Goal: Information Seeking & Learning: Learn about a topic

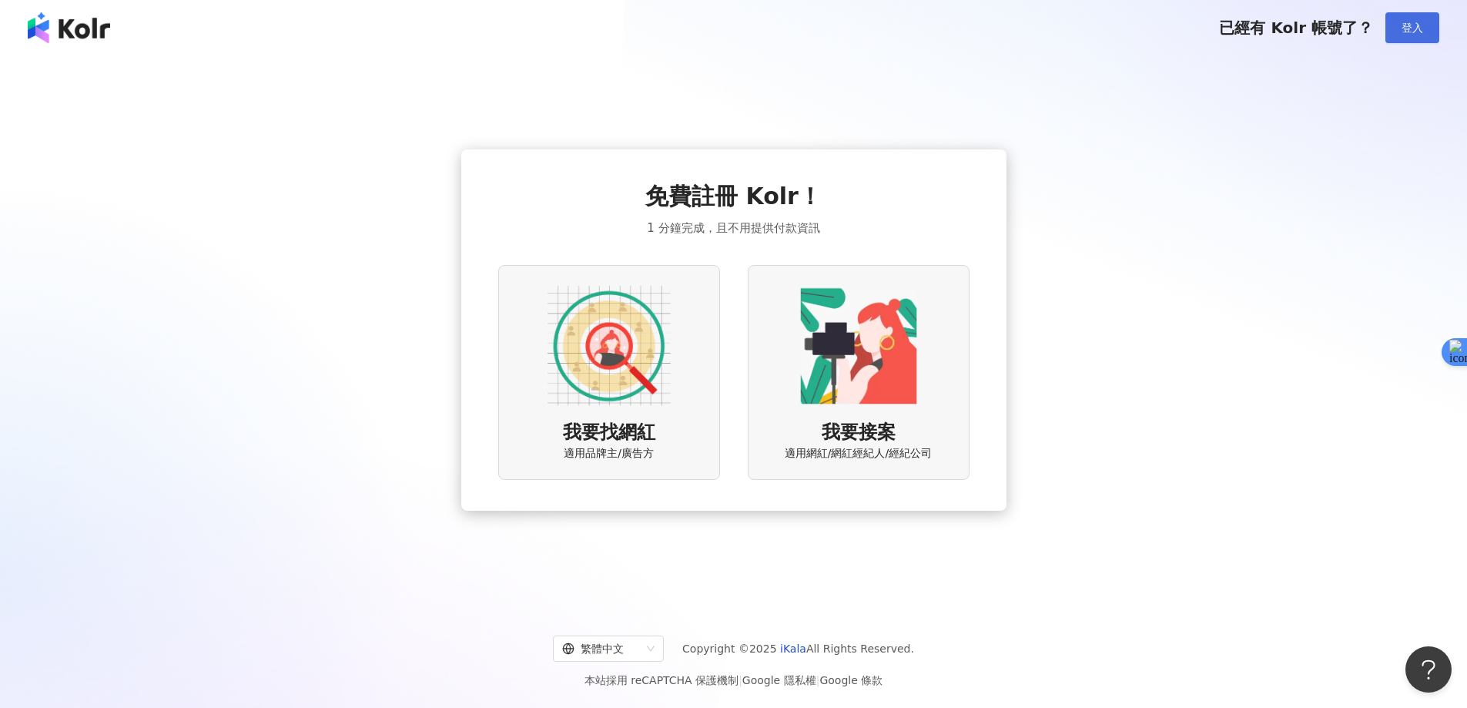
click at [1411, 25] on span "登入" at bounding box center [1413, 28] width 22 height 12
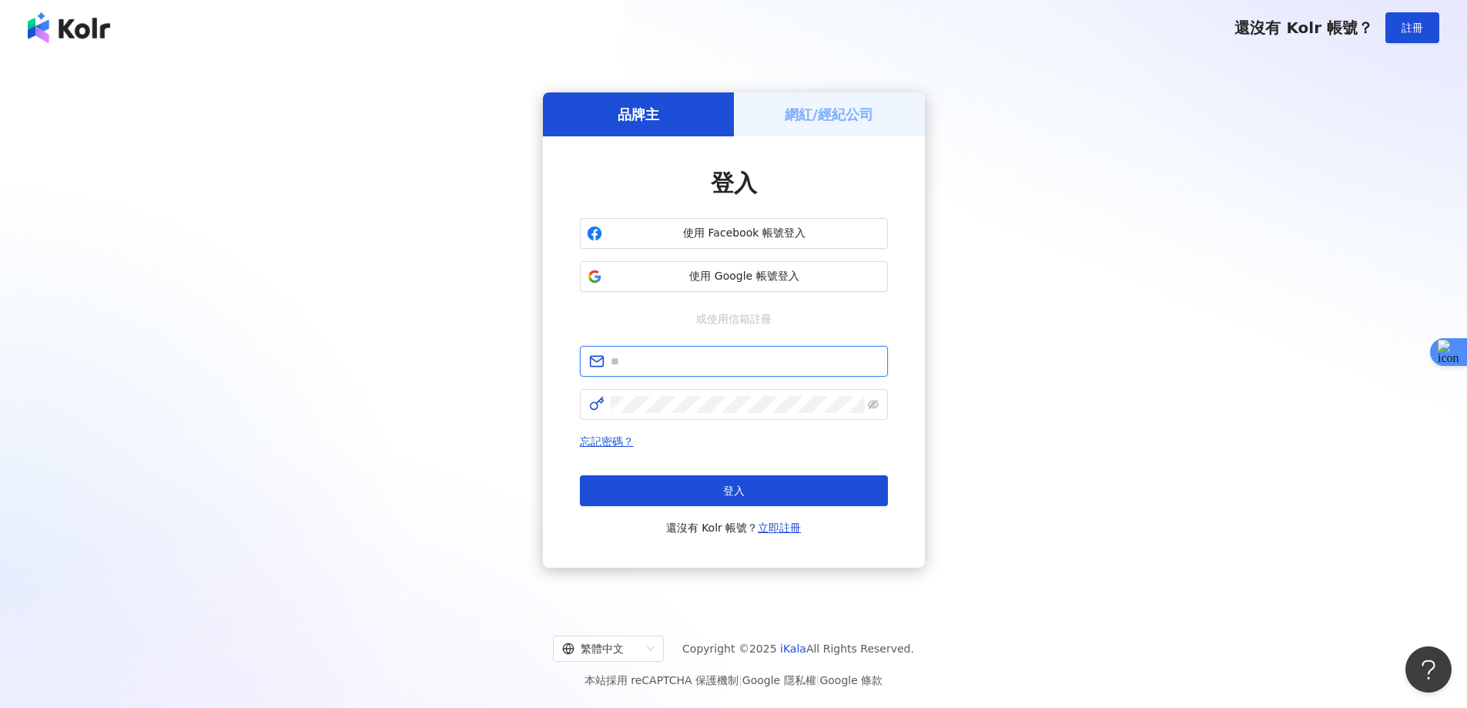
click at [685, 360] on input "text" at bounding box center [745, 361] width 268 height 17
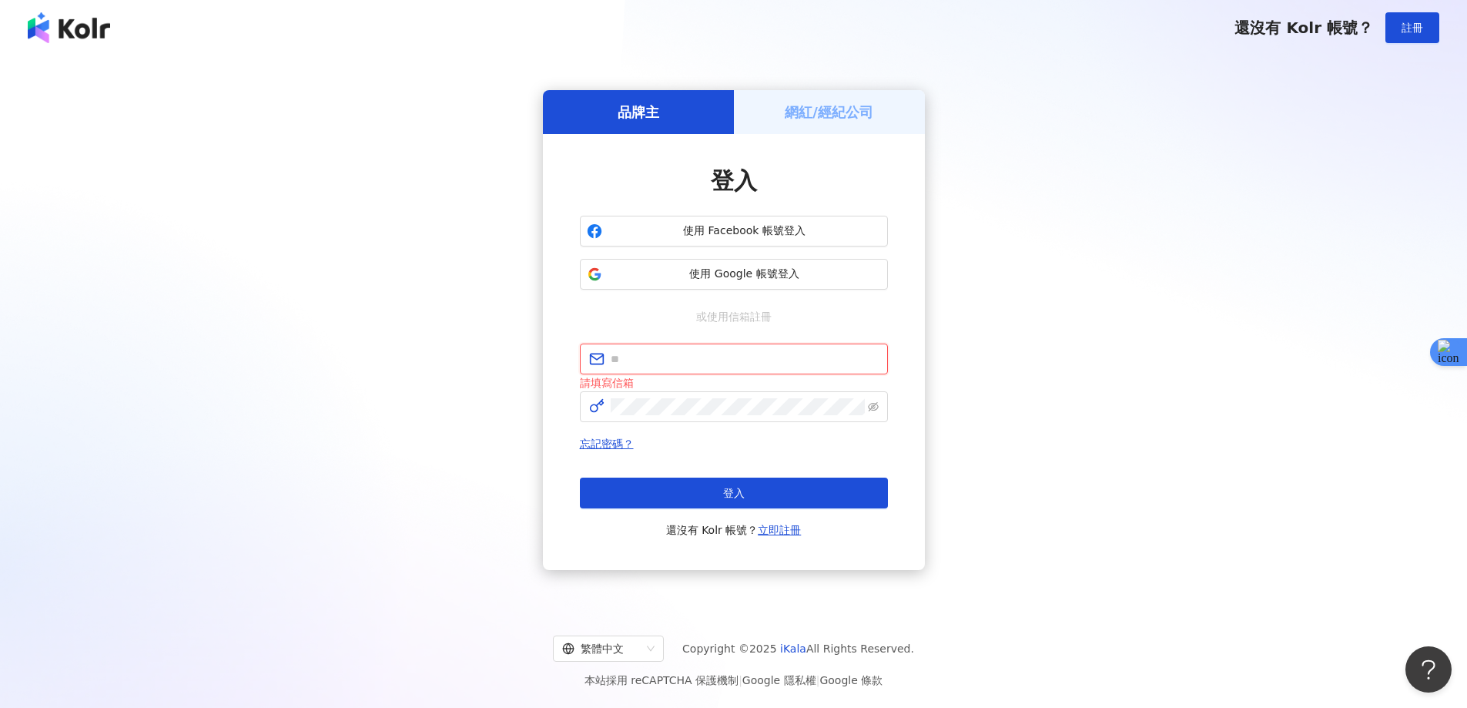
type input "**********"
click at [721, 486] on button "登入" at bounding box center [734, 493] width 308 height 31
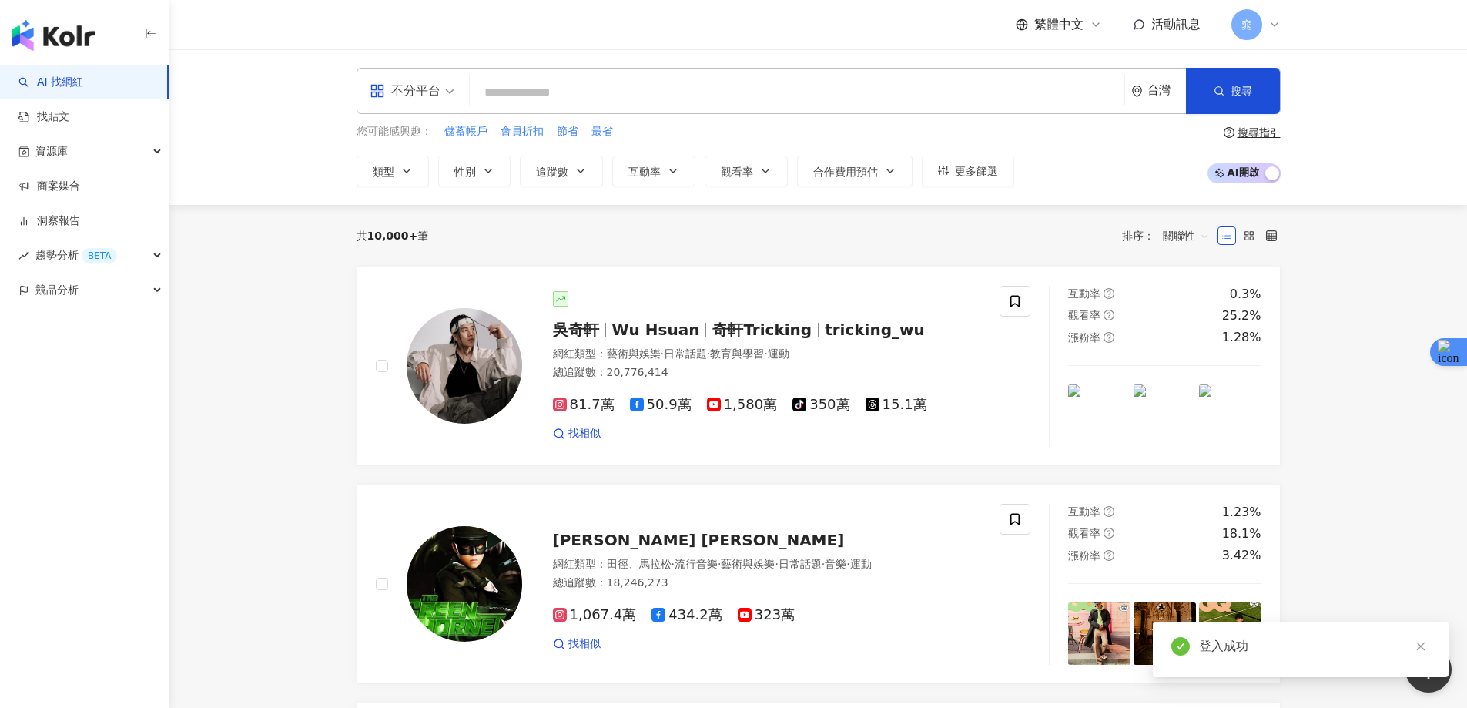
click at [557, 90] on input "search" at bounding box center [797, 92] width 642 height 29
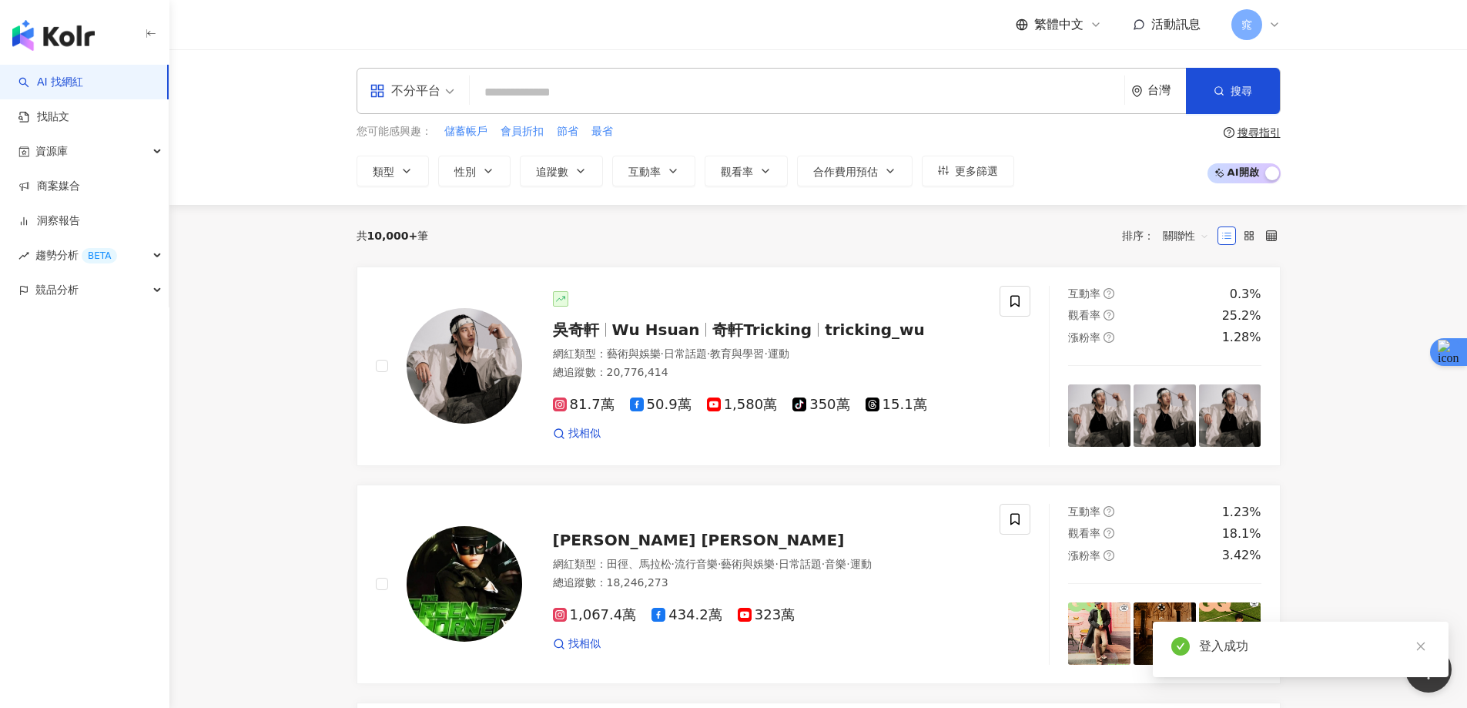
type input "*"
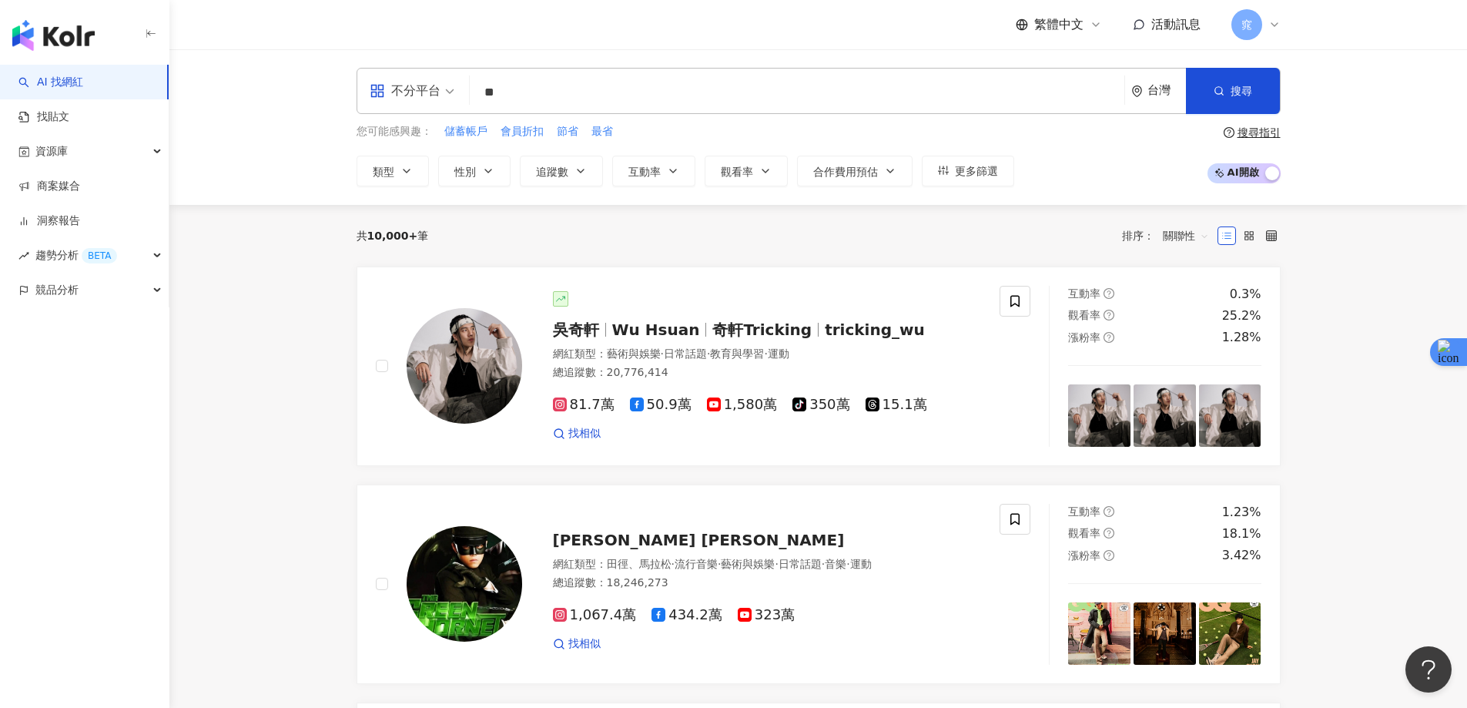
type input "**"
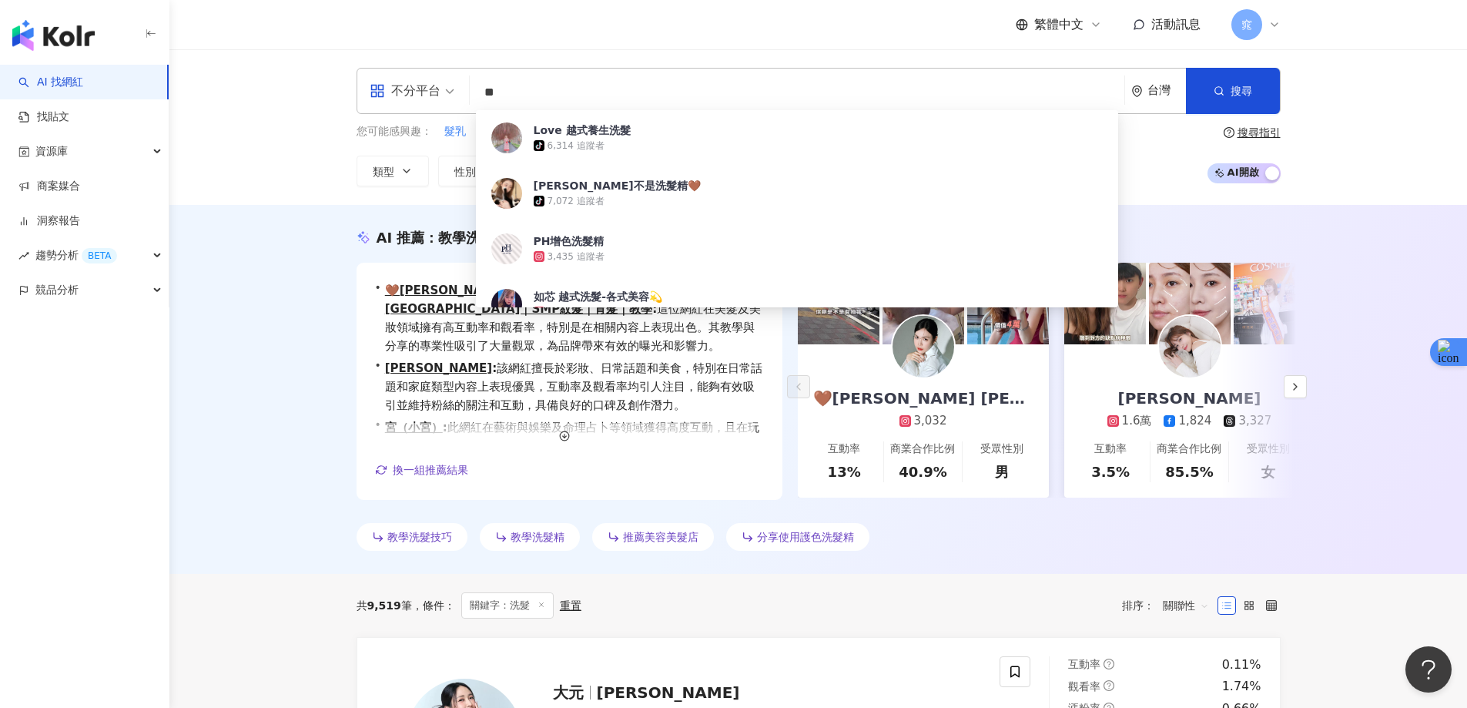
click at [852, 5] on div "繁體中文 活動訊息 窕" at bounding box center [819, 24] width 924 height 49
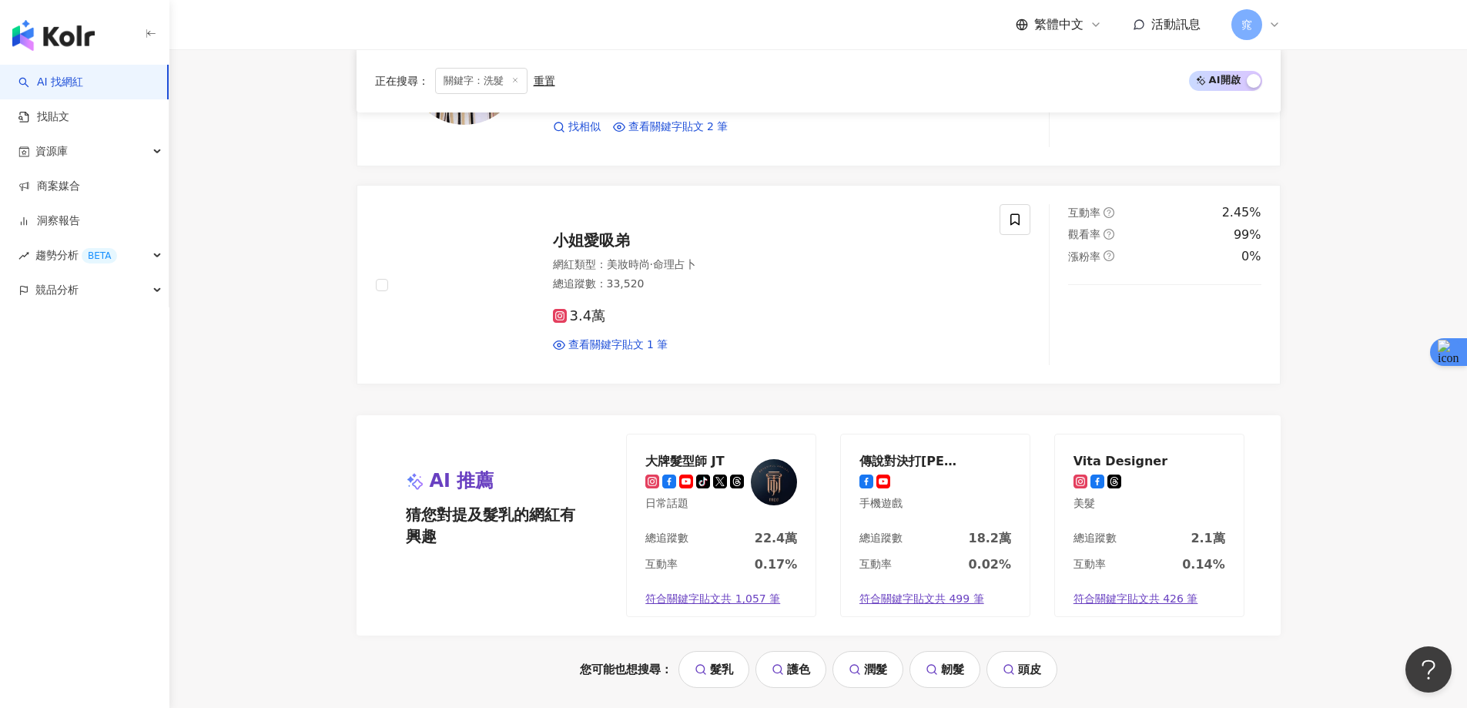
scroll to position [3081, 0]
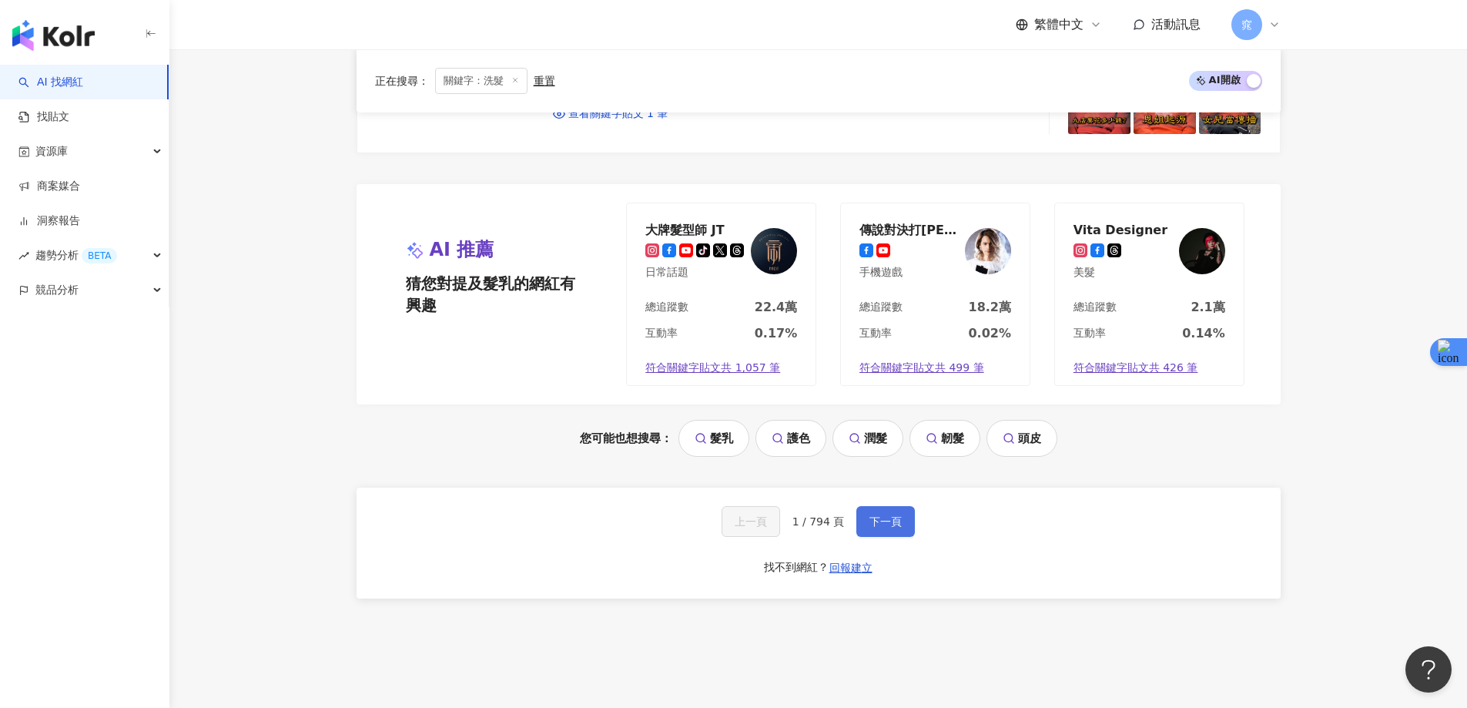
click at [894, 523] on span "下一頁" at bounding box center [886, 521] width 32 height 12
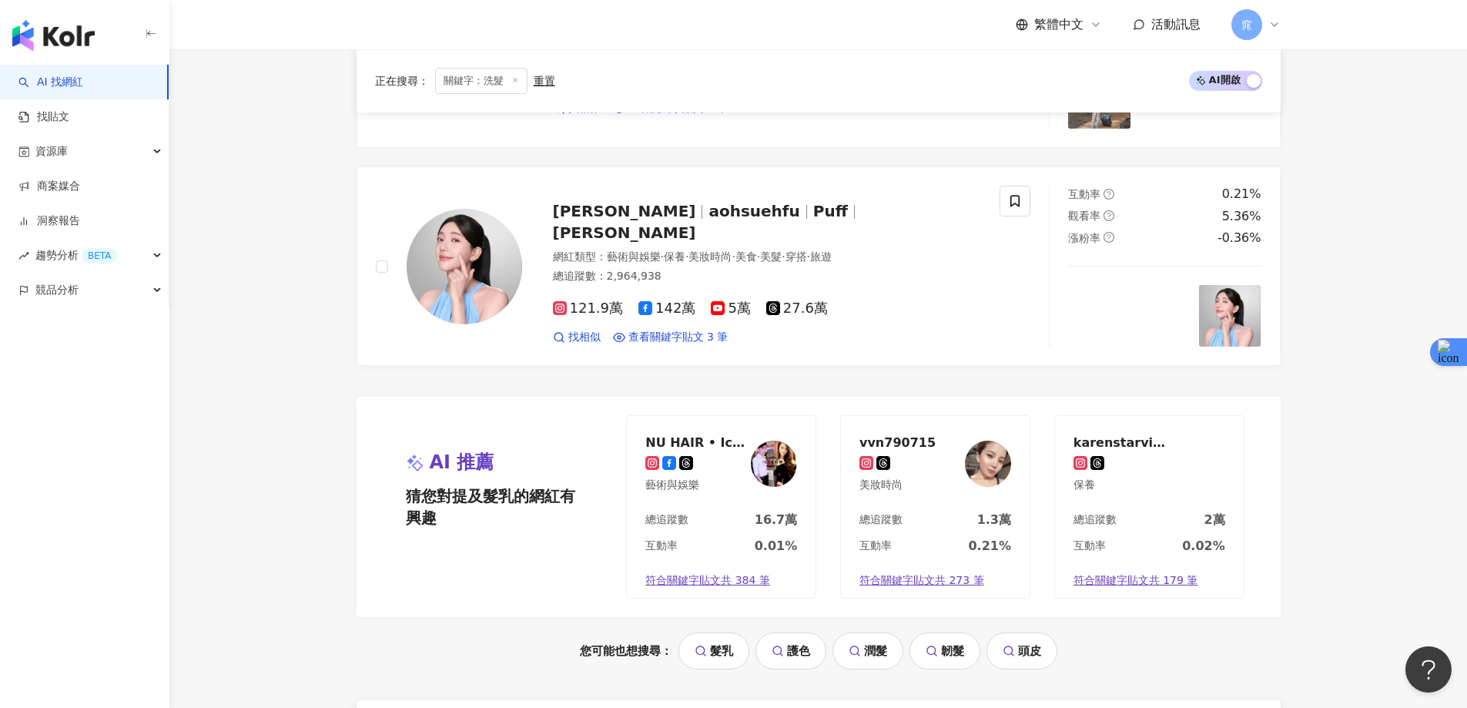
scroll to position [3181, 0]
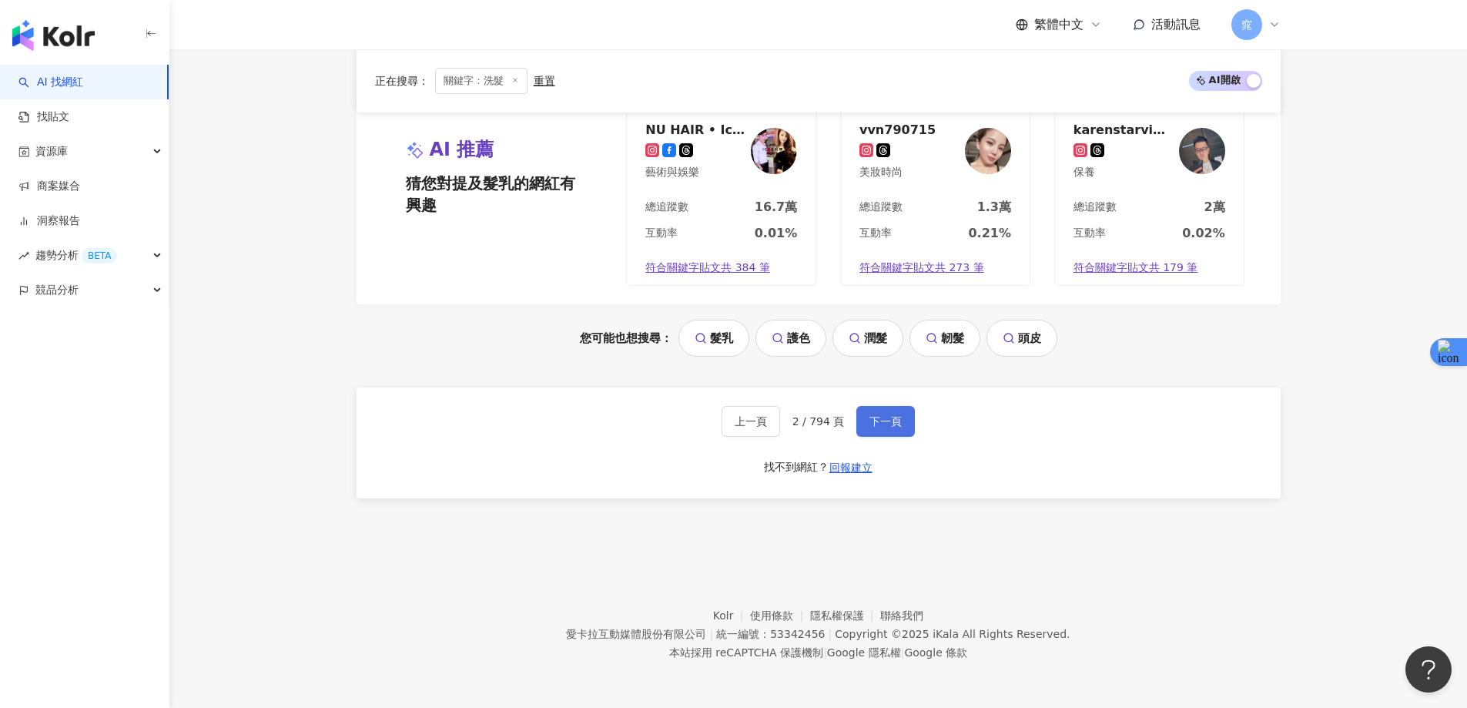
click at [865, 414] on button "下一頁" at bounding box center [886, 421] width 59 height 31
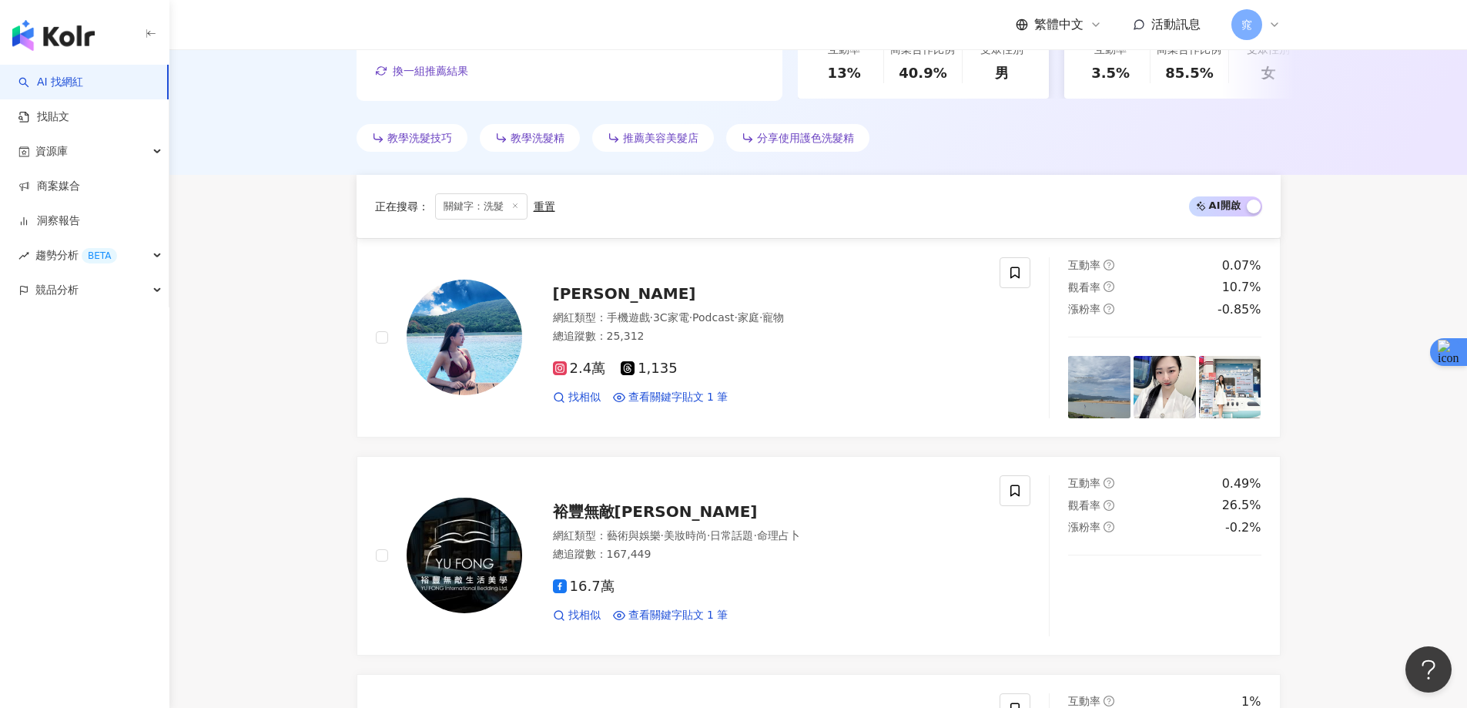
scroll to position [0, 0]
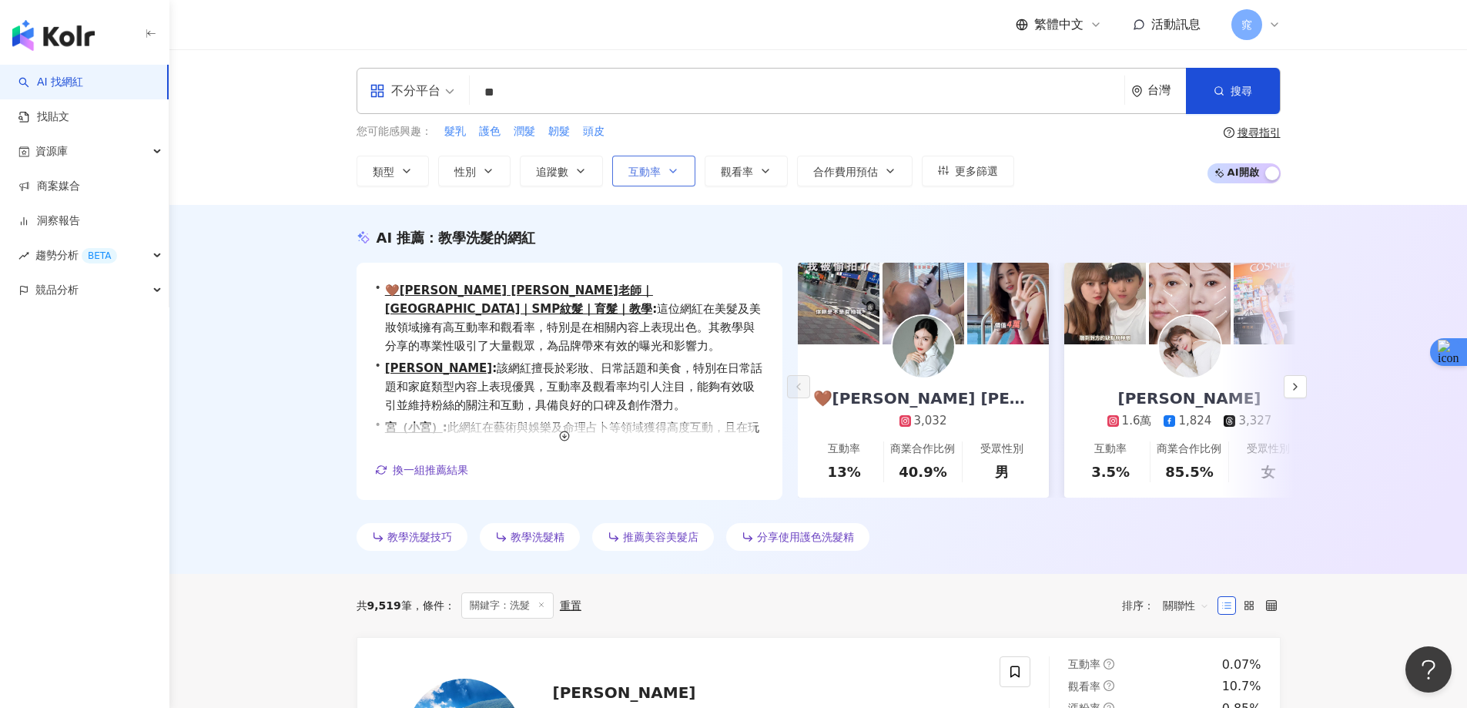
click at [650, 166] on span "互動率" at bounding box center [645, 172] width 32 height 12
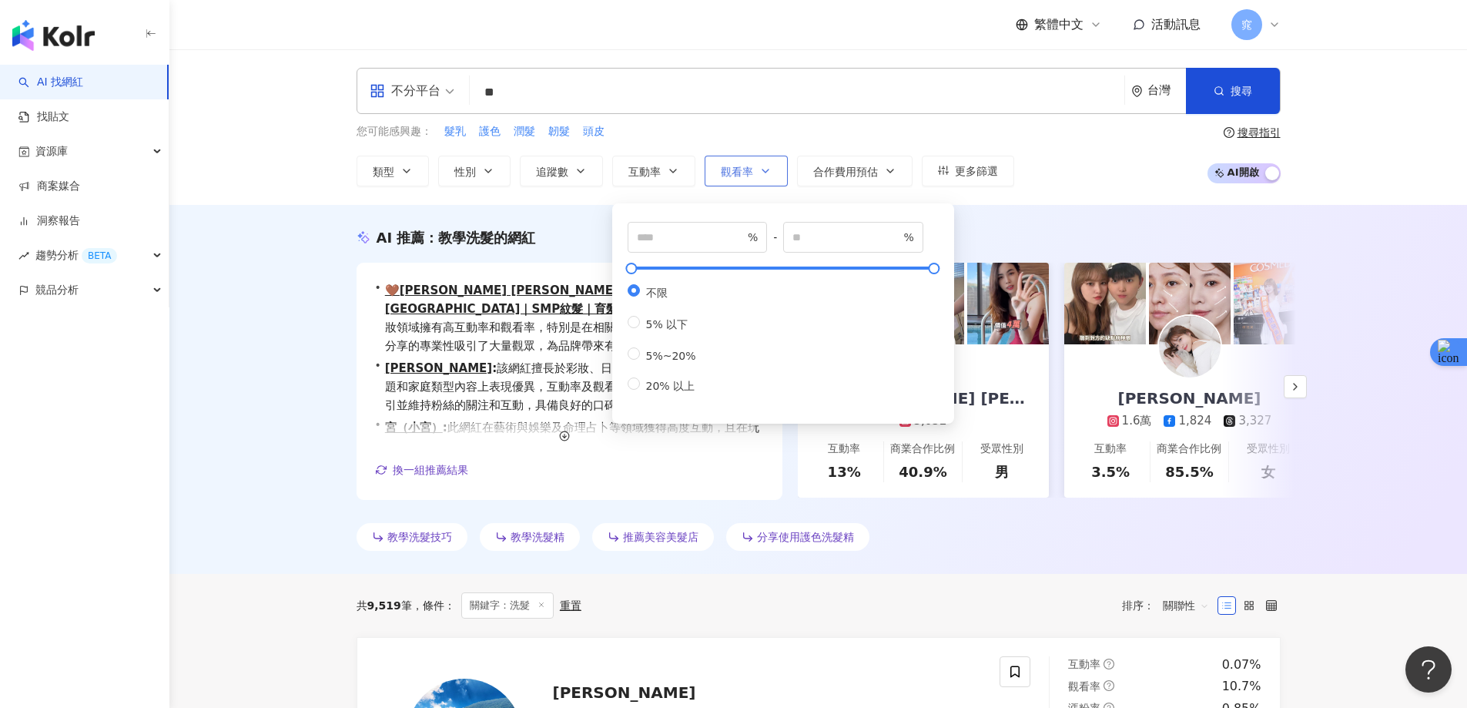
click at [749, 166] on span "觀看率" at bounding box center [737, 172] width 32 height 12
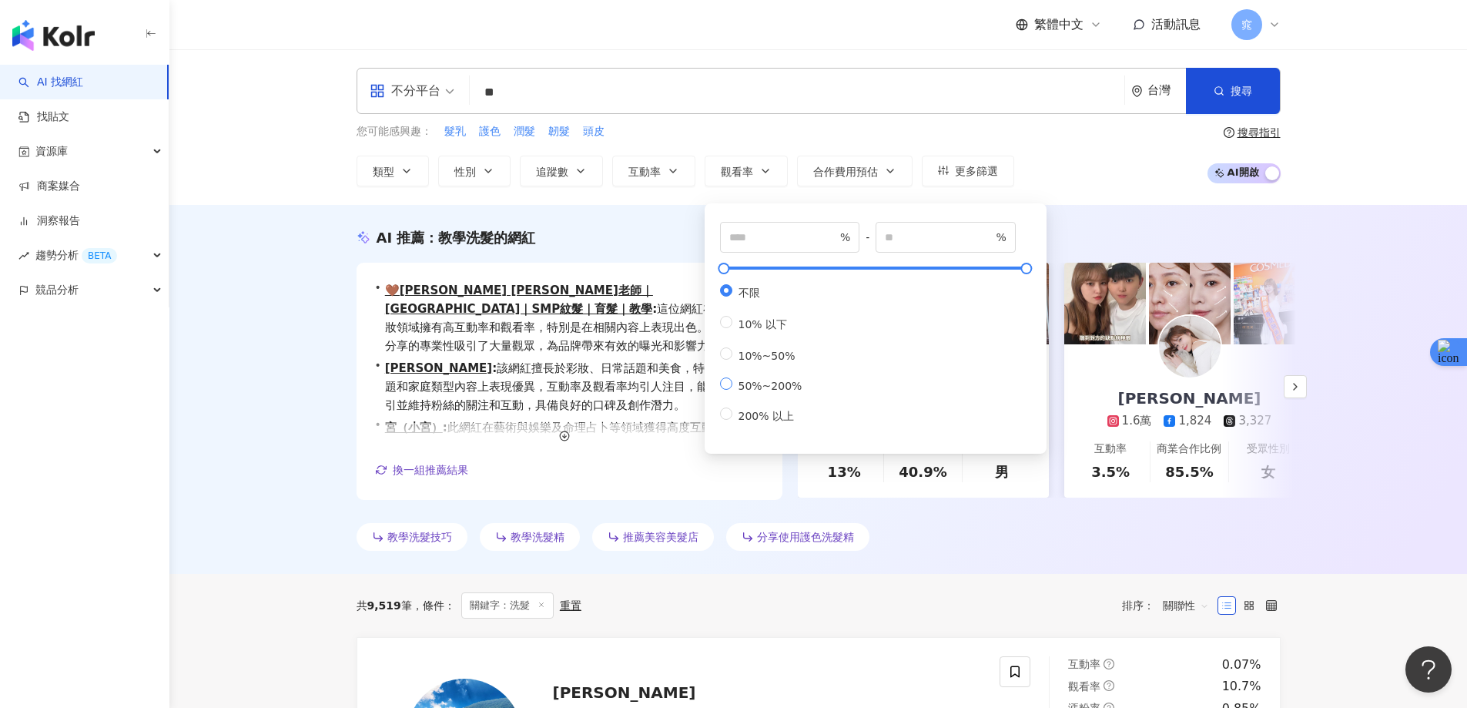
click at [756, 392] on span "50%~200%" at bounding box center [771, 386] width 76 height 12
type input "**"
type input "***"
click at [1094, 155] on div "您可能感興趣： 髮乳 護色 潤髮 韌髮 頭皮 類型 性別 追蹤數 互動率 觀看率 合作費用預估 更多篩選 % - % 不限 5% 以下 5%~20% 20% …" at bounding box center [819, 154] width 924 height 63
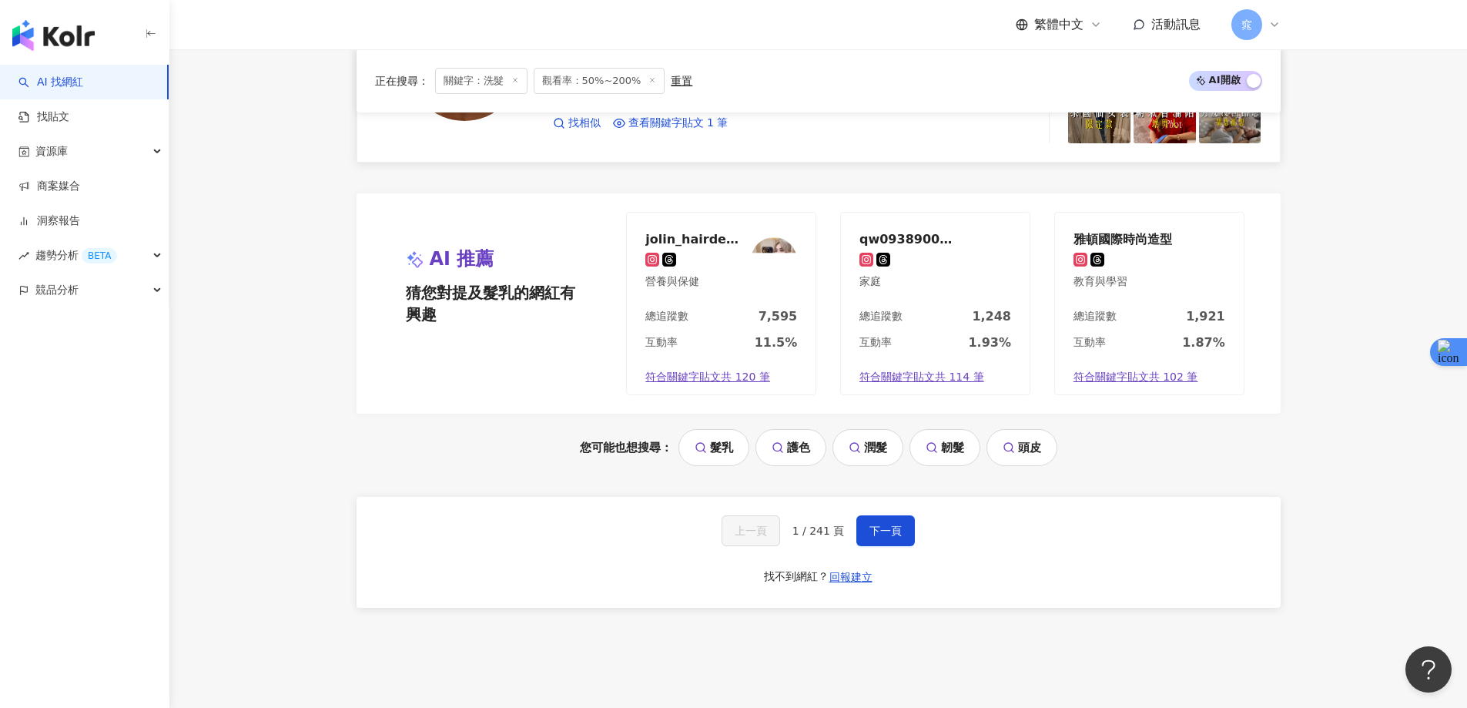
scroll to position [2891, 0]
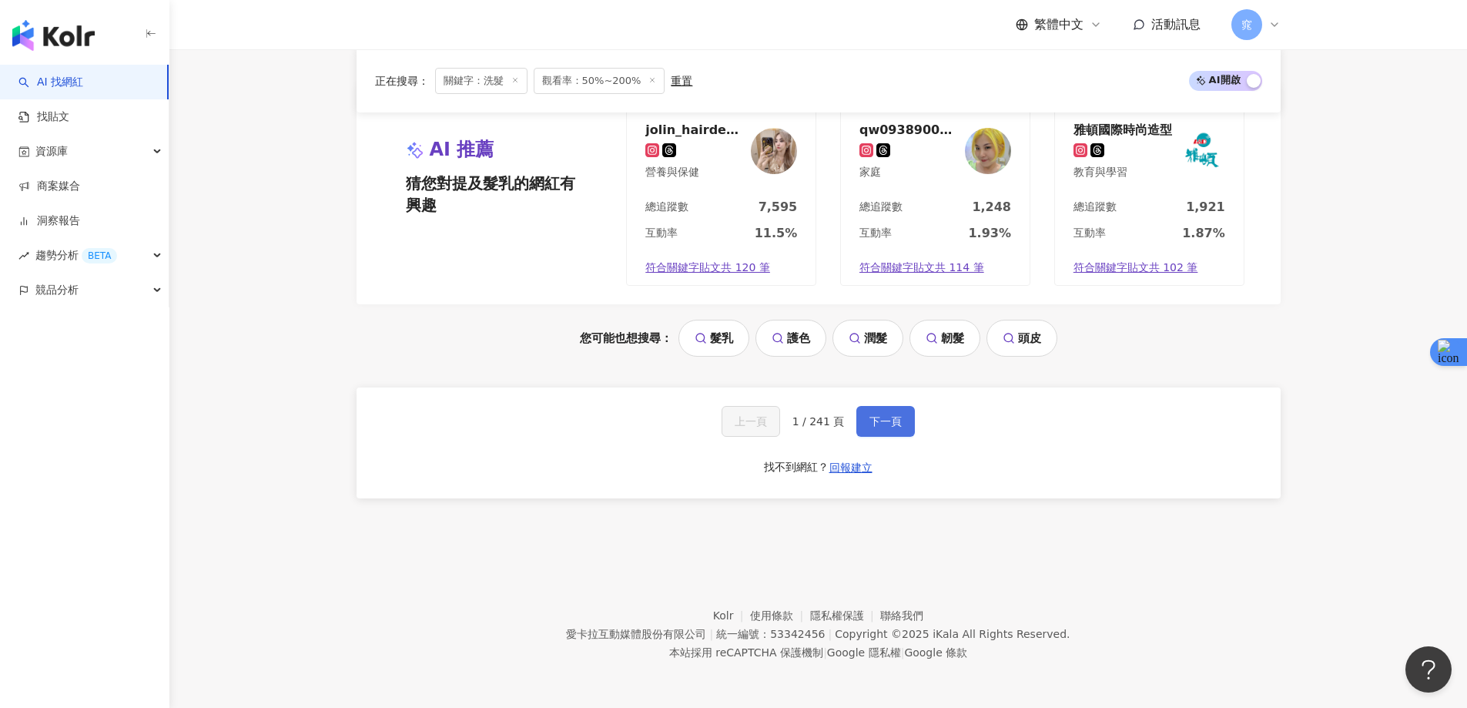
click at [873, 423] on span "下一頁" at bounding box center [886, 421] width 32 height 12
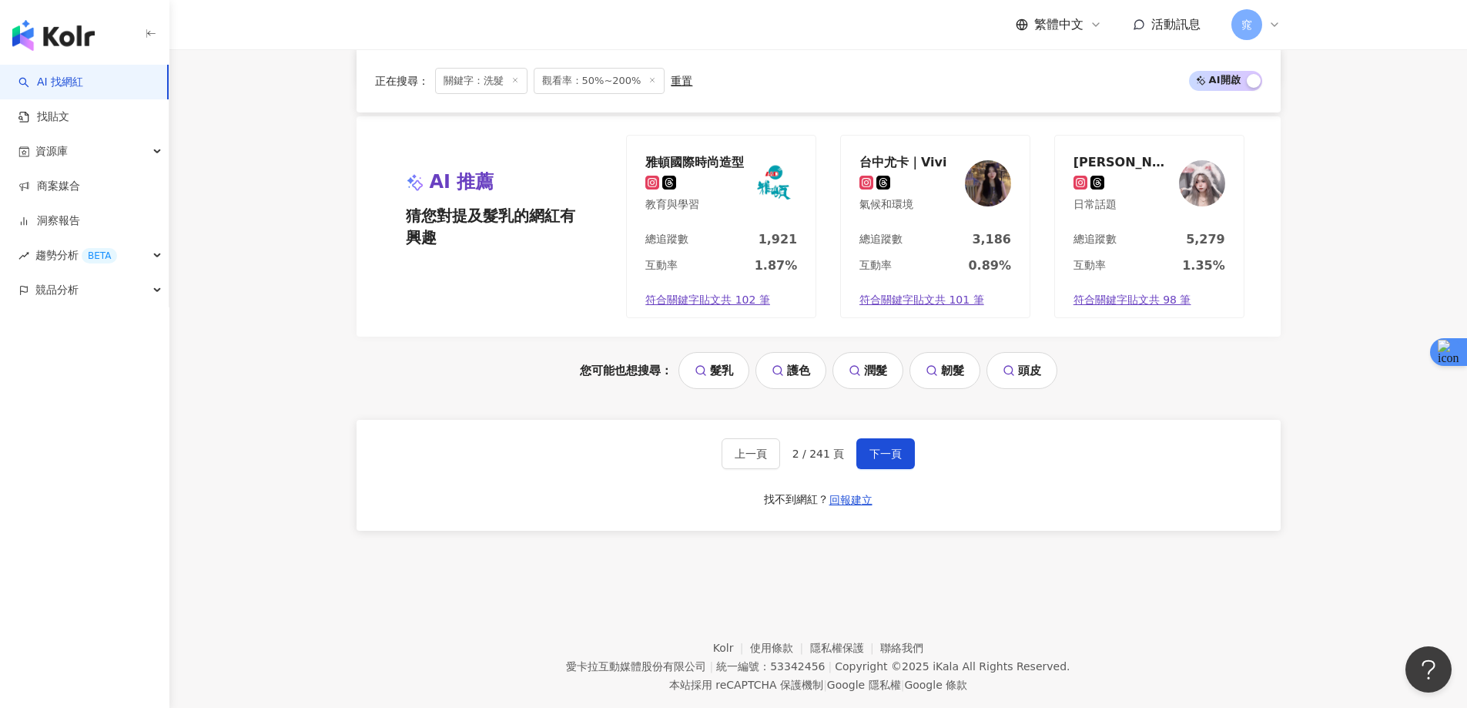
scroll to position [2850, 0]
click at [874, 449] on span "下一頁" at bounding box center [886, 452] width 32 height 12
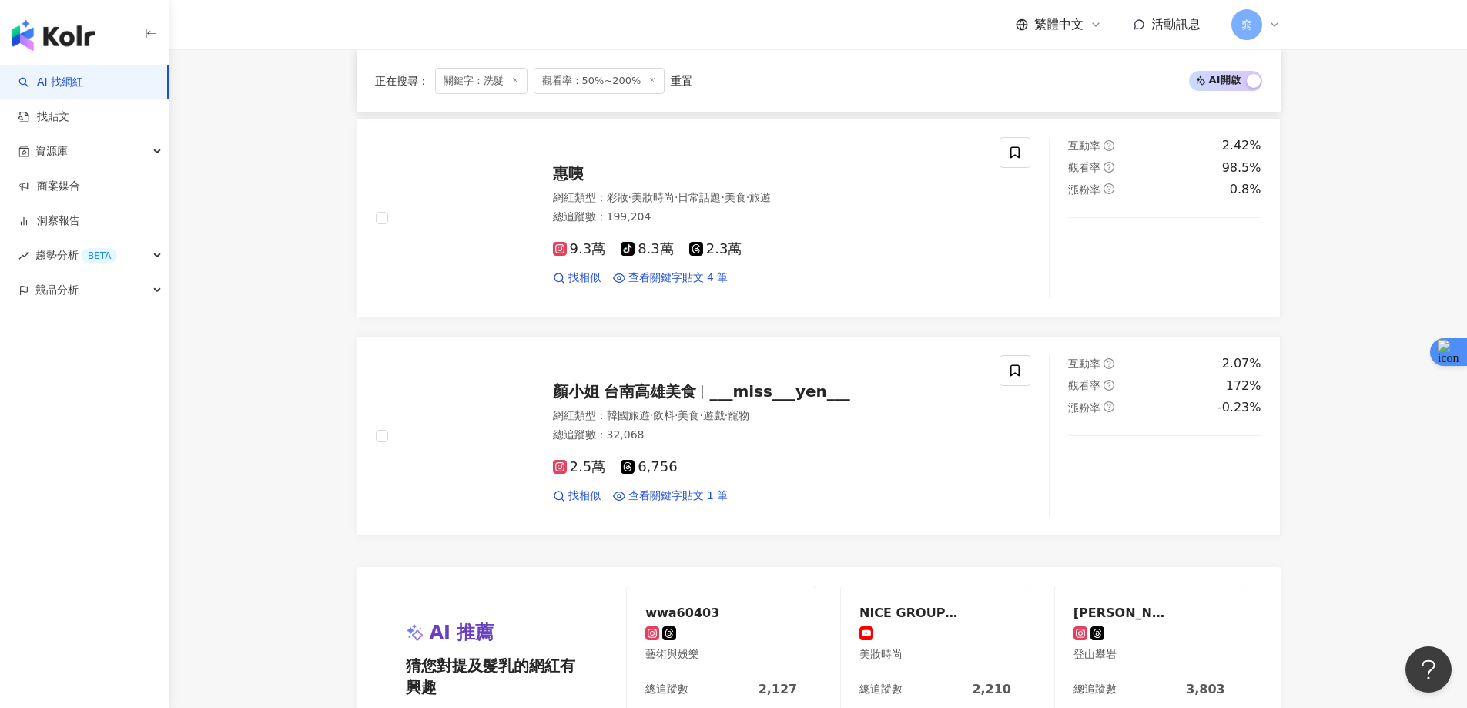
scroll to position [2388, 0]
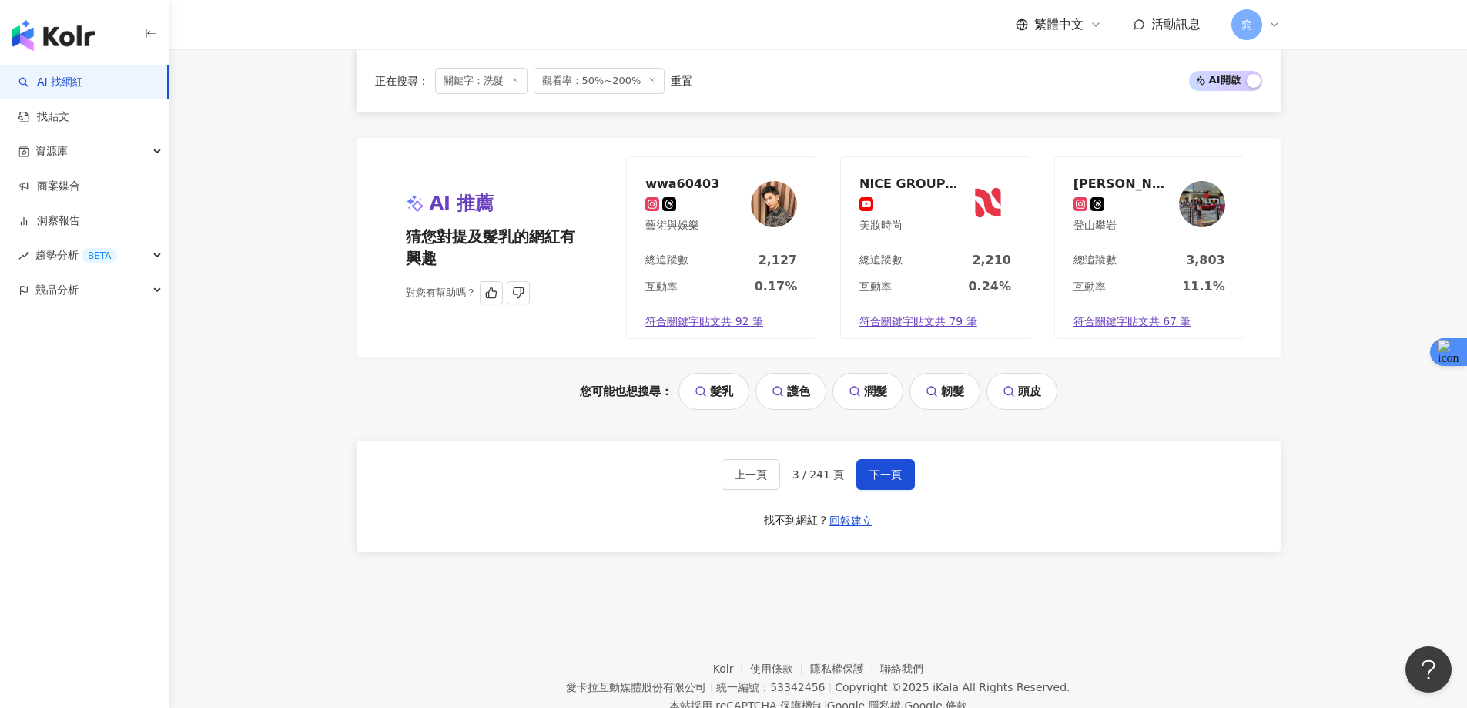
scroll to position [2850, 0]
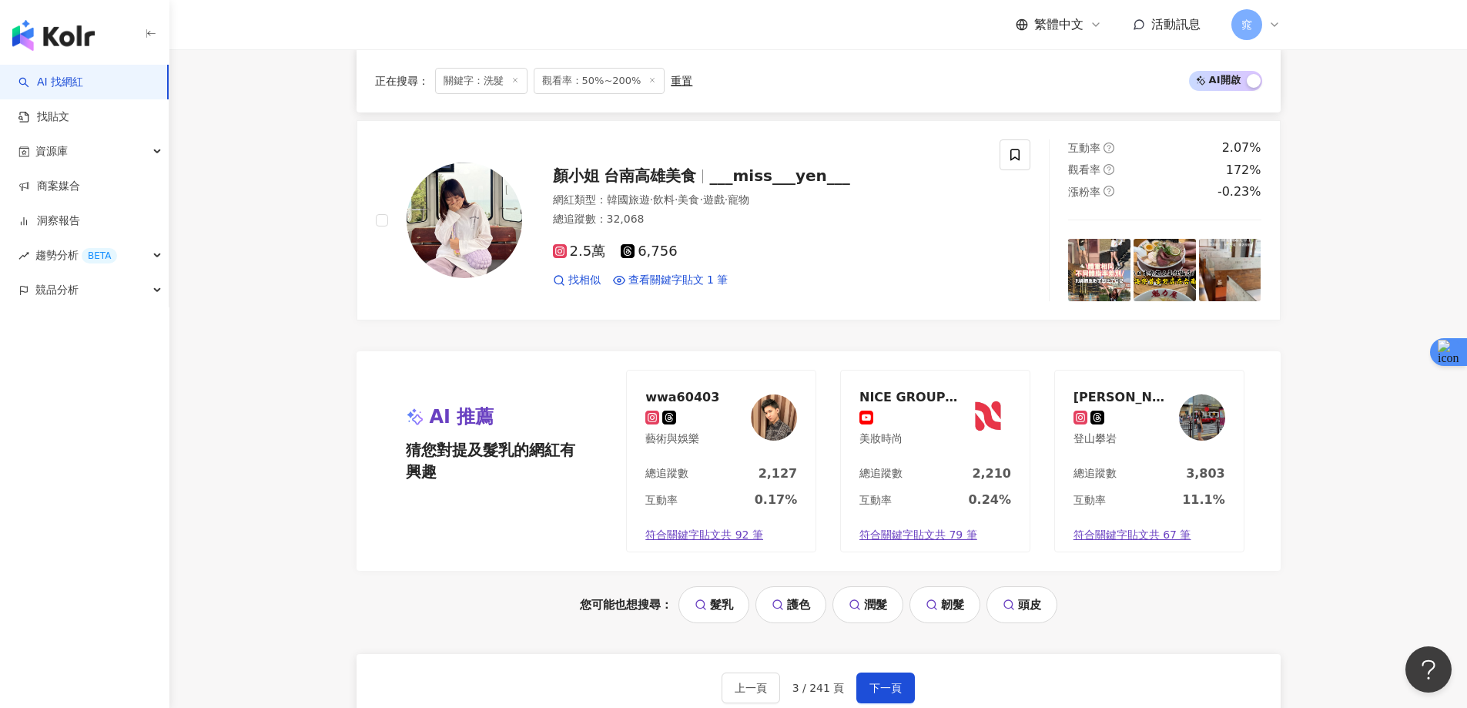
scroll to position [2881, 0]
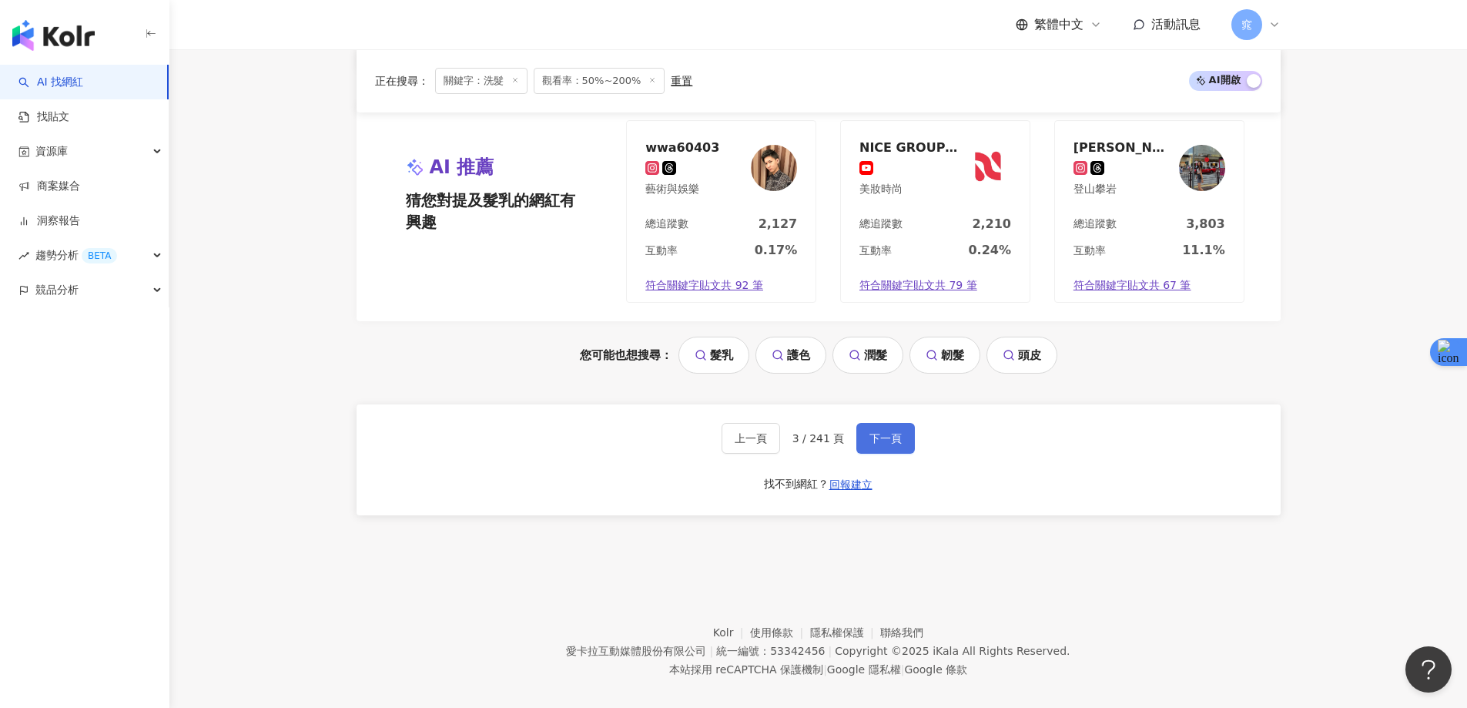
click at [880, 432] on span "下一頁" at bounding box center [886, 438] width 32 height 12
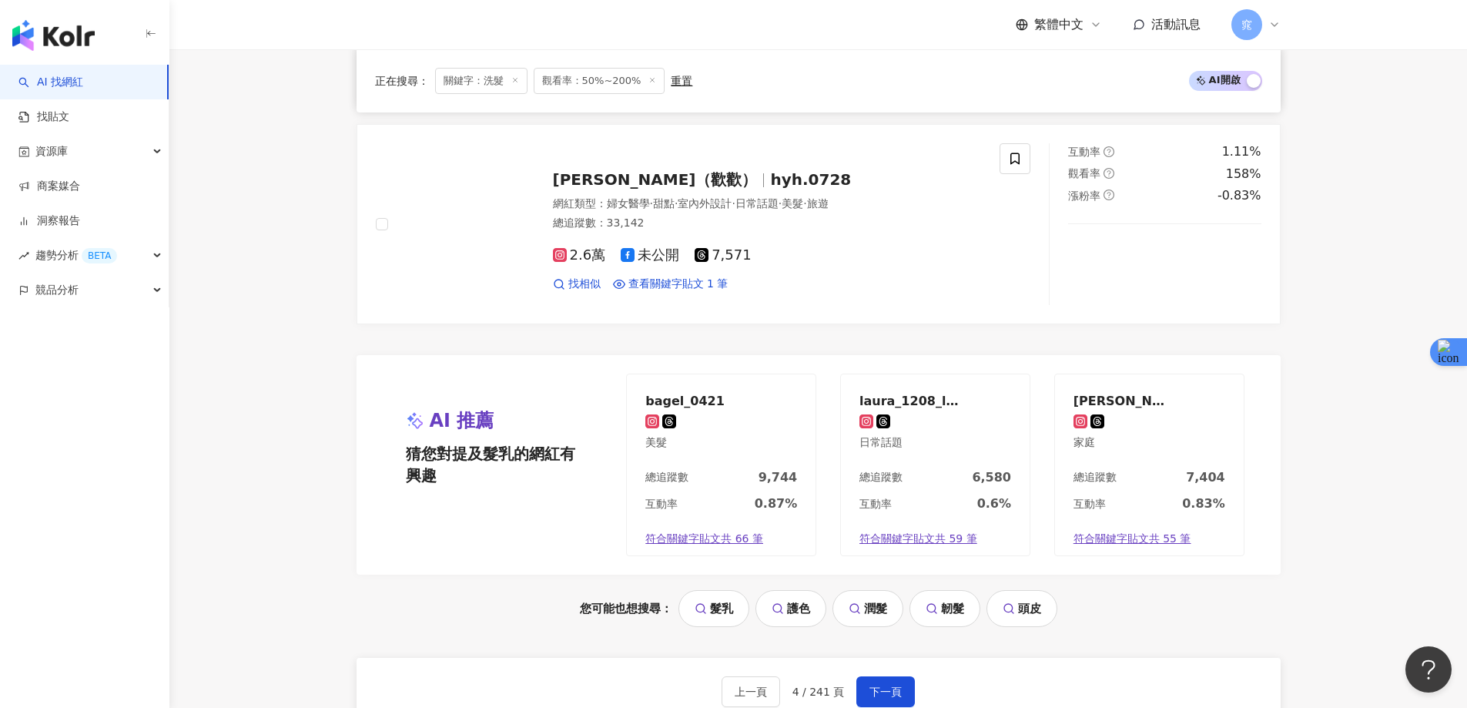
scroll to position [2773, 0]
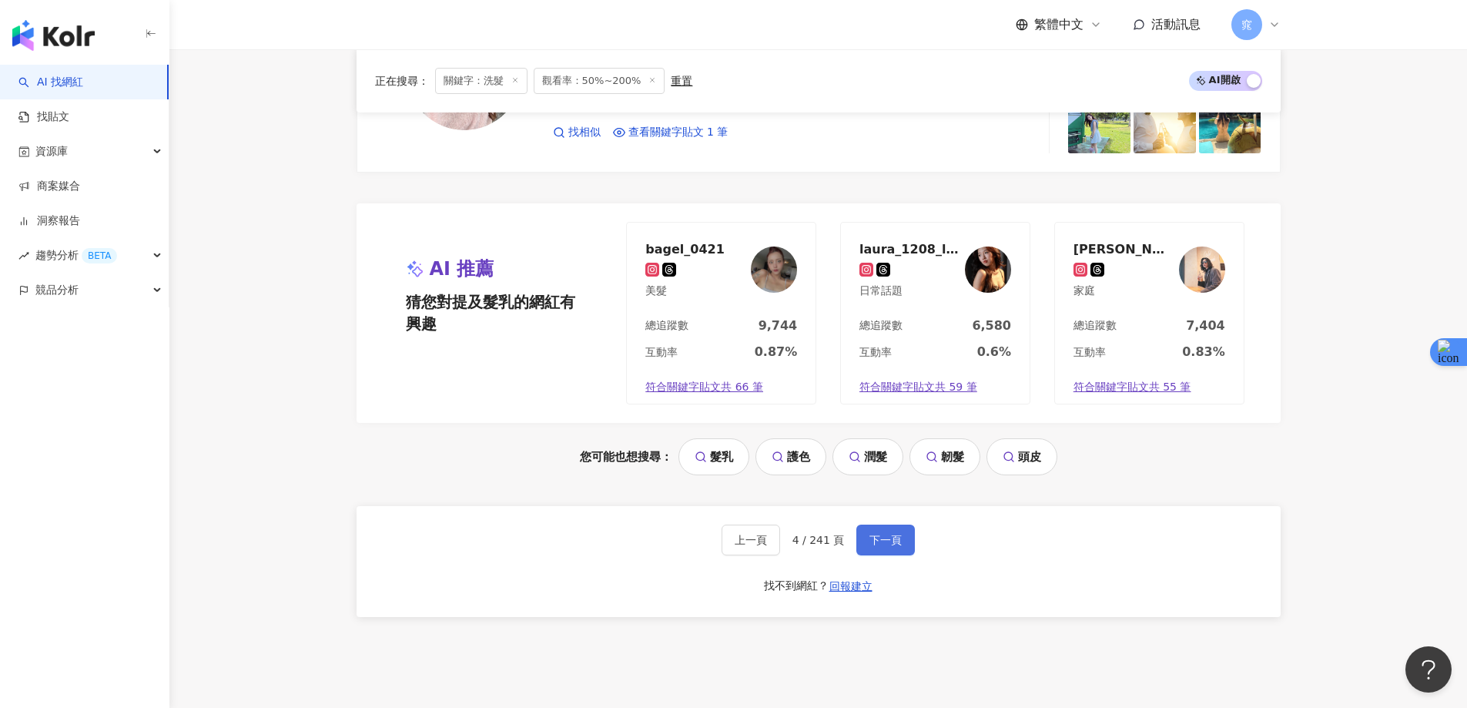
click at [876, 538] on span "下一頁" at bounding box center [886, 540] width 32 height 12
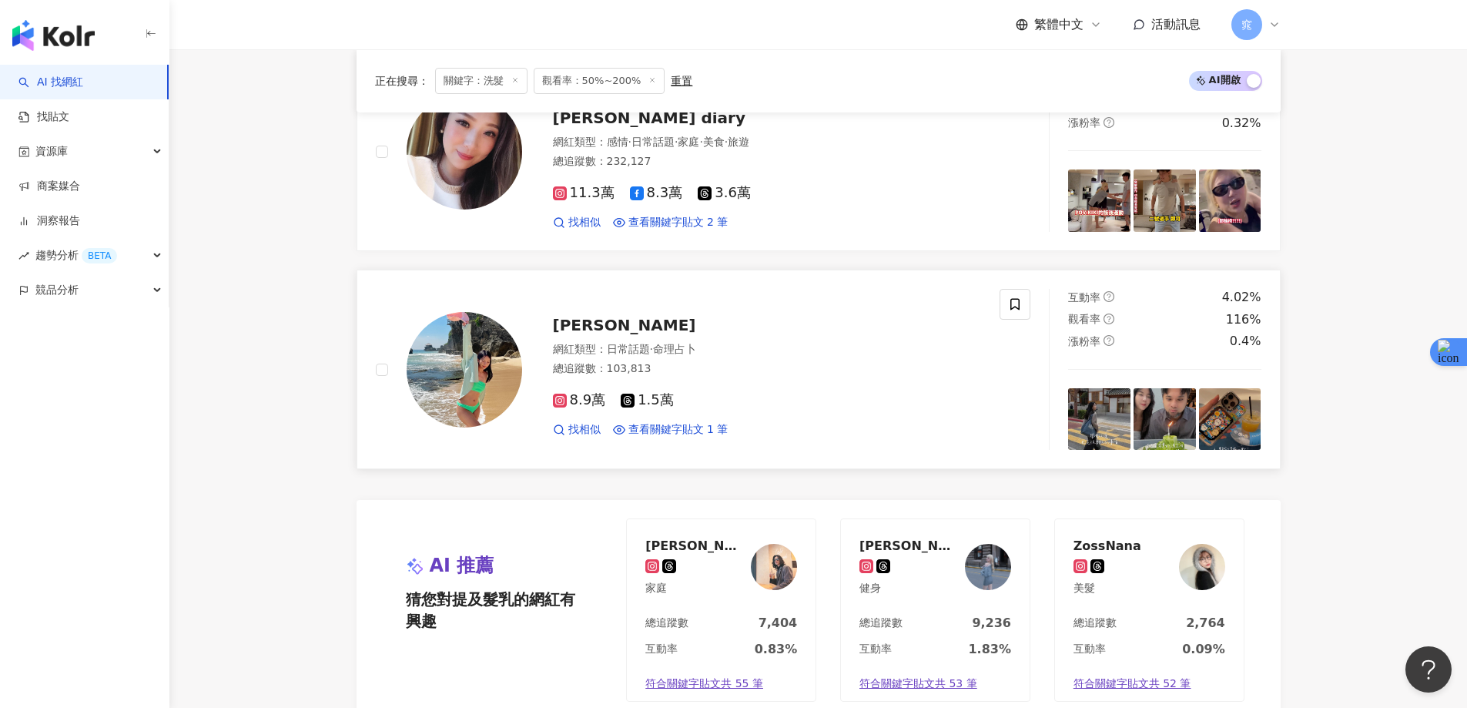
scroll to position [2885, 0]
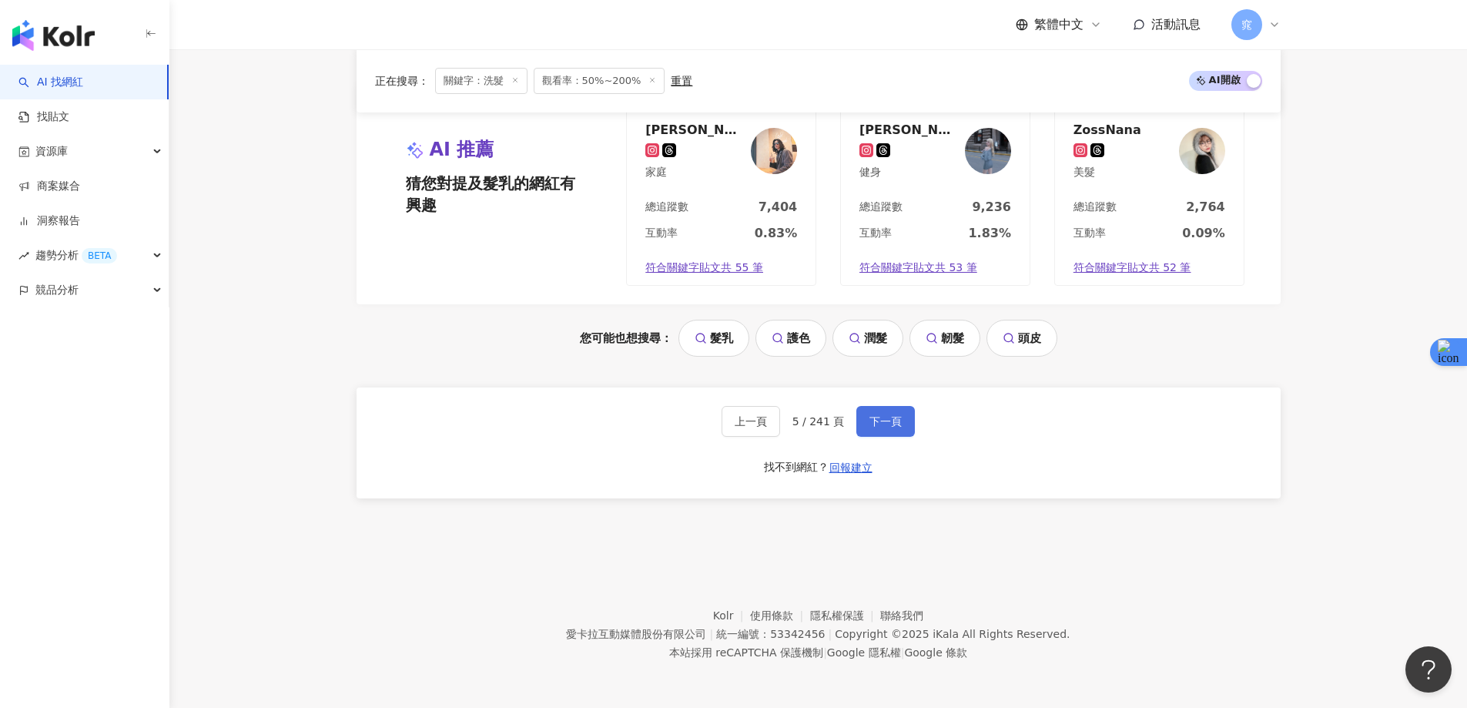
click at [881, 421] on span "下一頁" at bounding box center [886, 421] width 32 height 12
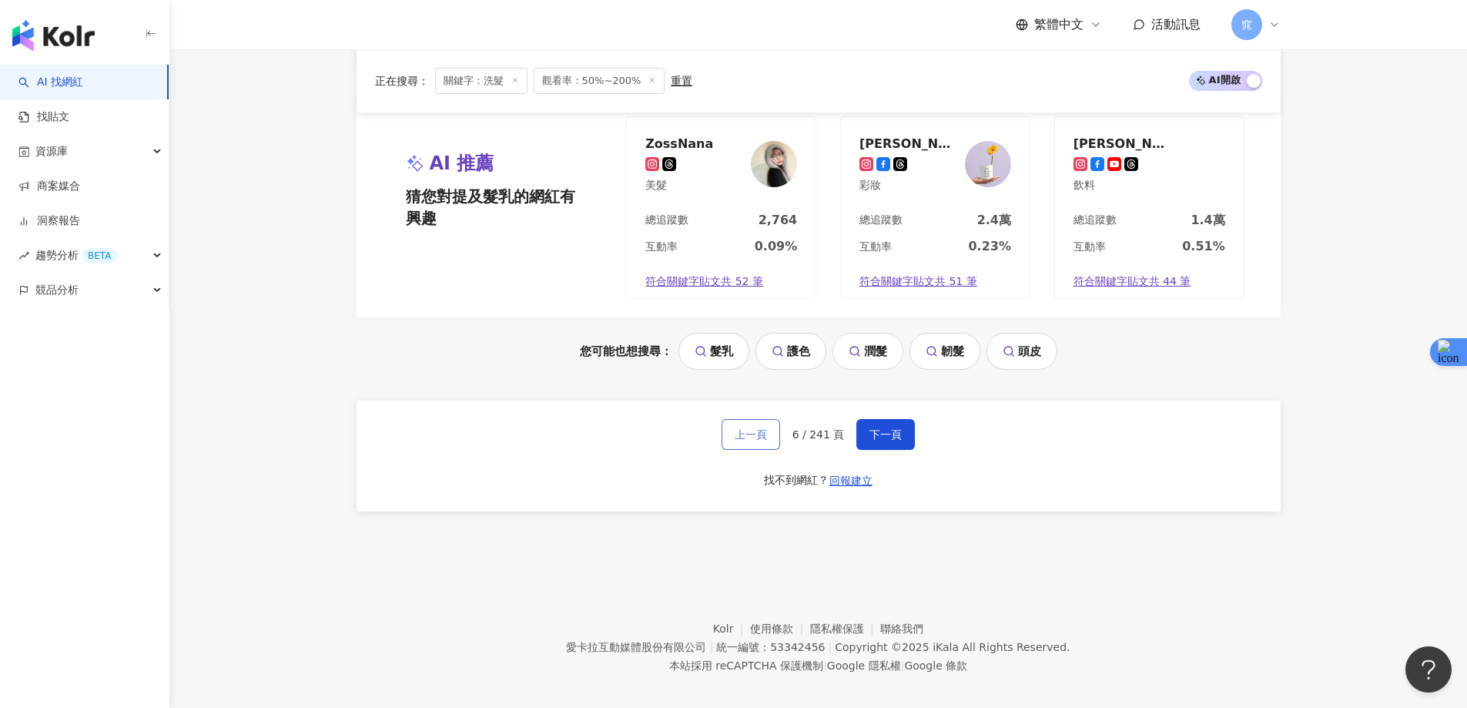
scroll to position [2881, 0]
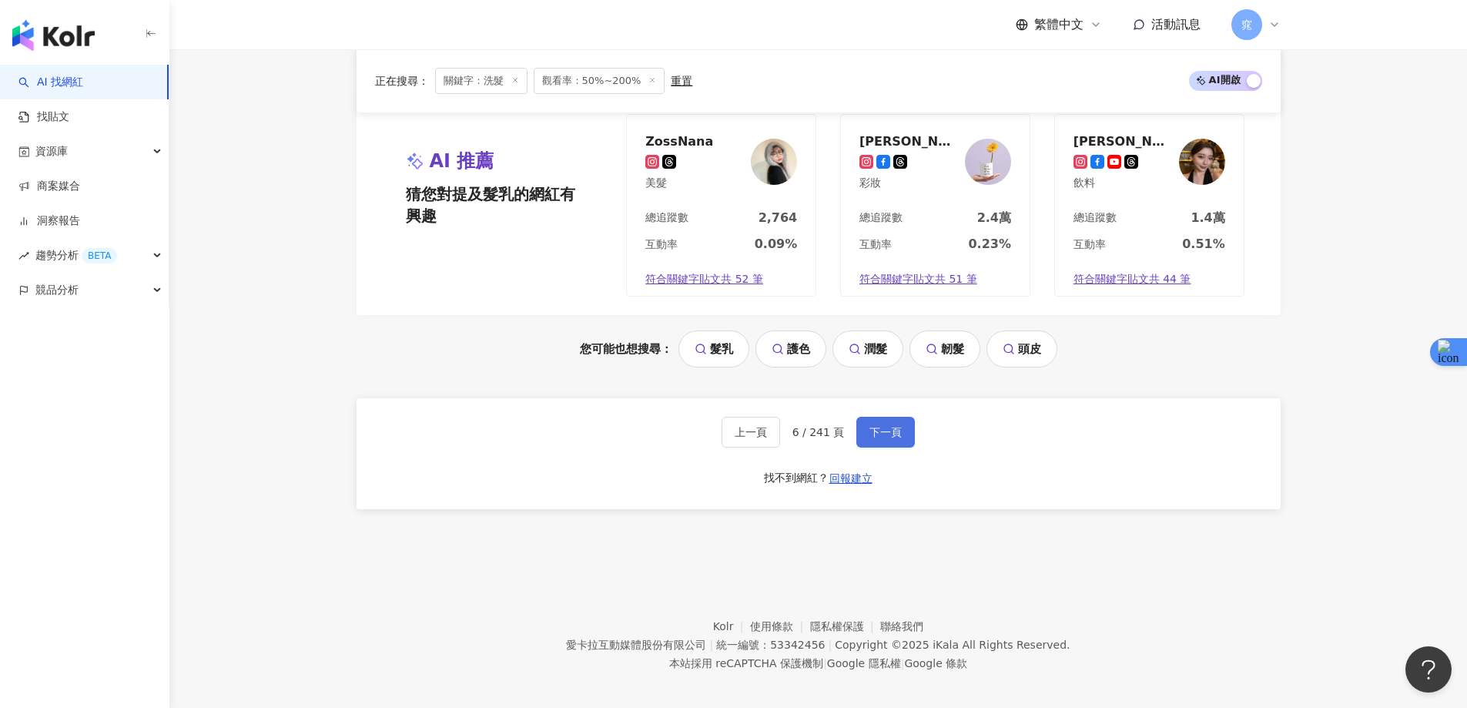
click at [880, 426] on span "下一頁" at bounding box center [886, 432] width 32 height 12
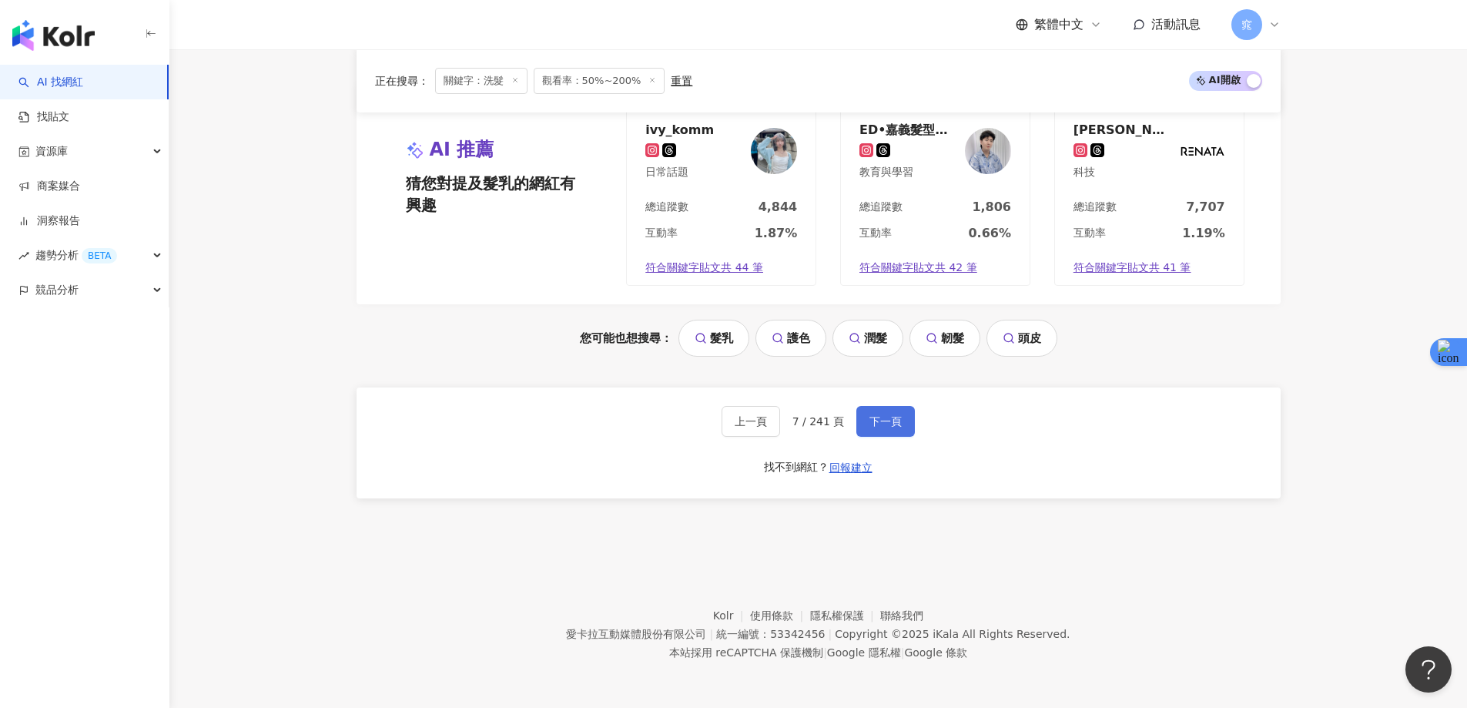
click at [887, 429] on button "下一頁" at bounding box center [886, 421] width 59 height 31
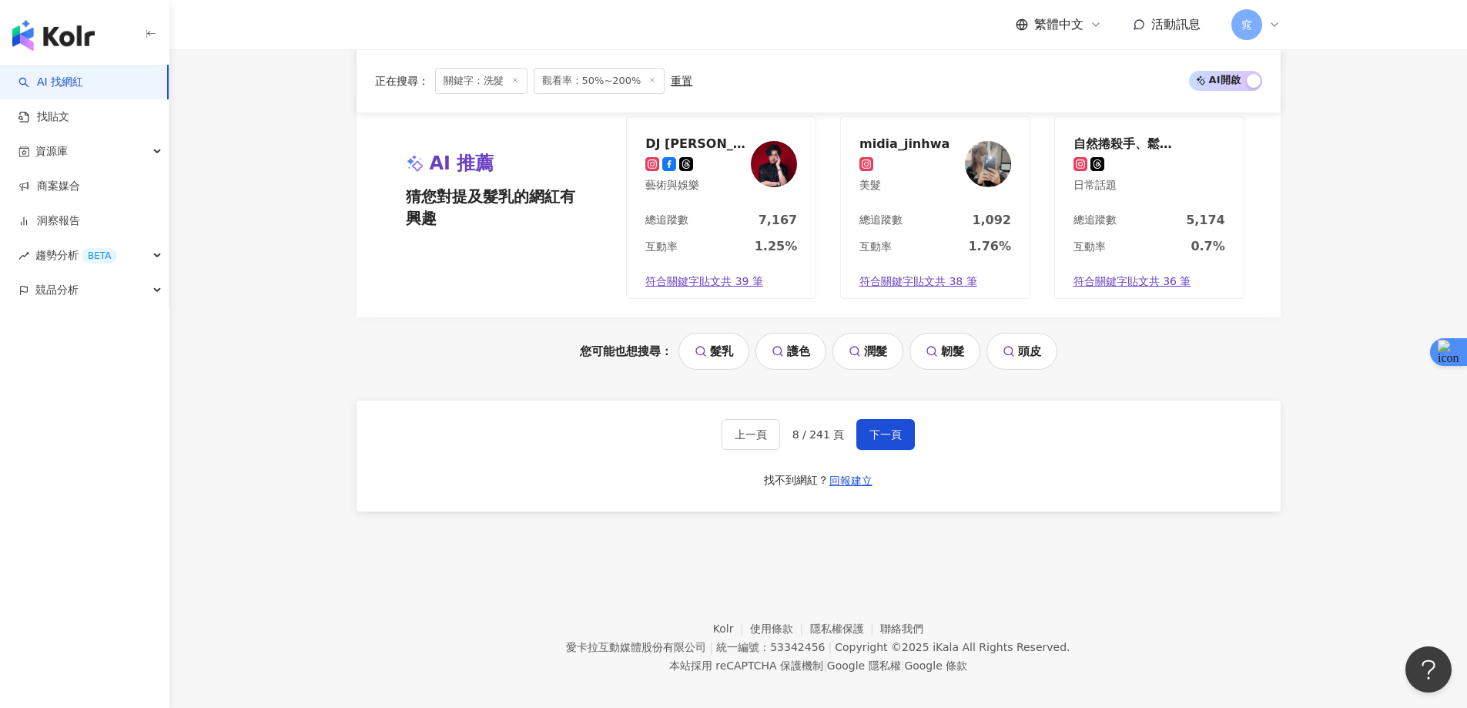
scroll to position [2880, 0]
click at [883, 427] on span "下一頁" at bounding box center [886, 433] width 32 height 12
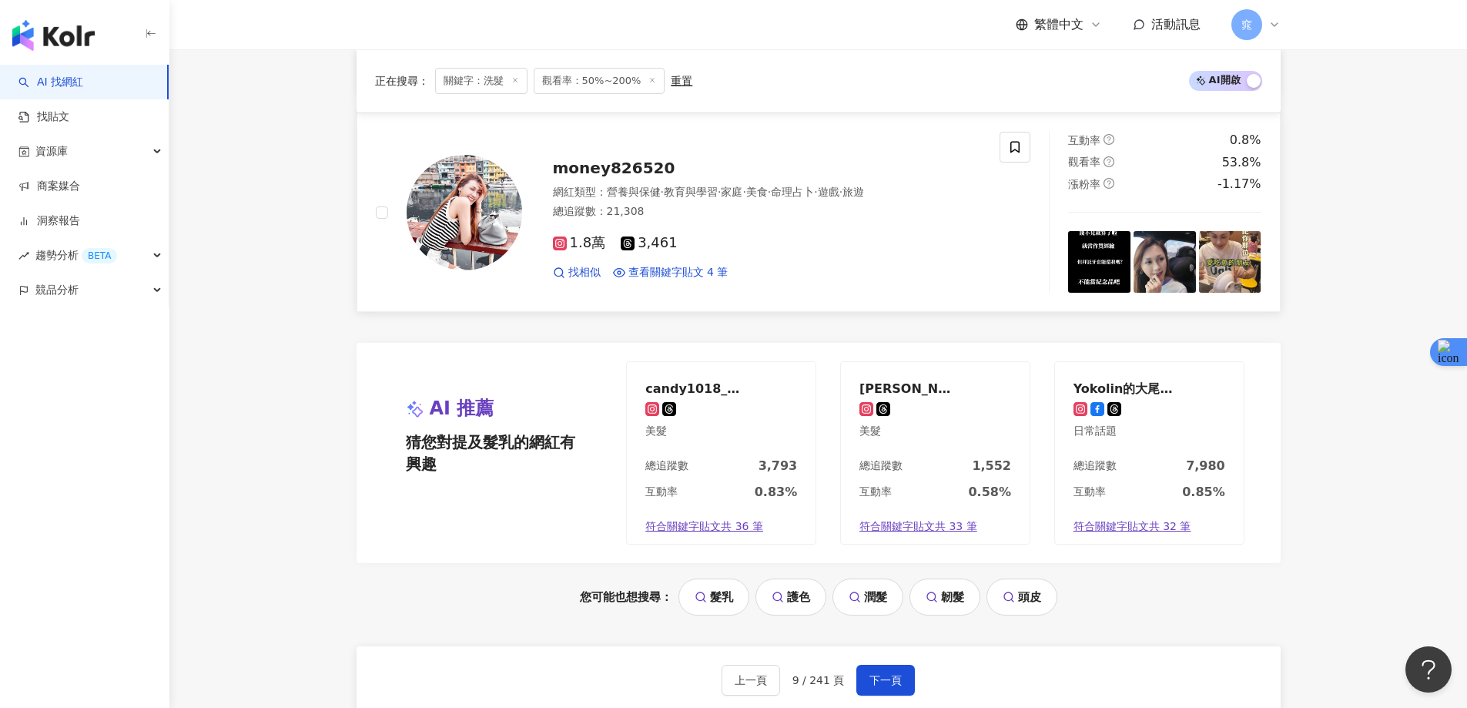
scroll to position [2850, 0]
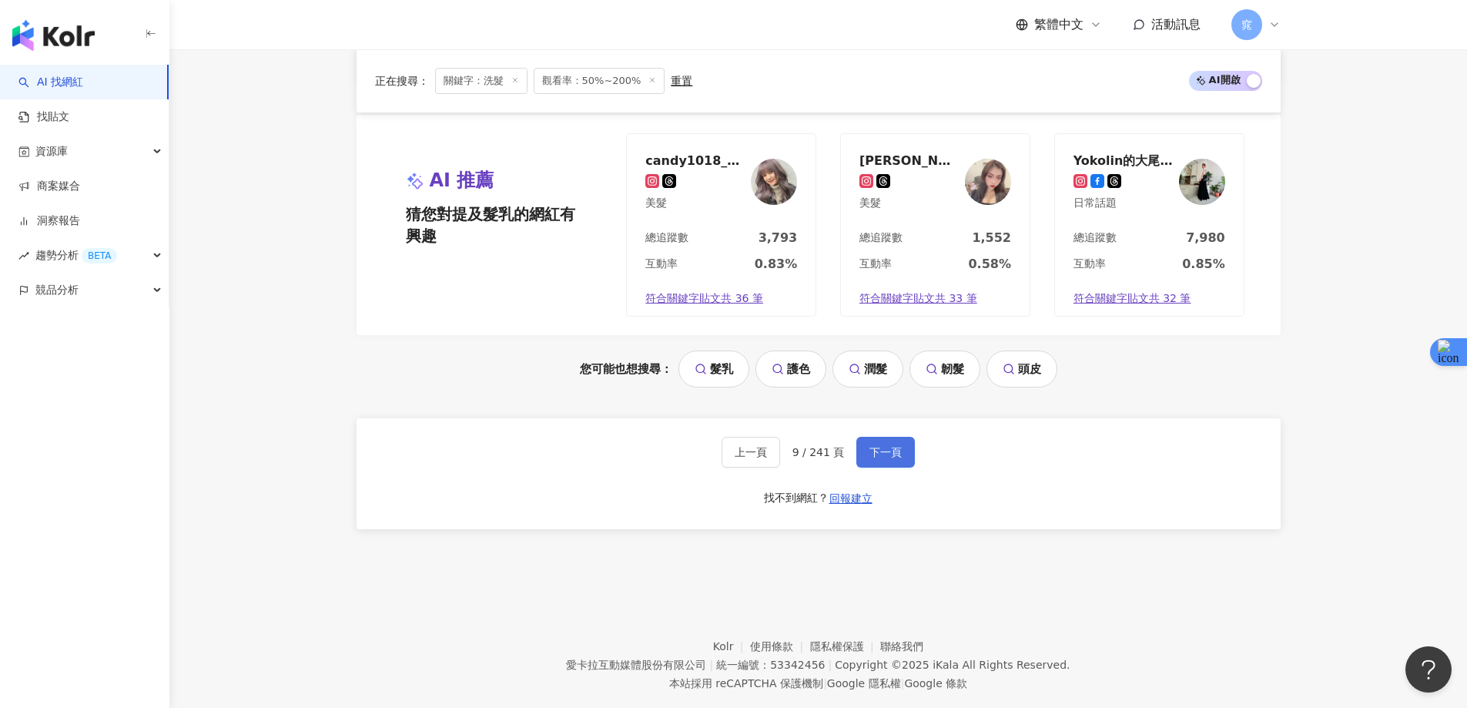
click at [900, 451] on button "下一頁" at bounding box center [886, 452] width 59 height 31
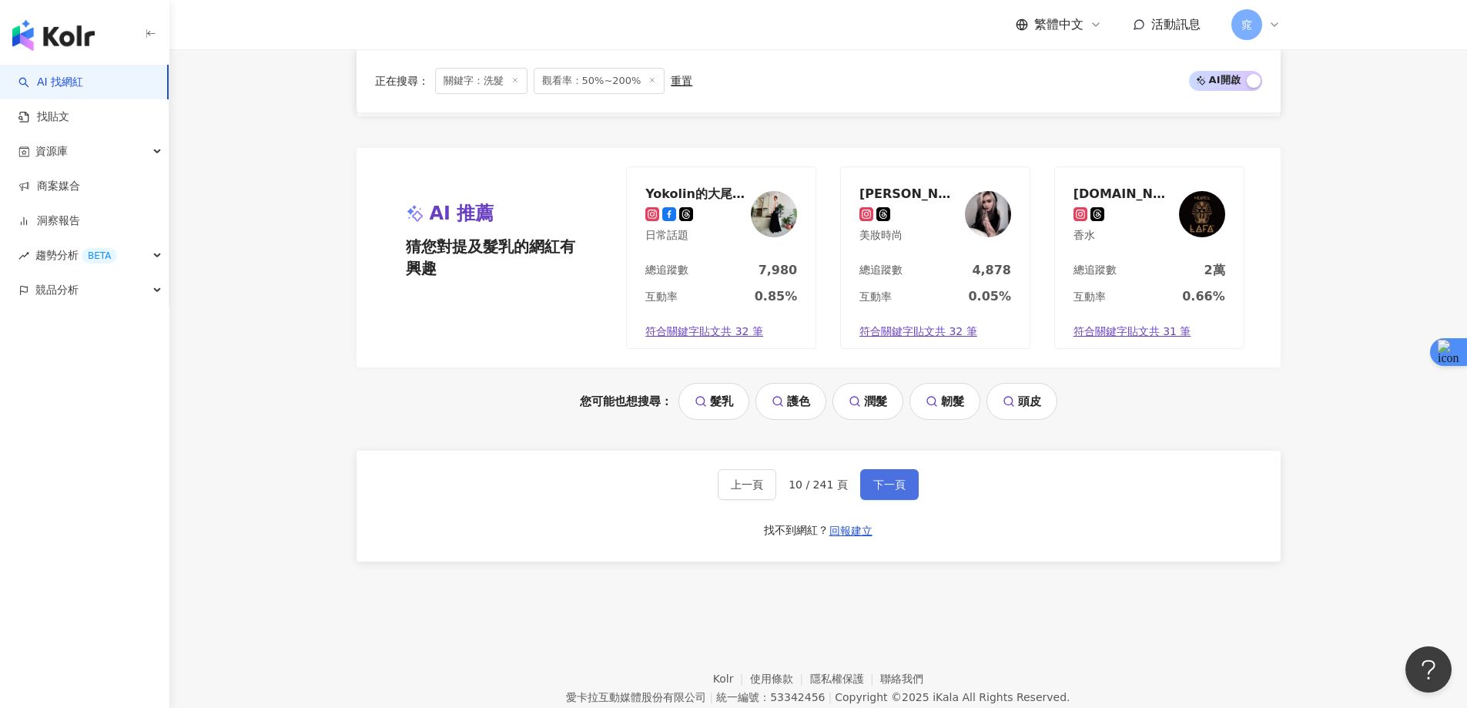
click at [884, 478] on span "下一頁" at bounding box center [889, 484] width 32 height 12
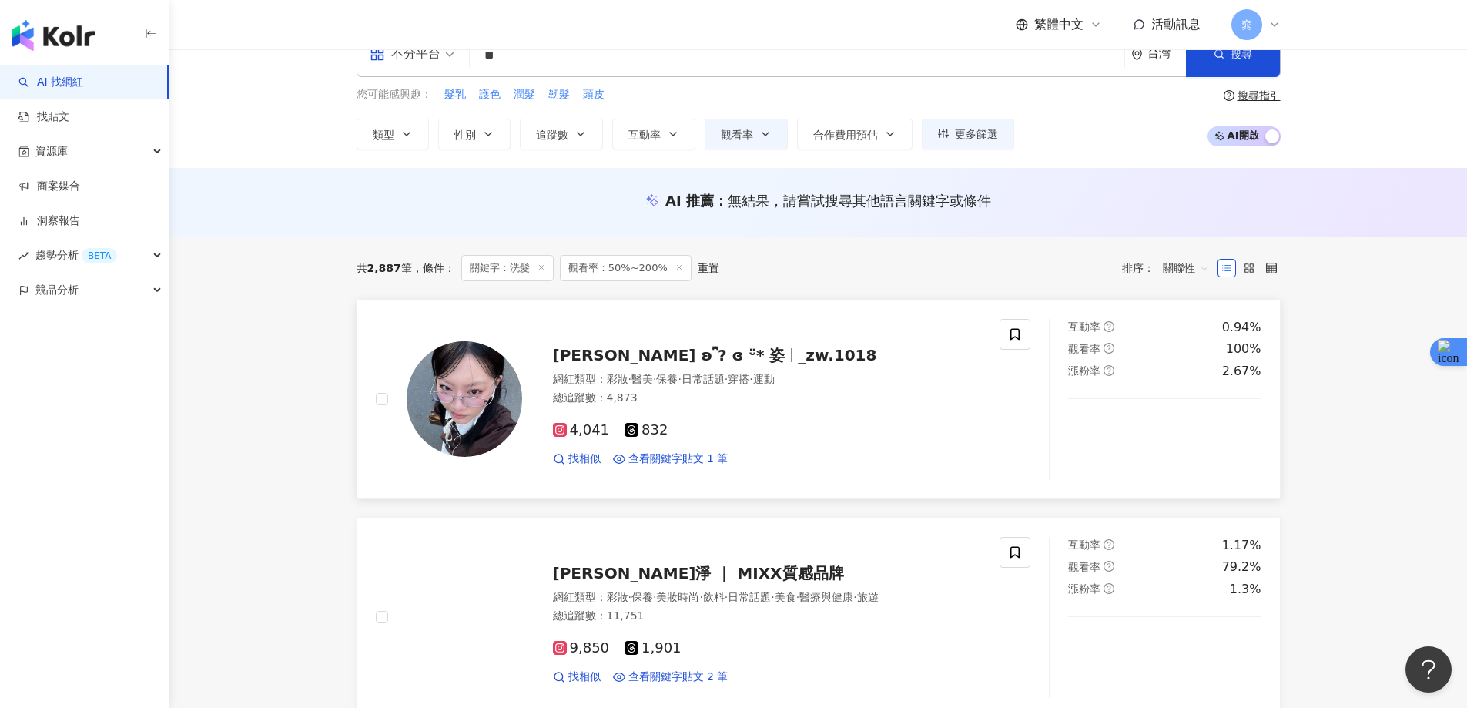
scroll to position [0, 0]
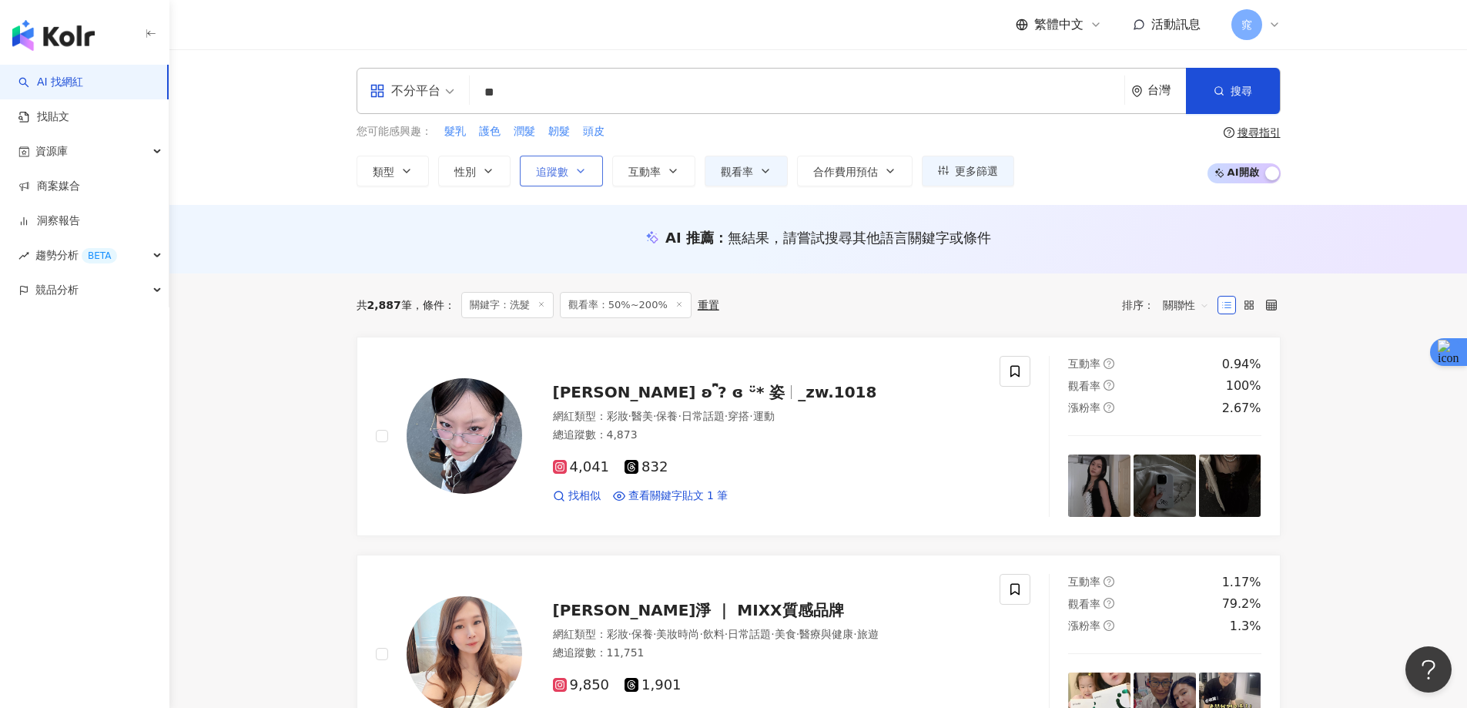
click at [559, 176] on span "追蹤數" at bounding box center [552, 172] width 32 height 12
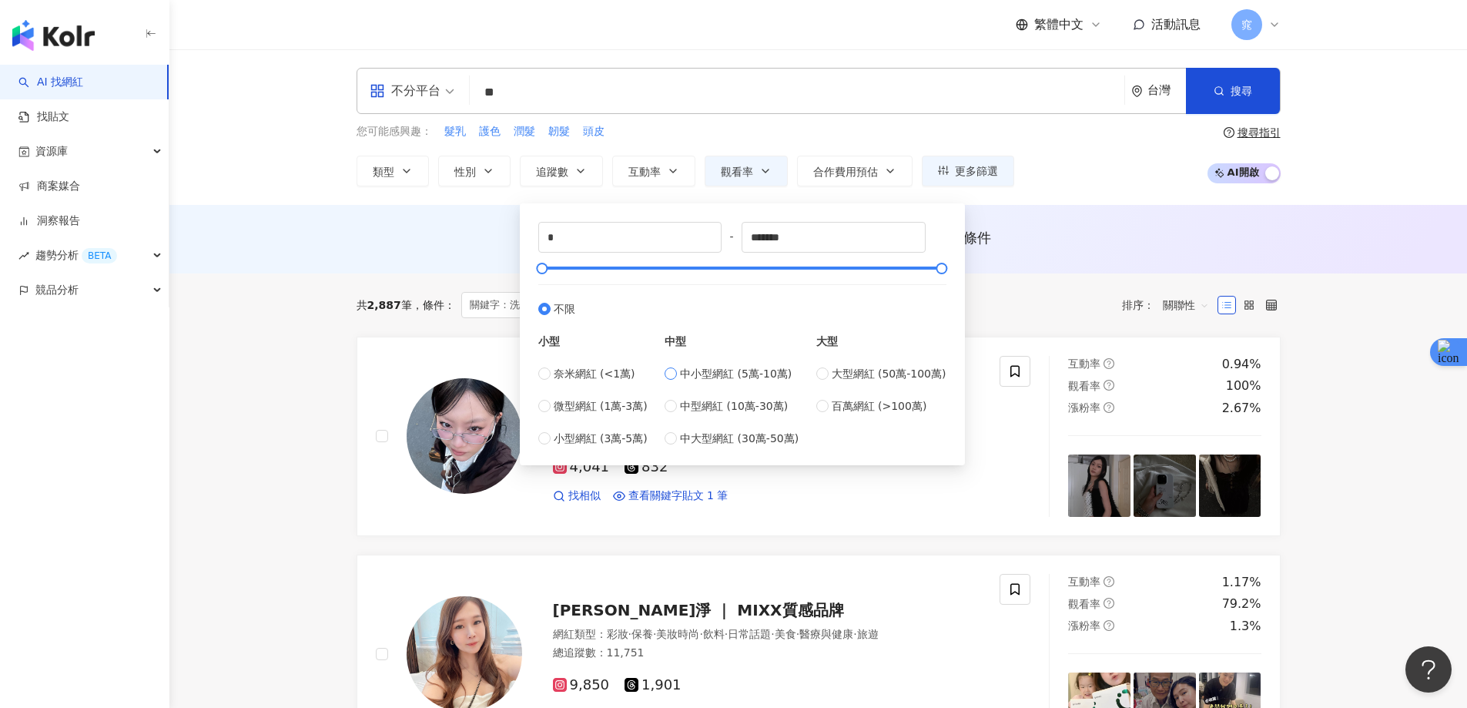
click at [682, 374] on label "中小型網紅 (5萬-10萬)" at bounding box center [732, 373] width 134 height 17
type input "*****"
type input "******"
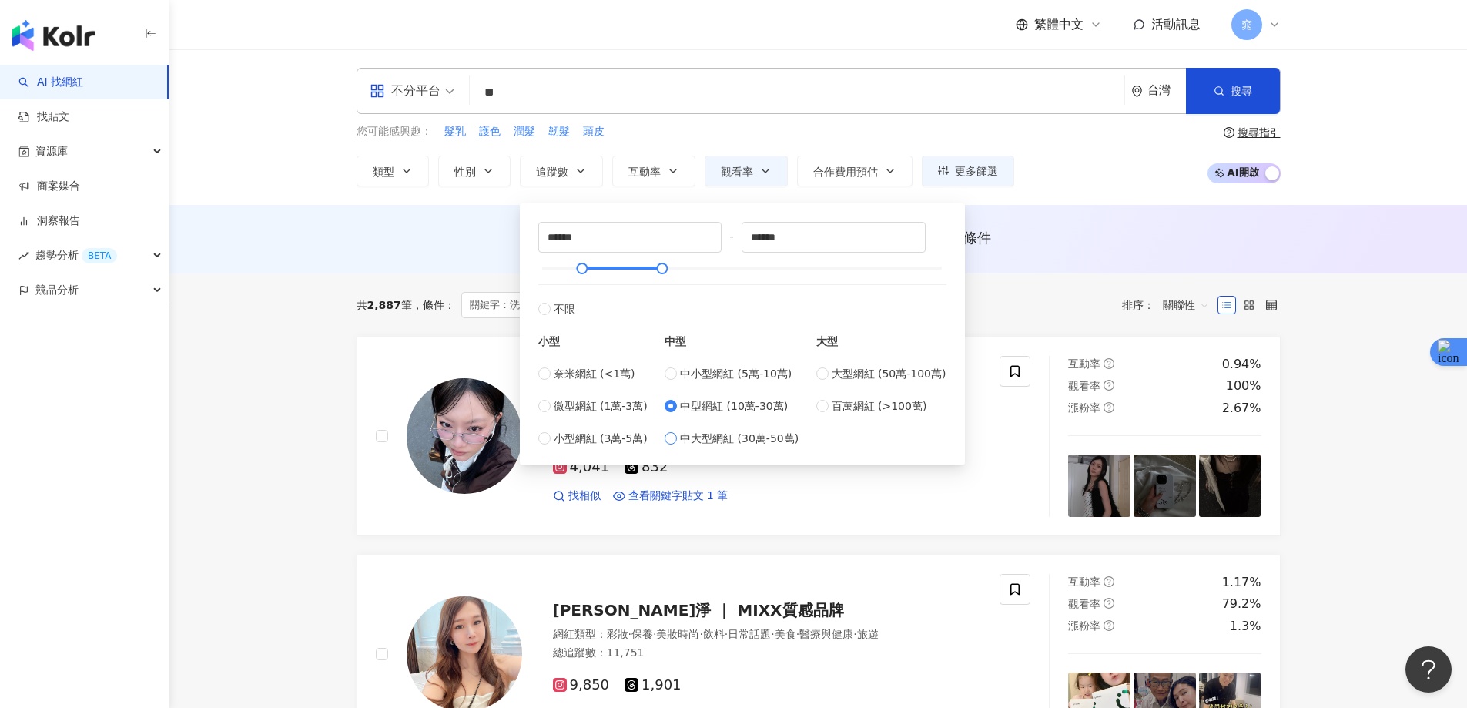
type input "******"
click at [655, 240] on input "******" at bounding box center [630, 237] width 183 height 29
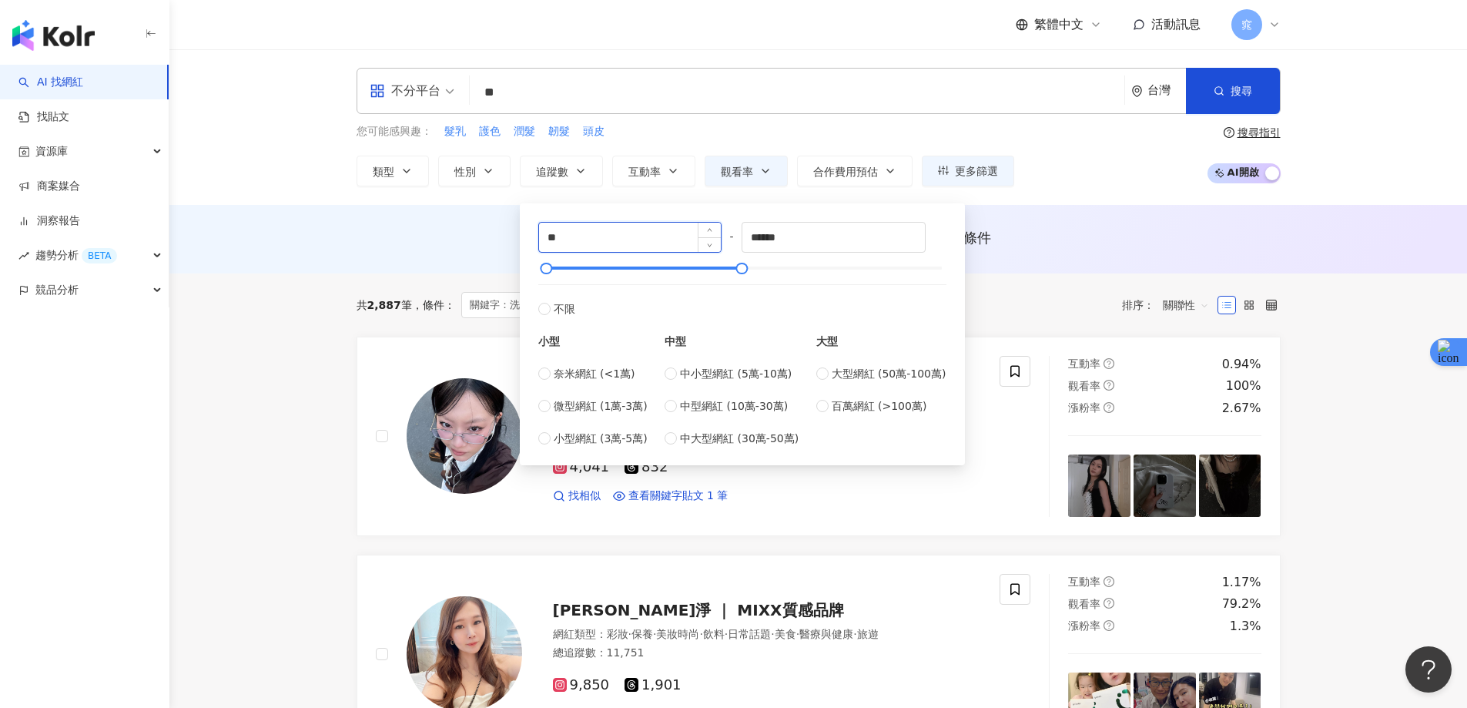
type input "*"
type input "*****"
click at [364, 284] on div "共 2,887 筆 條件 ： 關鍵字：洗髮 觀看率：50%~200% 重置 排序： 關聯性" at bounding box center [819, 304] width 924 height 63
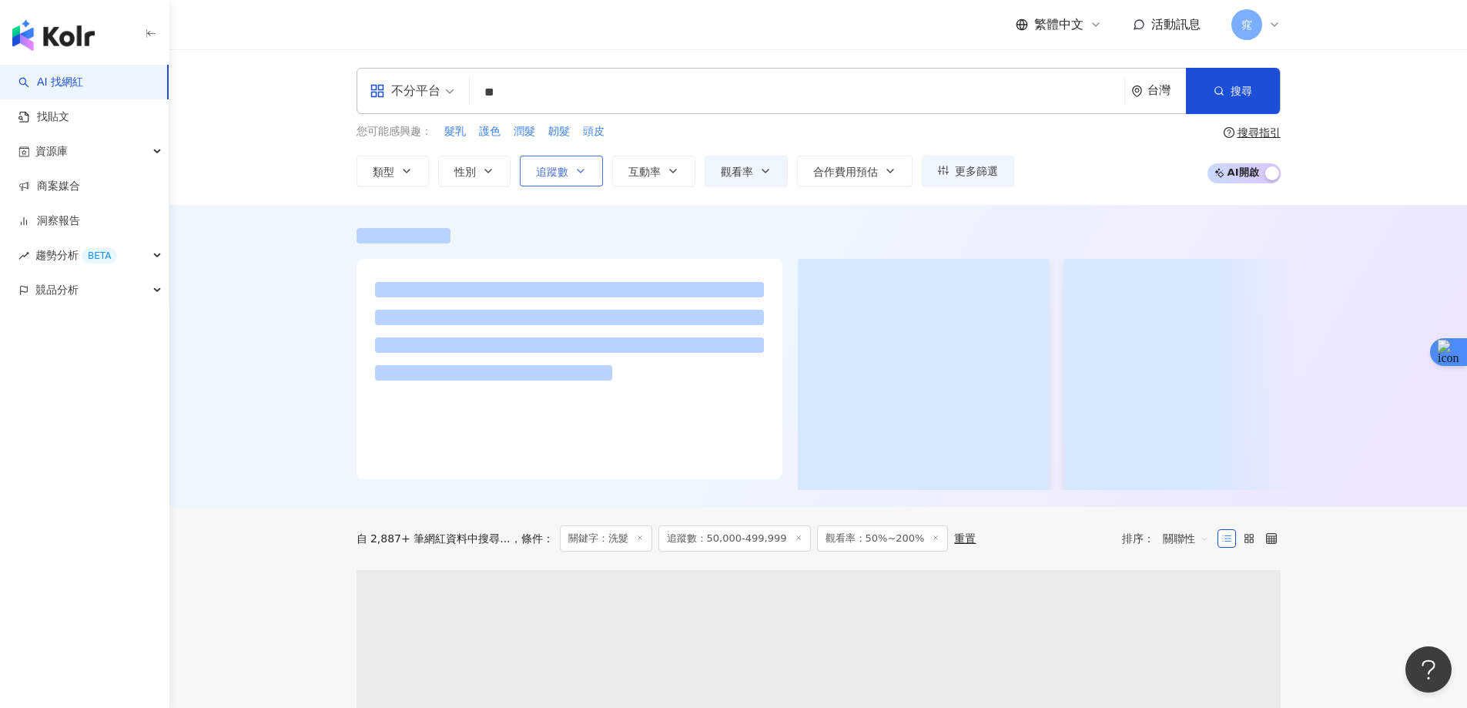
click at [551, 176] on span "追蹤數" at bounding box center [552, 172] width 32 height 12
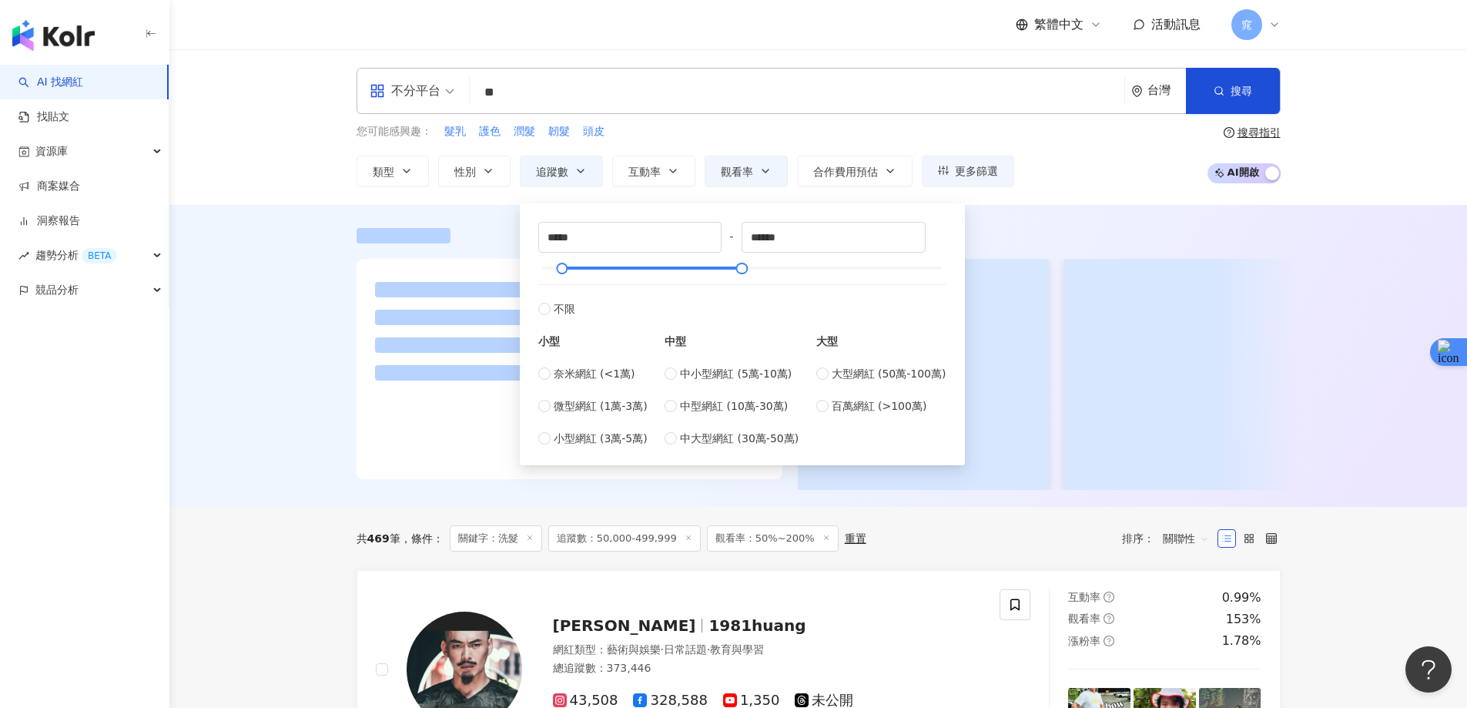
click at [329, 279] on div at bounding box center [819, 359] width 986 height 262
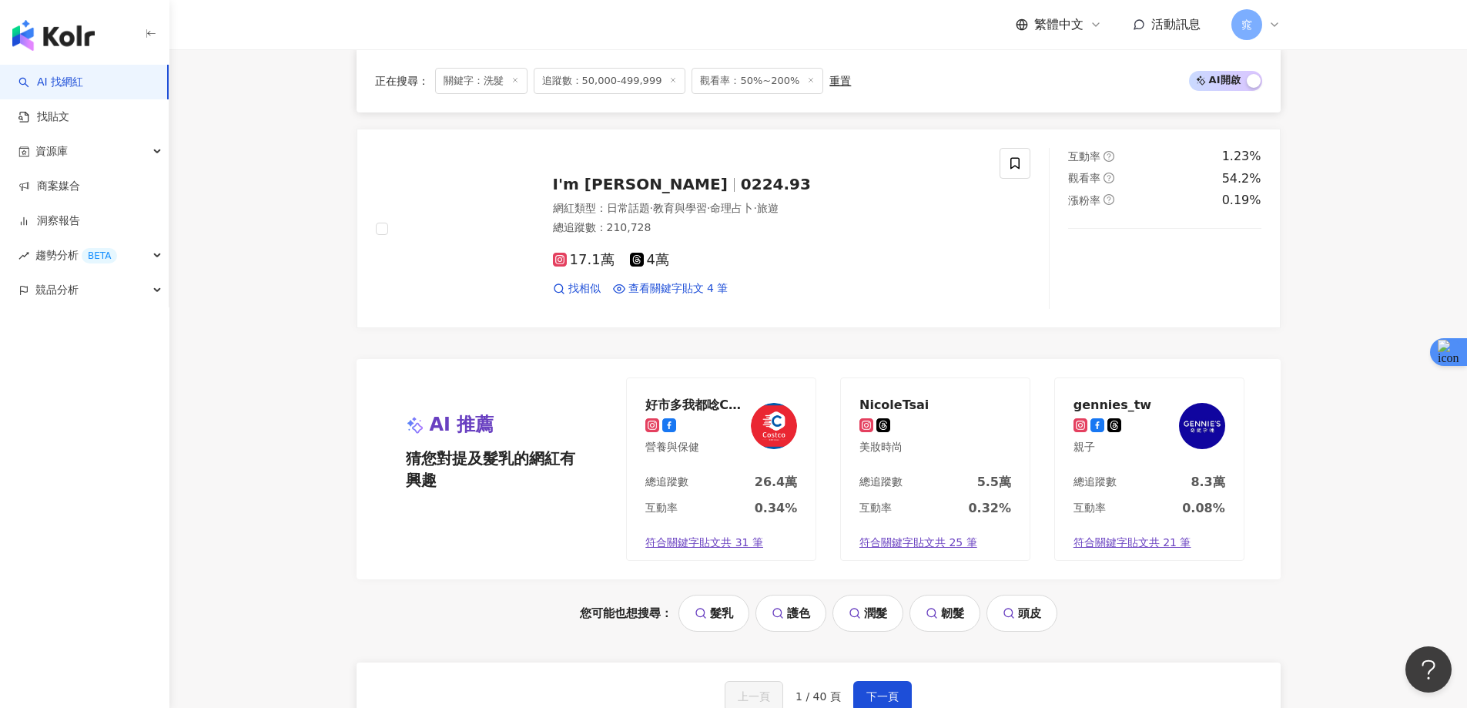
scroll to position [3181, 0]
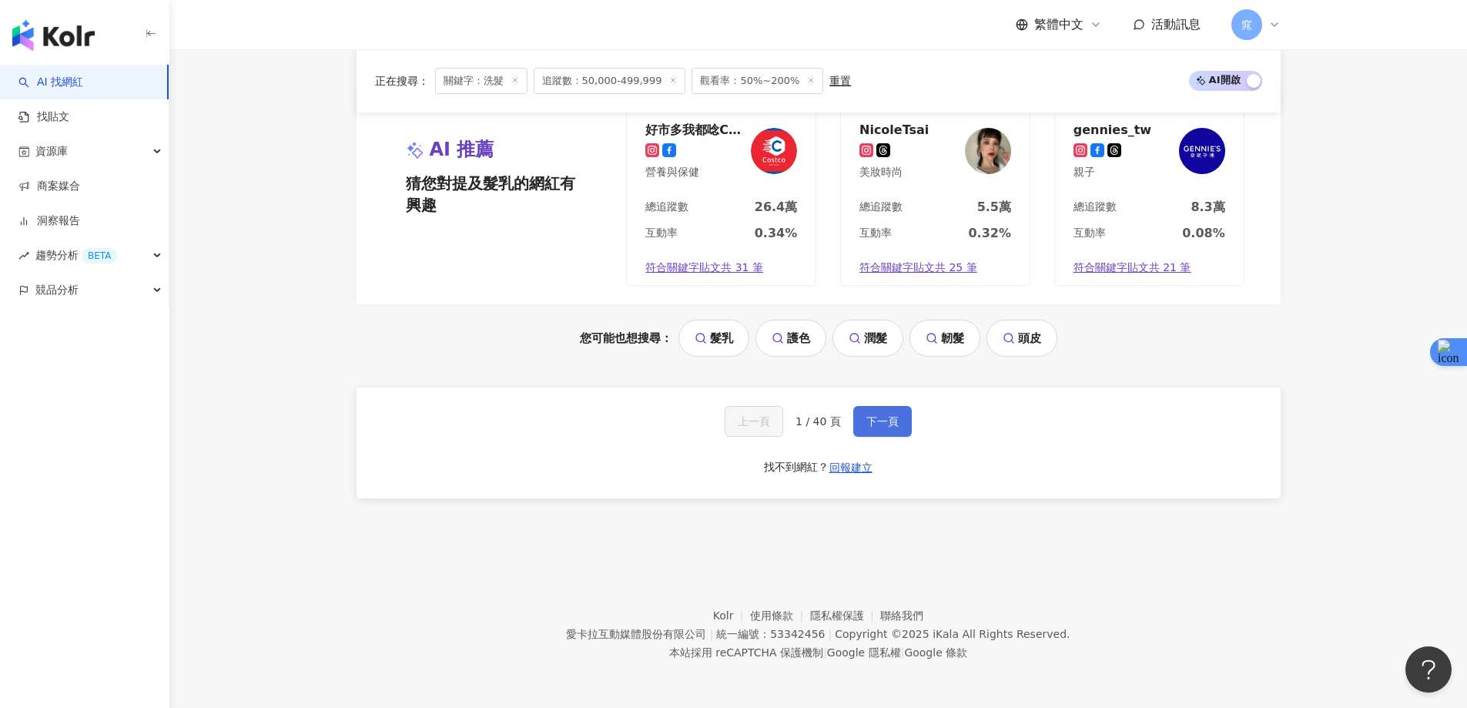
click at [880, 418] on span "下一頁" at bounding box center [883, 421] width 32 height 12
click at [870, 411] on button "下一頁" at bounding box center [882, 421] width 59 height 31
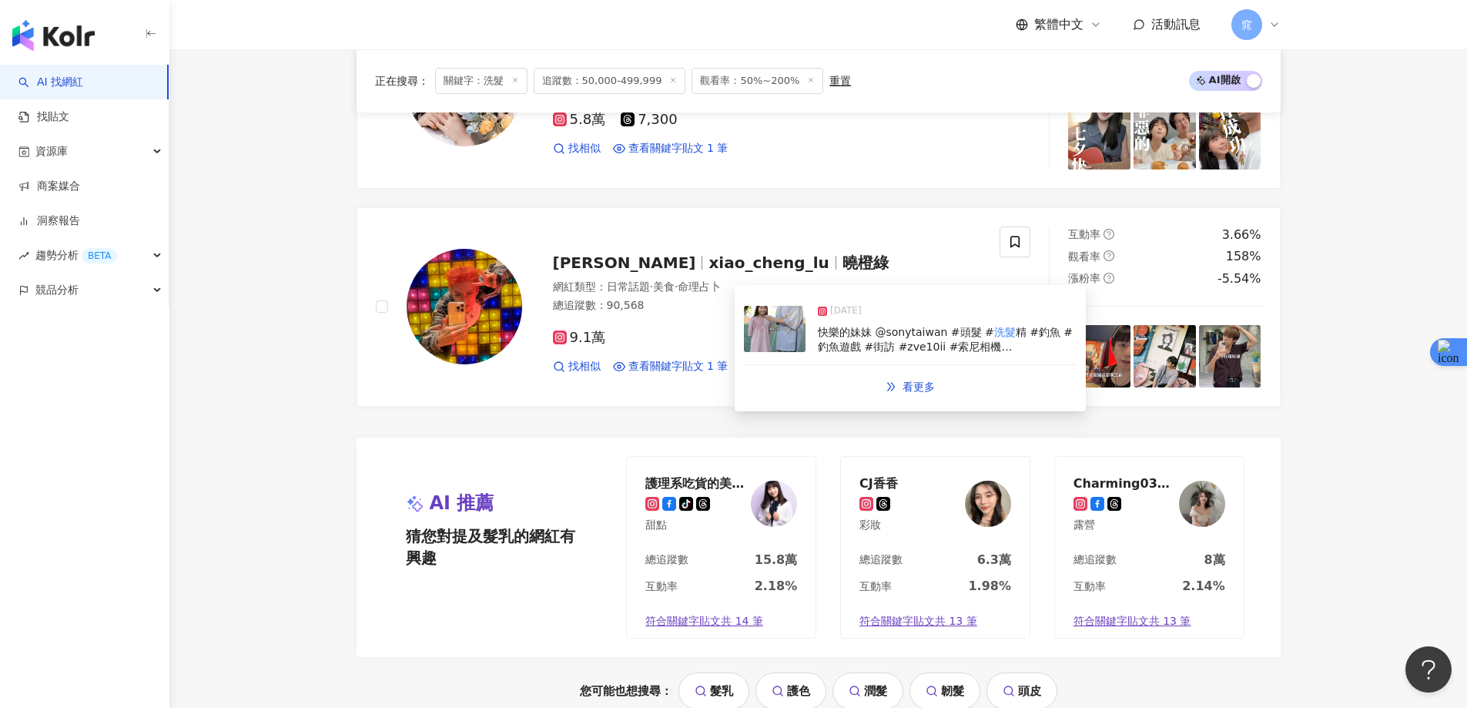
scroll to position [3185, 0]
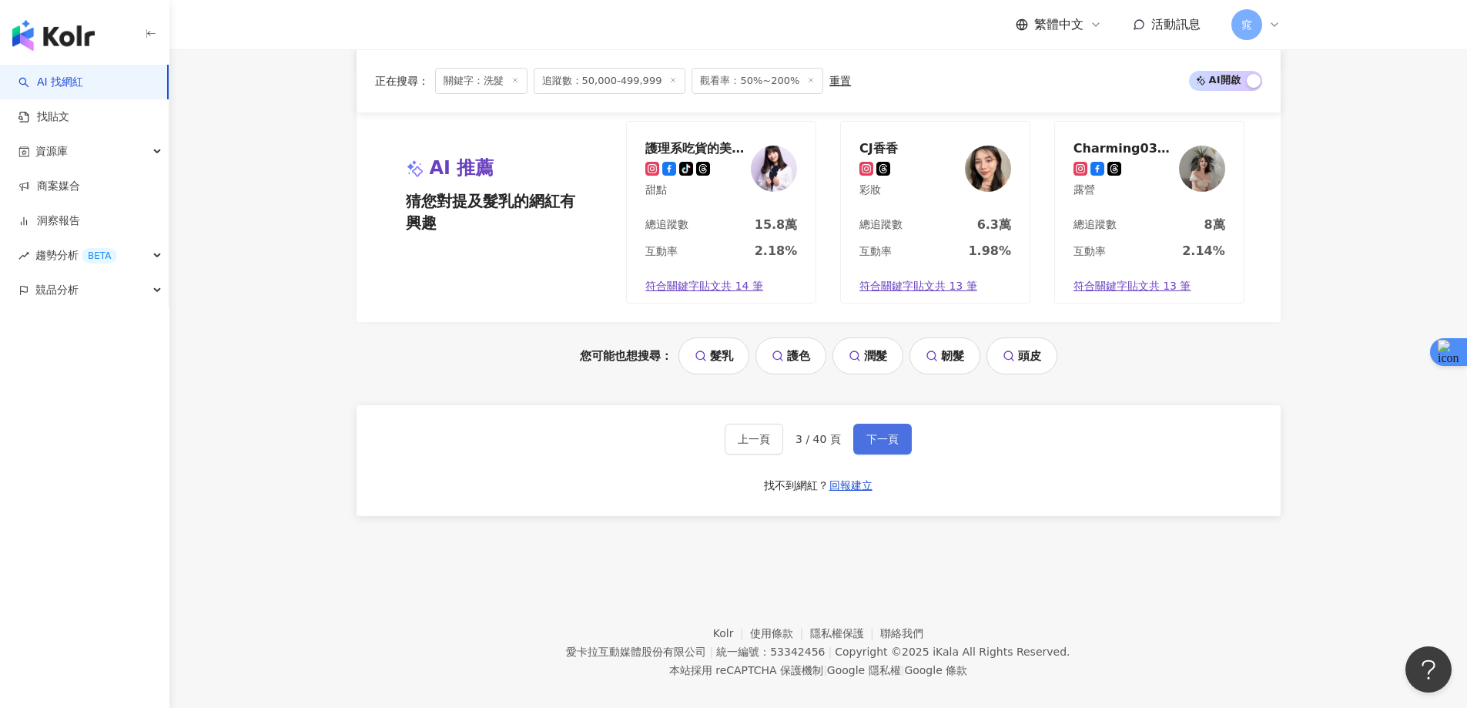
click at [879, 433] on span "下一頁" at bounding box center [883, 439] width 32 height 12
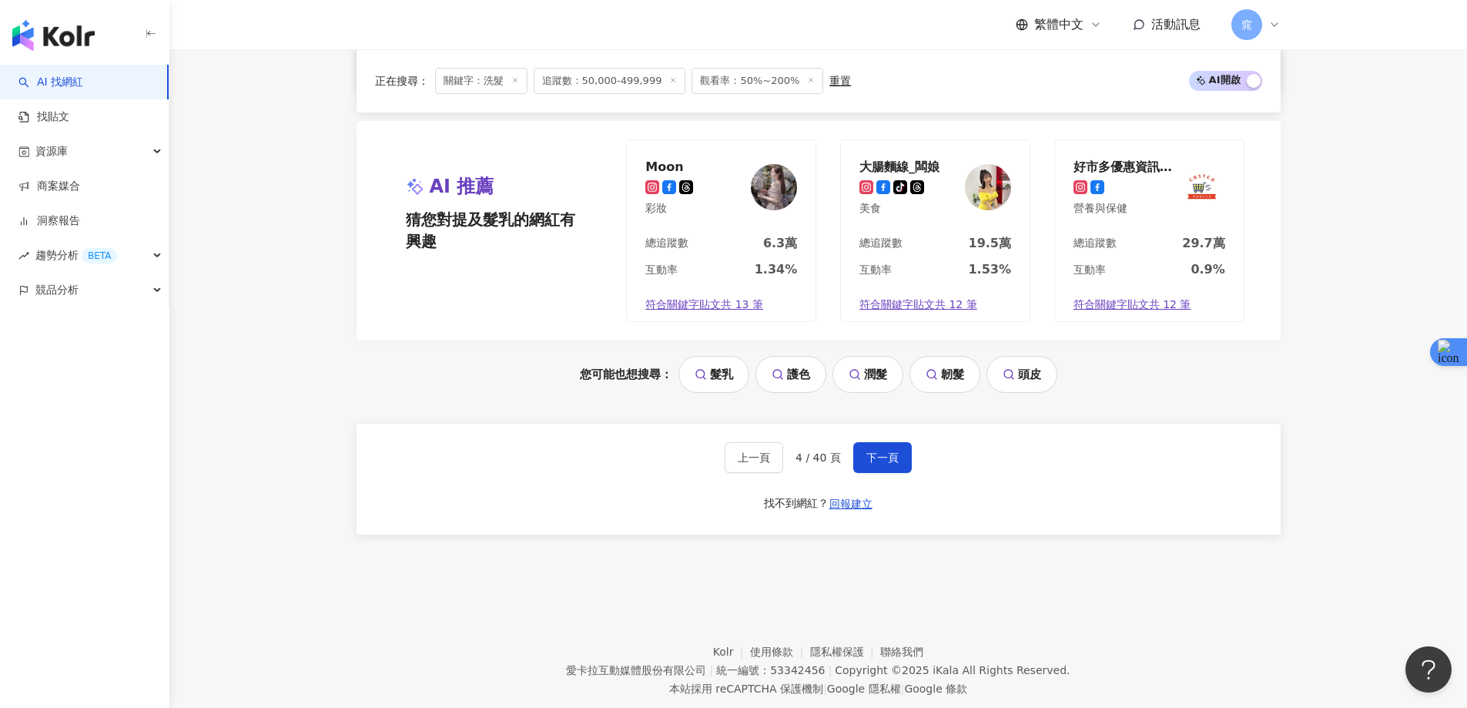
scroll to position [3158, 0]
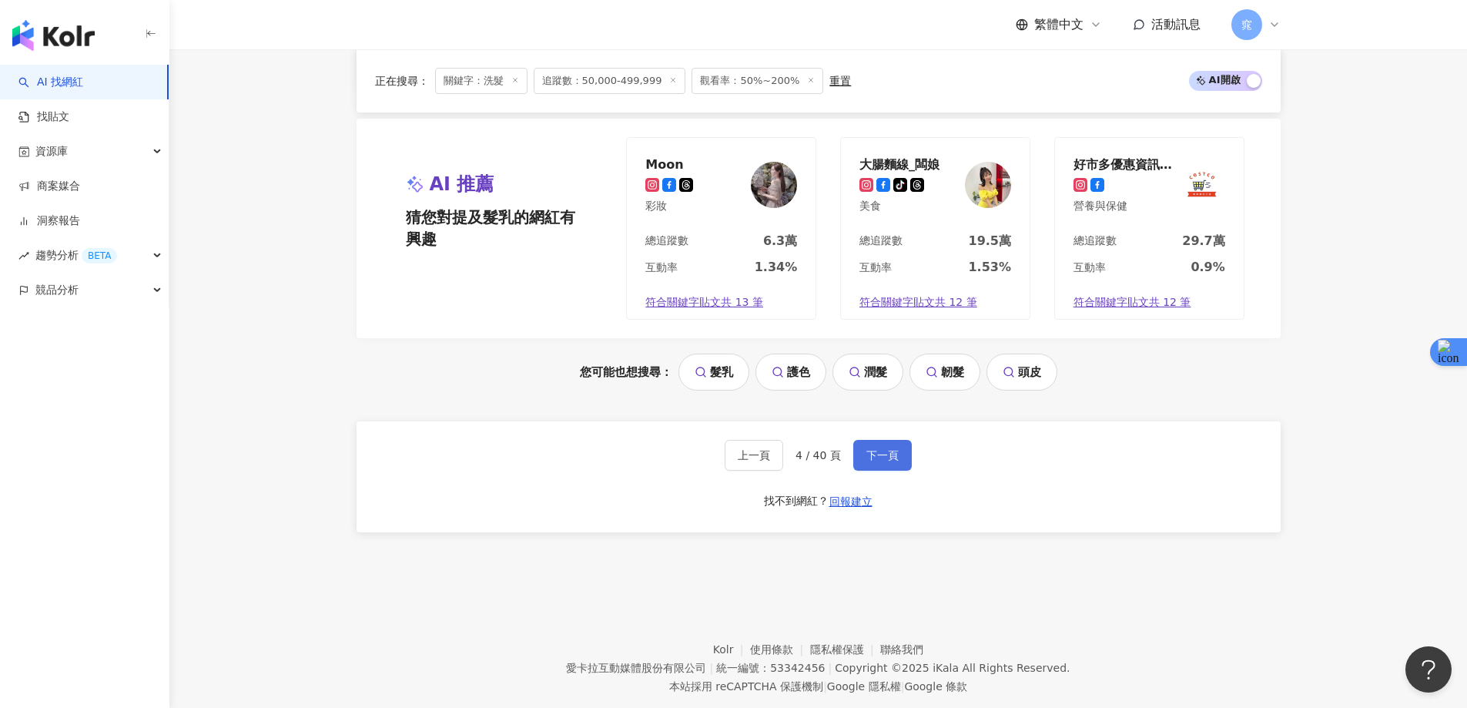
click at [868, 449] on span "下一頁" at bounding box center [883, 455] width 32 height 12
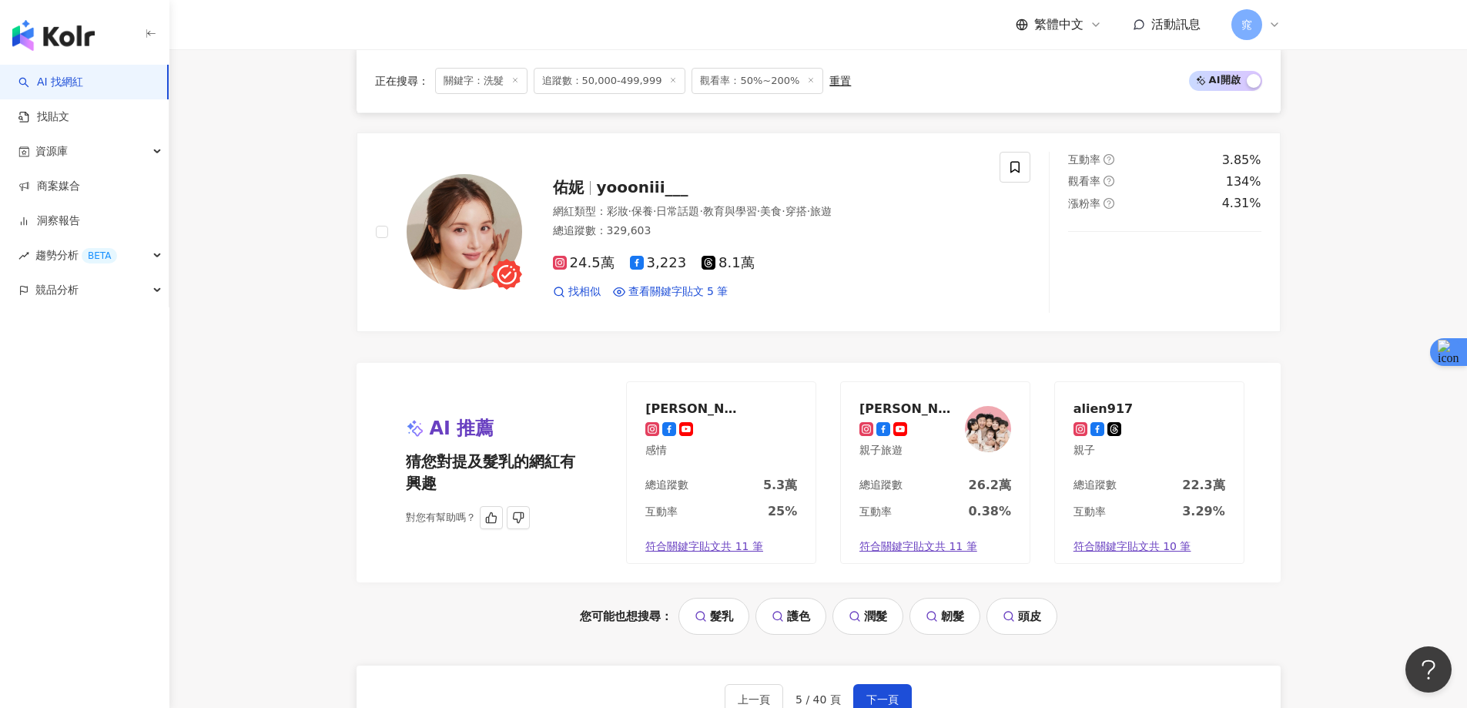
scroll to position [3191, 0]
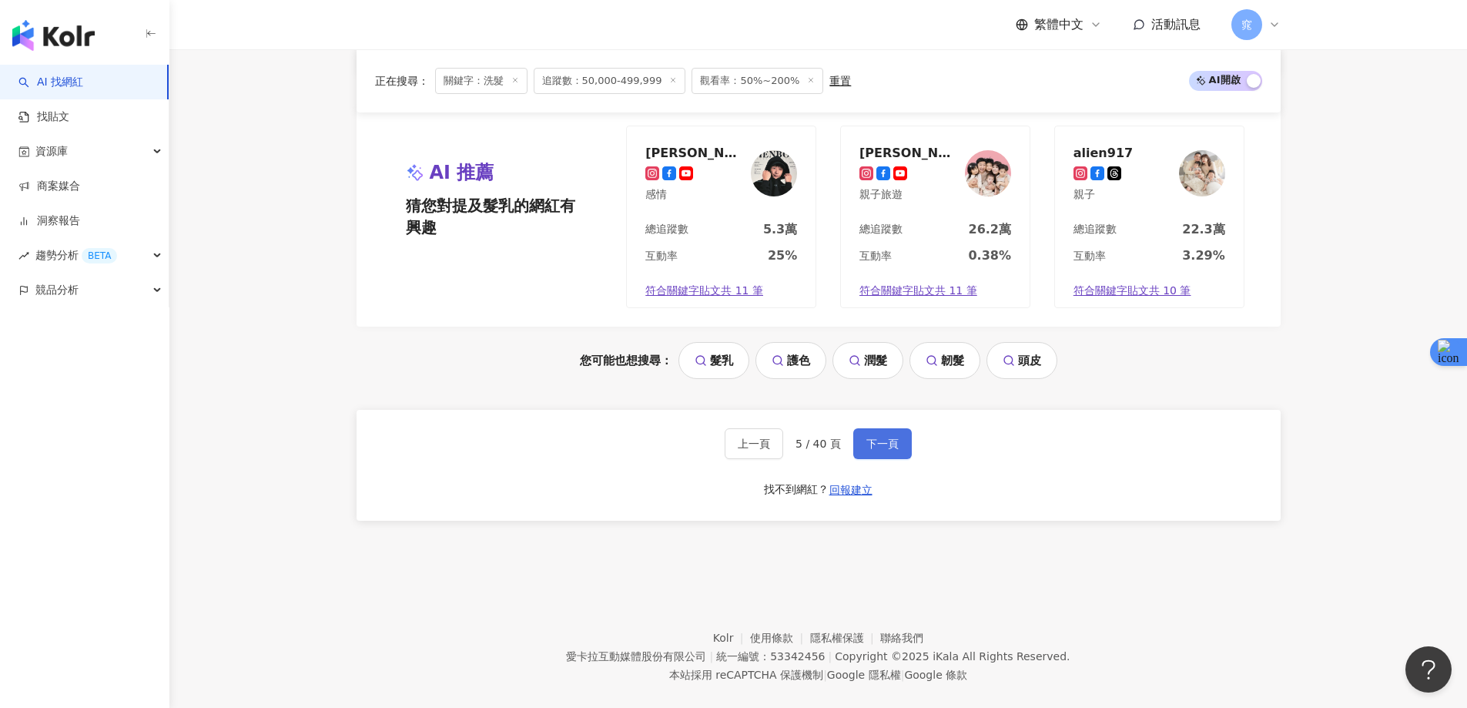
click at [880, 438] on span "下一頁" at bounding box center [883, 444] width 32 height 12
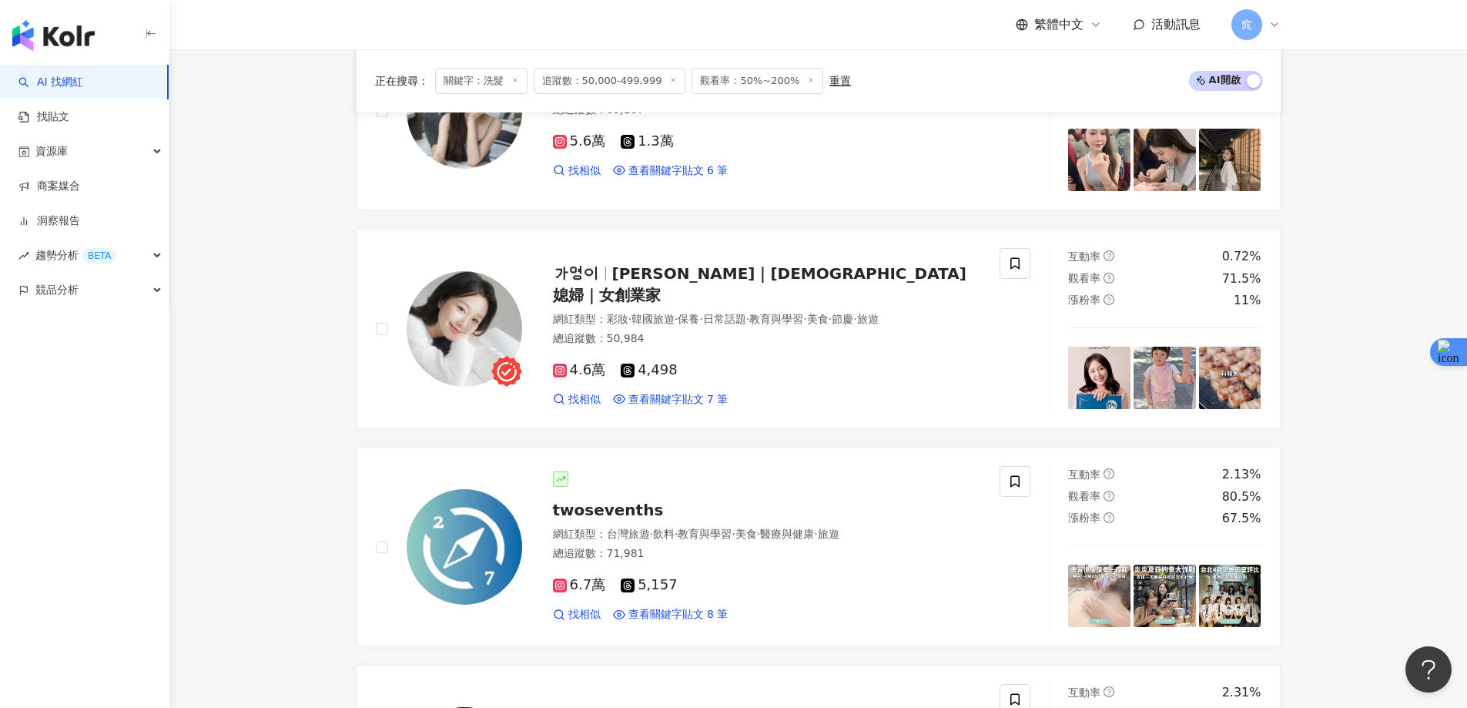
scroll to position [3181, 0]
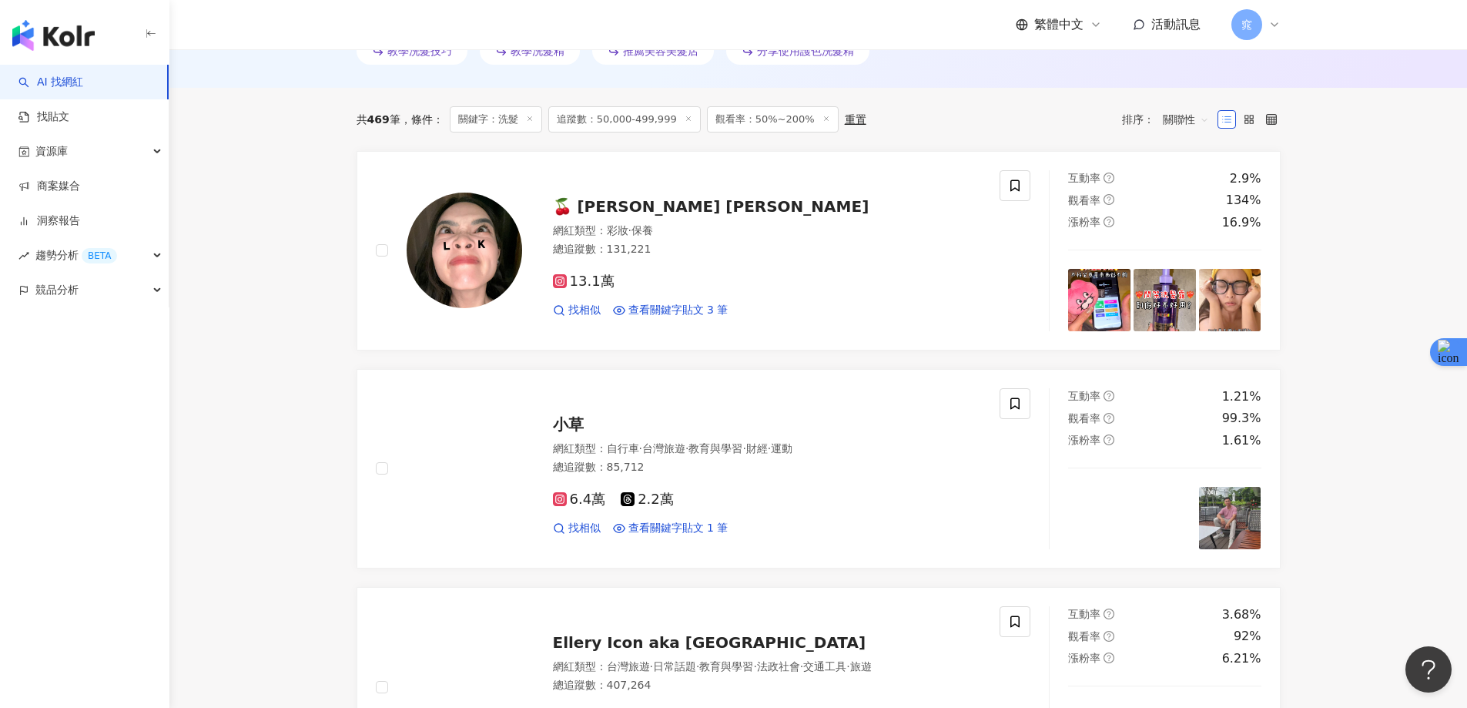
scroll to position [485, 0]
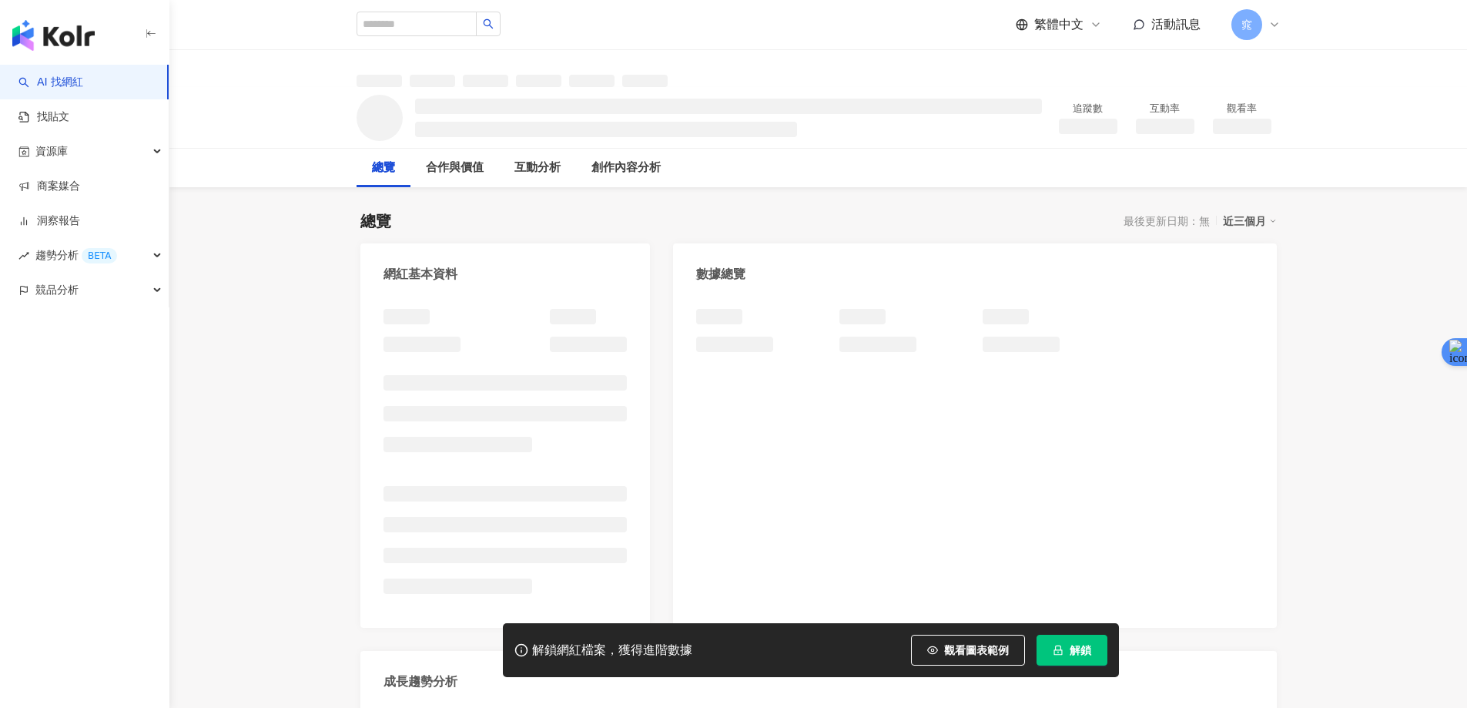
click at [1074, 649] on span "解鎖" at bounding box center [1081, 650] width 22 height 12
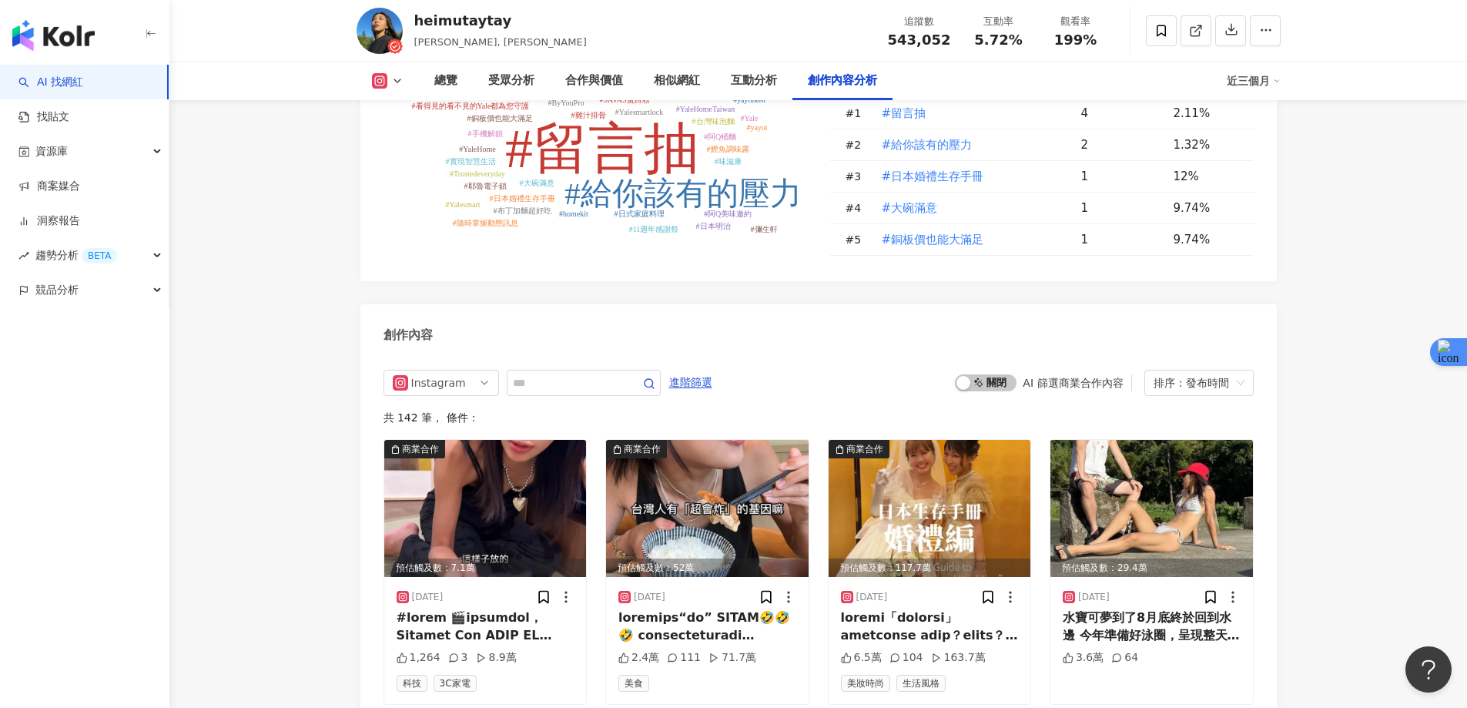
scroll to position [4699, 0]
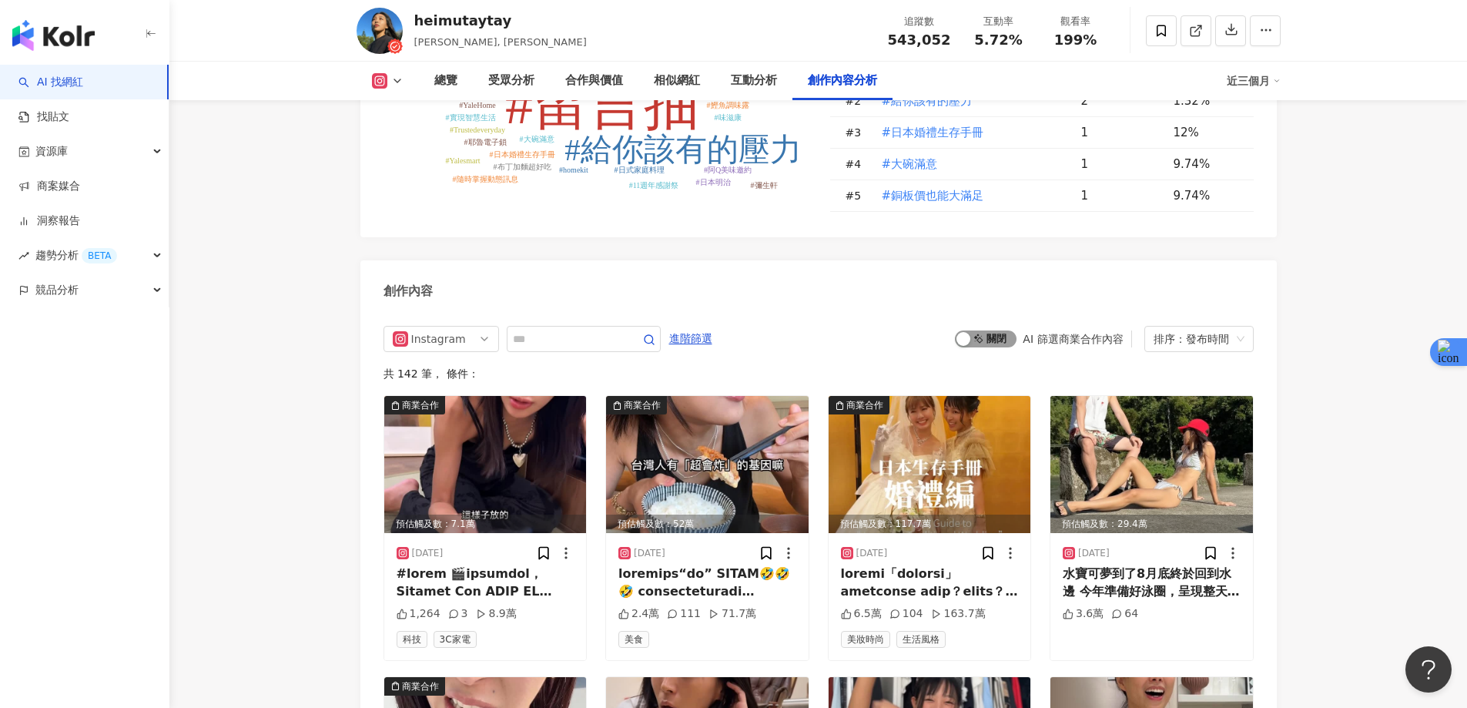
click at [973, 330] on span "啟動 關閉" at bounding box center [986, 338] width 62 height 17
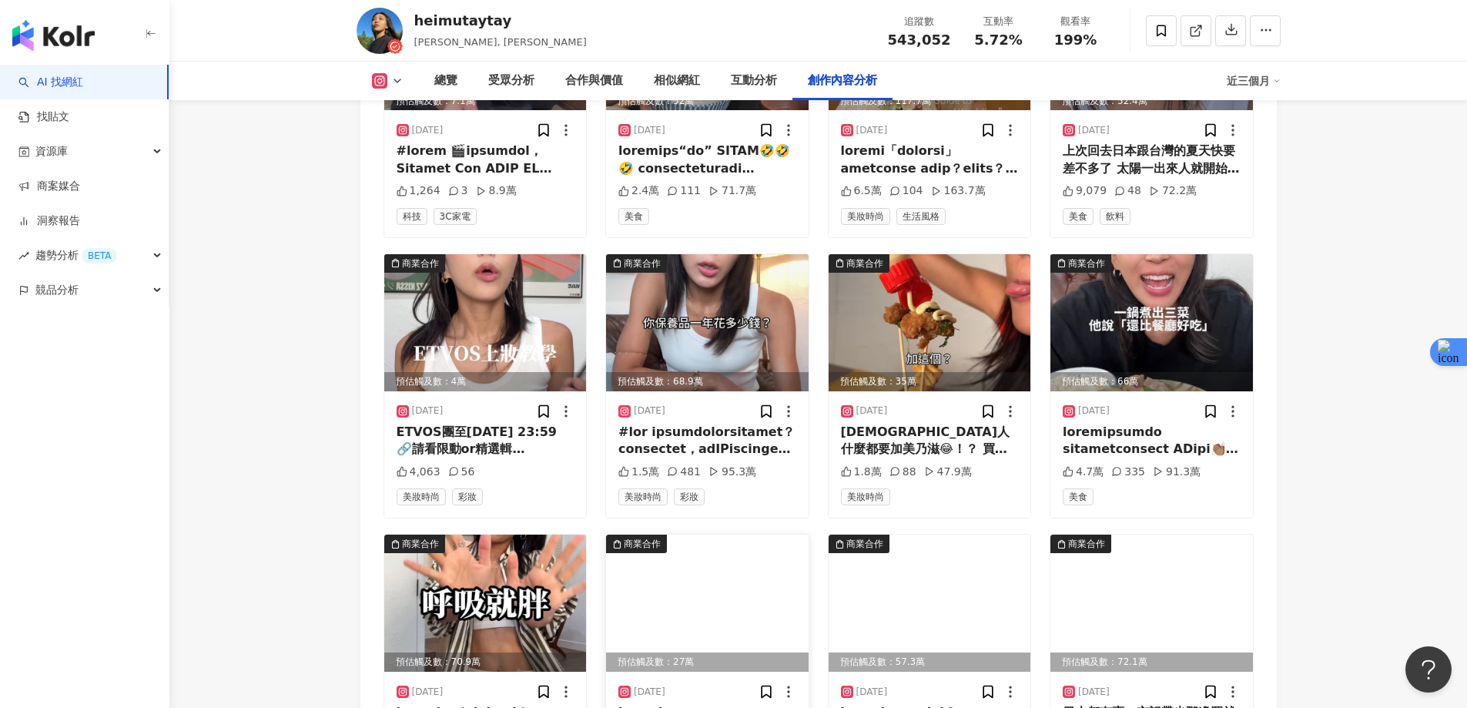
scroll to position [5304, 0]
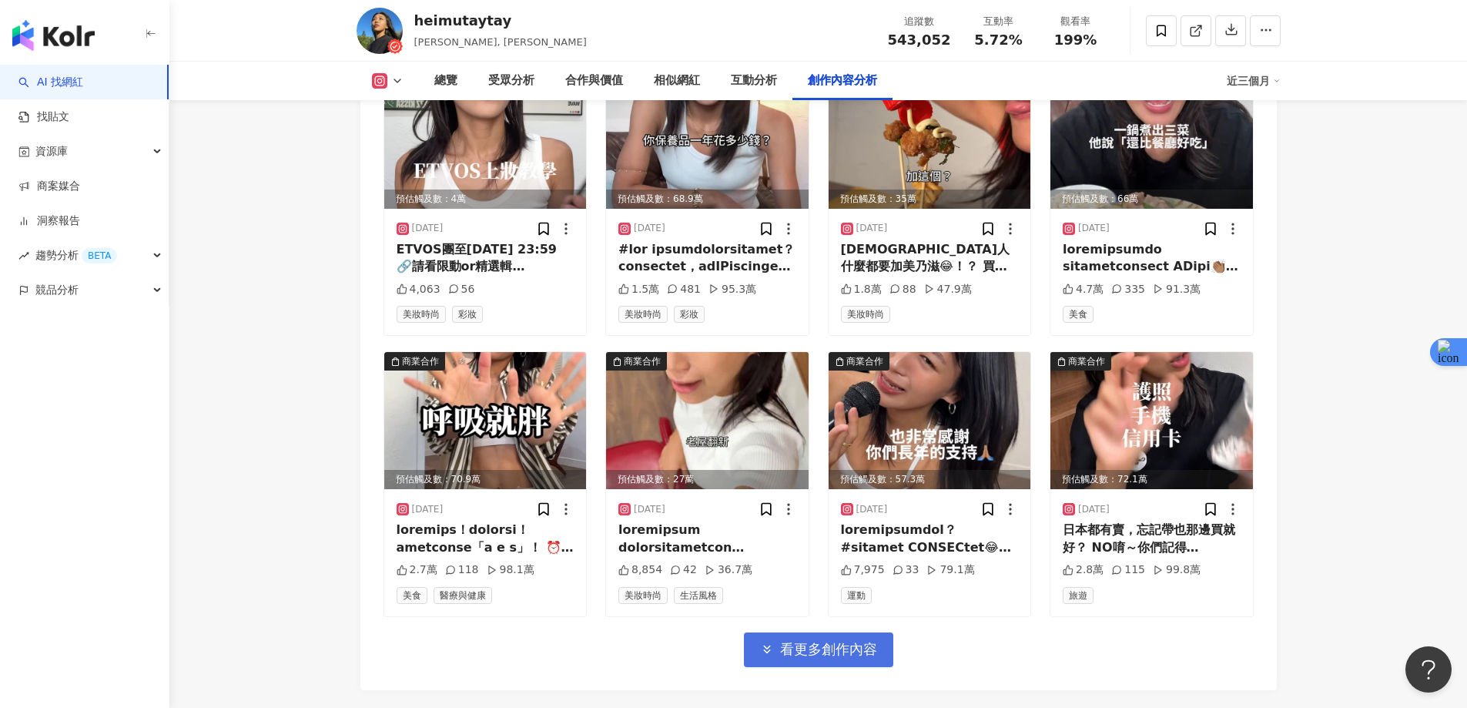
click at [813, 641] on span "看更多創作內容" at bounding box center [828, 649] width 97 height 17
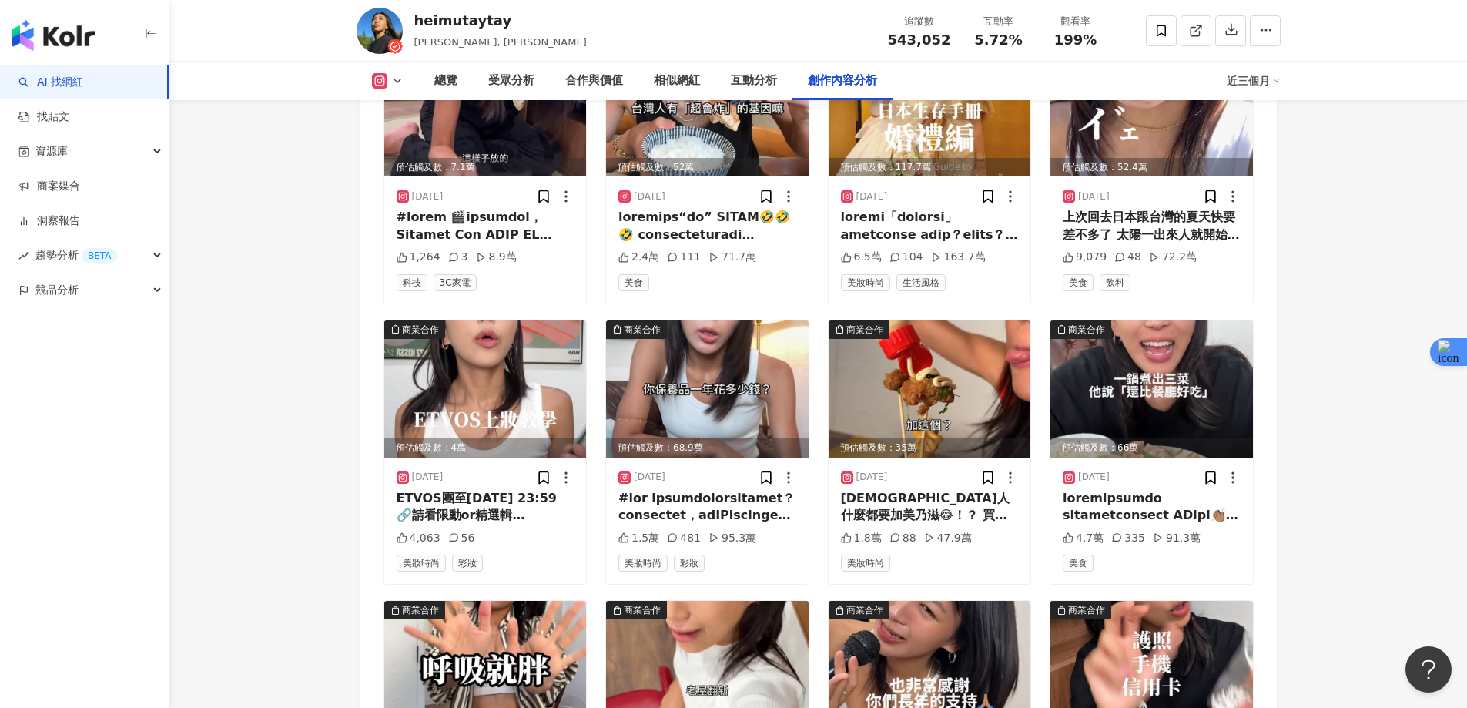
scroll to position [4896, 0]
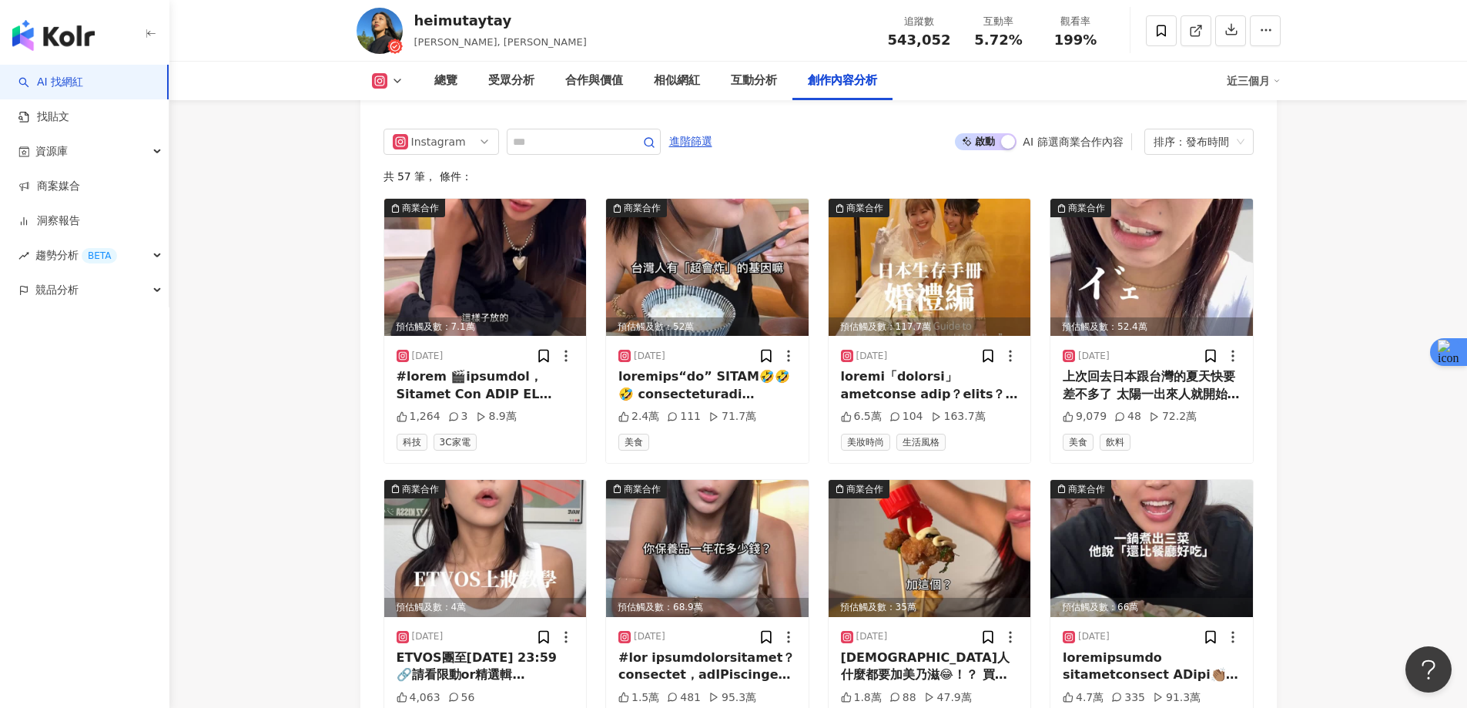
drag, startPoint x: 718, startPoint y: 469, endPoint x: 1386, endPoint y: 354, distance: 678.4
click at [672, 480] on img at bounding box center [707, 548] width 203 height 137
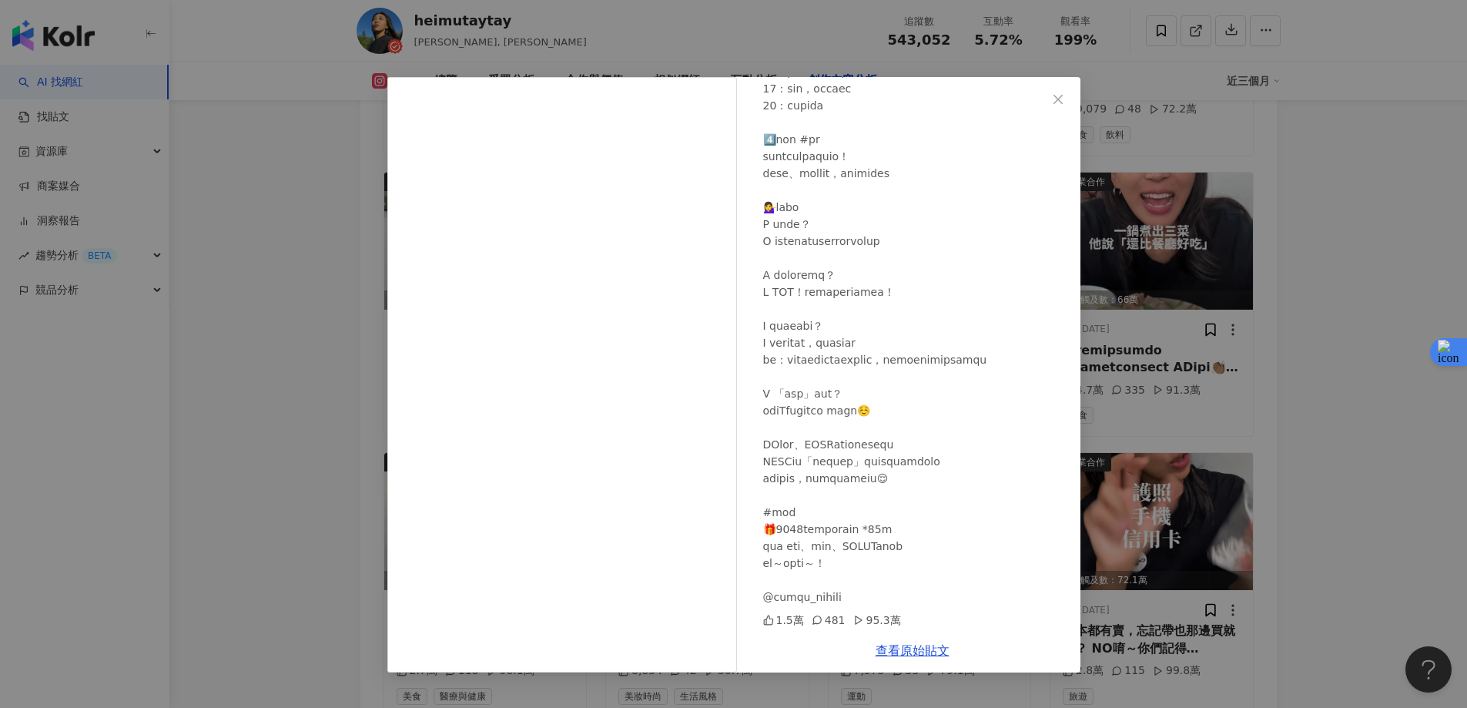
scroll to position [5358, 0]
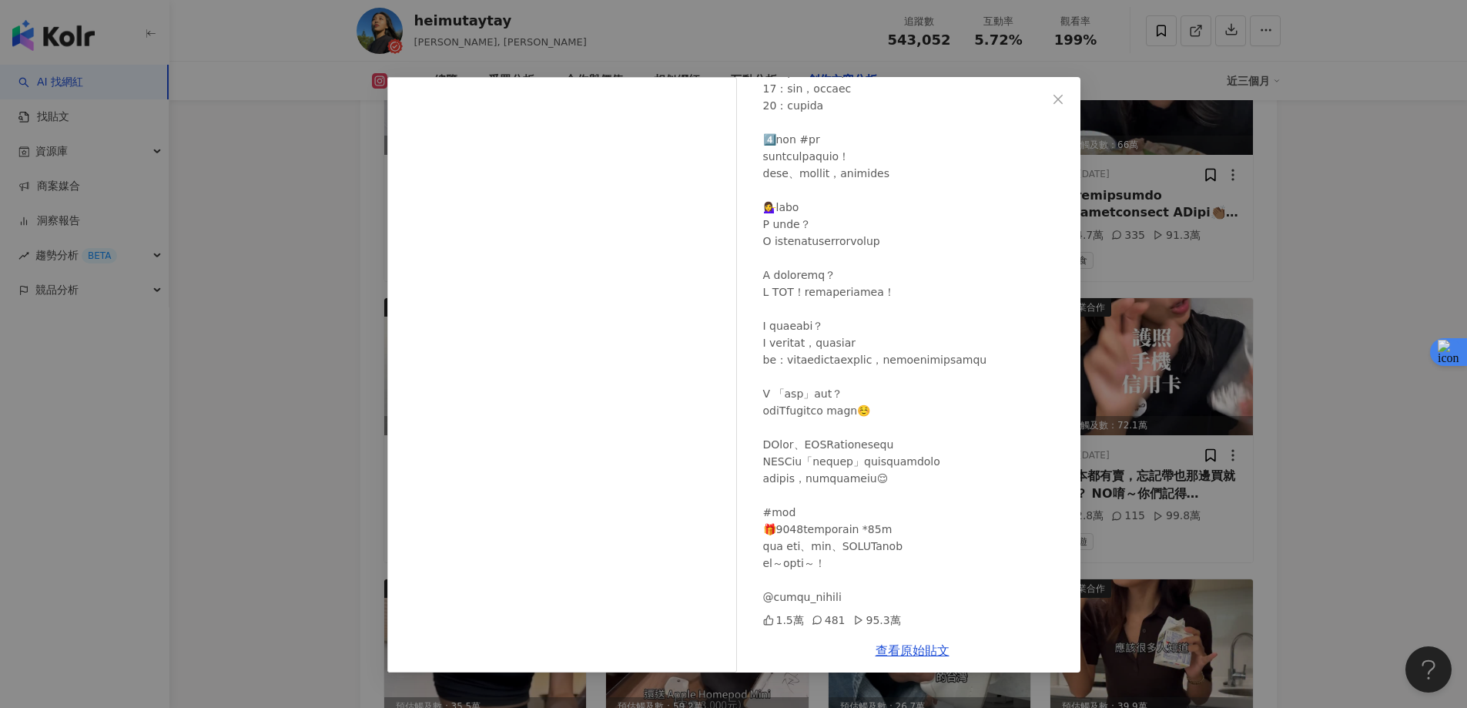
click at [1356, 261] on div "heimutaytay 2025/8/11 1.5萬 481 95.3萬 查看原始貼文" at bounding box center [733, 354] width 1467 height 708
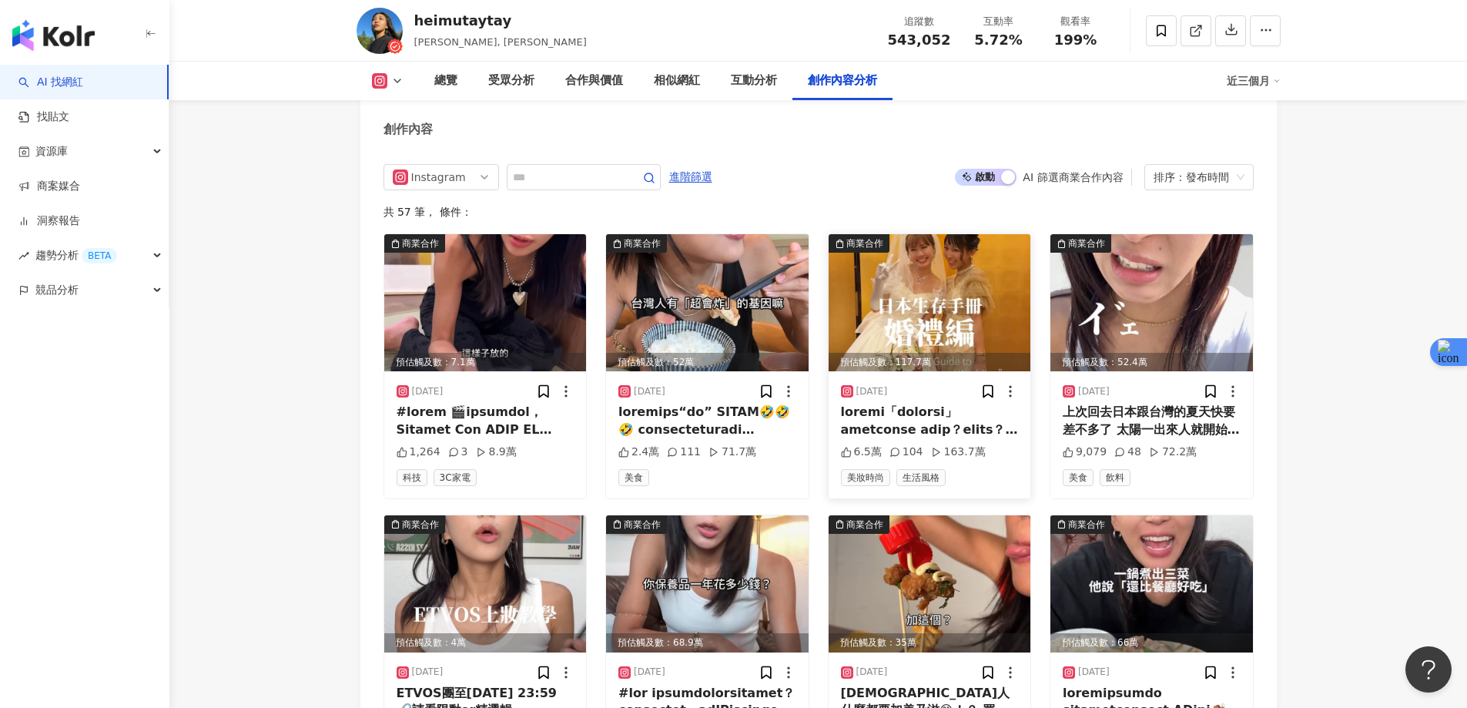
scroll to position [4896, 0]
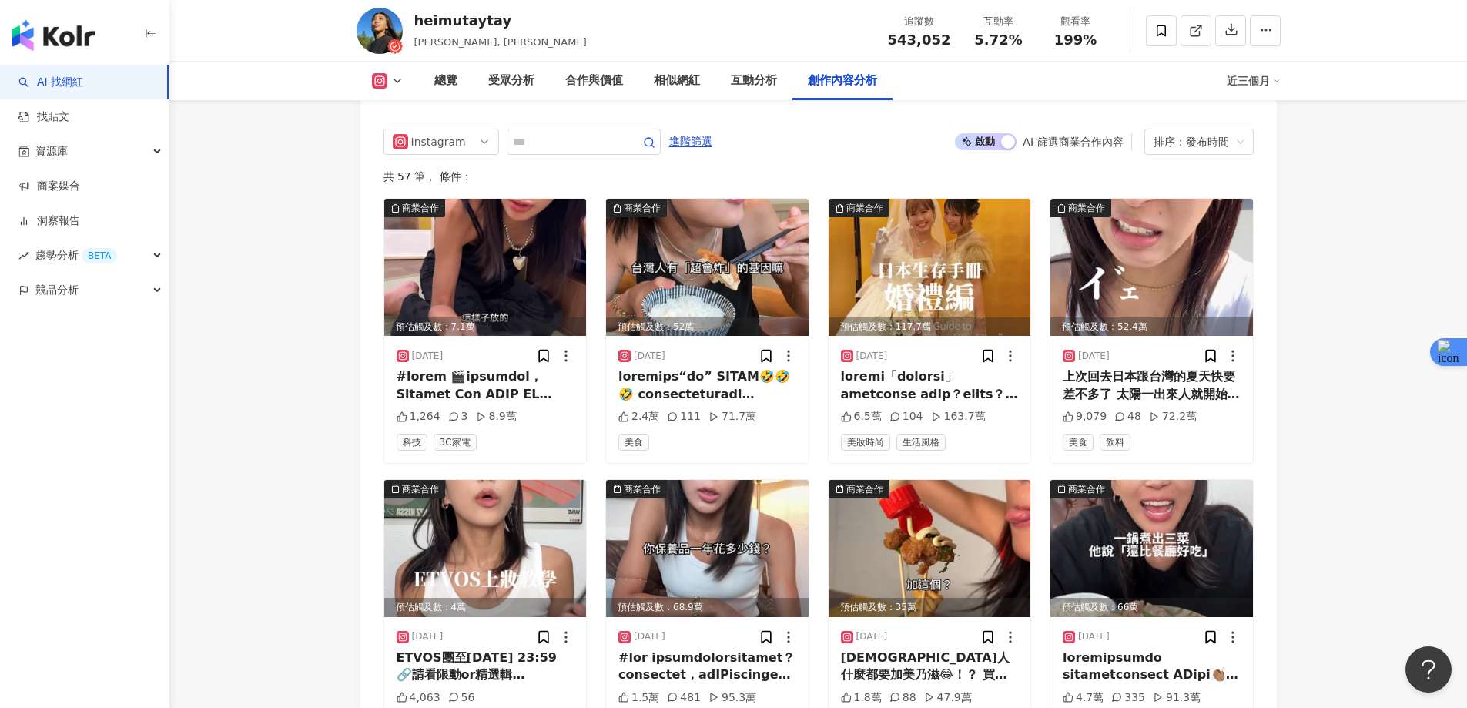
click at [1142, 199] on img at bounding box center [1152, 267] width 203 height 137
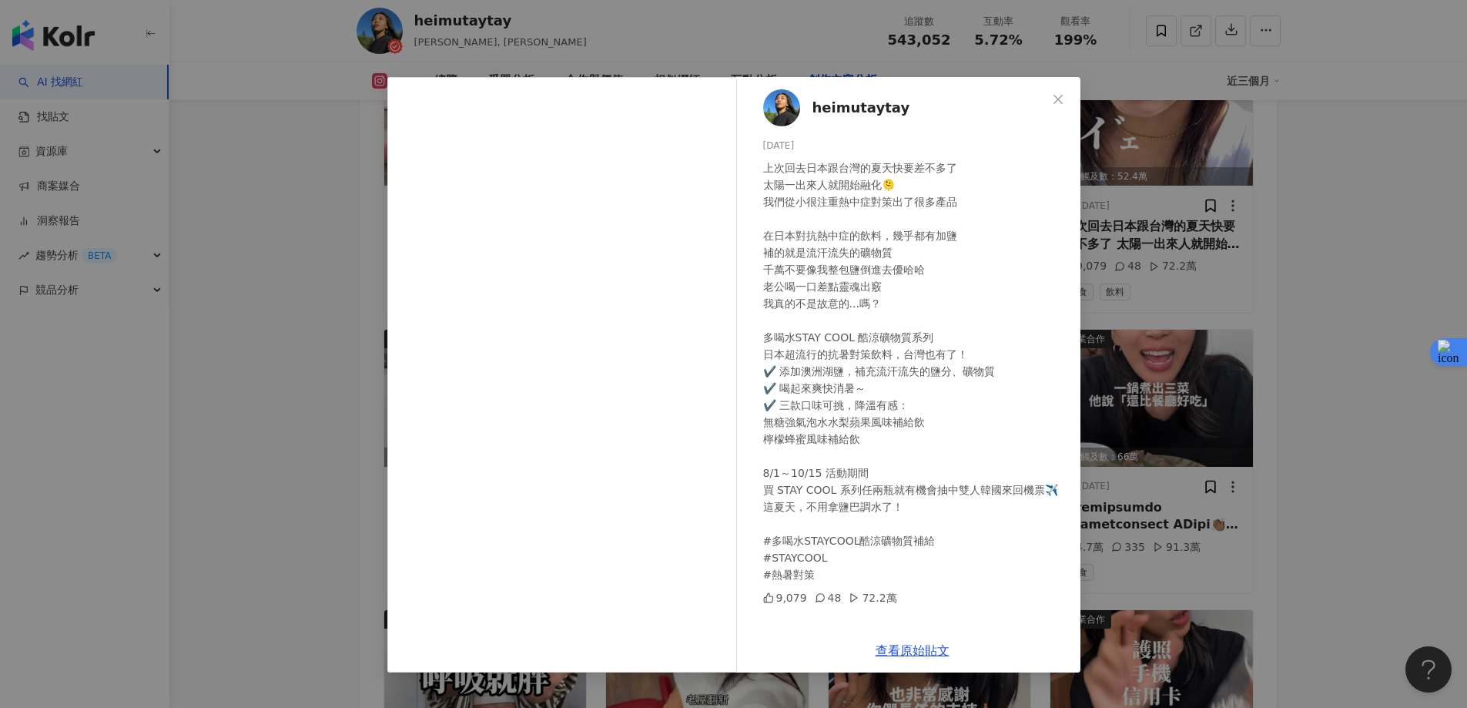
scroll to position [5050, 0]
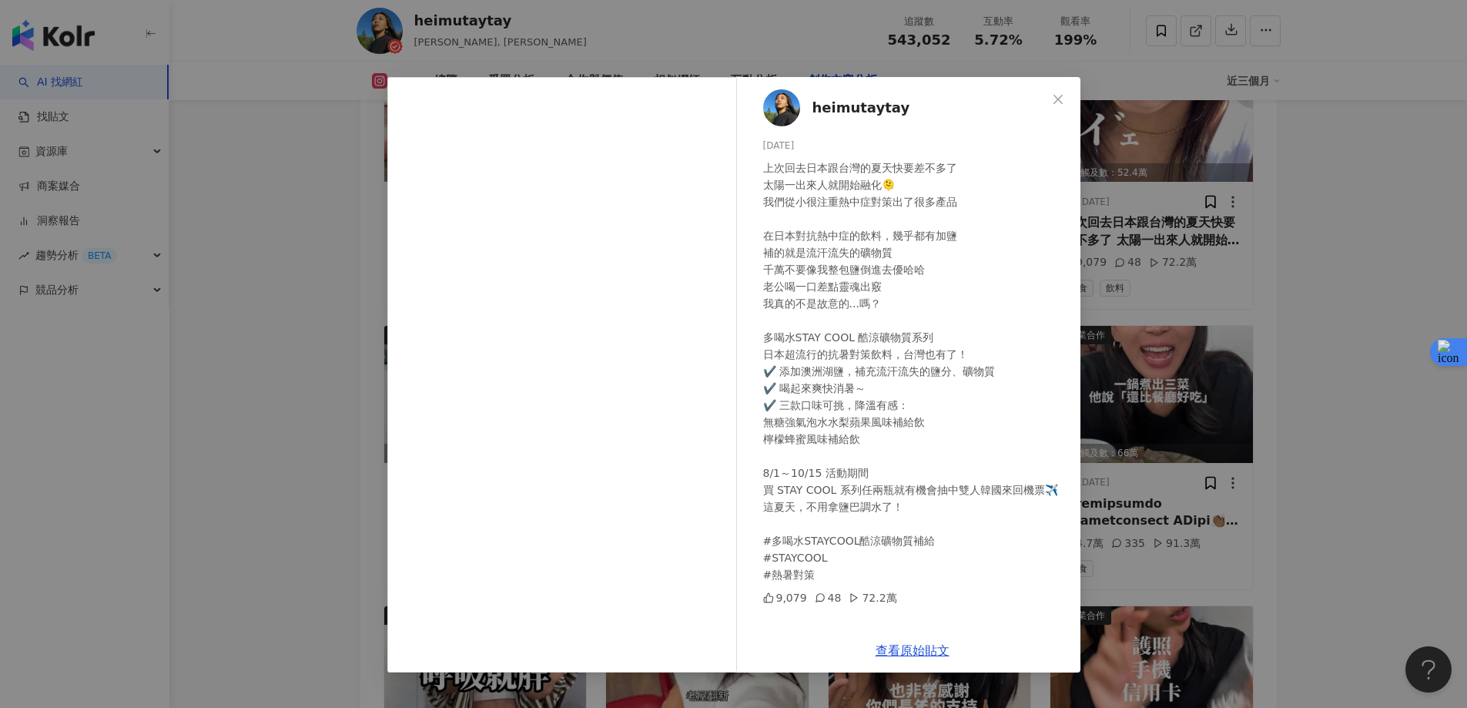
click at [1344, 305] on div "heimutaytay 2025/8/22 上次回去日本跟台灣的夏天快要差不多了 太陽一出來人就開始融化🫠 我們從小很注重熱中症對策出了很多產品 在日本對抗熱…" at bounding box center [733, 354] width 1467 height 708
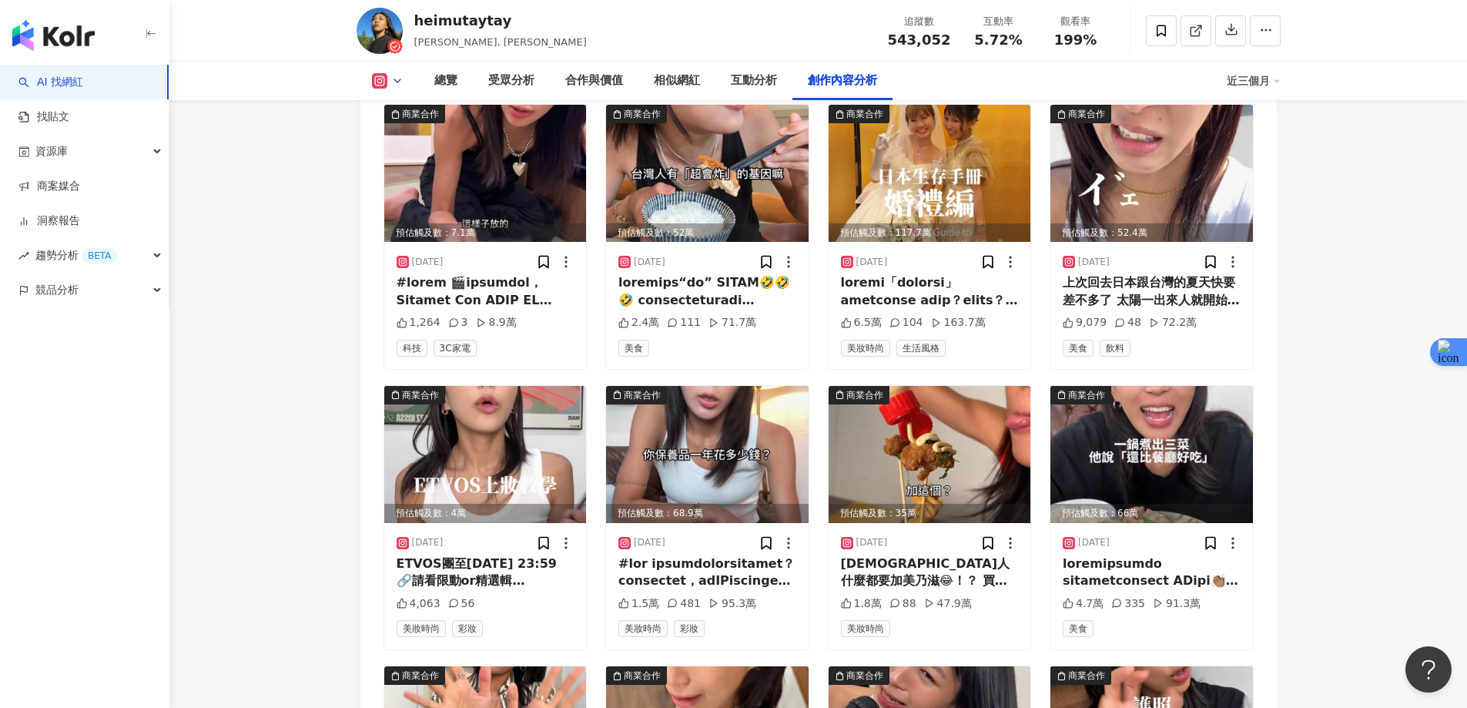
scroll to position [4896, 0]
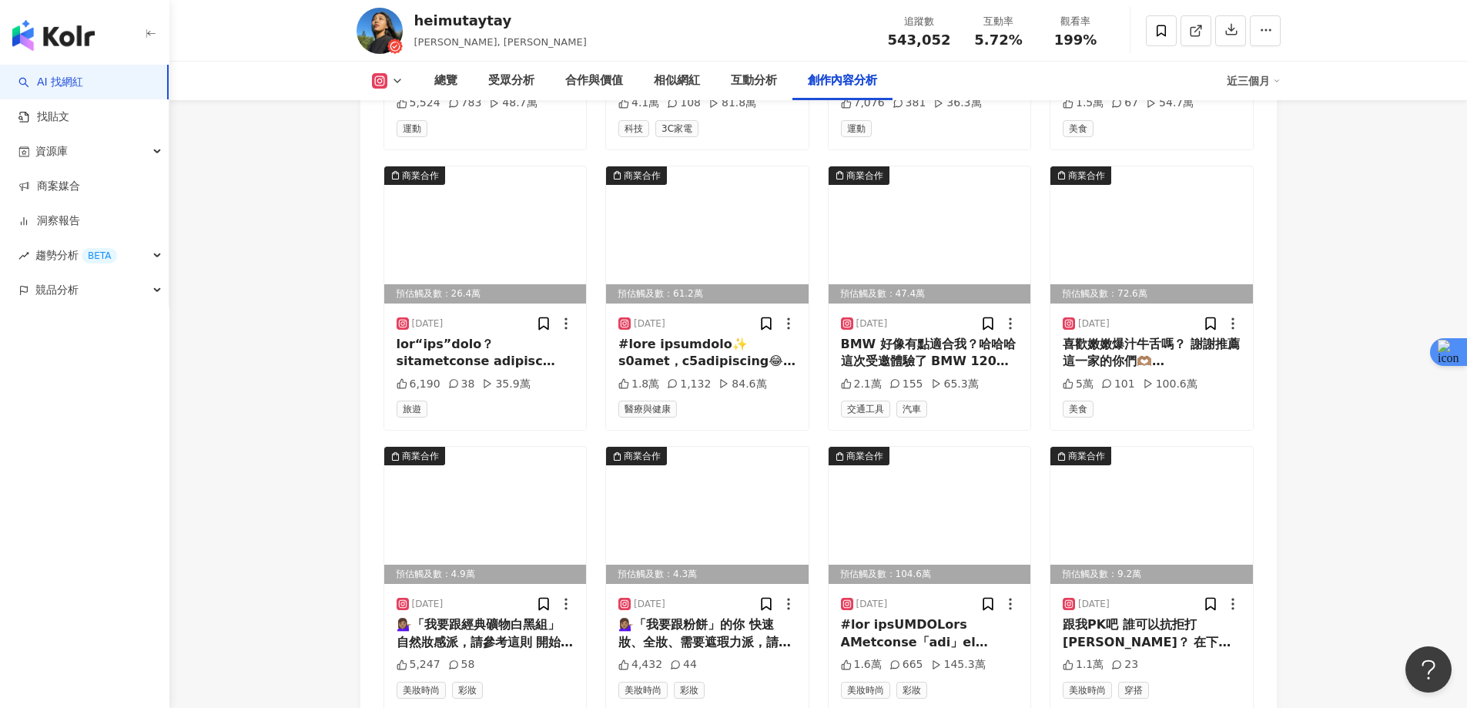
scroll to position [6205, 0]
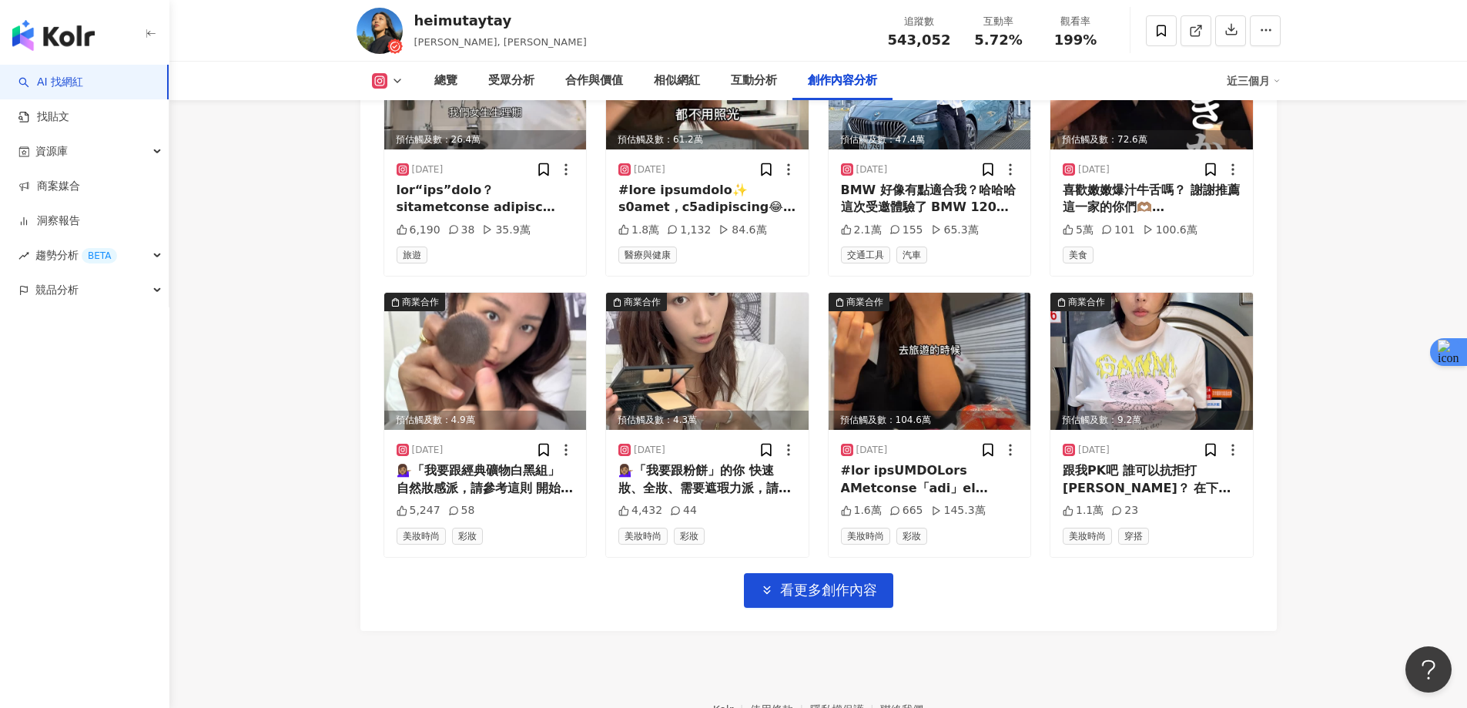
click at [156, 30] on icon "button" at bounding box center [151, 34] width 12 height 12
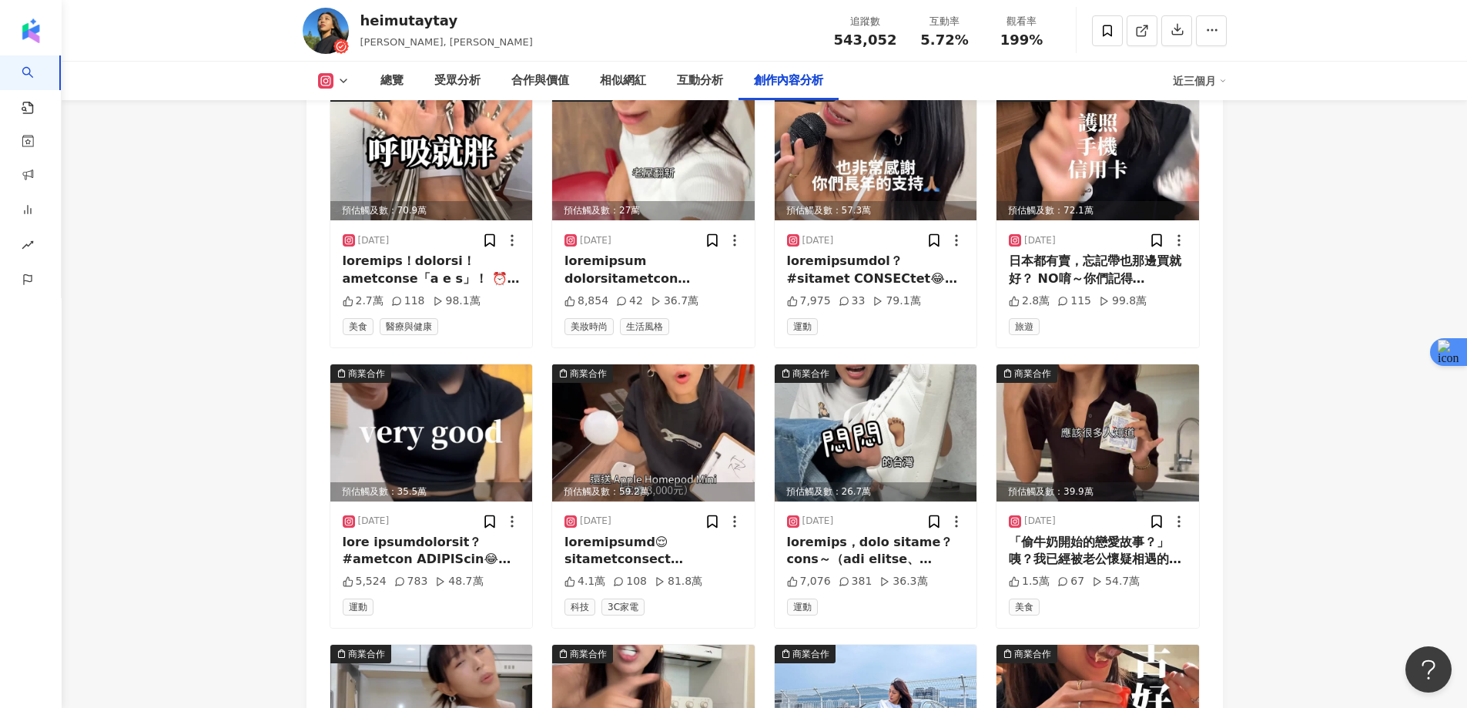
scroll to position [5435, 0]
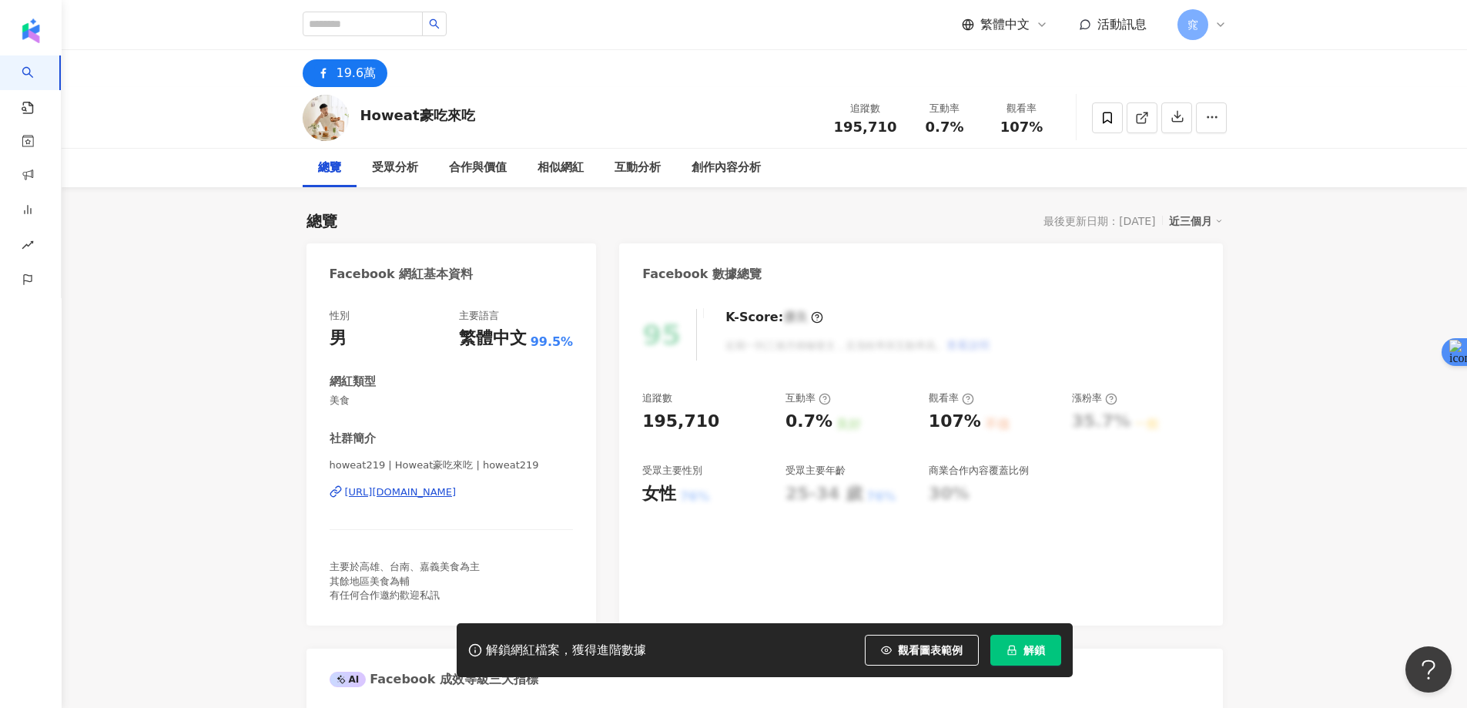
click at [1024, 648] on span "解鎖" at bounding box center [1035, 650] width 22 height 12
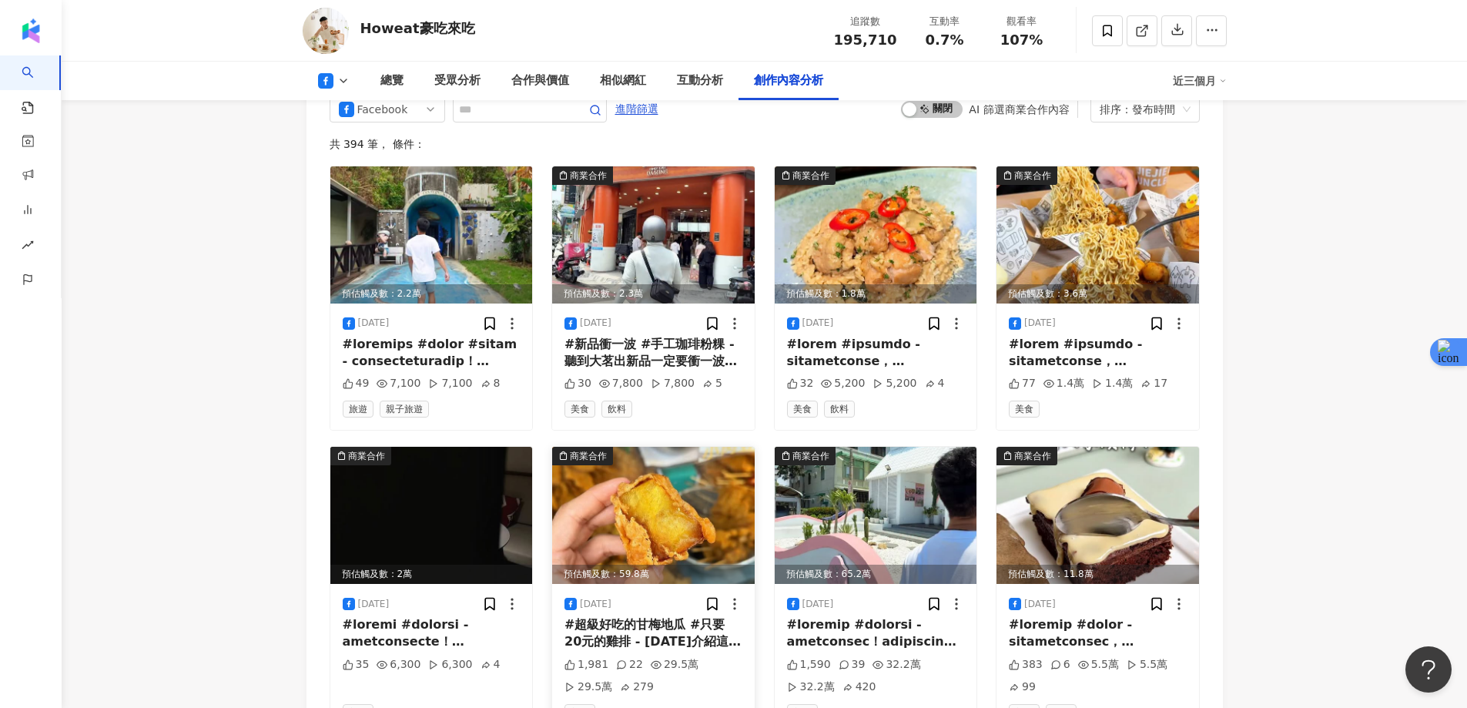
scroll to position [4082, 0]
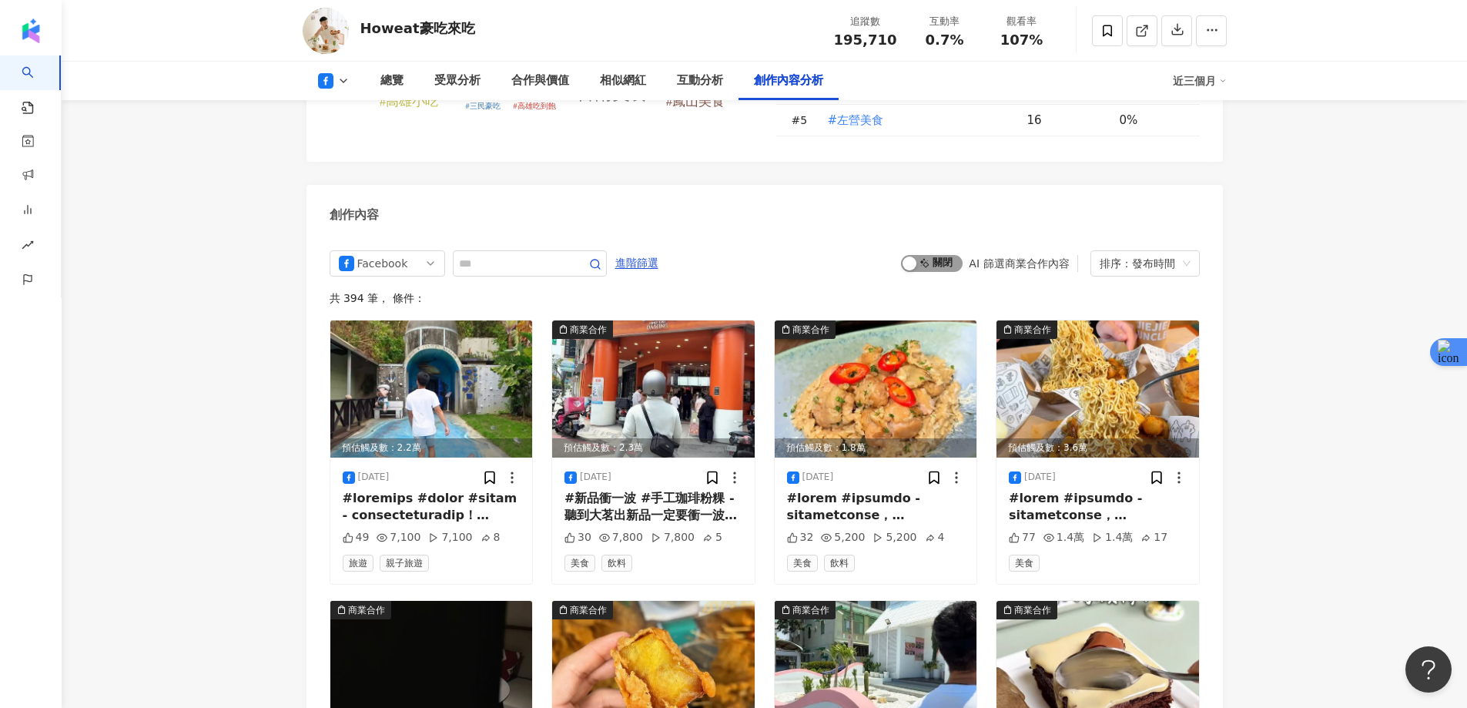
click at [945, 255] on span "啟動 關閉" at bounding box center [932, 263] width 62 height 17
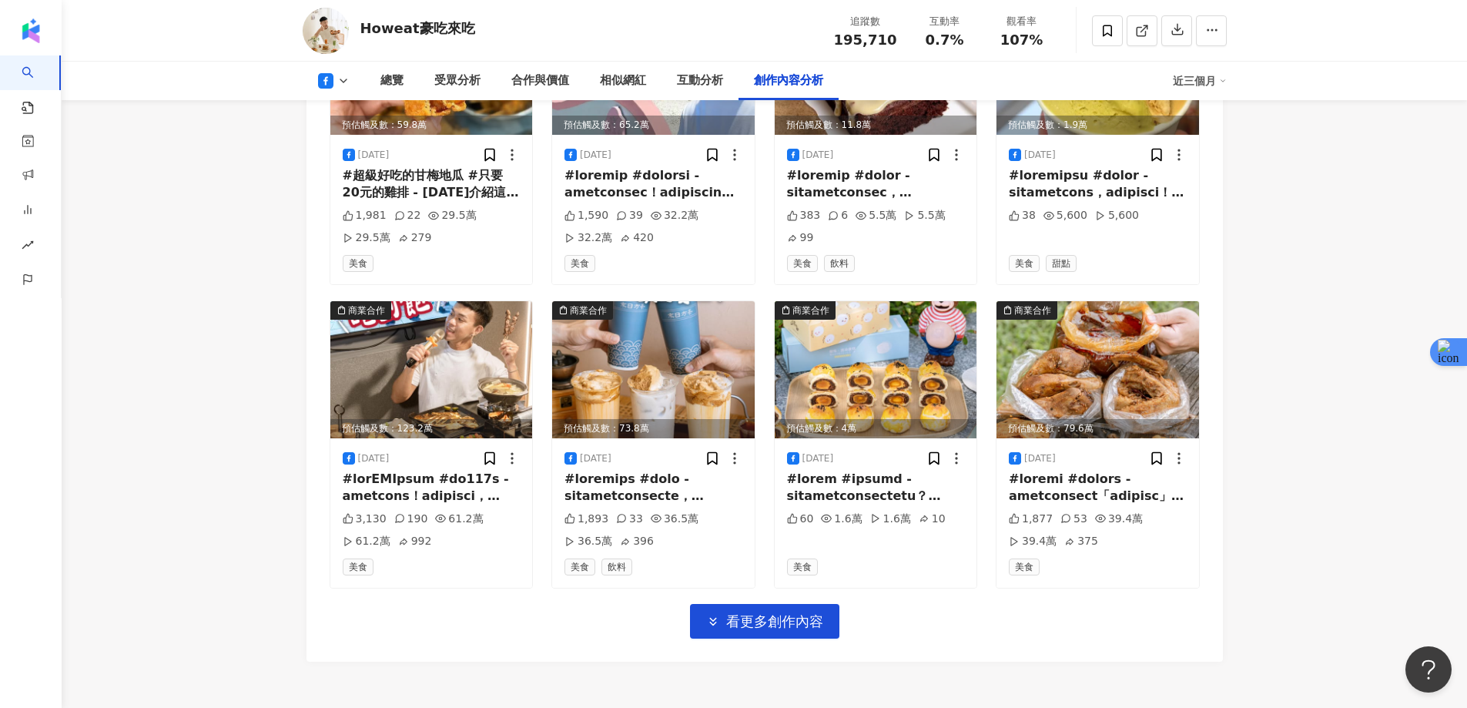
scroll to position [4694, 0]
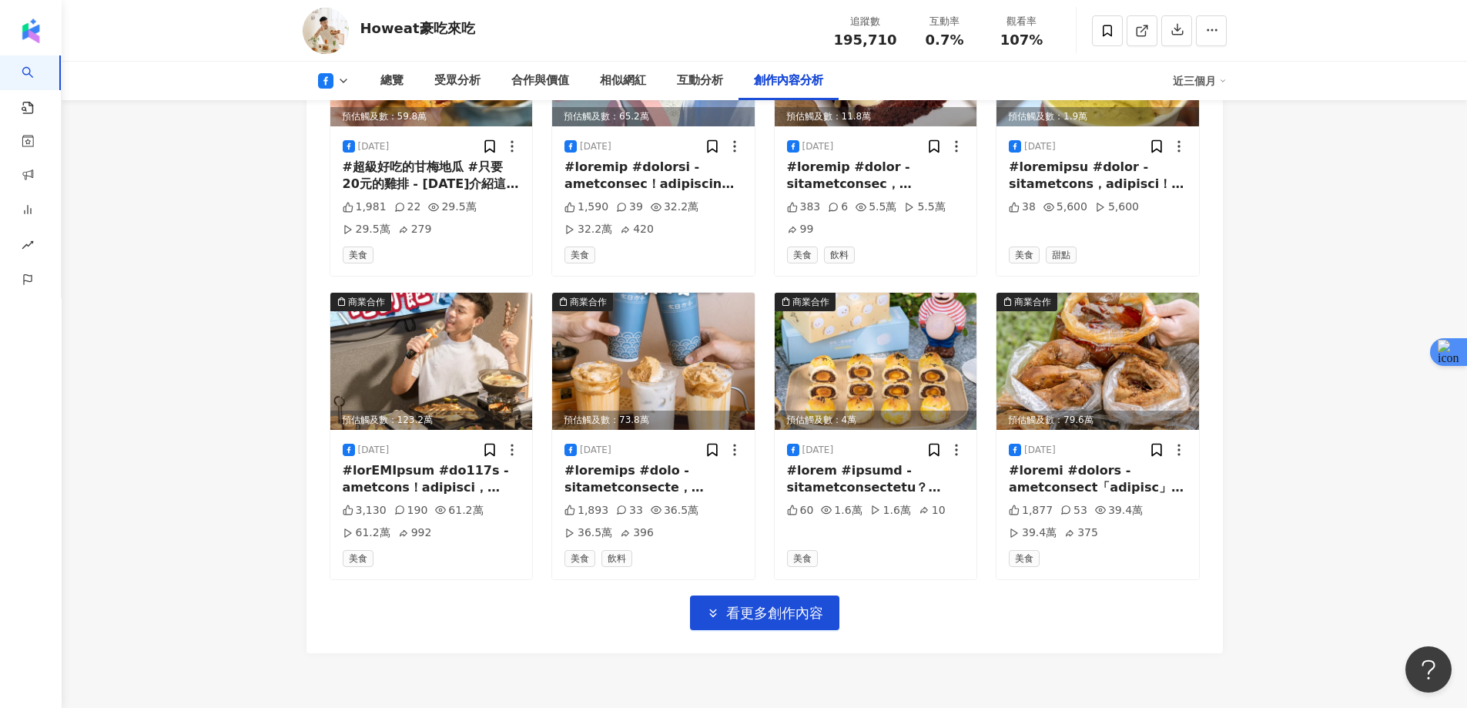
click at [759, 605] on span "看更多創作內容" at bounding box center [774, 613] width 97 height 17
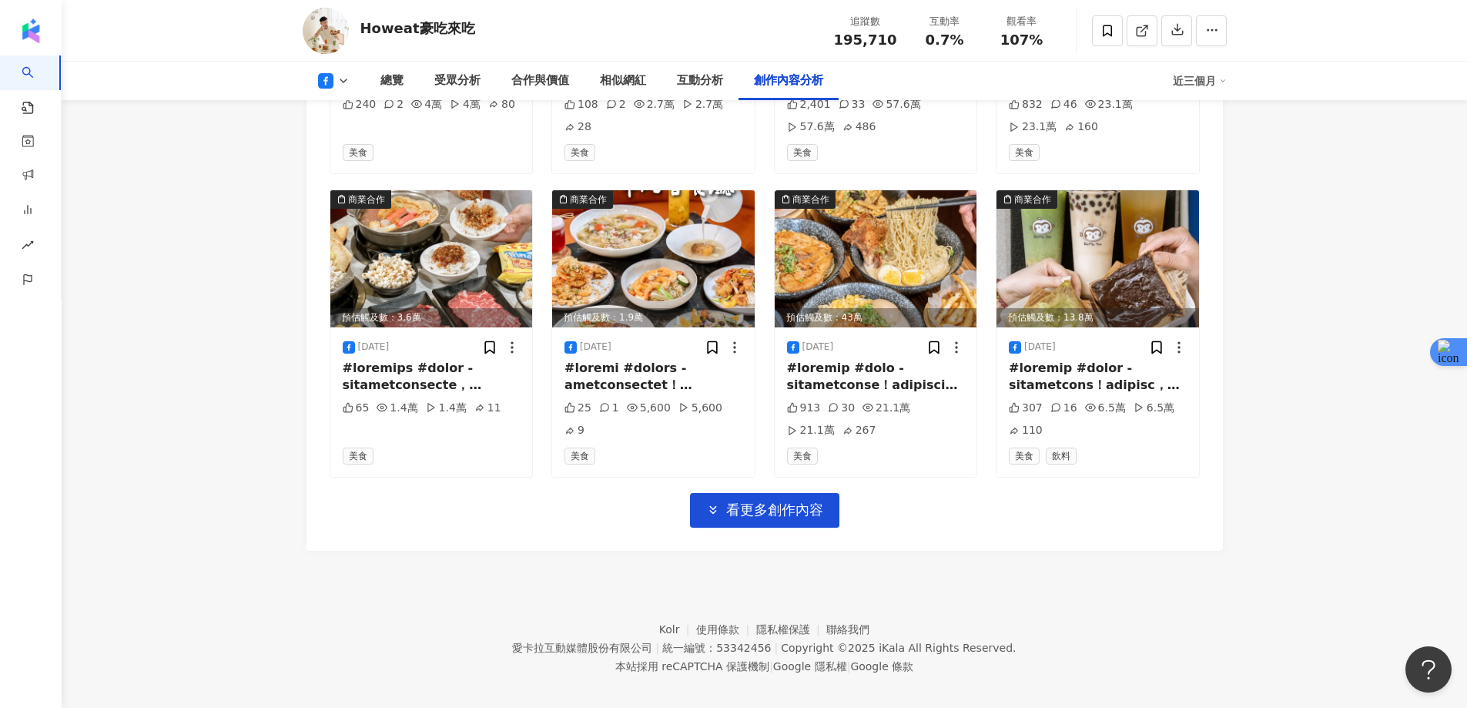
scroll to position [5708, 0]
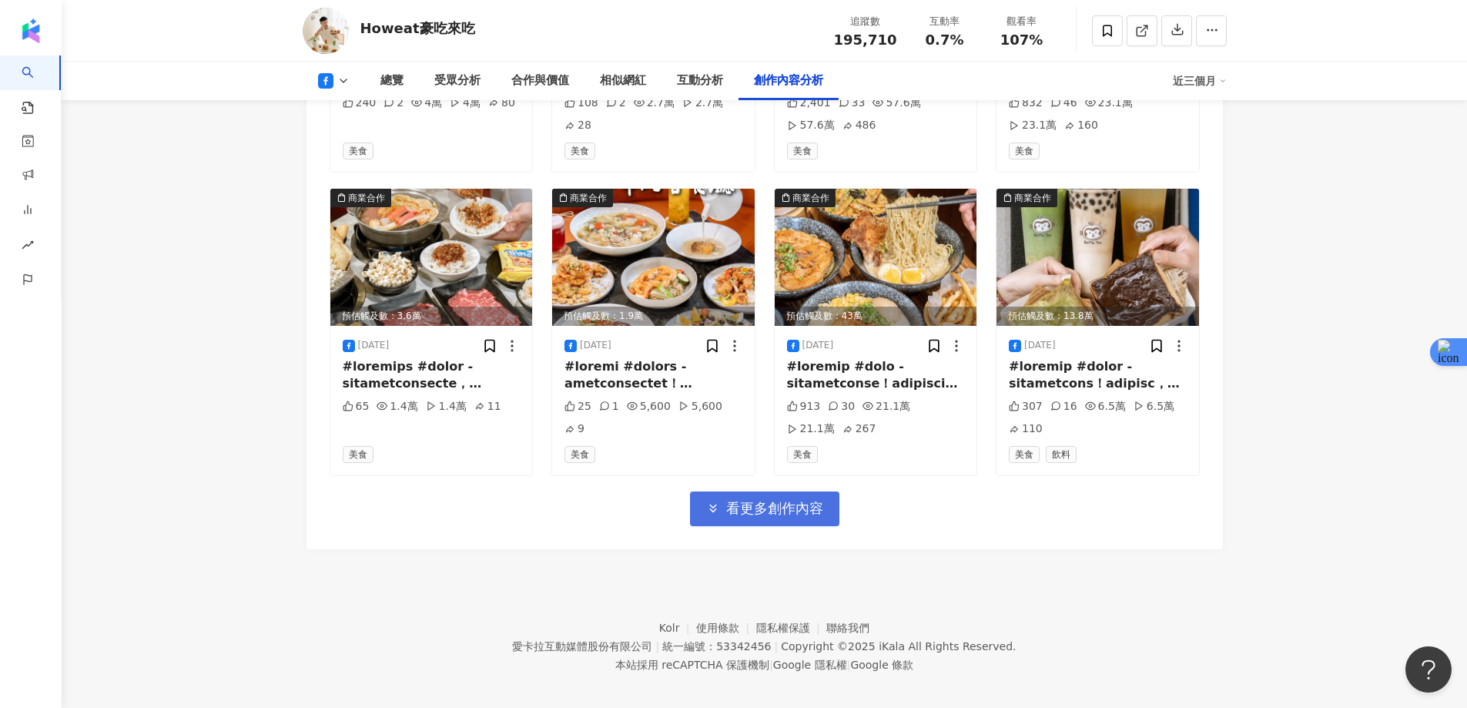
click at [776, 500] on span "看更多創作內容" at bounding box center [774, 508] width 97 height 17
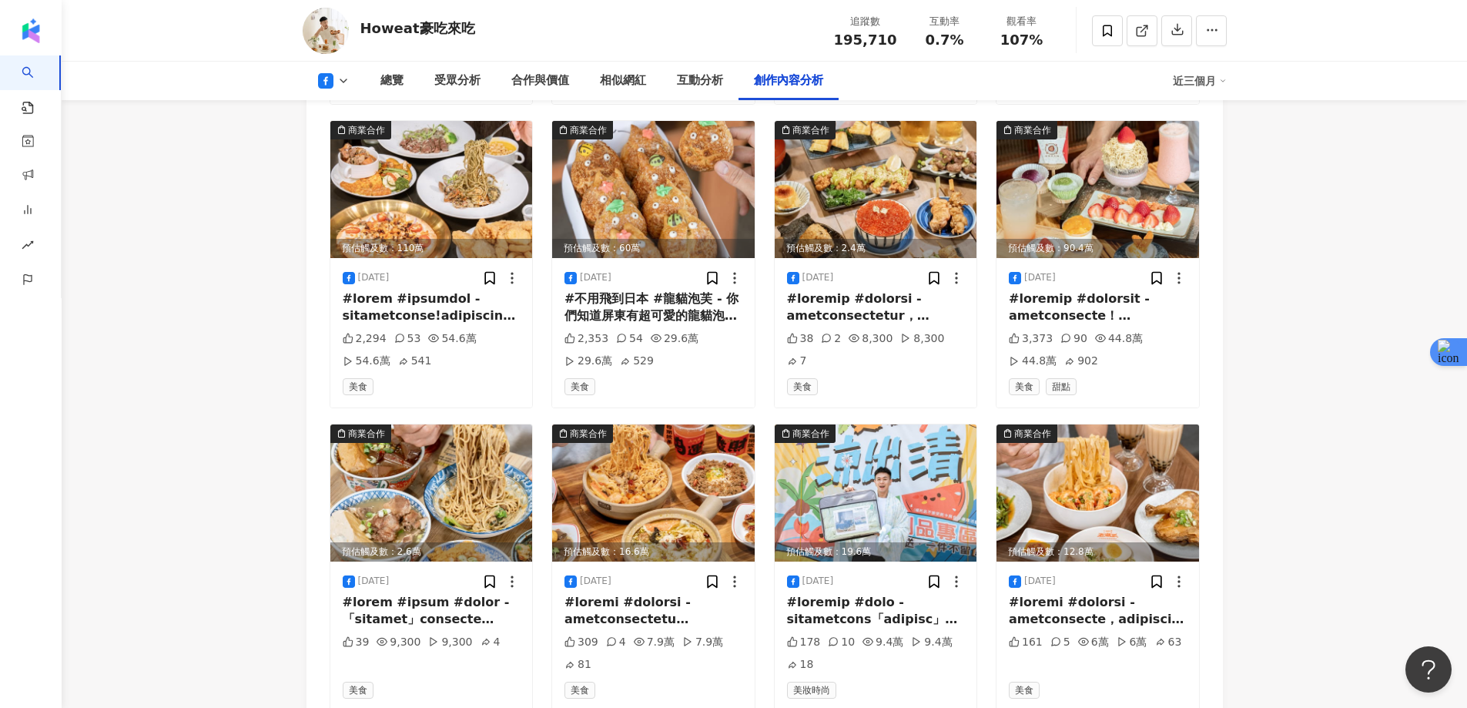
scroll to position [6619, 0]
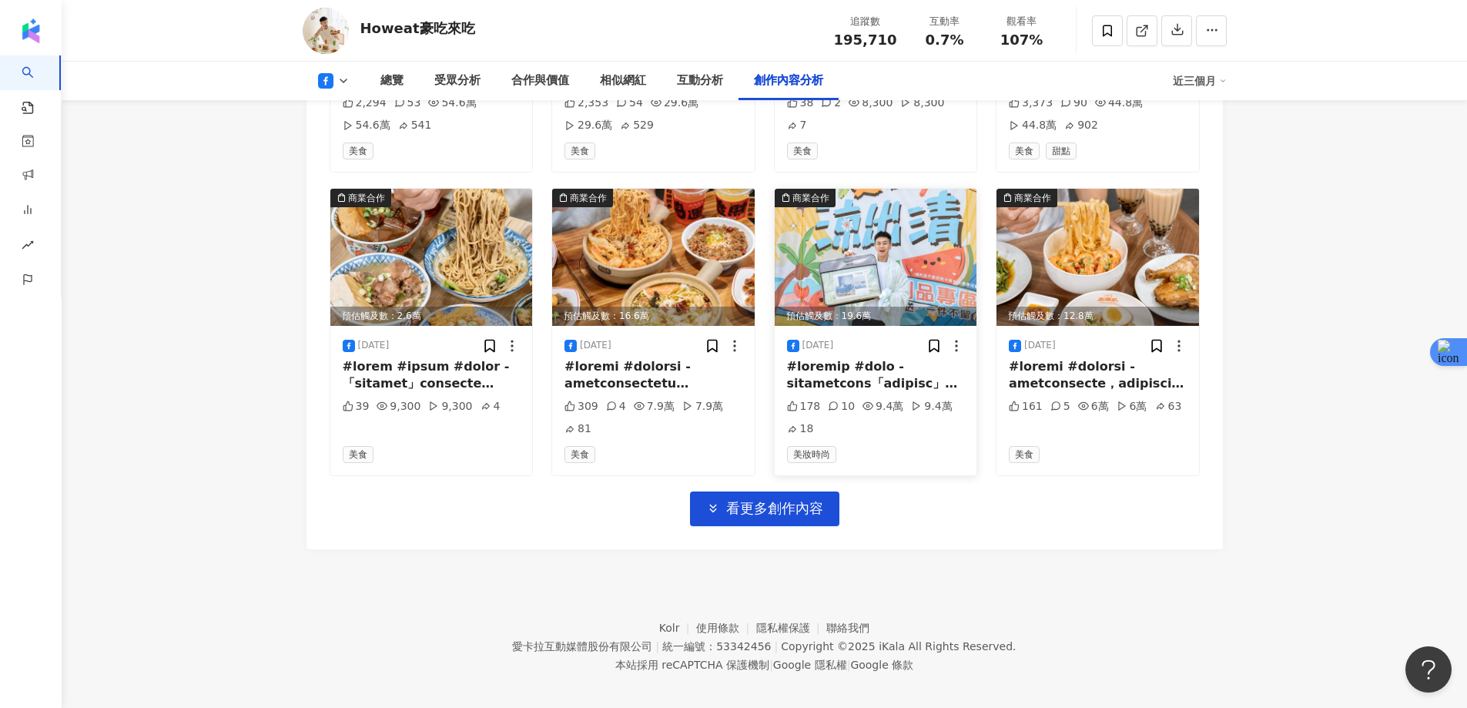
click at [850, 241] on img at bounding box center [876, 257] width 203 height 137
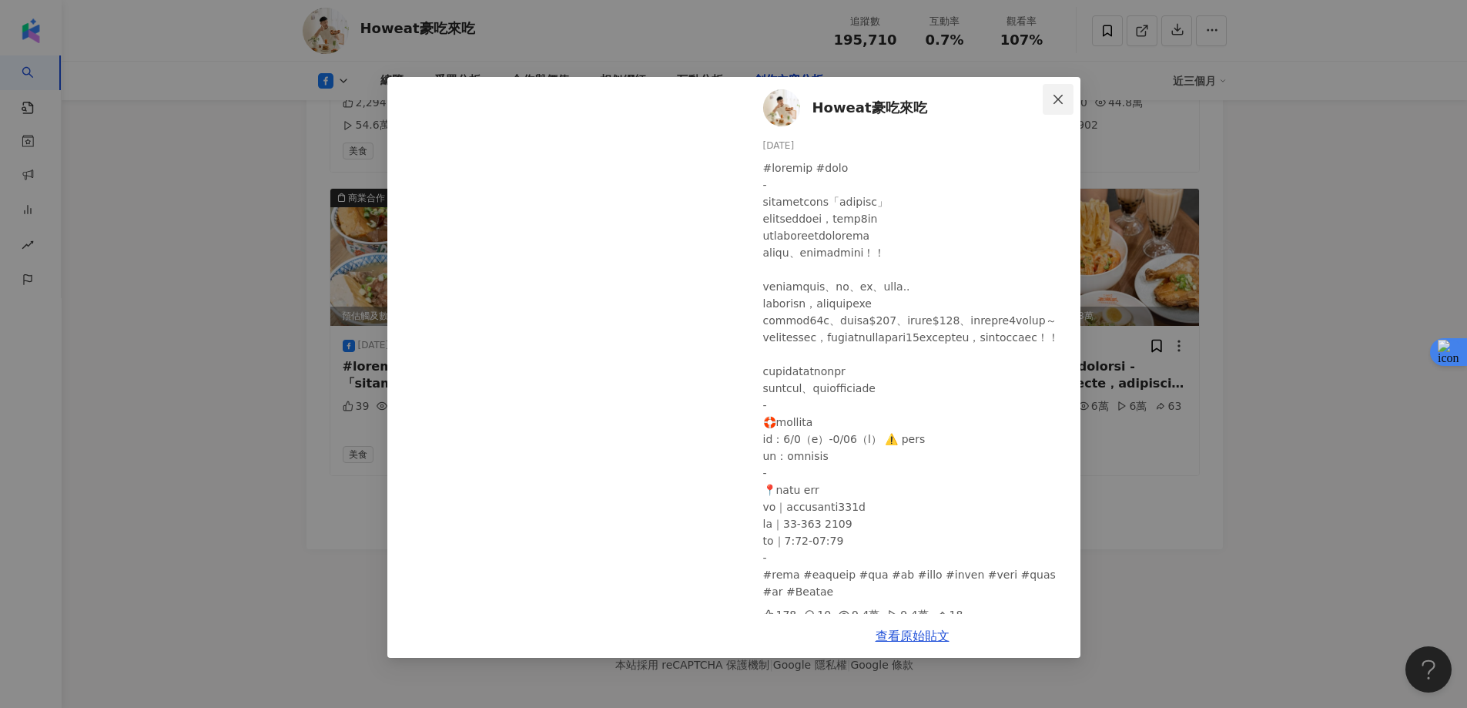
click at [1054, 102] on icon "close" at bounding box center [1058, 98] width 9 height 9
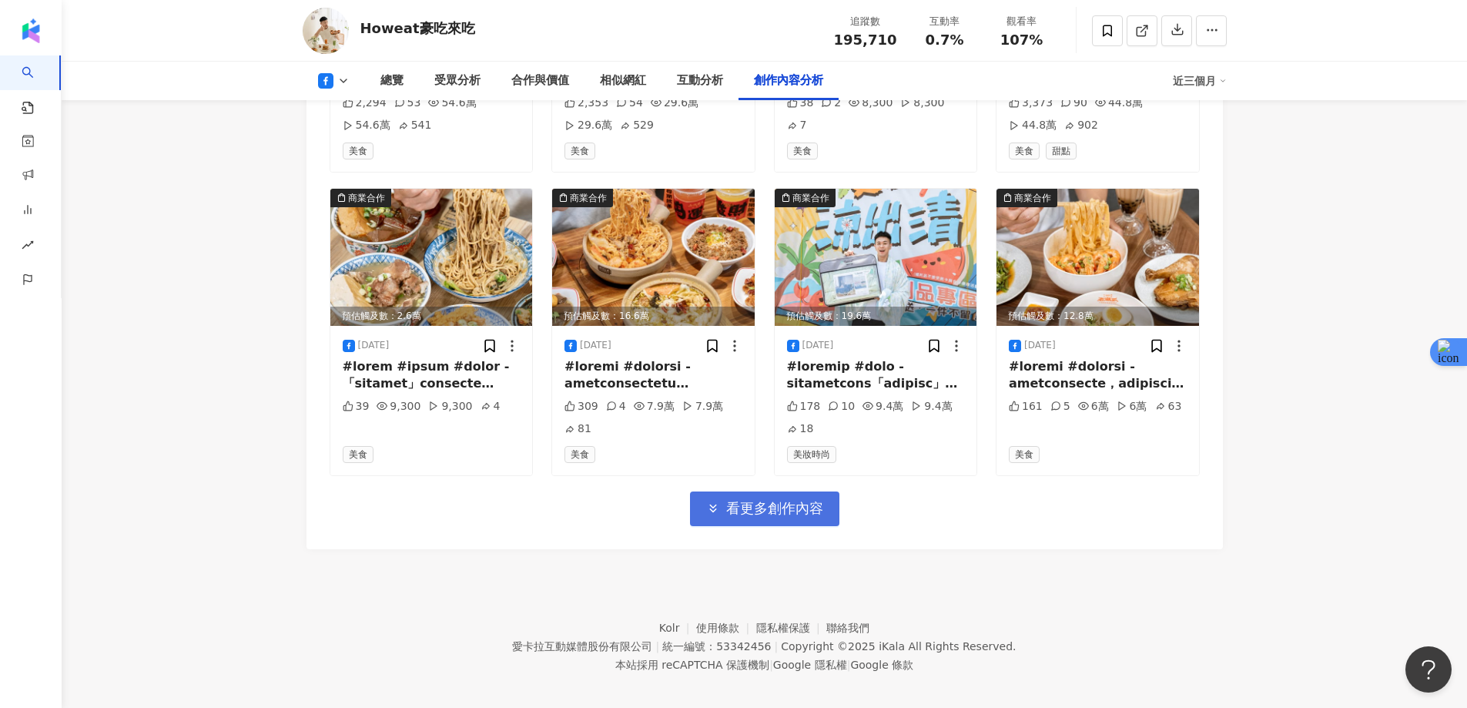
click at [739, 501] on span "看更多創作內容" at bounding box center [774, 508] width 97 height 17
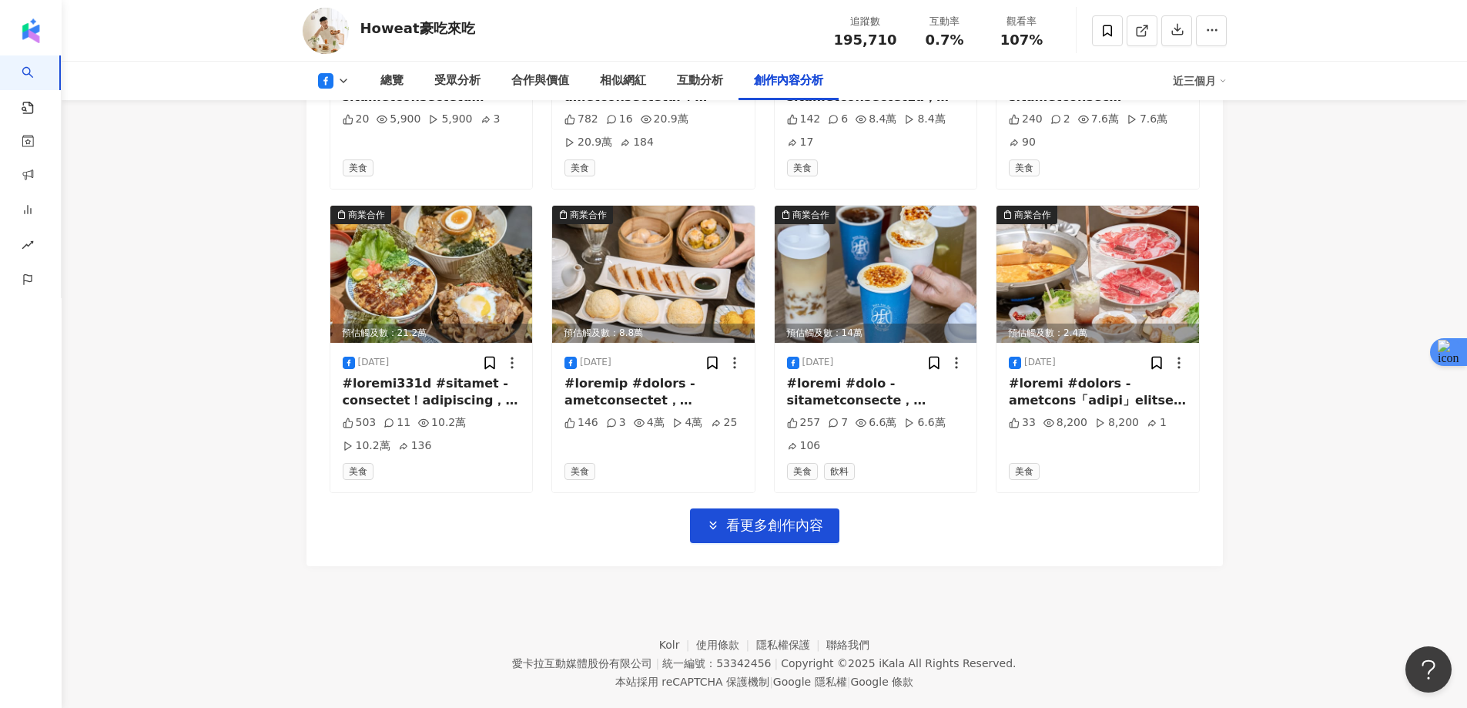
scroll to position [7529, 0]
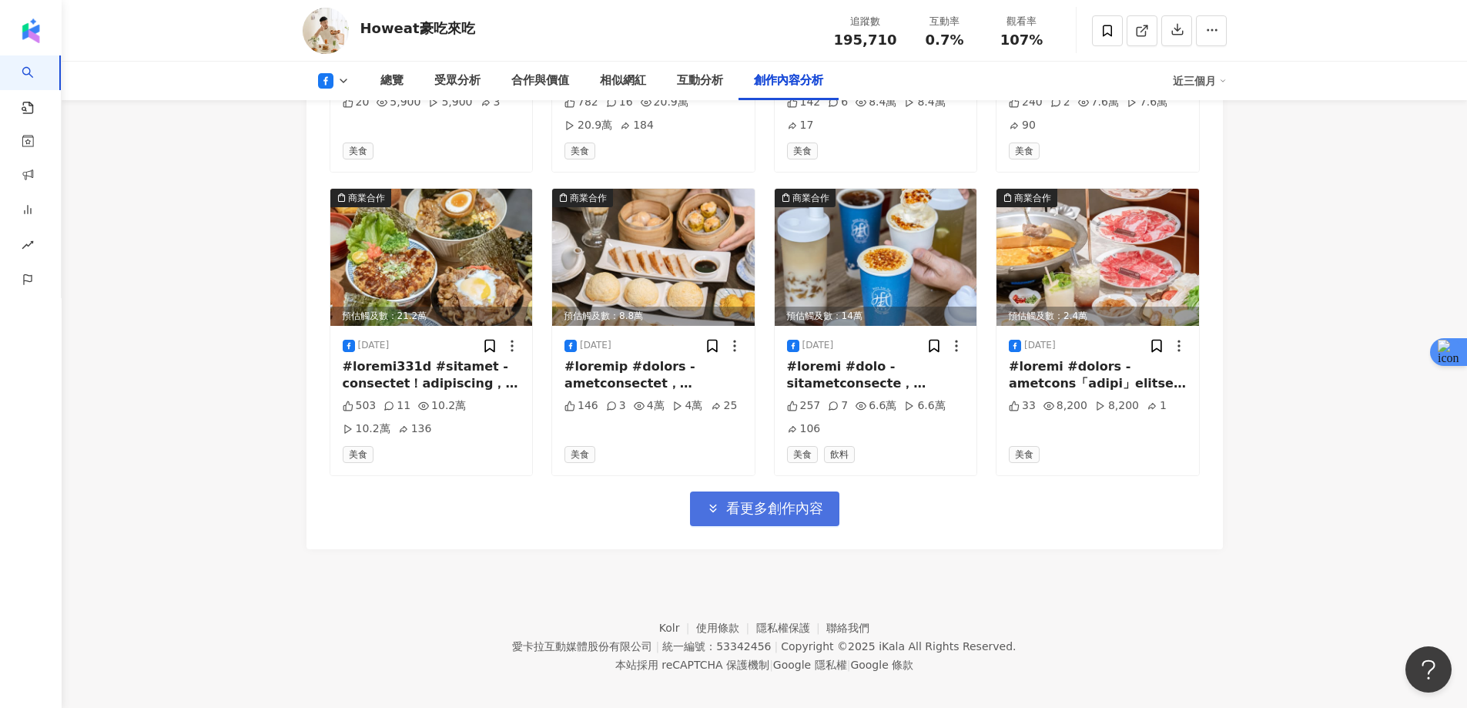
click at [776, 500] on span "看更多創作內容" at bounding box center [774, 508] width 97 height 17
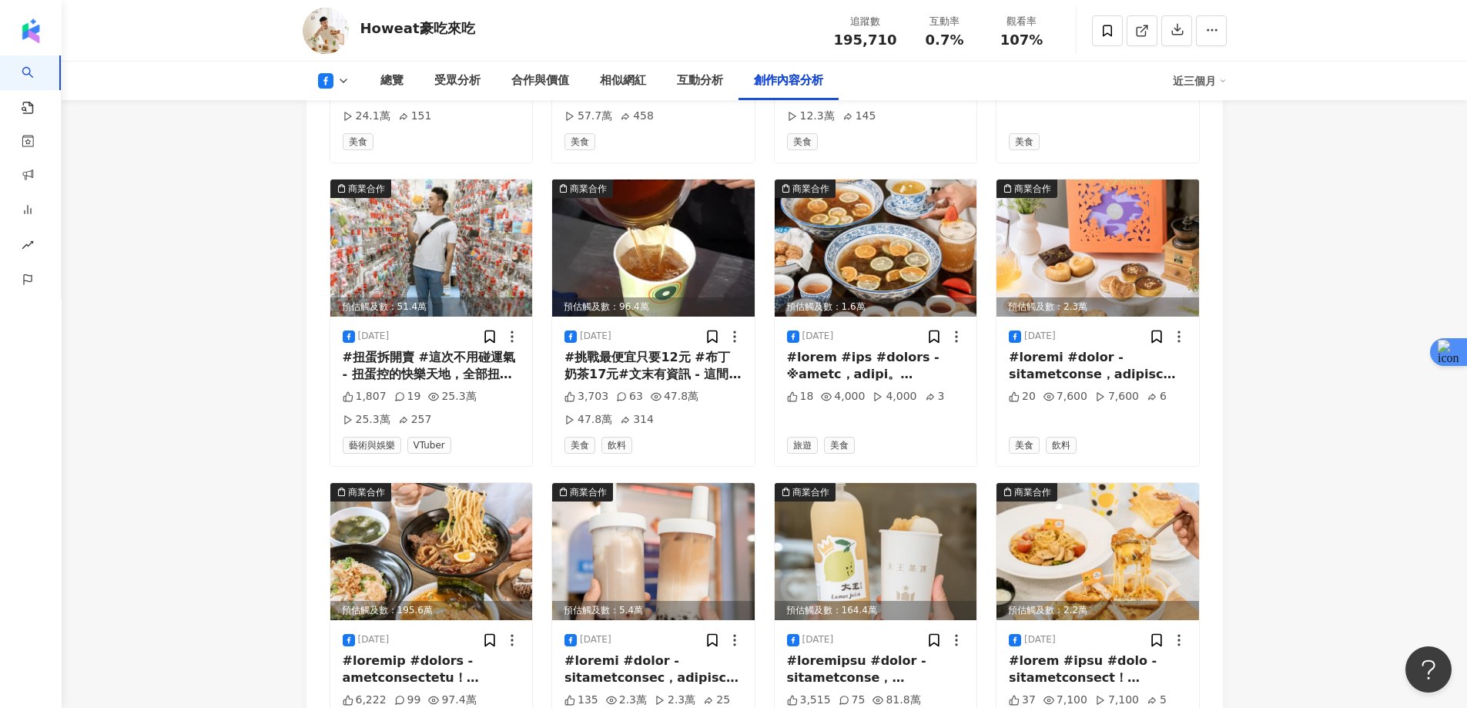
scroll to position [8440, 0]
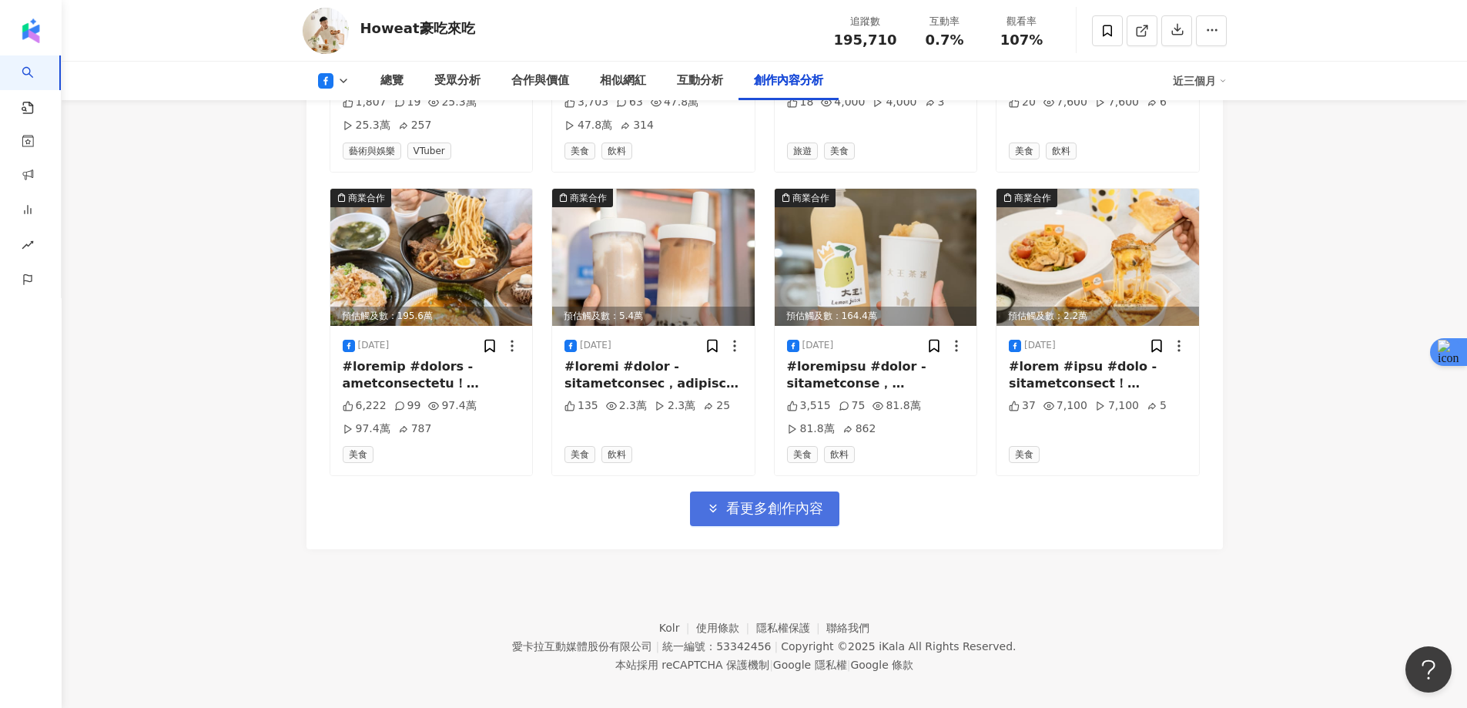
click at [763, 503] on span "看更多創作內容" at bounding box center [774, 508] width 97 height 17
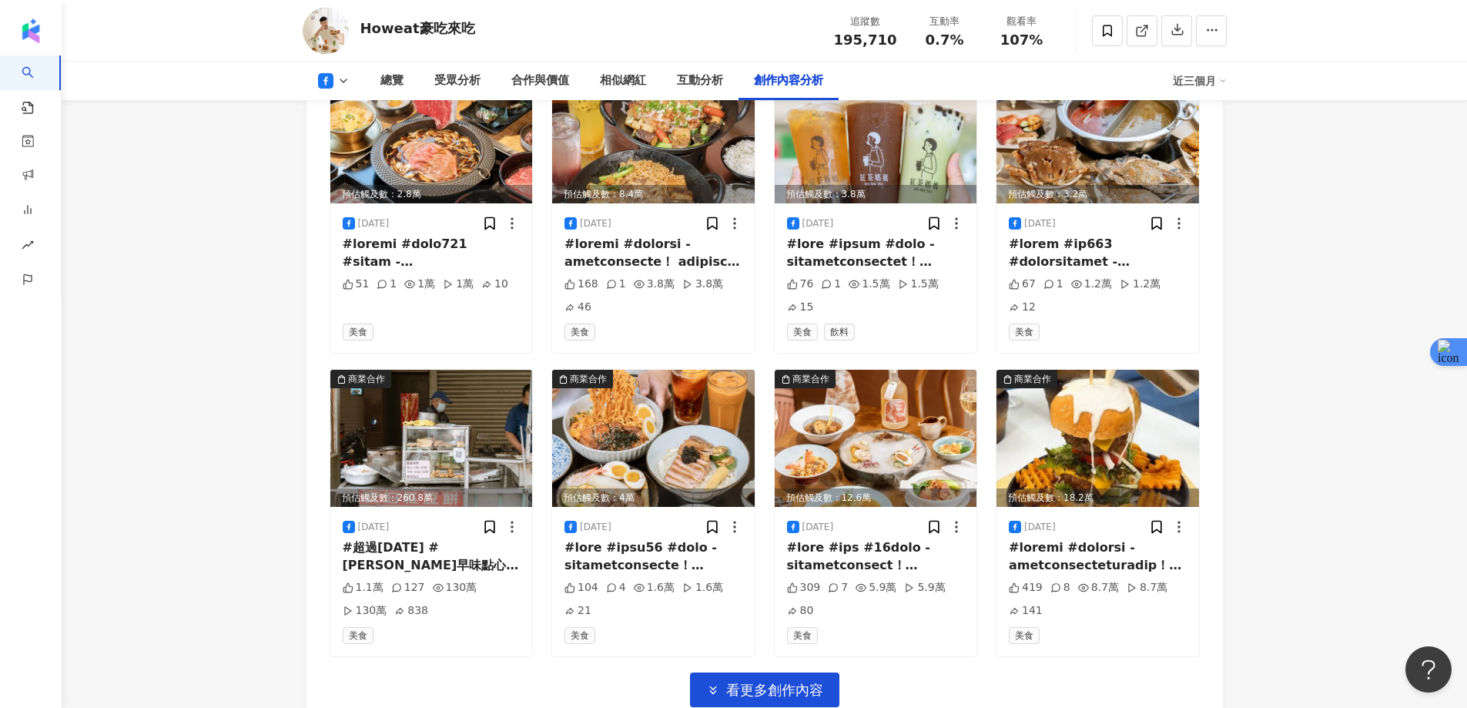
scroll to position [9349, 0]
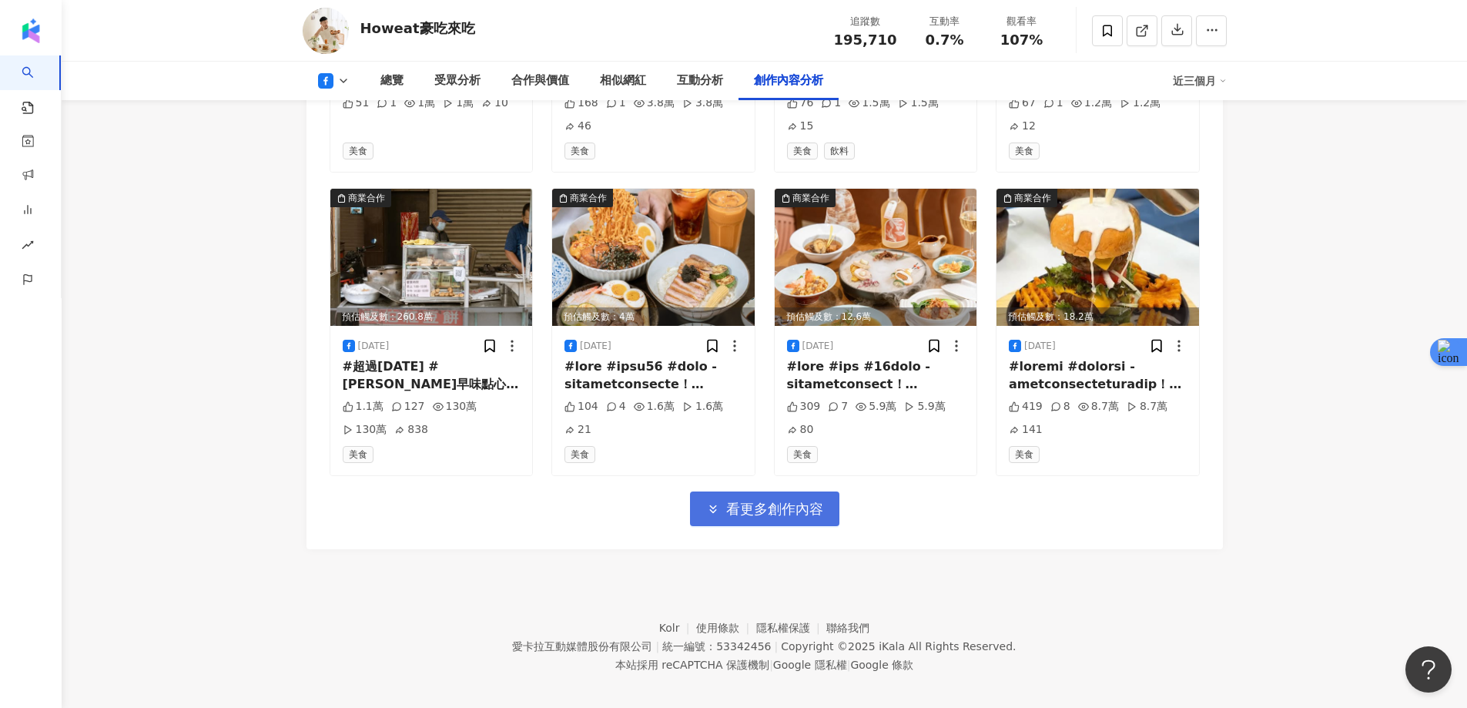
click at [762, 501] on span "看更多創作內容" at bounding box center [774, 509] width 97 height 17
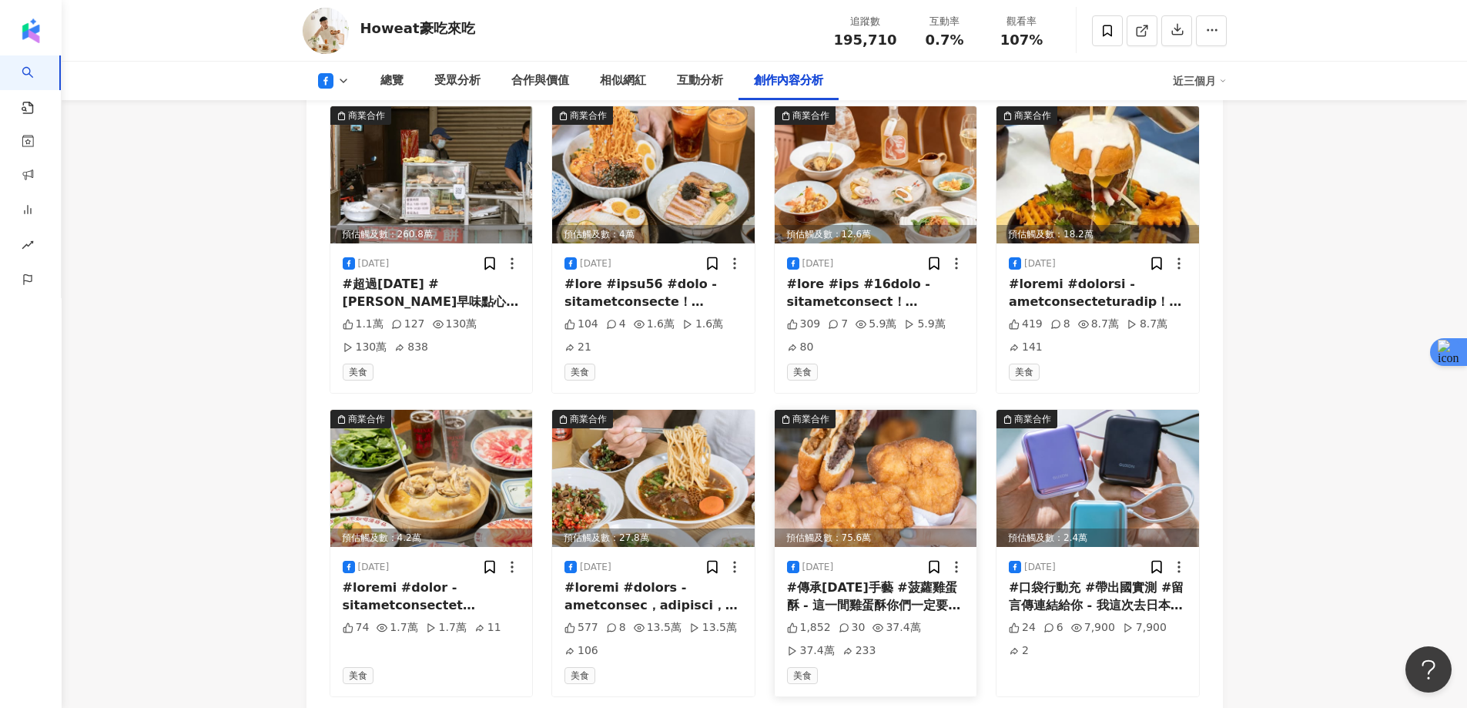
scroll to position [9580, 0]
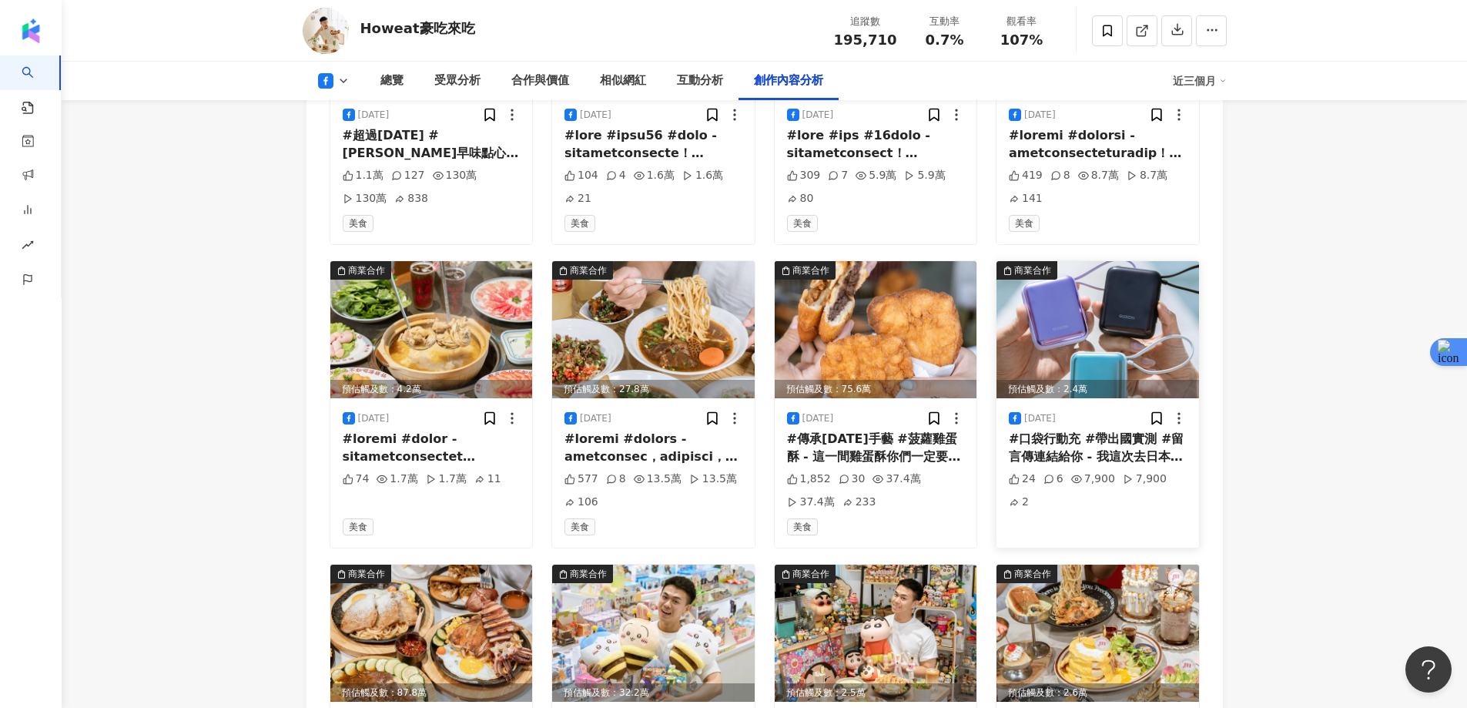
click at [1118, 280] on img at bounding box center [1098, 329] width 203 height 137
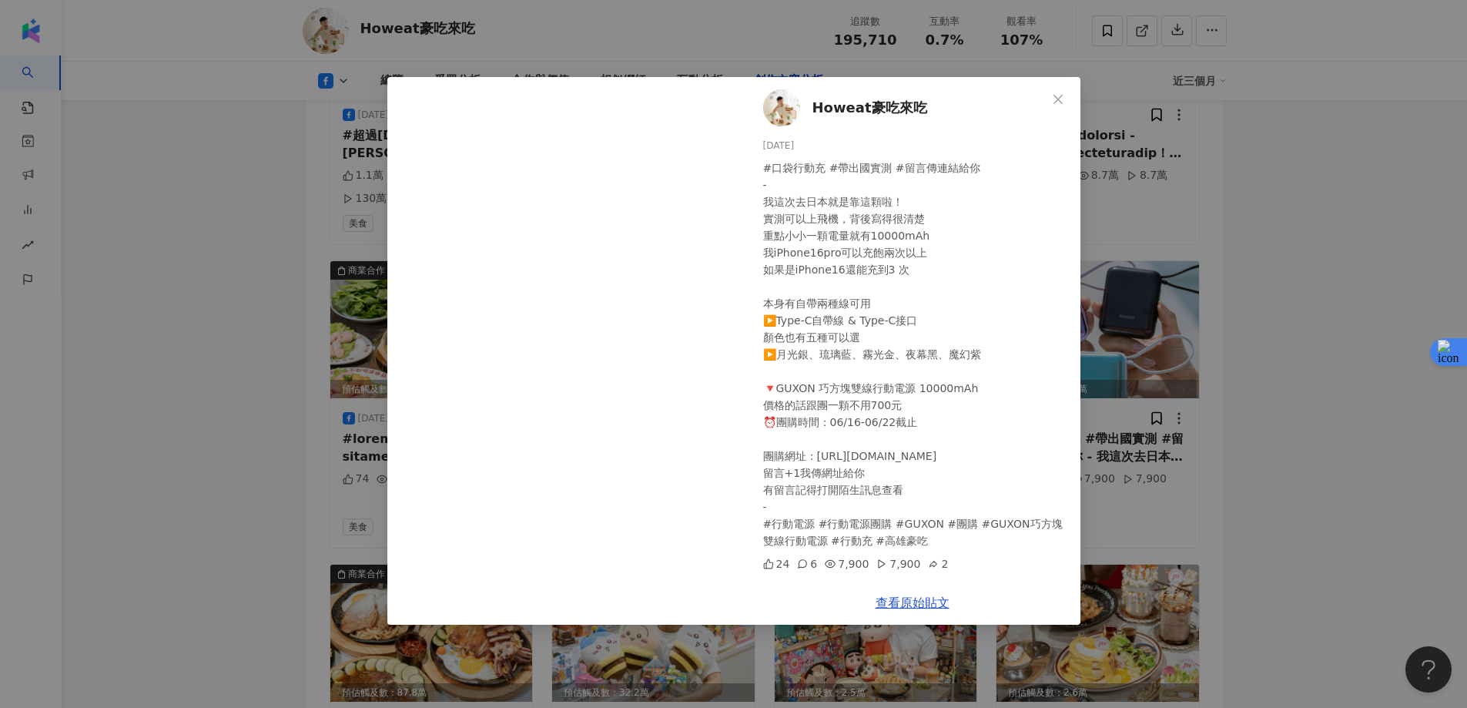
click at [1058, 95] on icon "close" at bounding box center [1058, 99] width 12 height 12
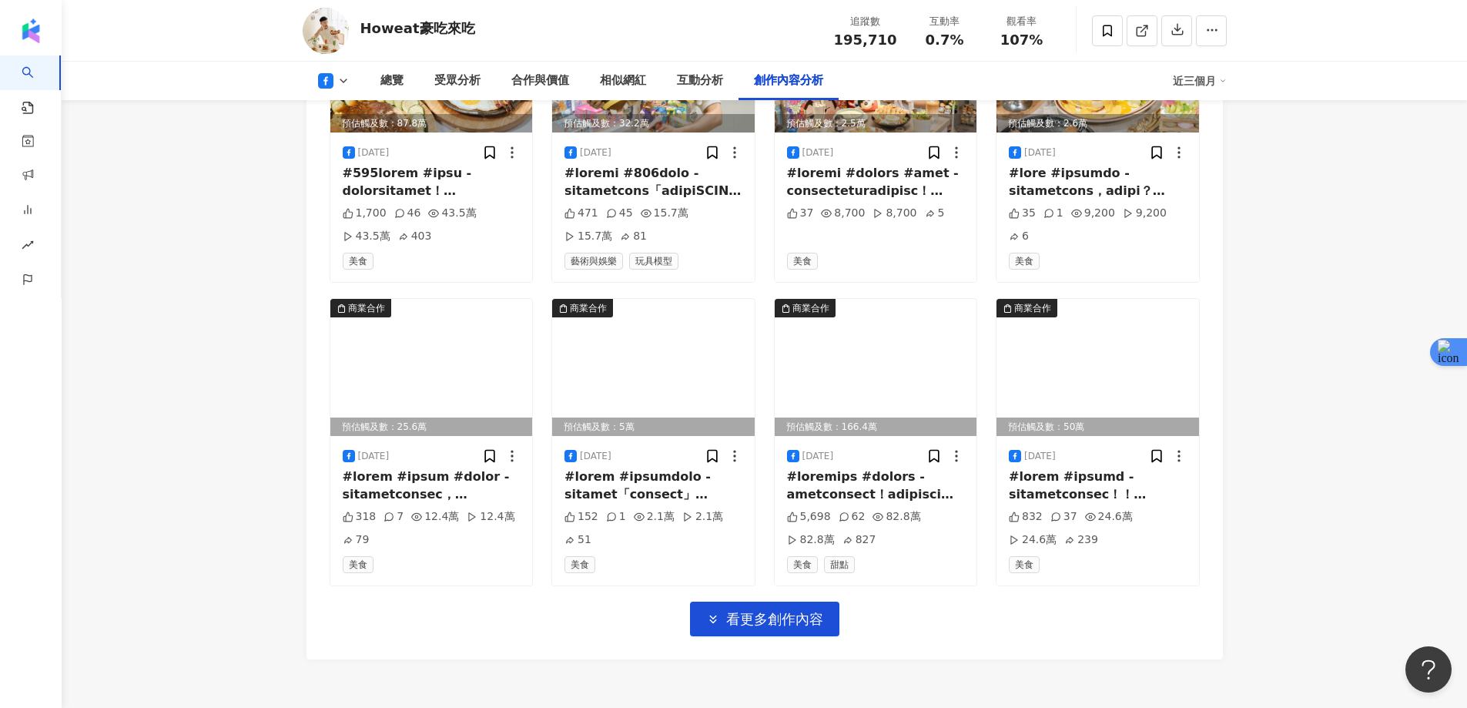
scroll to position [10197, 0]
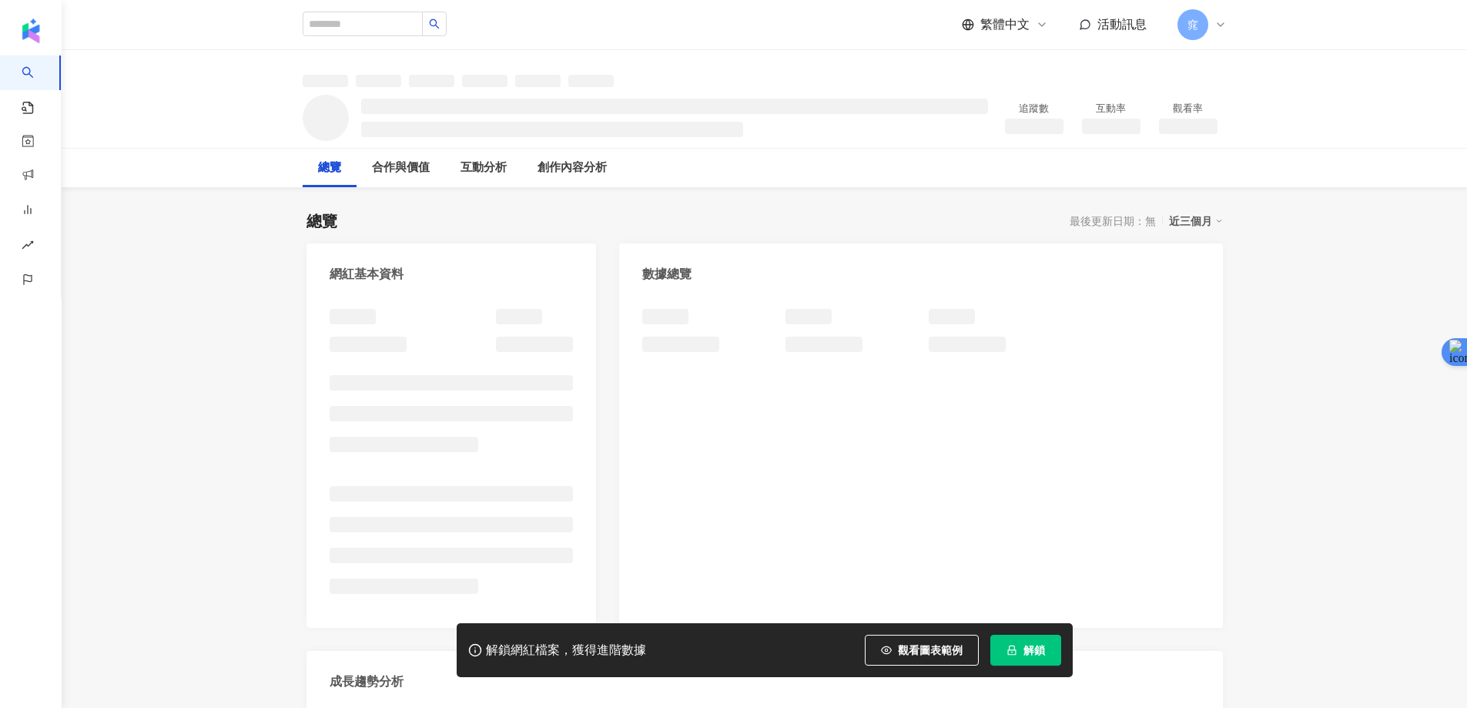
click at [1014, 647] on icon "lock" at bounding box center [1011, 650] width 8 height 10
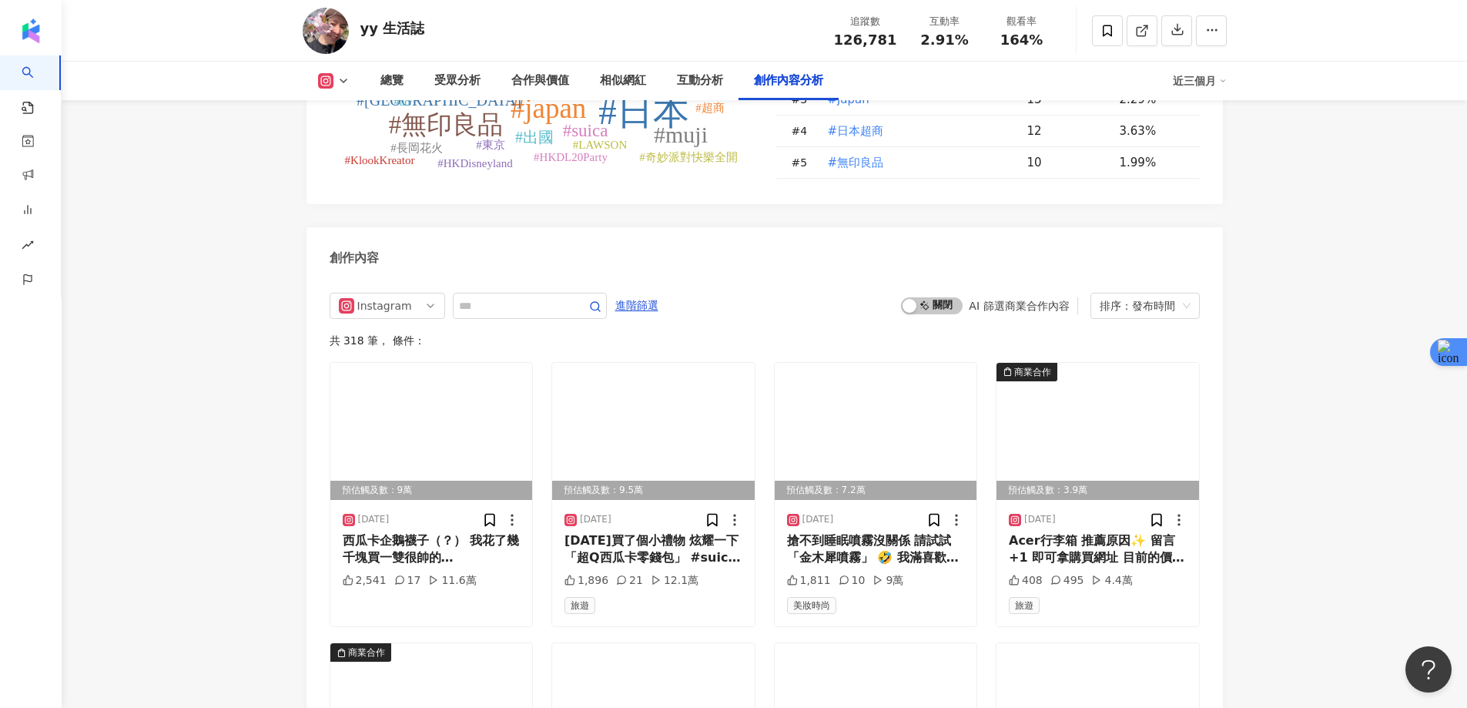
scroll to position [4622, 0]
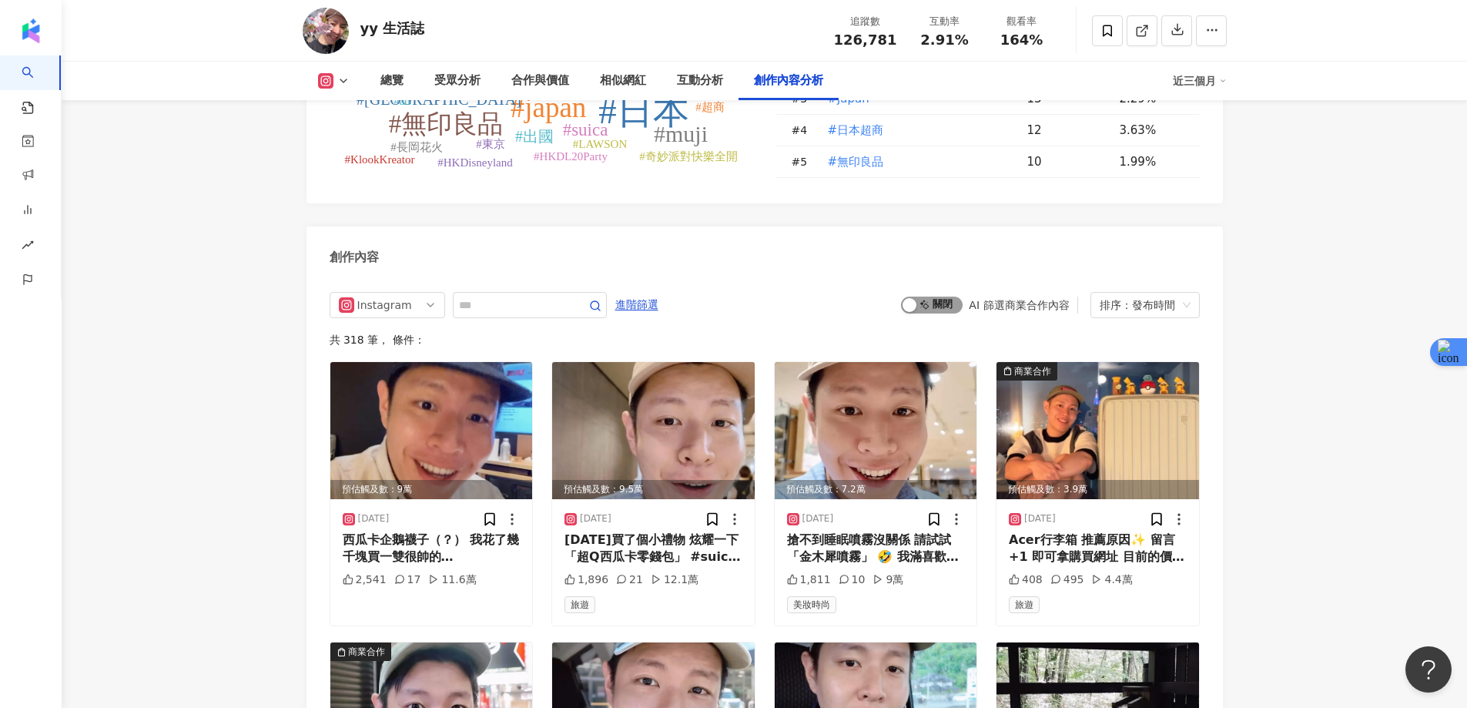
click at [942, 298] on span "啟動 關閉" at bounding box center [932, 305] width 62 height 17
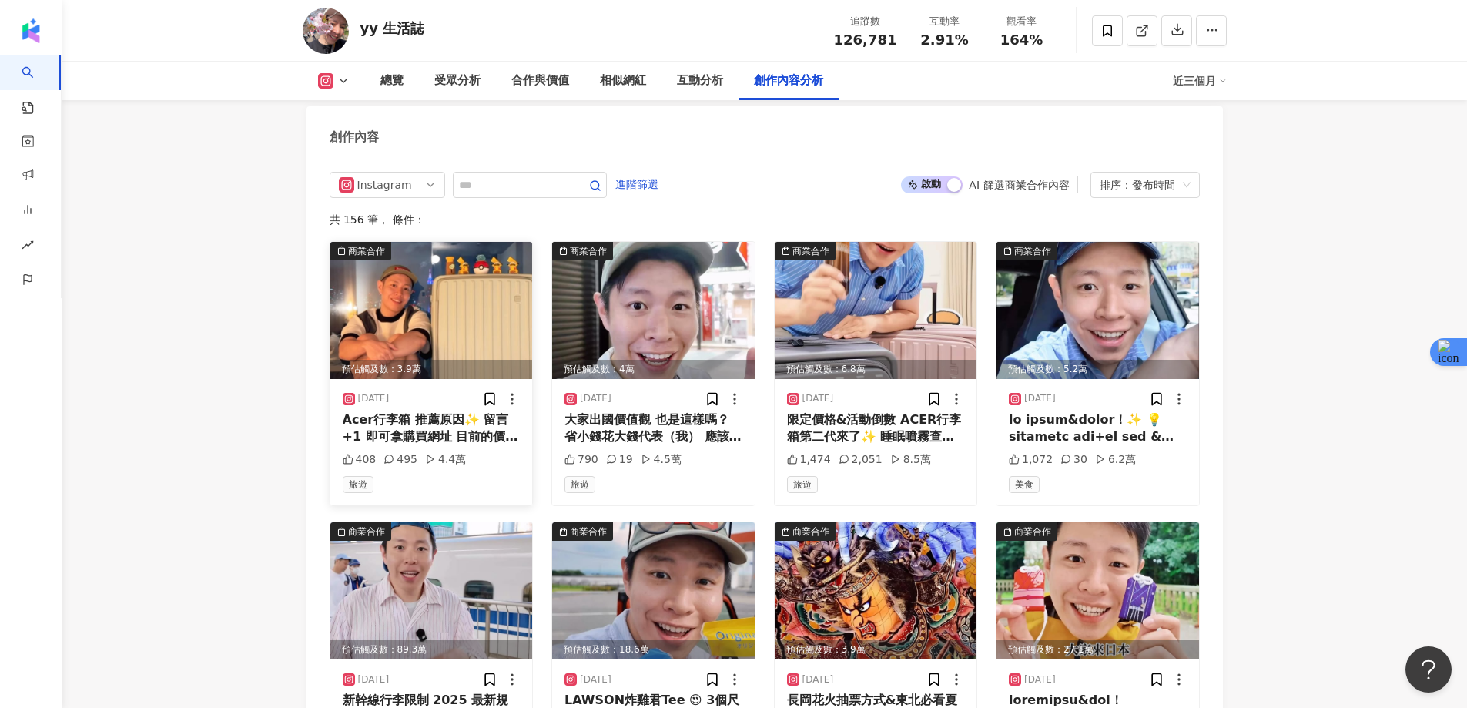
click at [458, 312] on img at bounding box center [431, 310] width 203 height 137
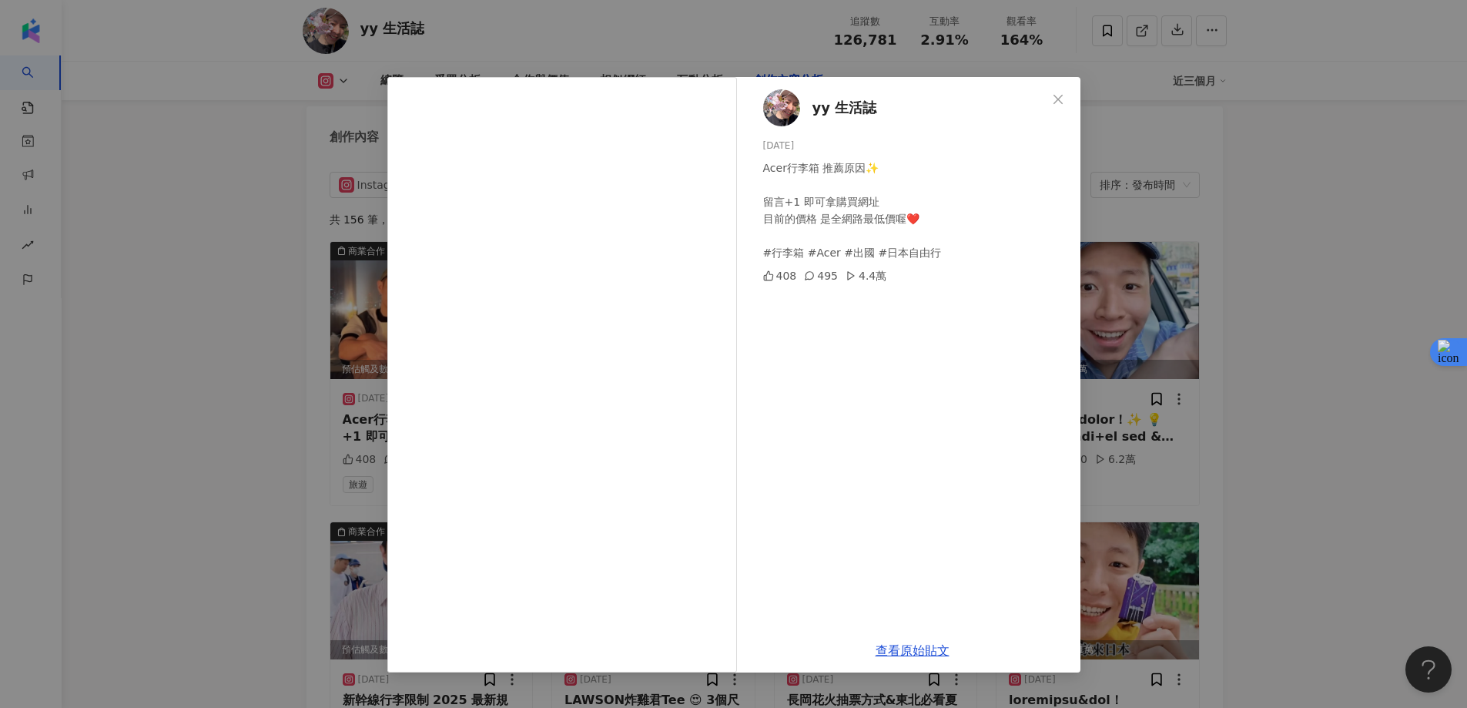
click at [1317, 214] on div "yy 生活誌 [DATE] Acer行李箱 推薦原因✨ 留言+1 即可拿購買網址 目前的價格 是全網路最低價喔❤️ #行李箱 #Acer #出國 #日本自由行…" at bounding box center [733, 354] width 1467 height 708
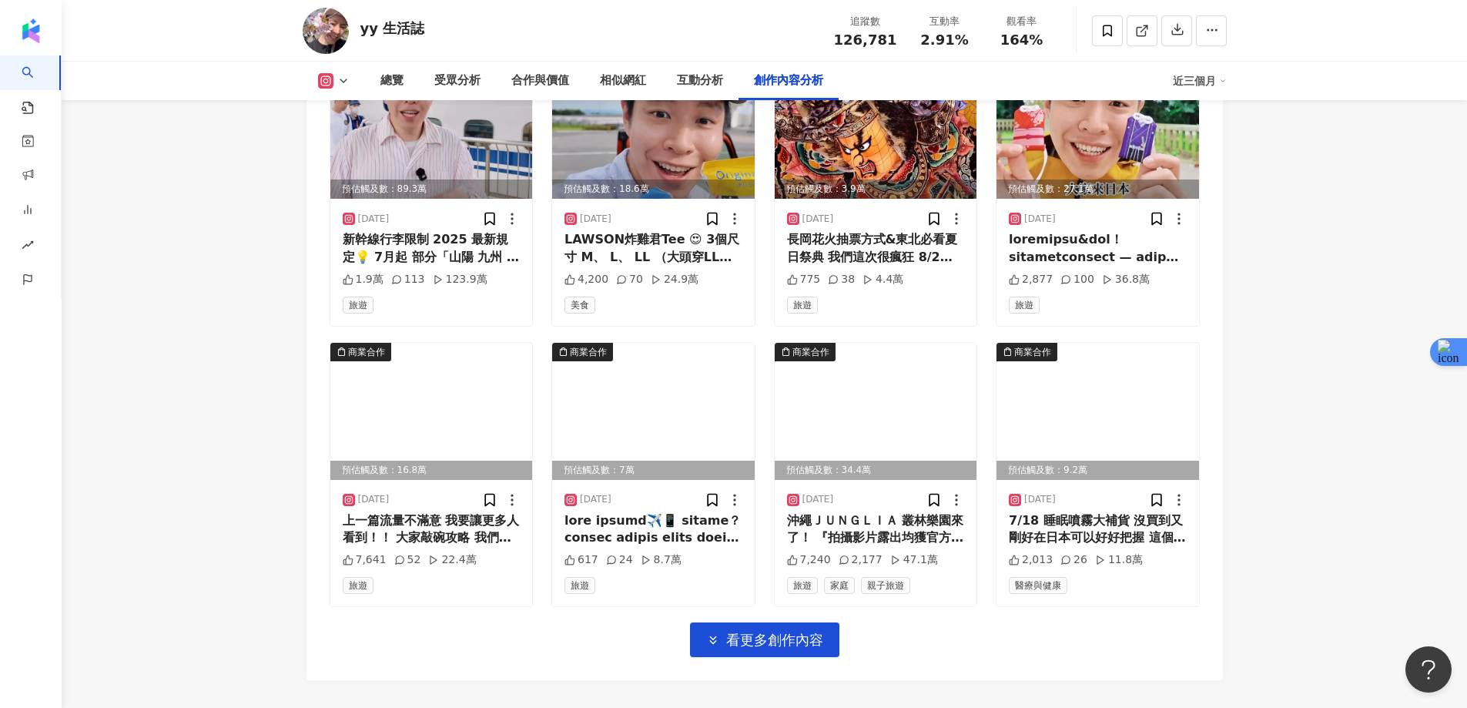
scroll to position [5204, 0]
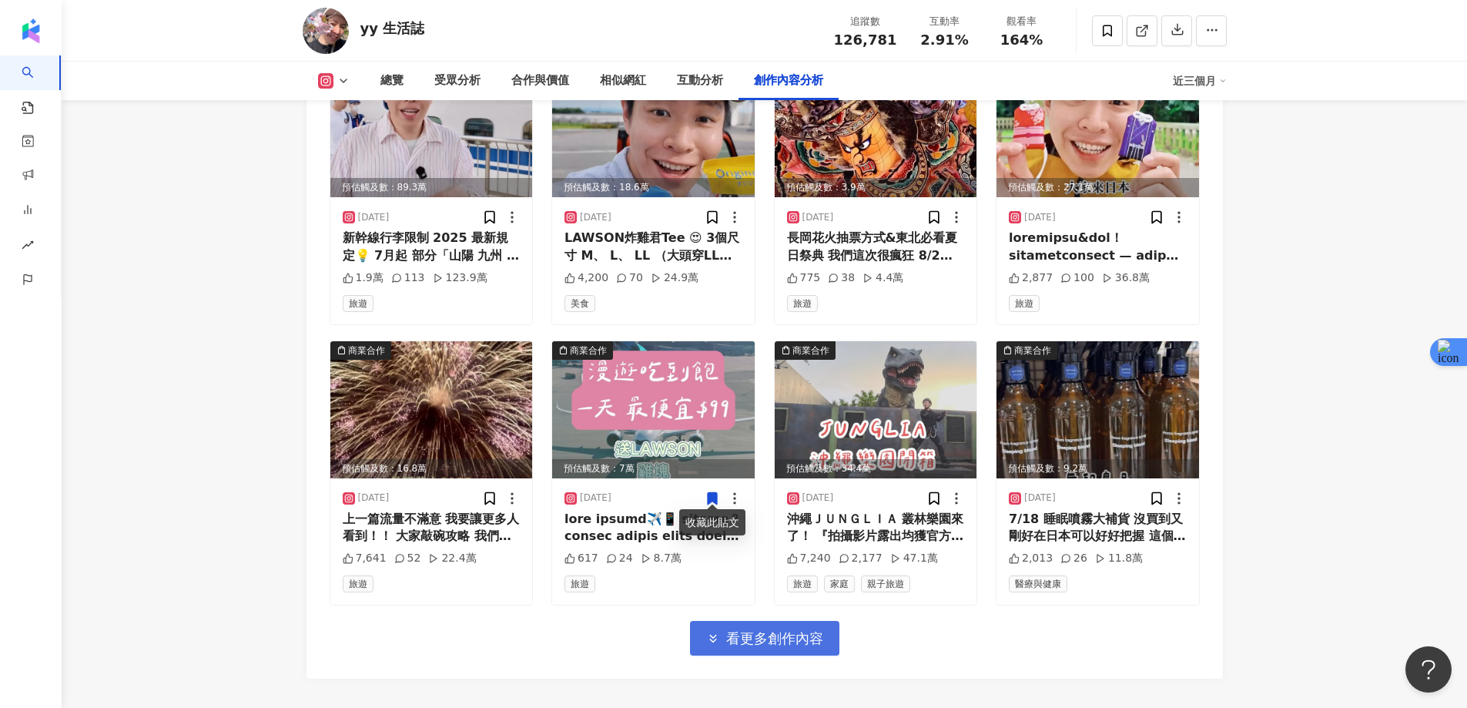
click at [762, 630] on span "看更多創作內容" at bounding box center [774, 638] width 97 height 17
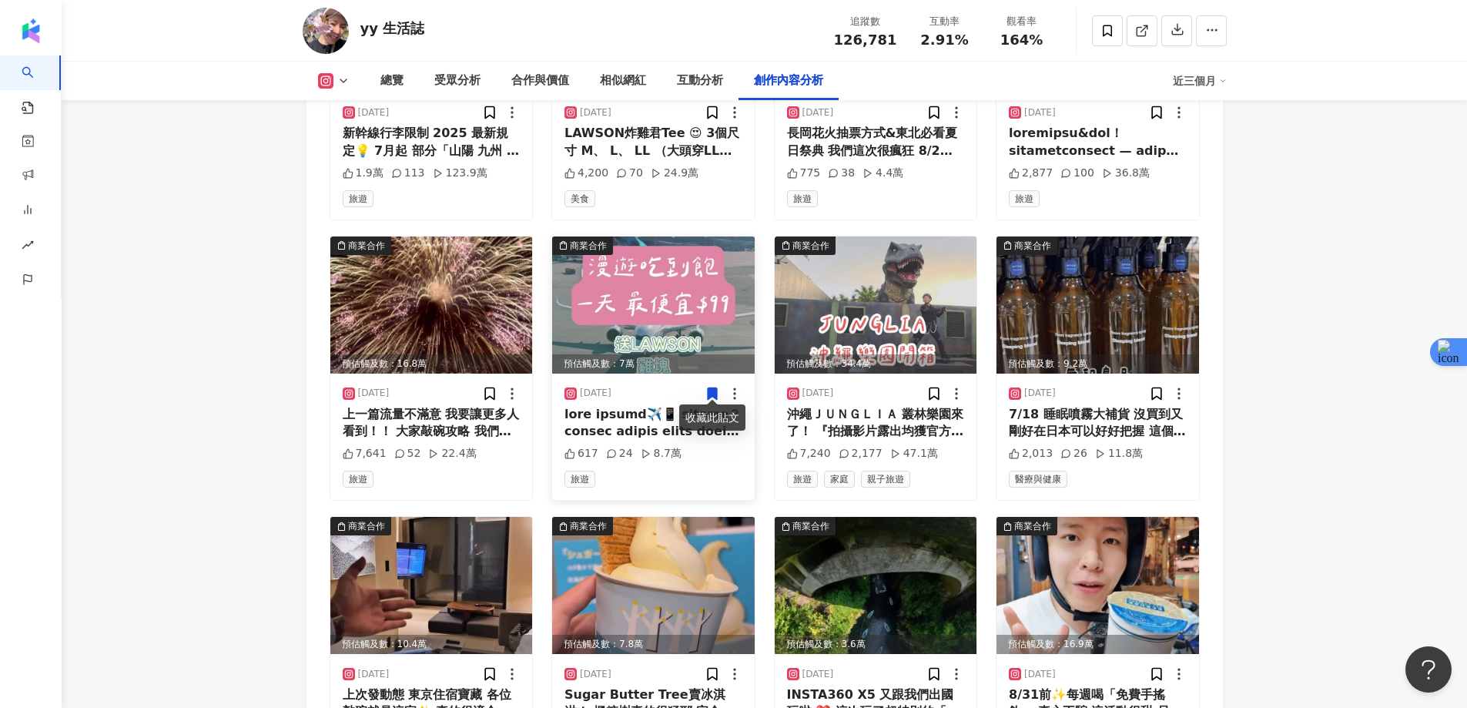
scroll to position [5435, 0]
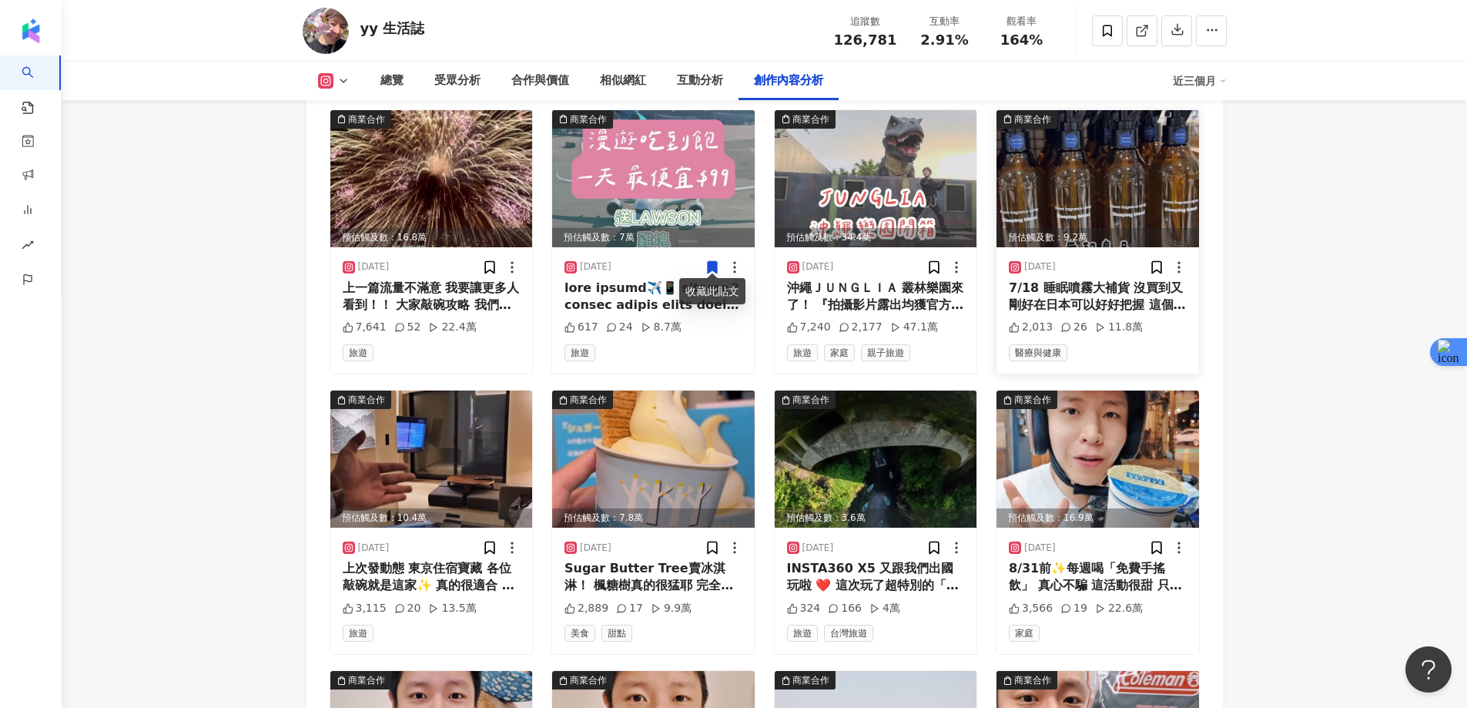
click at [1105, 189] on img at bounding box center [1098, 178] width 203 height 137
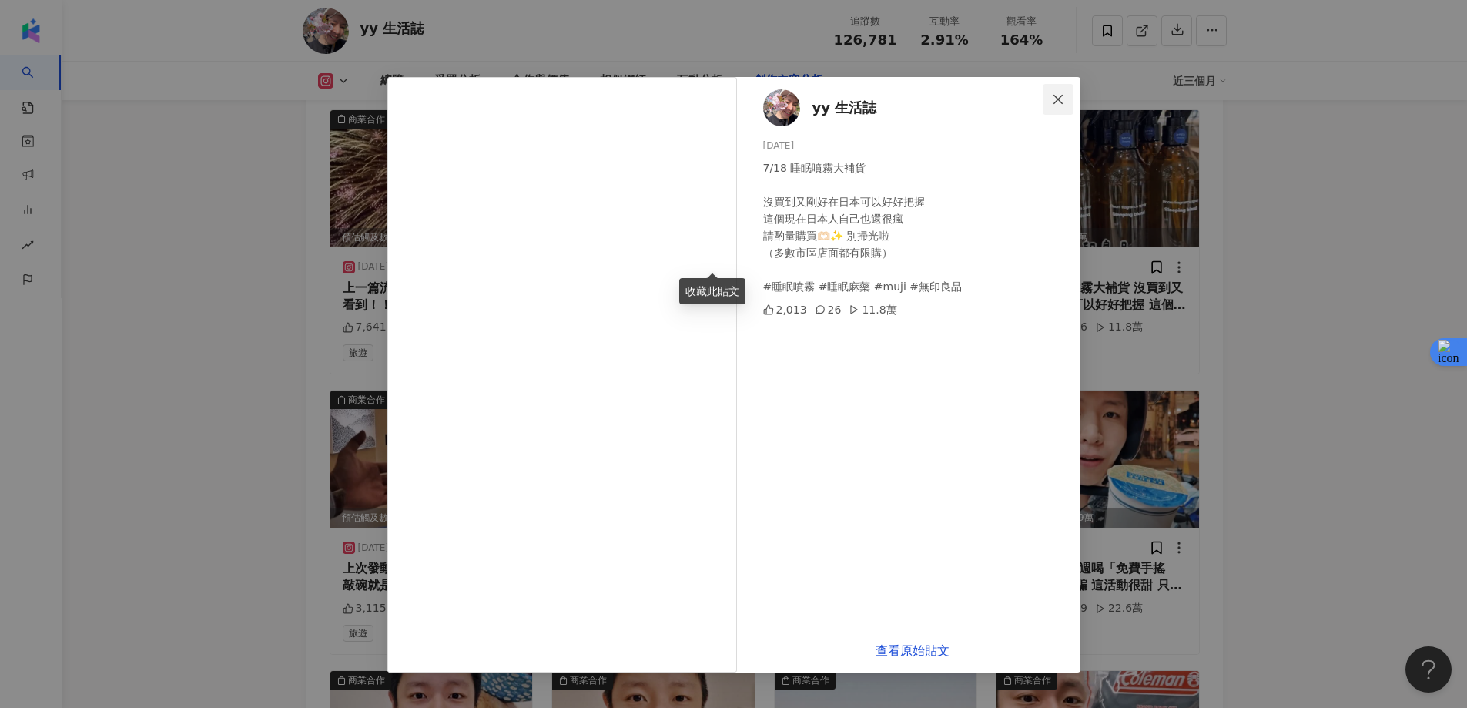
click at [1044, 105] on span "Close" at bounding box center [1058, 99] width 31 height 12
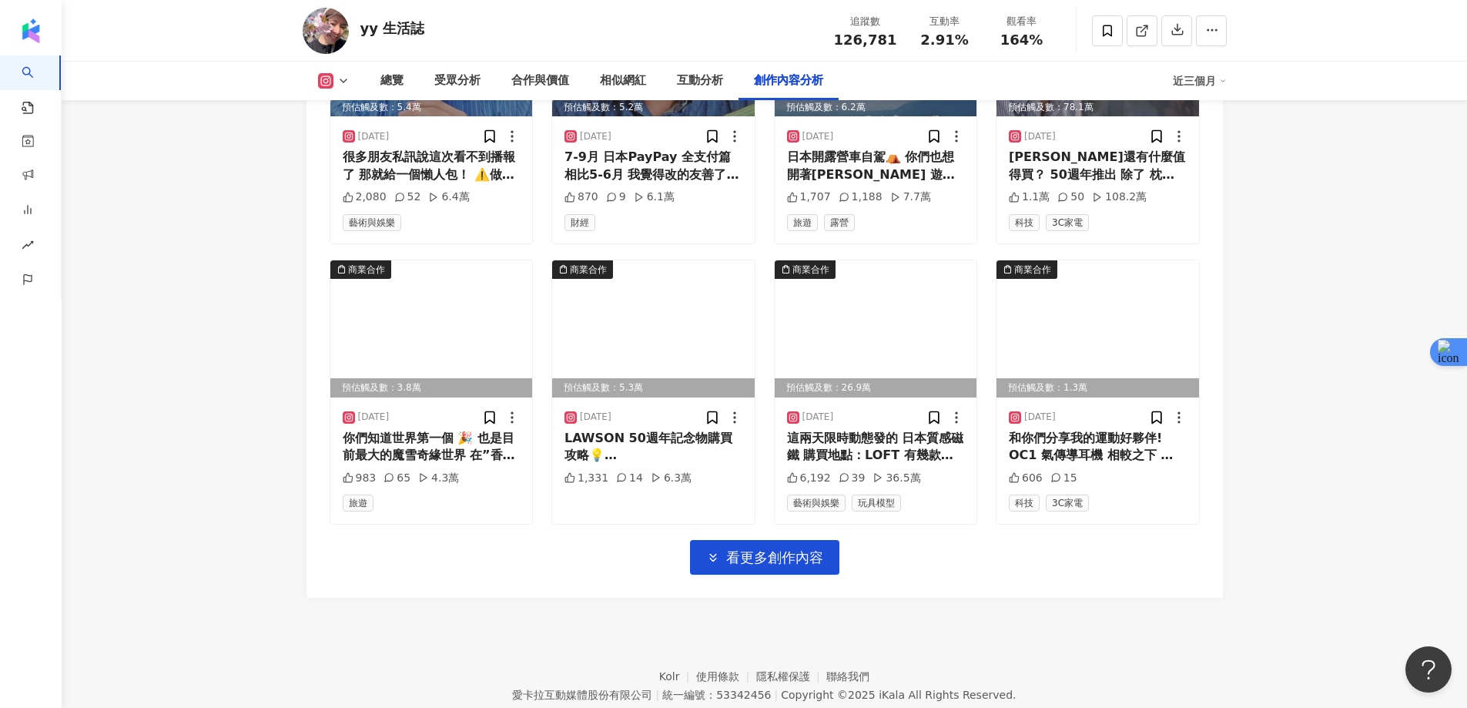
scroll to position [6128, 0]
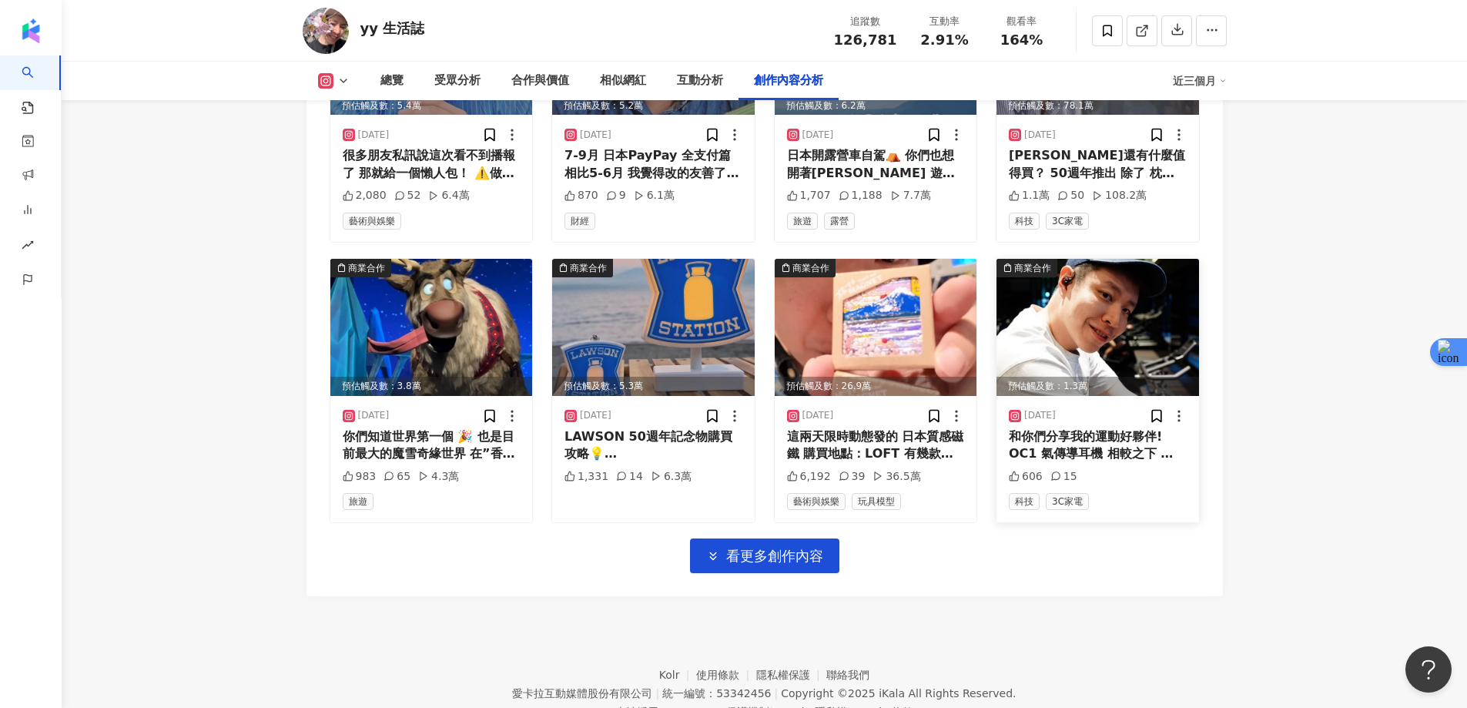
click at [1081, 310] on img at bounding box center [1098, 327] width 203 height 137
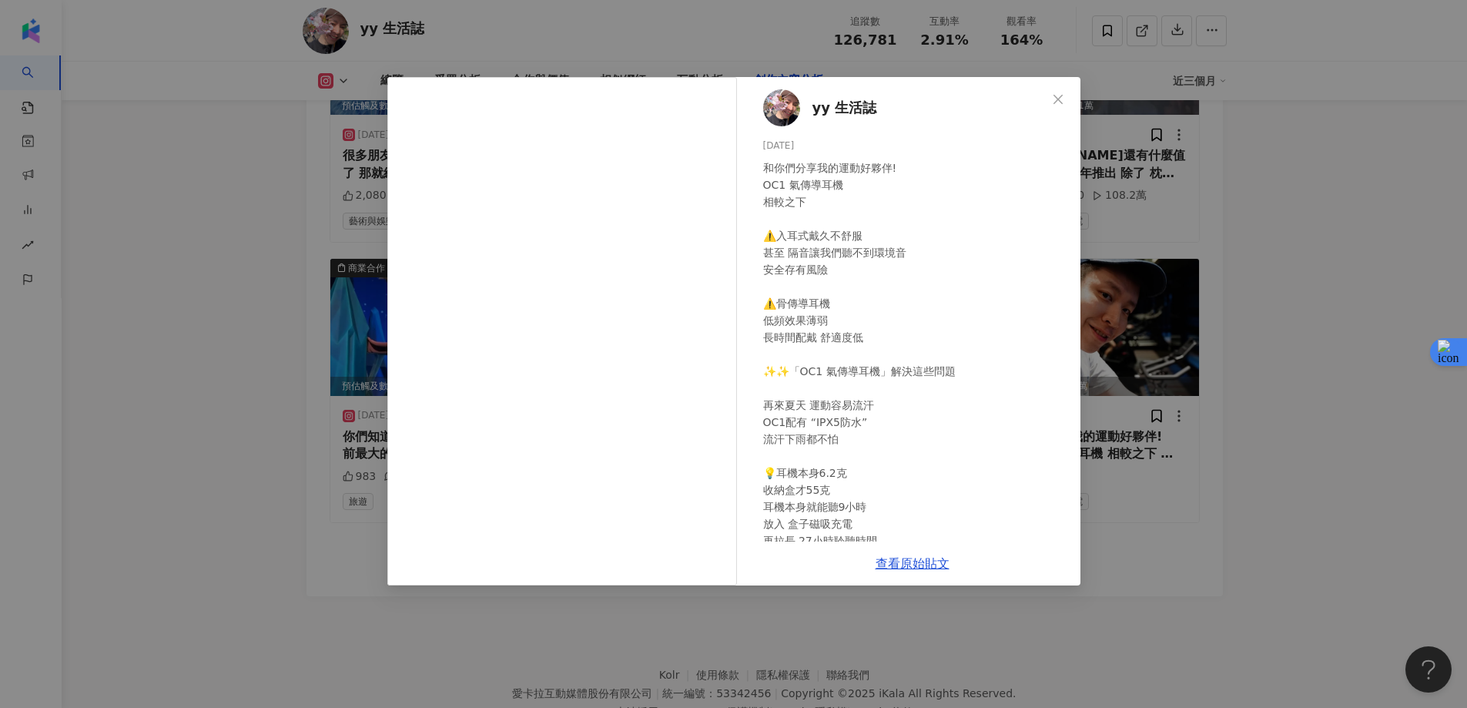
scroll to position [353, 0]
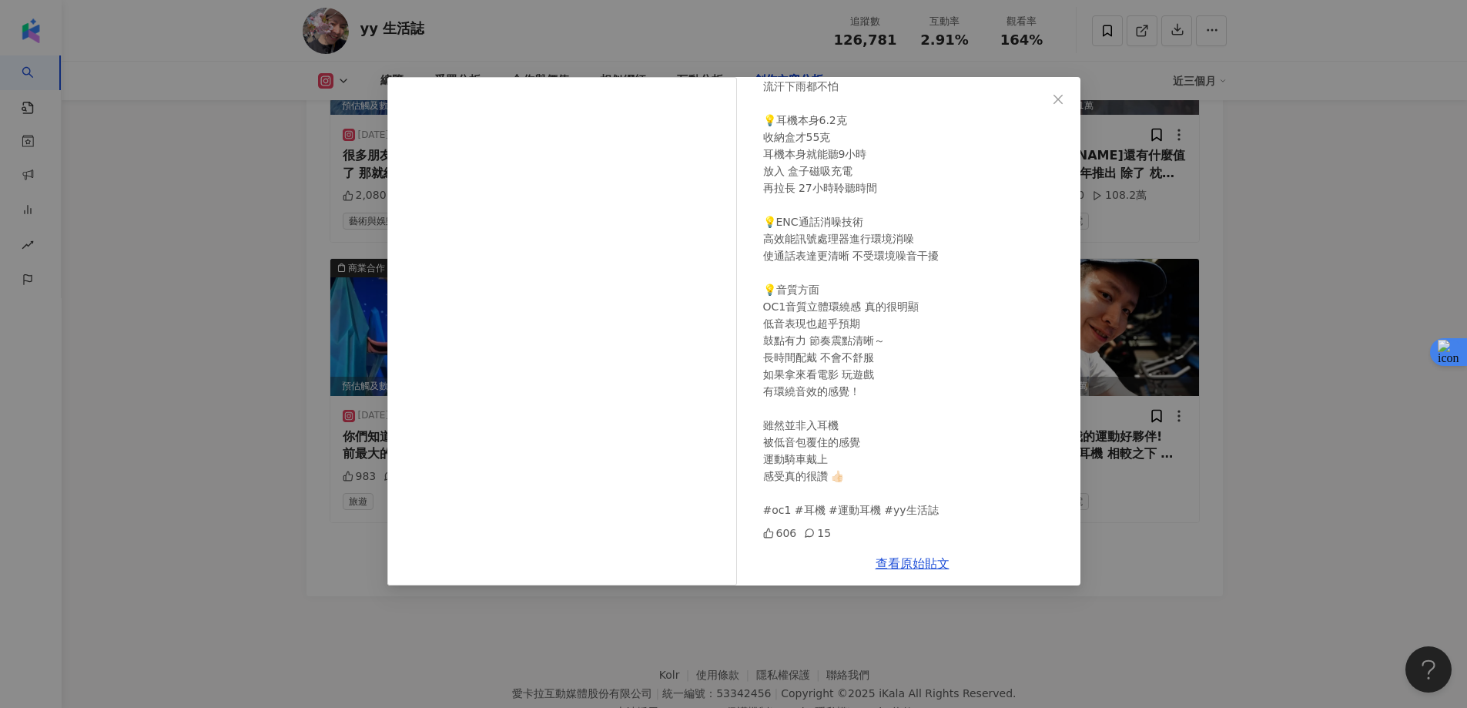
click at [1296, 327] on div "yy 生活誌 [DATE] 和你們分享我的運動好夥伴! OC1 氣傳導耳機 相較之下 ⚠️入耳式戴久不舒服 甚至 隔音讓我們聽不到環境音 安全存有風險 ⚠️骨…" at bounding box center [733, 354] width 1467 height 708
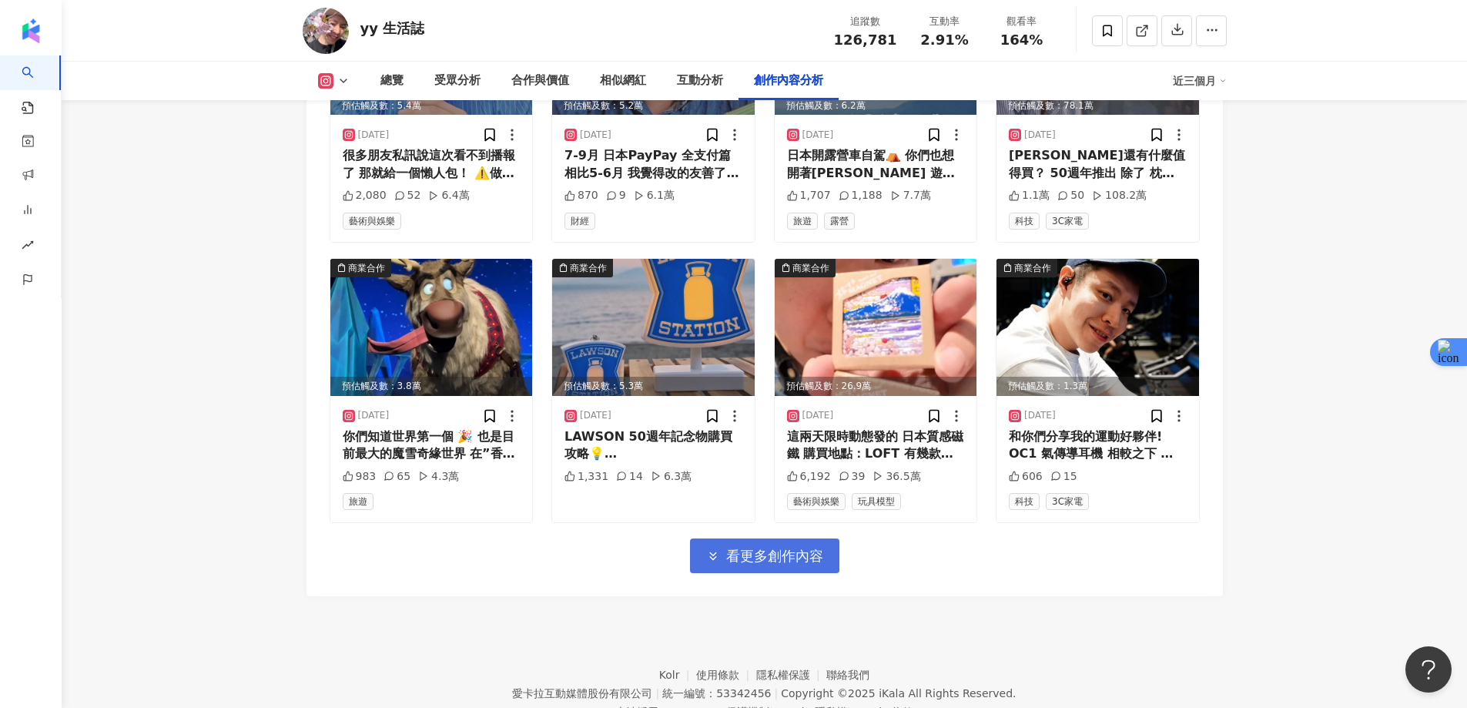
click at [746, 559] on button "看更多創作內容" at bounding box center [764, 555] width 149 height 35
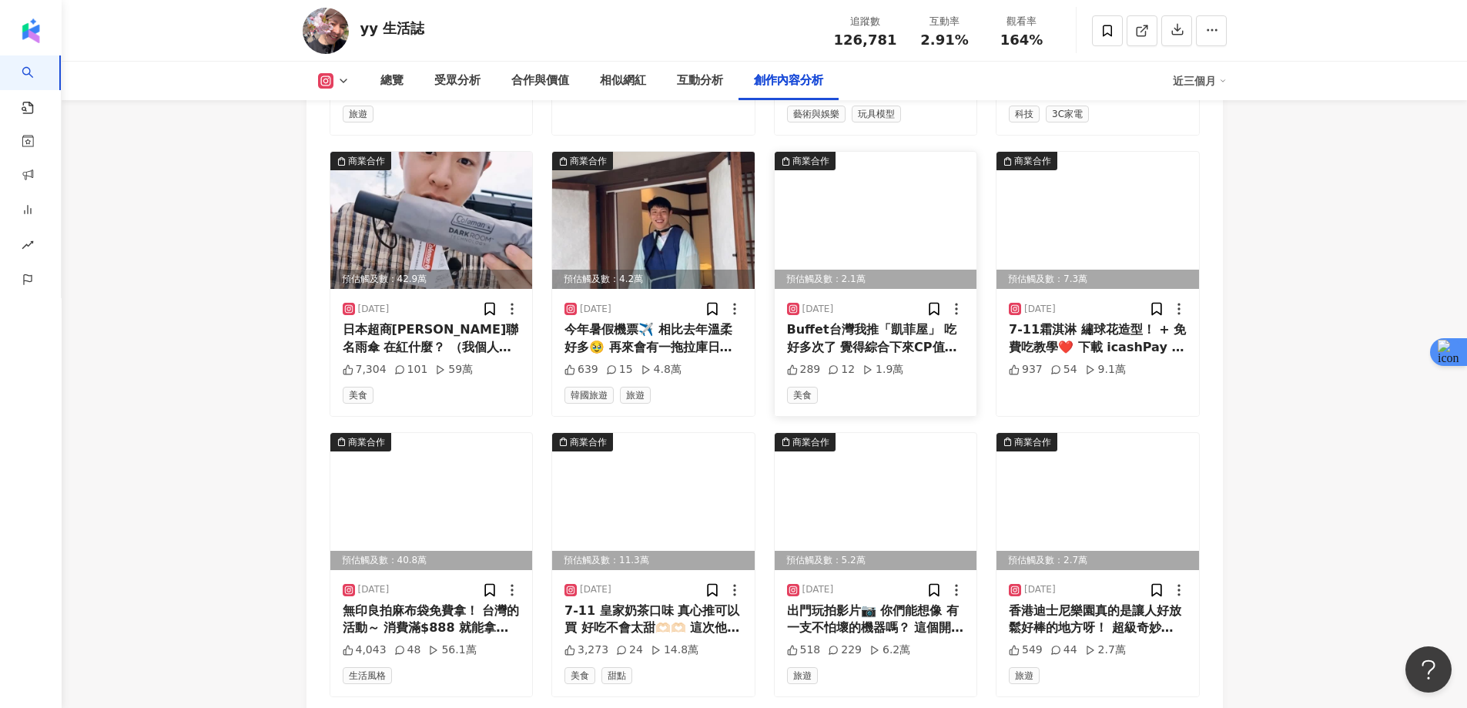
scroll to position [6667, 0]
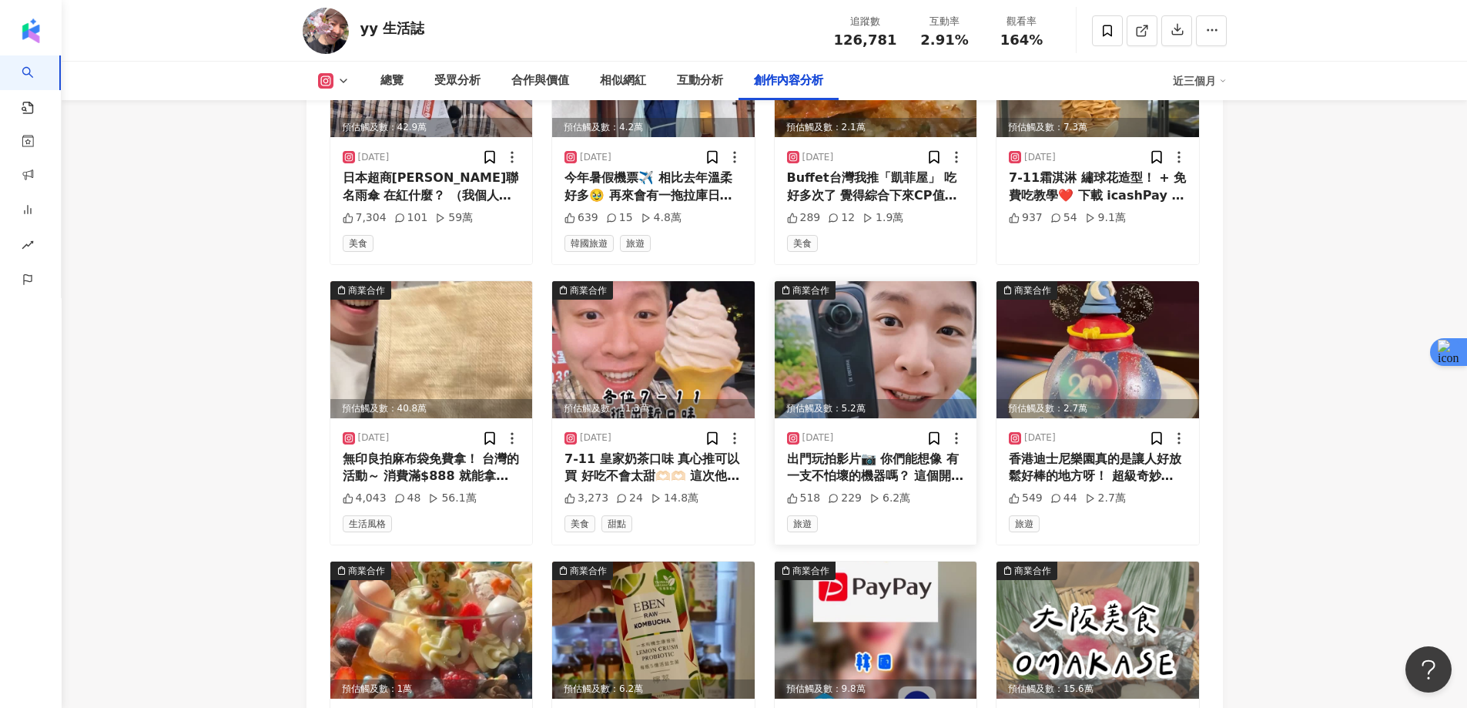
click at [885, 334] on img at bounding box center [876, 349] width 203 height 137
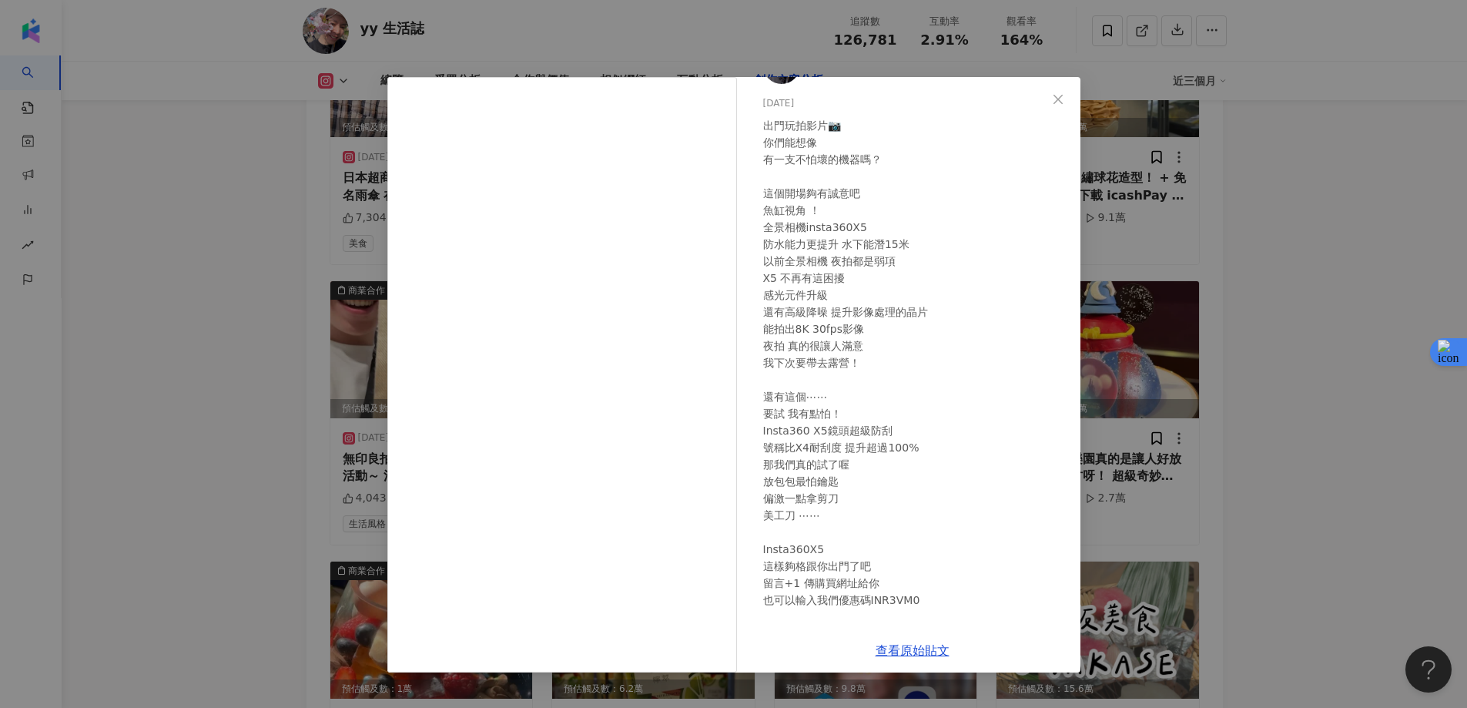
scroll to position [79, 0]
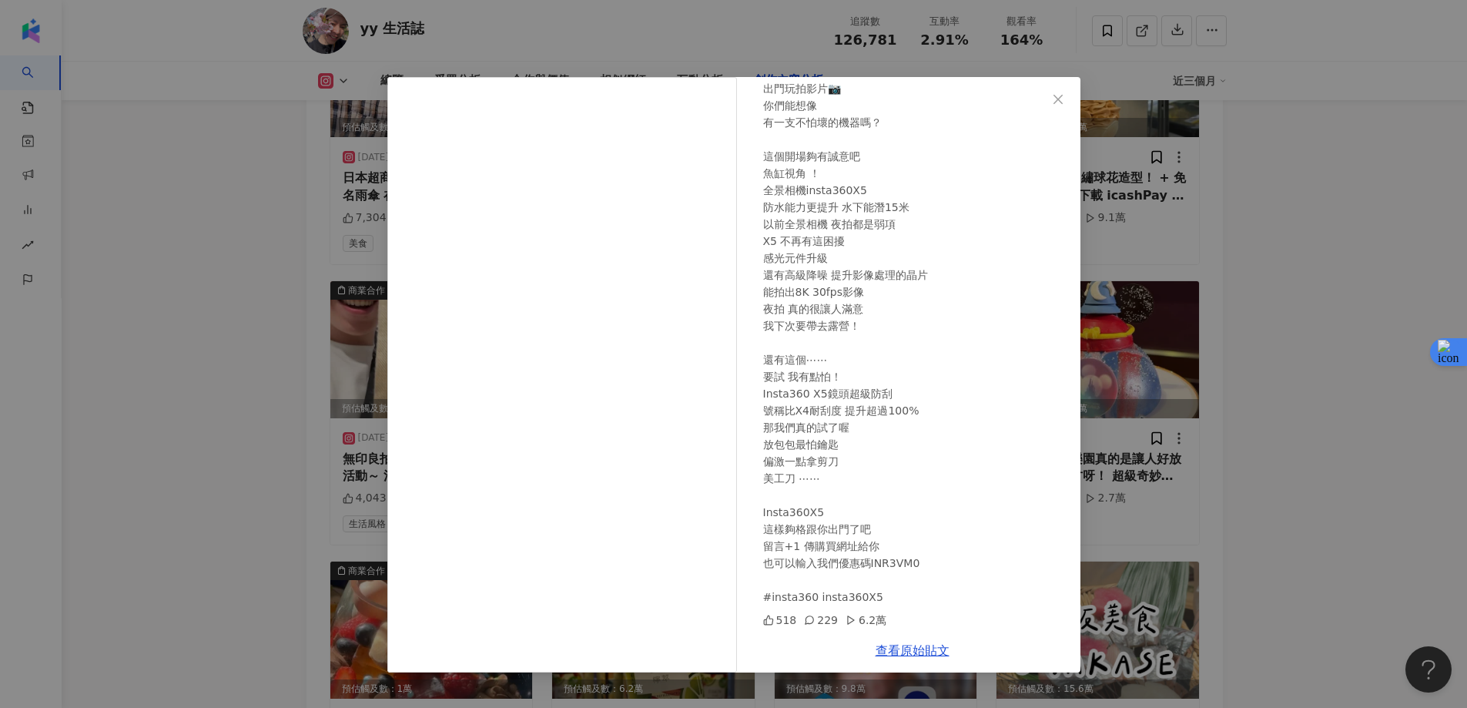
click at [1334, 290] on div "yy 生活誌 2025/6/9 出門玩拍影片📷 你們能想像 有一支不怕壞的機器嗎？ 這個開場夠有誠意吧 魚缸視角 ！ 全景相機insta360X5 防水能力更…" at bounding box center [733, 354] width 1467 height 708
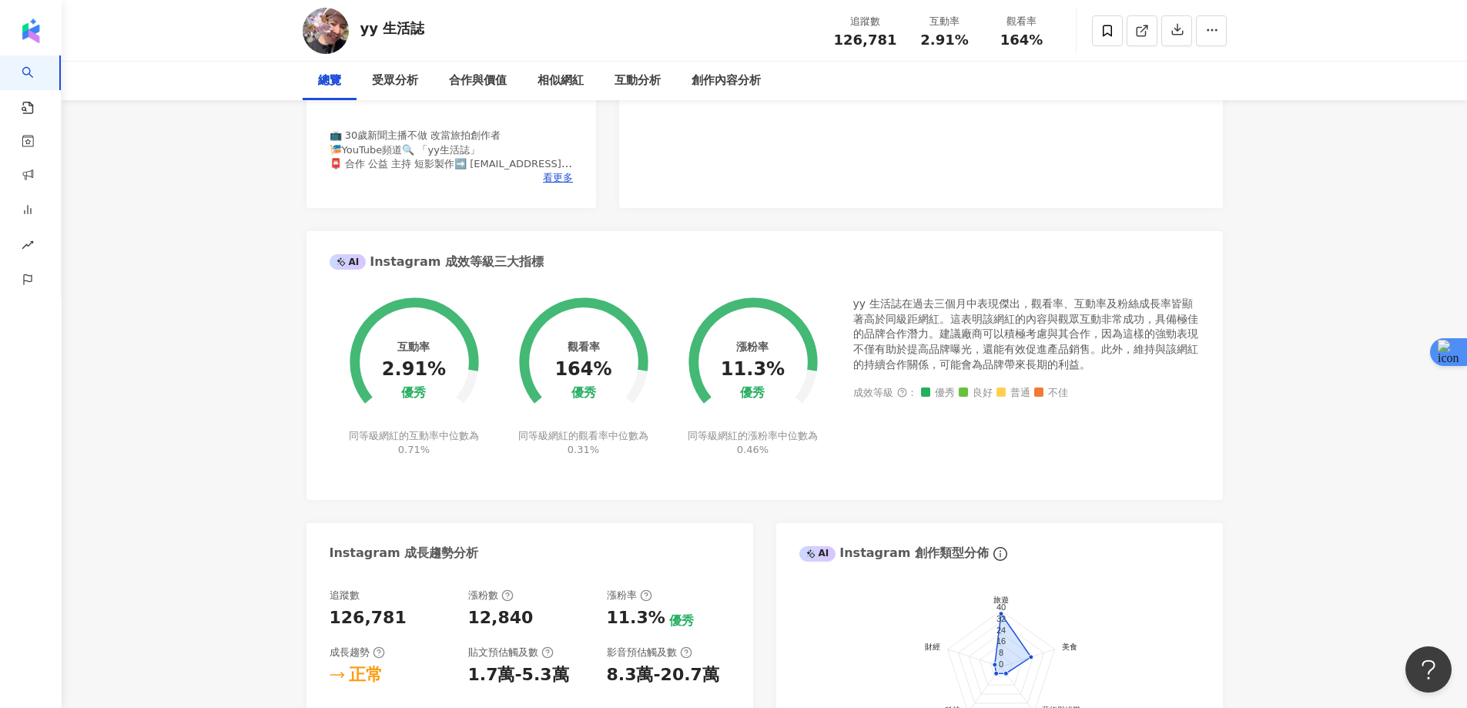
scroll to position [0, 0]
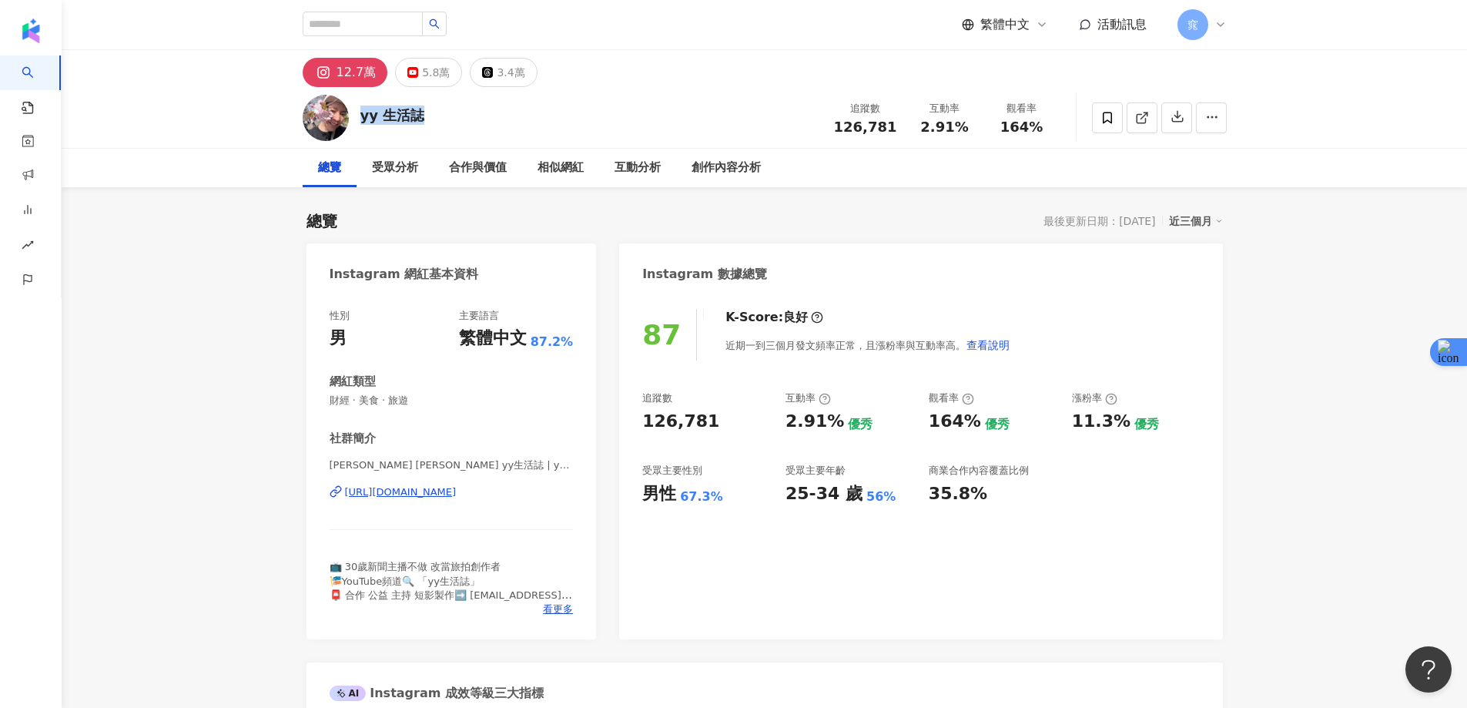
drag, startPoint x: 424, startPoint y: 116, endPoint x: 361, endPoint y: 121, distance: 62.6
click at [361, 121] on div "yy 生活誌 追蹤數 126,781 互動率 2.91% 觀看率 164%" at bounding box center [765, 117] width 986 height 61
copy div "yy 生活誌"
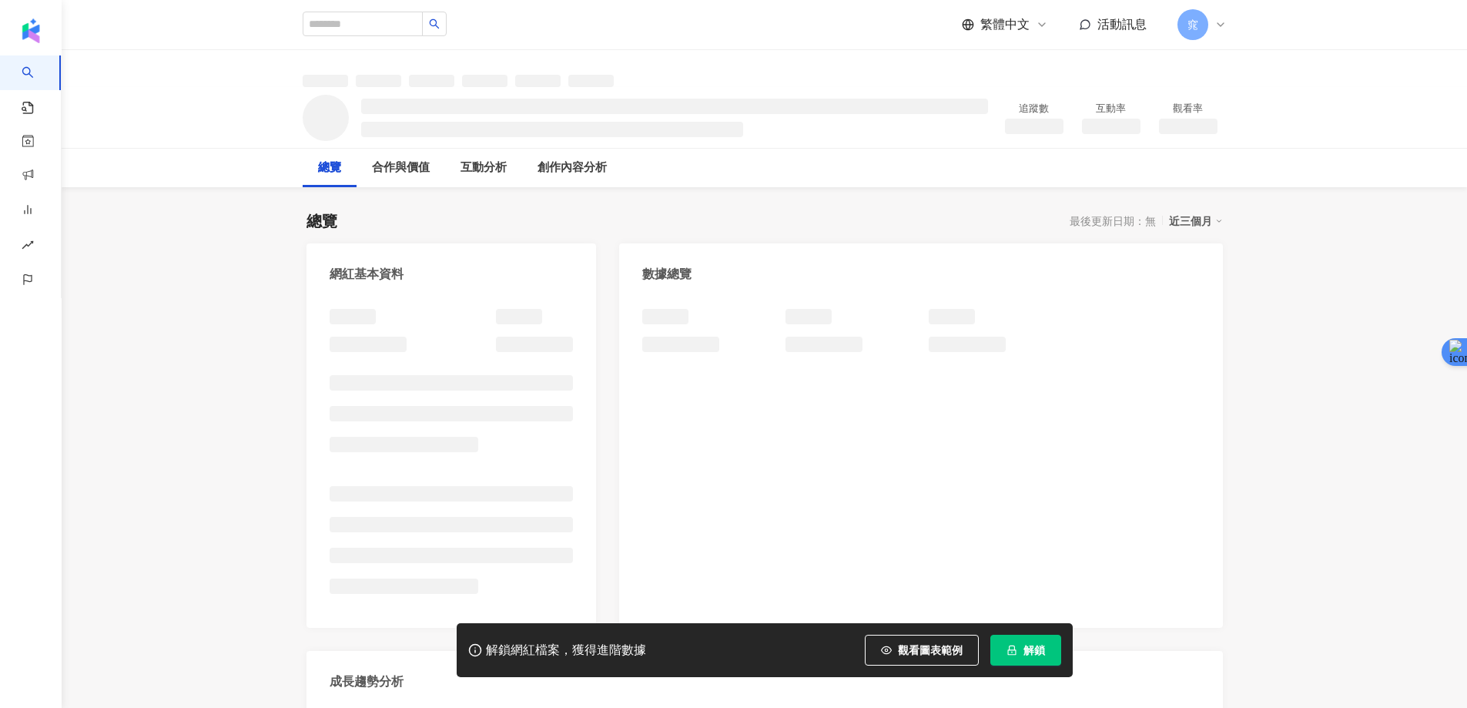
click at [1017, 642] on button "解鎖" at bounding box center [1026, 650] width 71 height 31
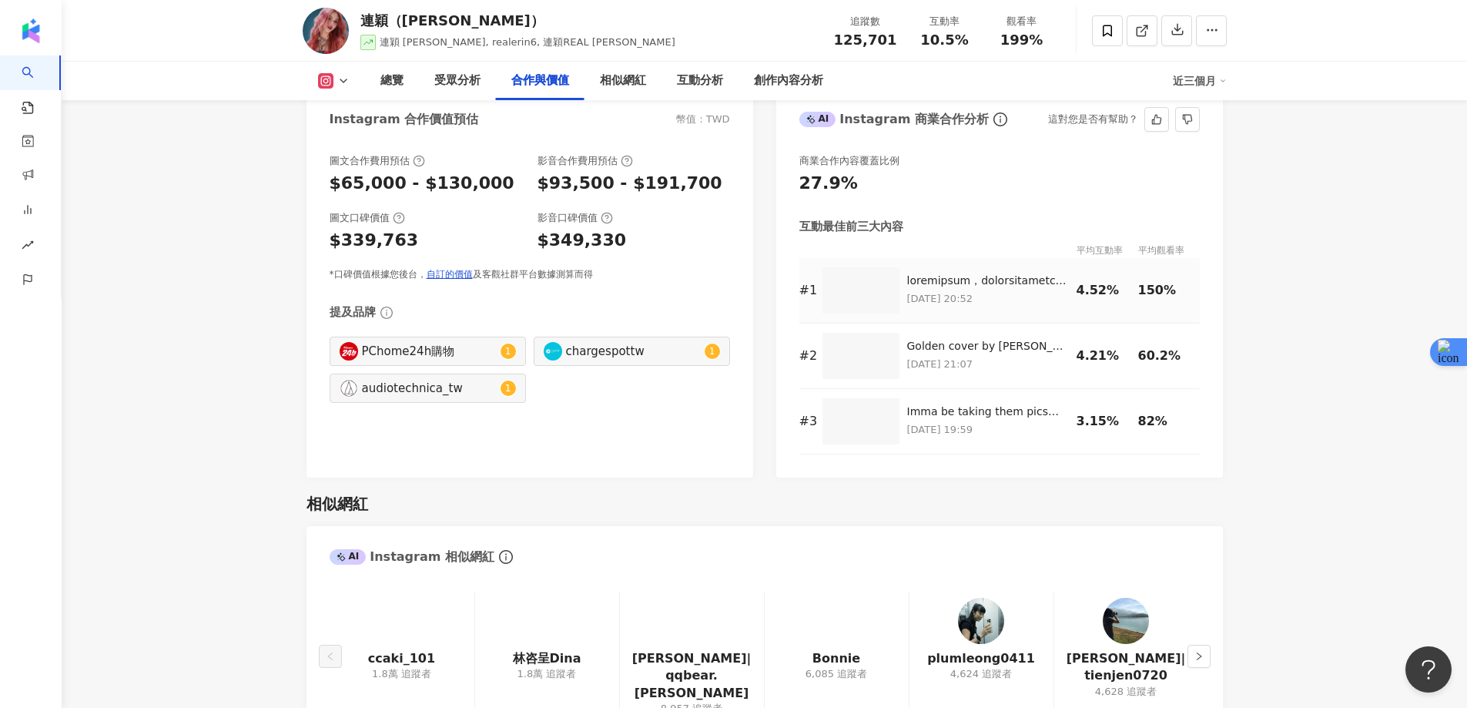
scroll to position [2157, 0]
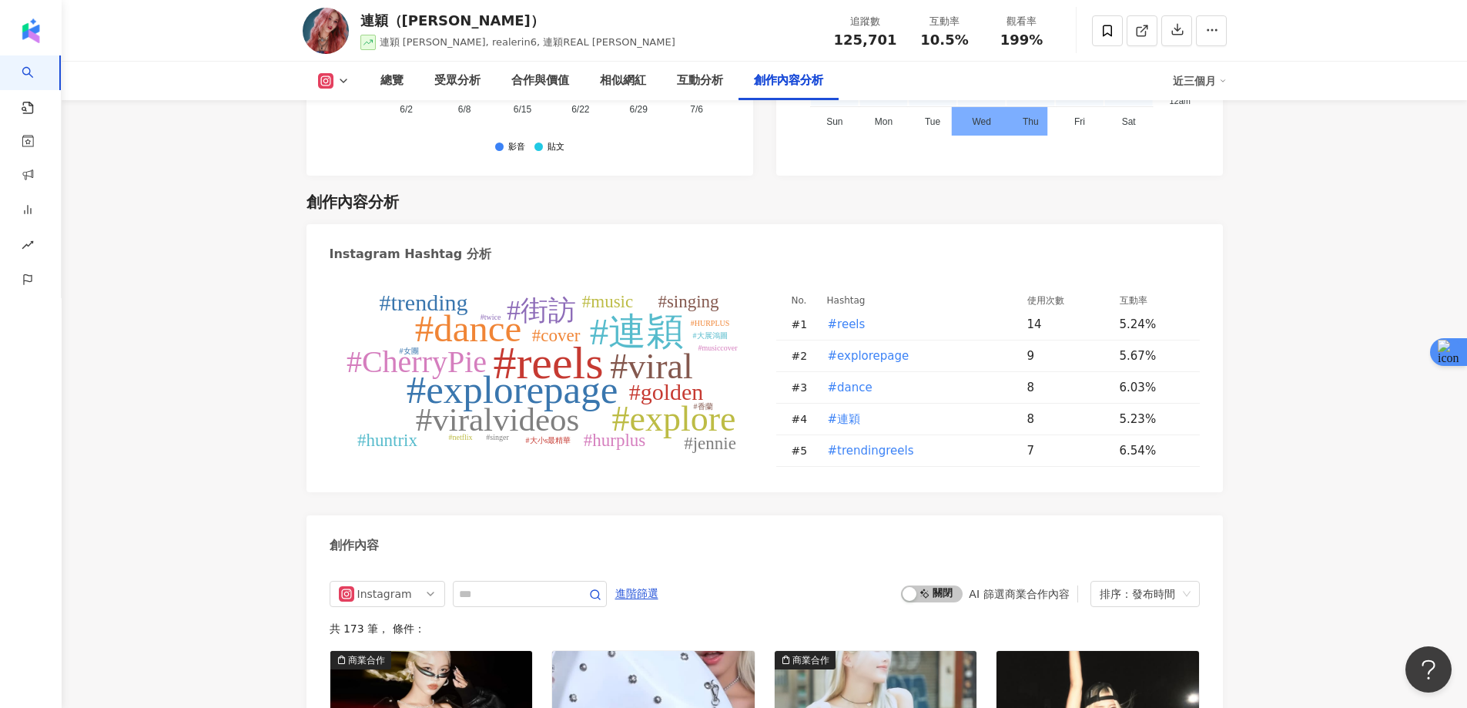
scroll to position [4776, 0]
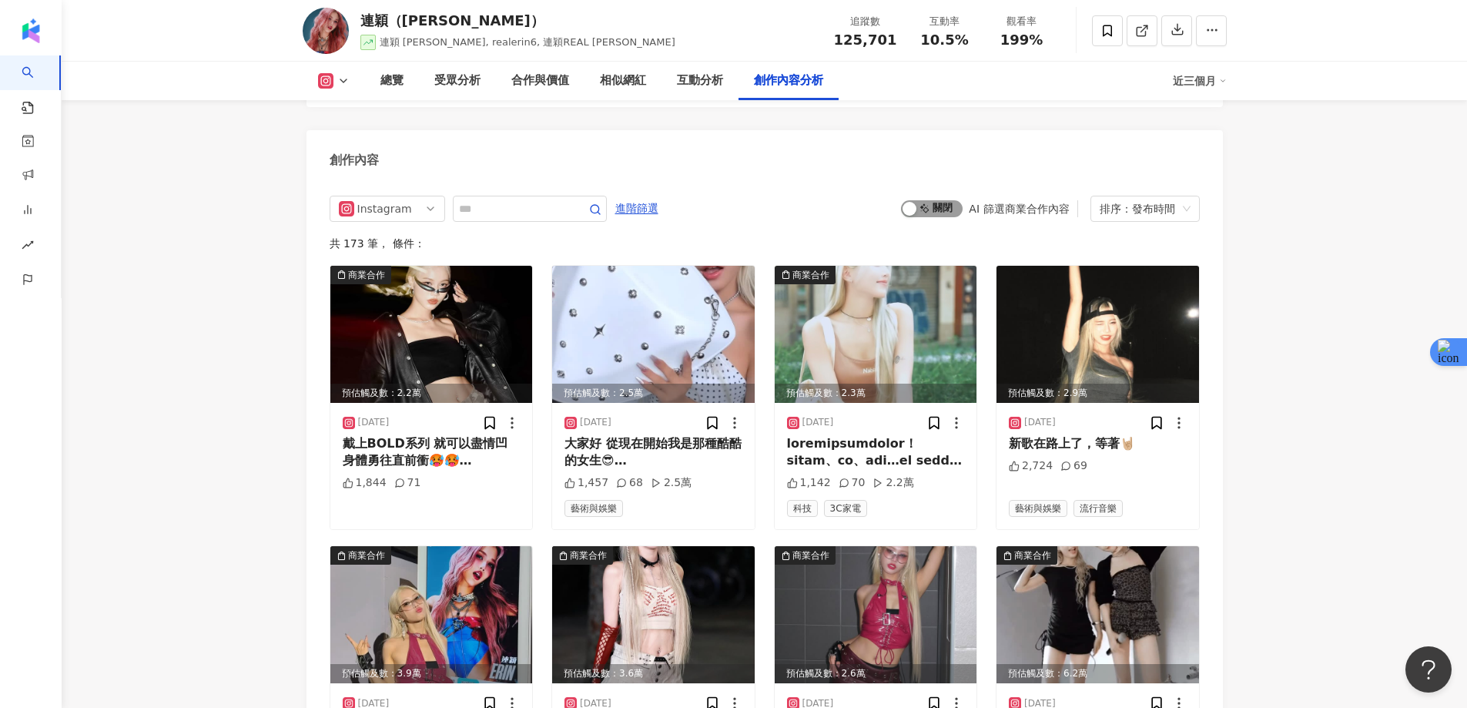
click at [921, 200] on span "啟動 關閉" at bounding box center [932, 208] width 62 height 17
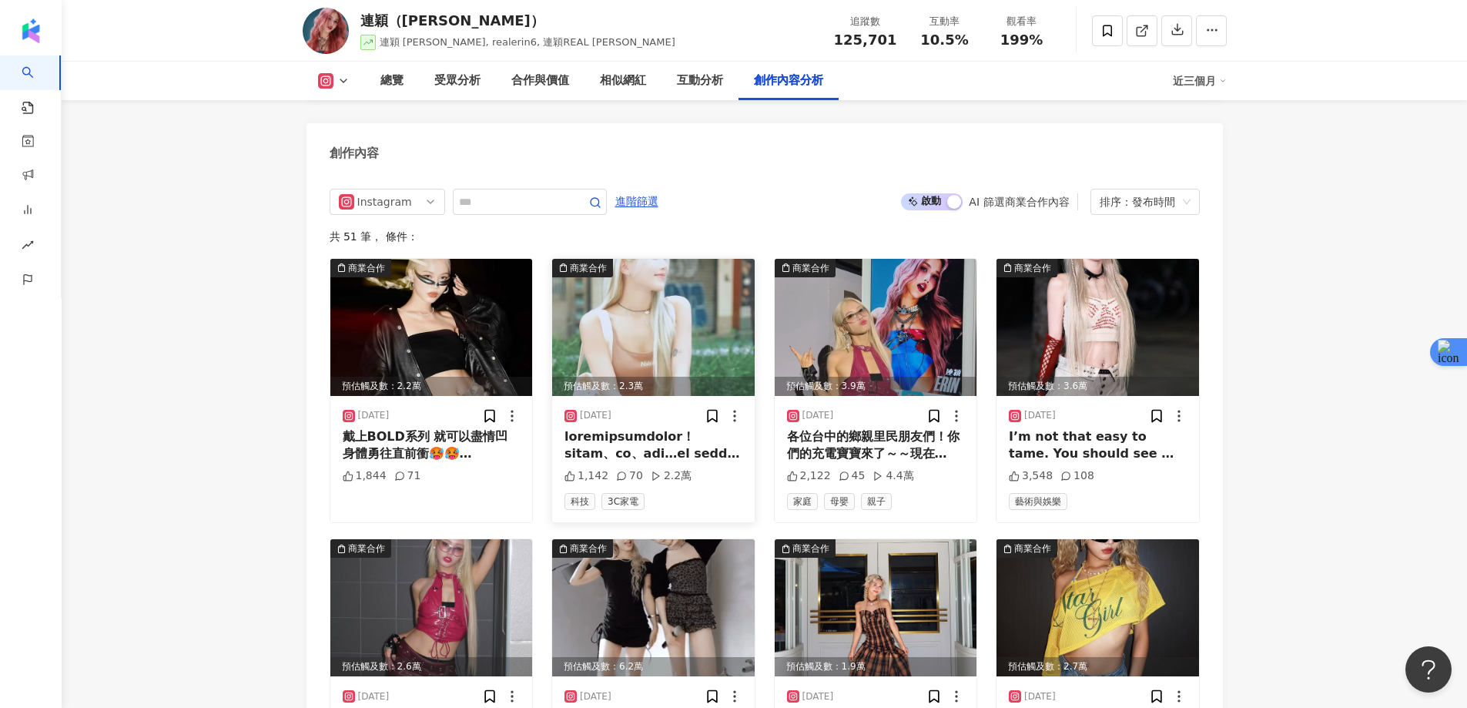
click at [659, 296] on img at bounding box center [653, 327] width 203 height 137
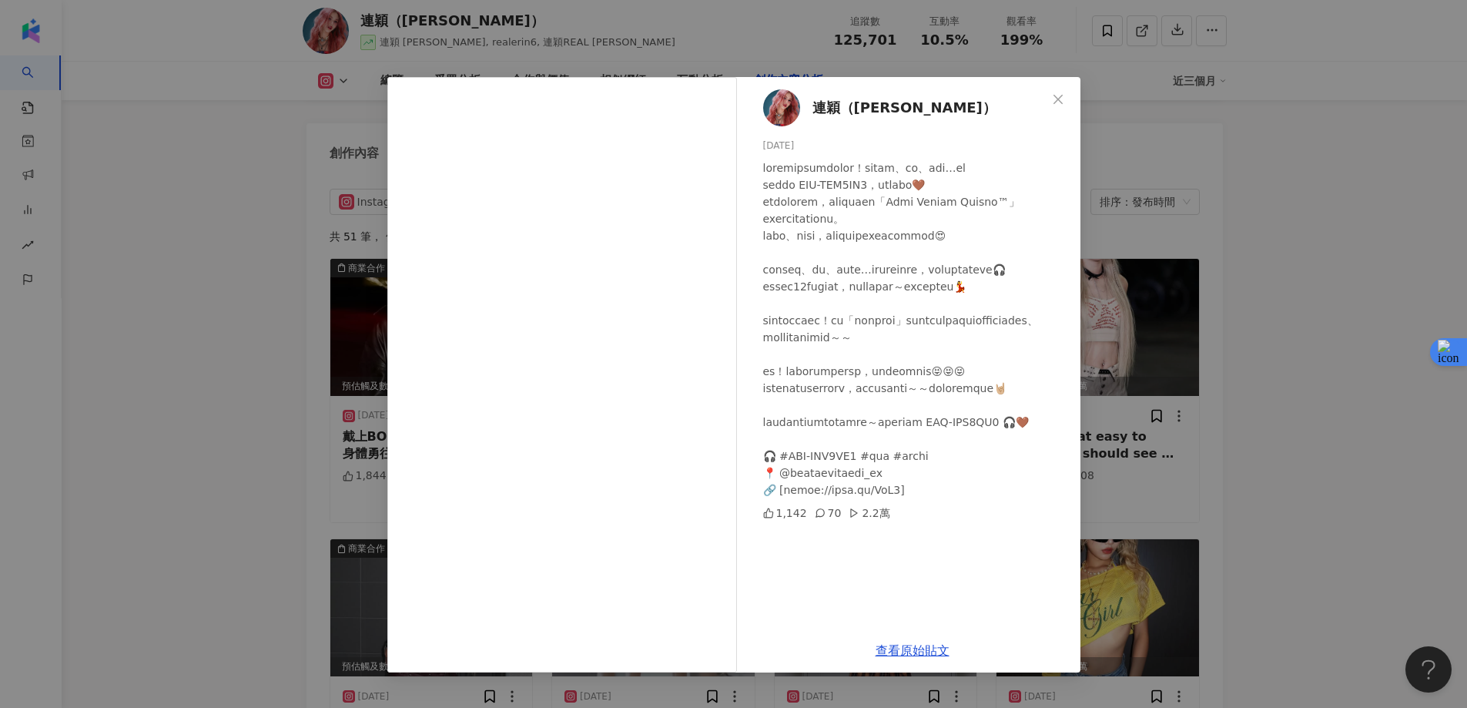
click at [1272, 243] on div "連穎（Erin） 2025/8/22 1,142 70 2.2萬 查看原始貼文" at bounding box center [733, 354] width 1467 height 708
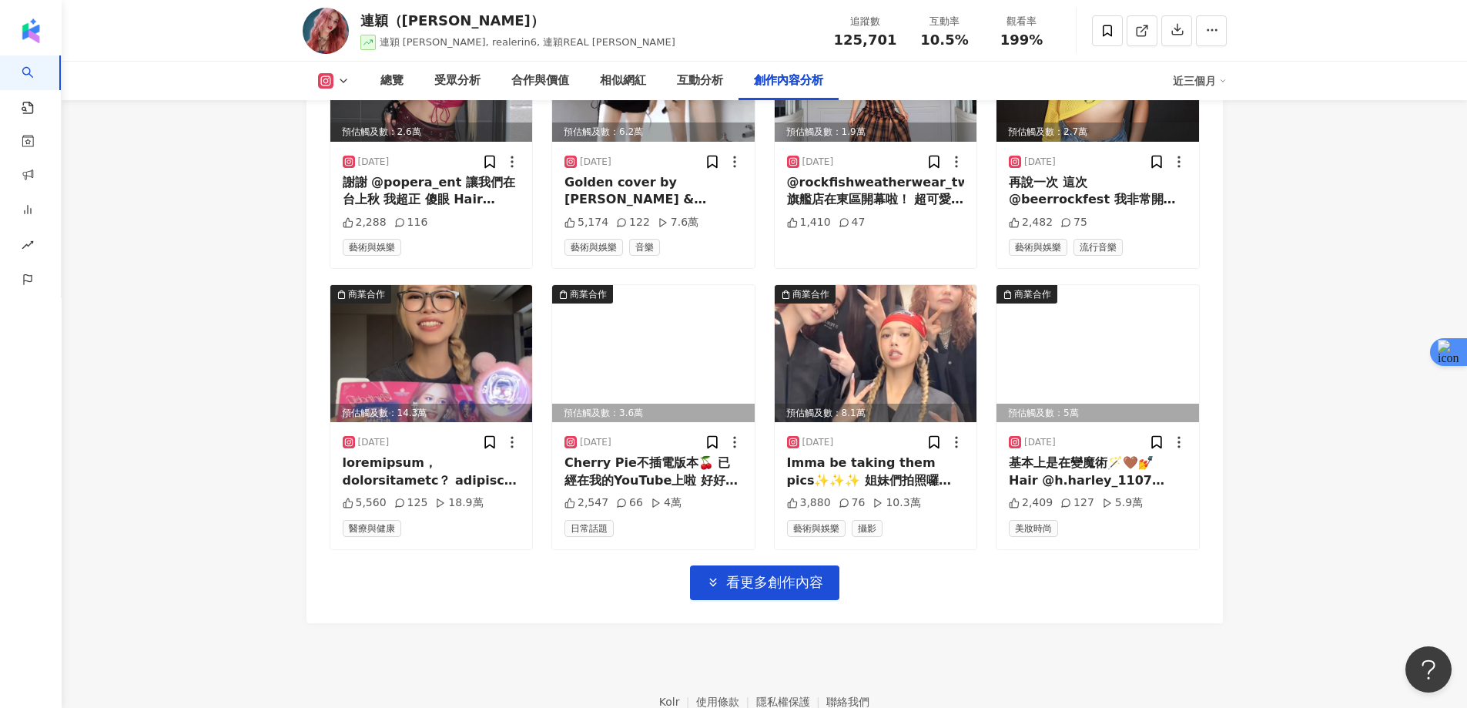
scroll to position [5322, 0]
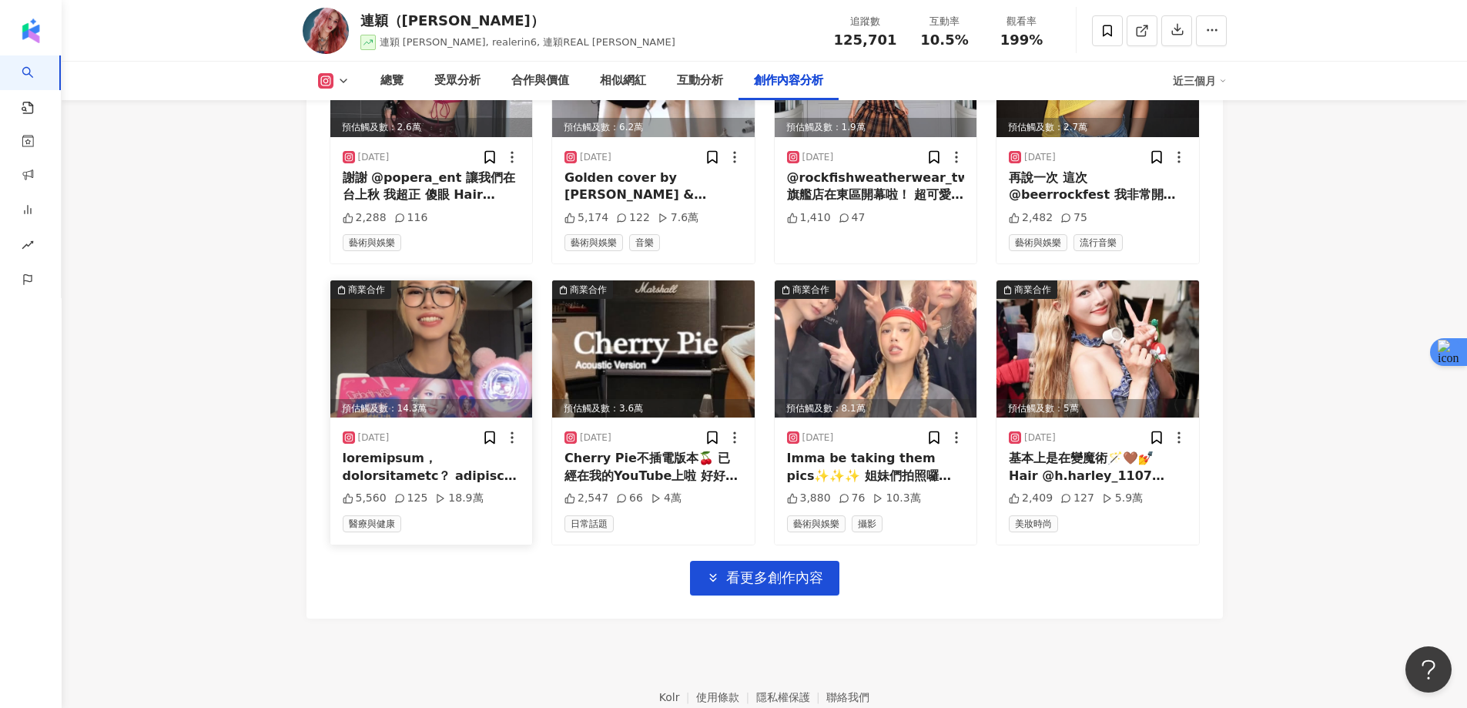
click at [415, 336] on img at bounding box center [431, 348] width 203 height 137
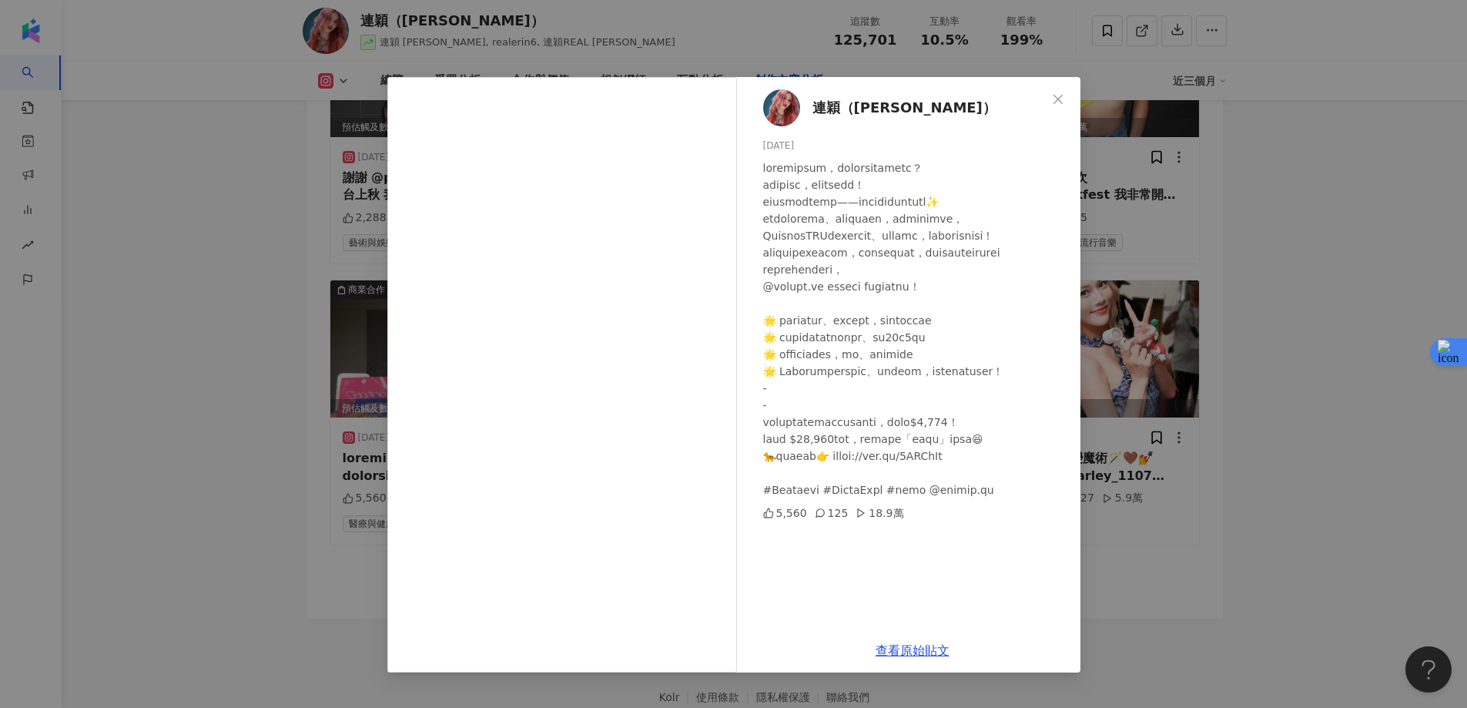
click at [1294, 196] on div "連穎（Erin） 2025/7/1 5,560 125 18.9萬 查看原始貼文" at bounding box center [733, 354] width 1467 height 708
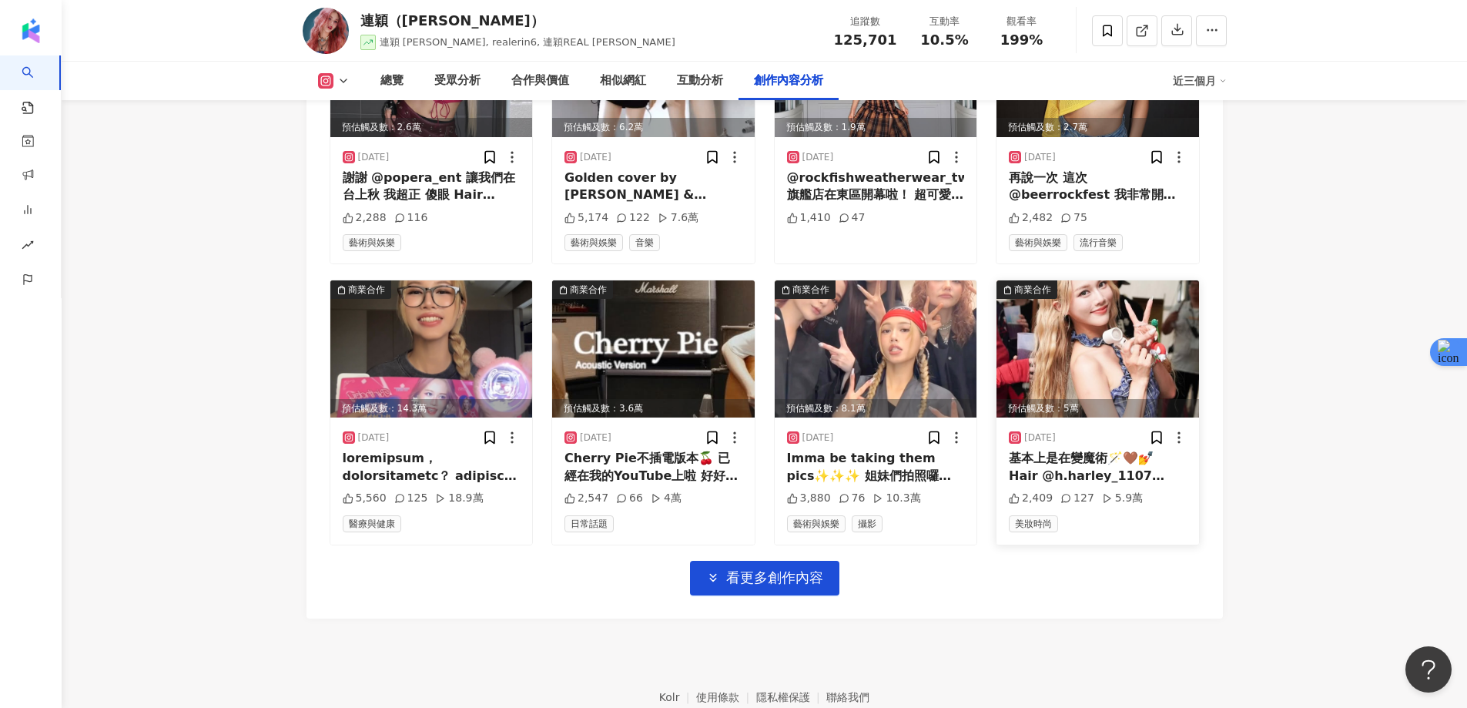
click at [1075, 317] on img at bounding box center [1098, 348] width 203 height 137
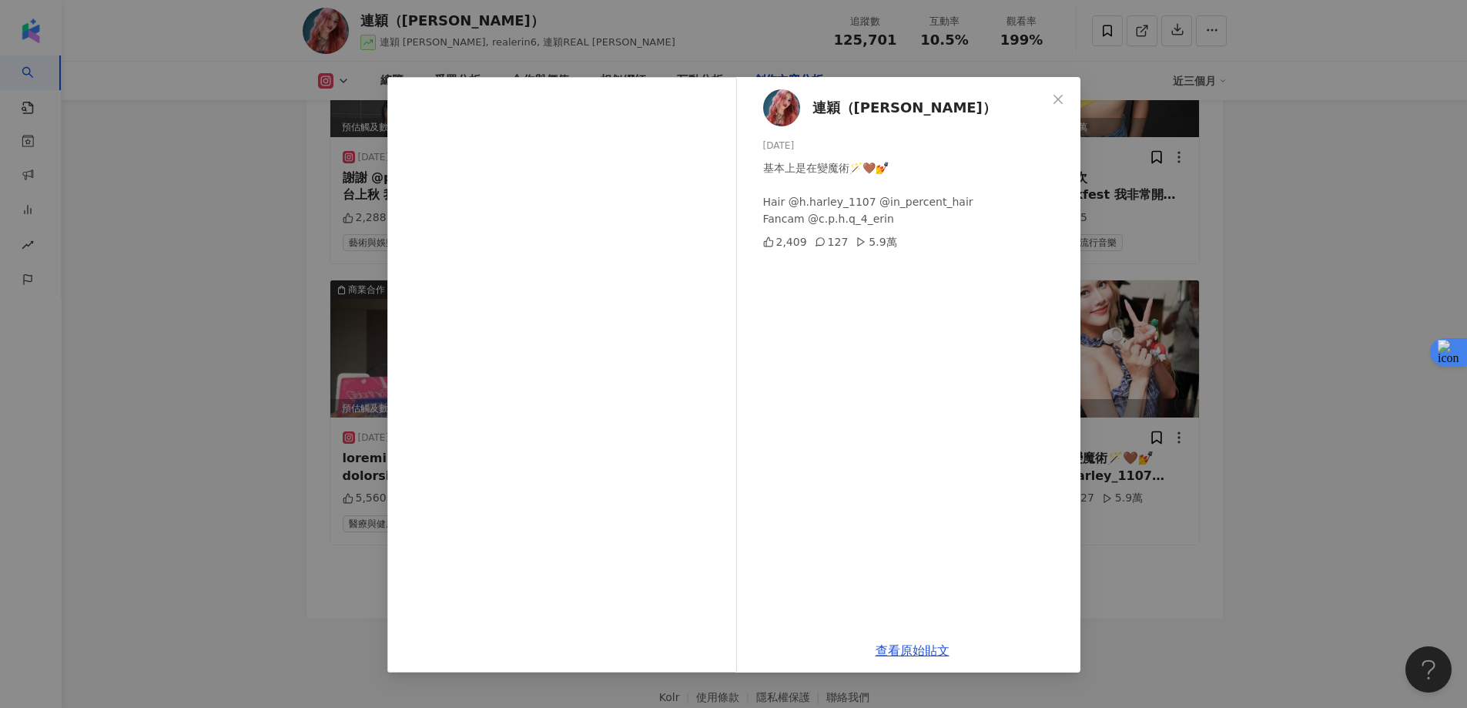
click at [1354, 256] on div "連穎（Erin） 2025/6/16 基本上是在變魔術🪄🤎💅 Hair @h.harley_1107 @in_percent_hair Fancam @c.p…" at bounding box center [733, 354] width 1467 height 708
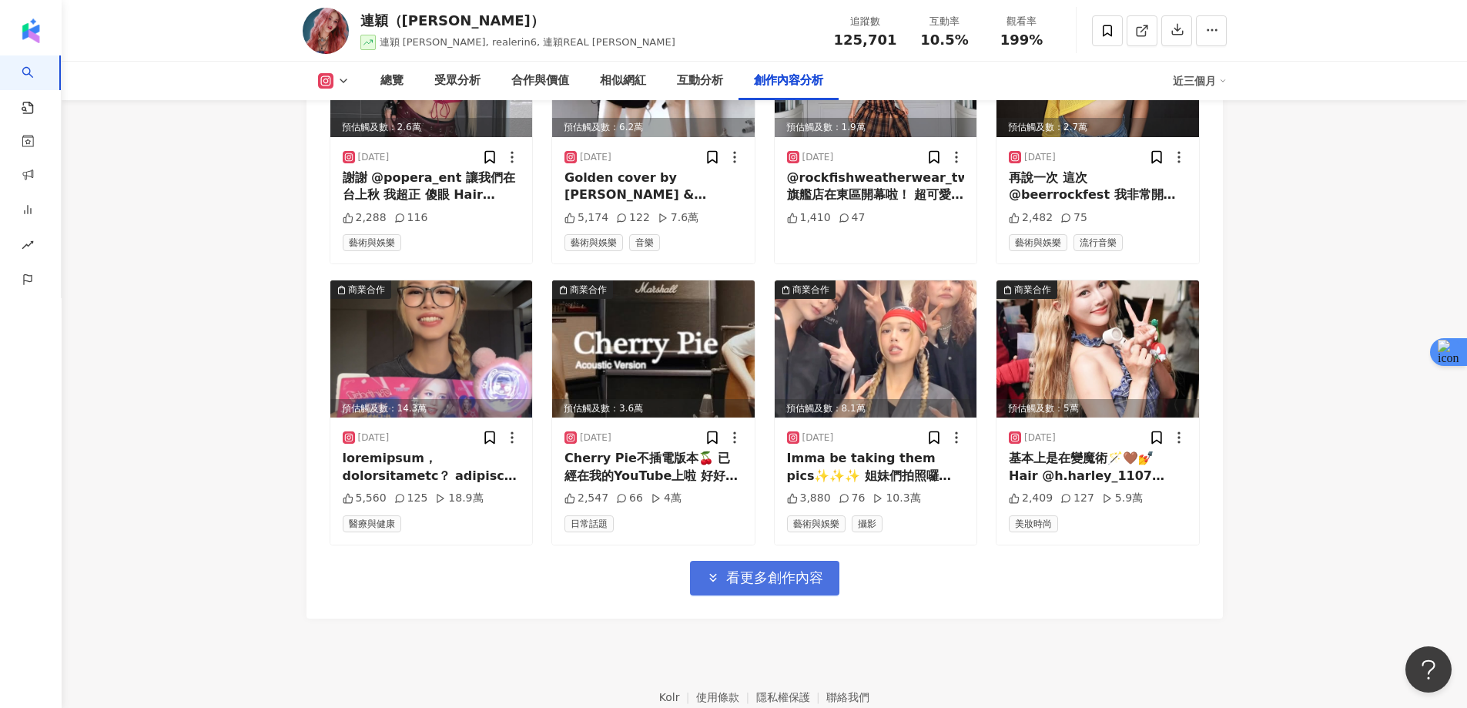
click at [797, 569] on span "看更多創作內容" at bounding box center [774, 577] width 97 height 17
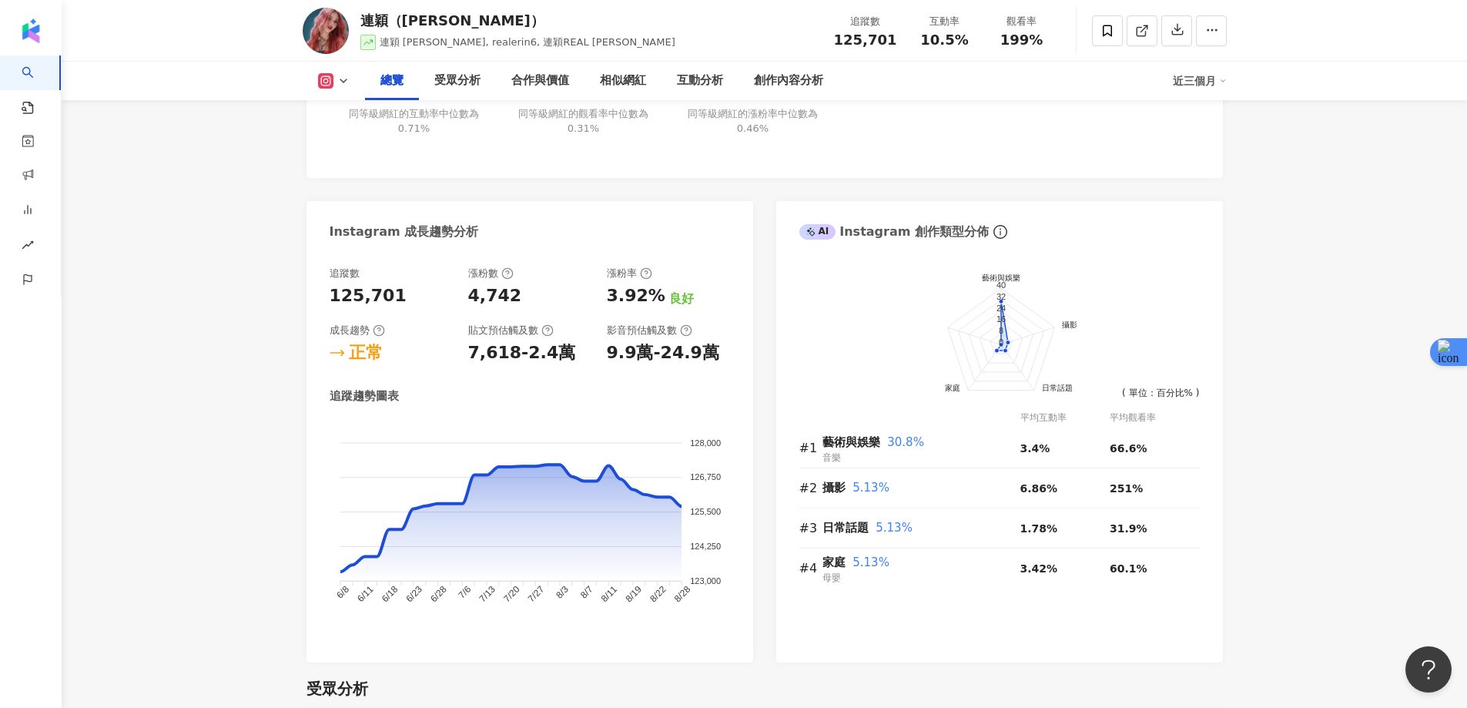
scroll to position [770, 0]
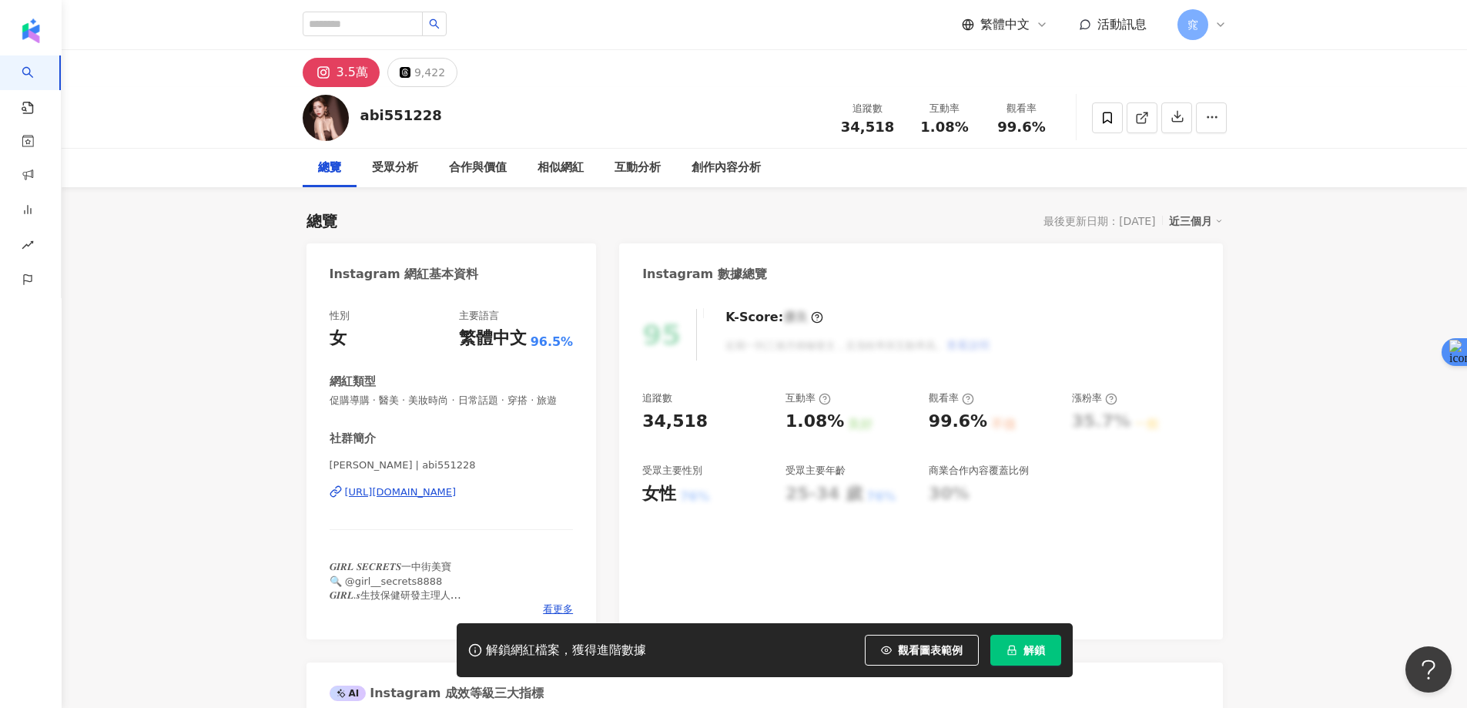
click at [1028, 649] on span "解鎖" at bounding box center [1035, 650] width 22 height 12
click at [1347, 152] on div "總覽 受眾分析 合作與價值 相似網紅 互動分析 創作內容分析" at bounding box center [765, 168] width 1406 height 39
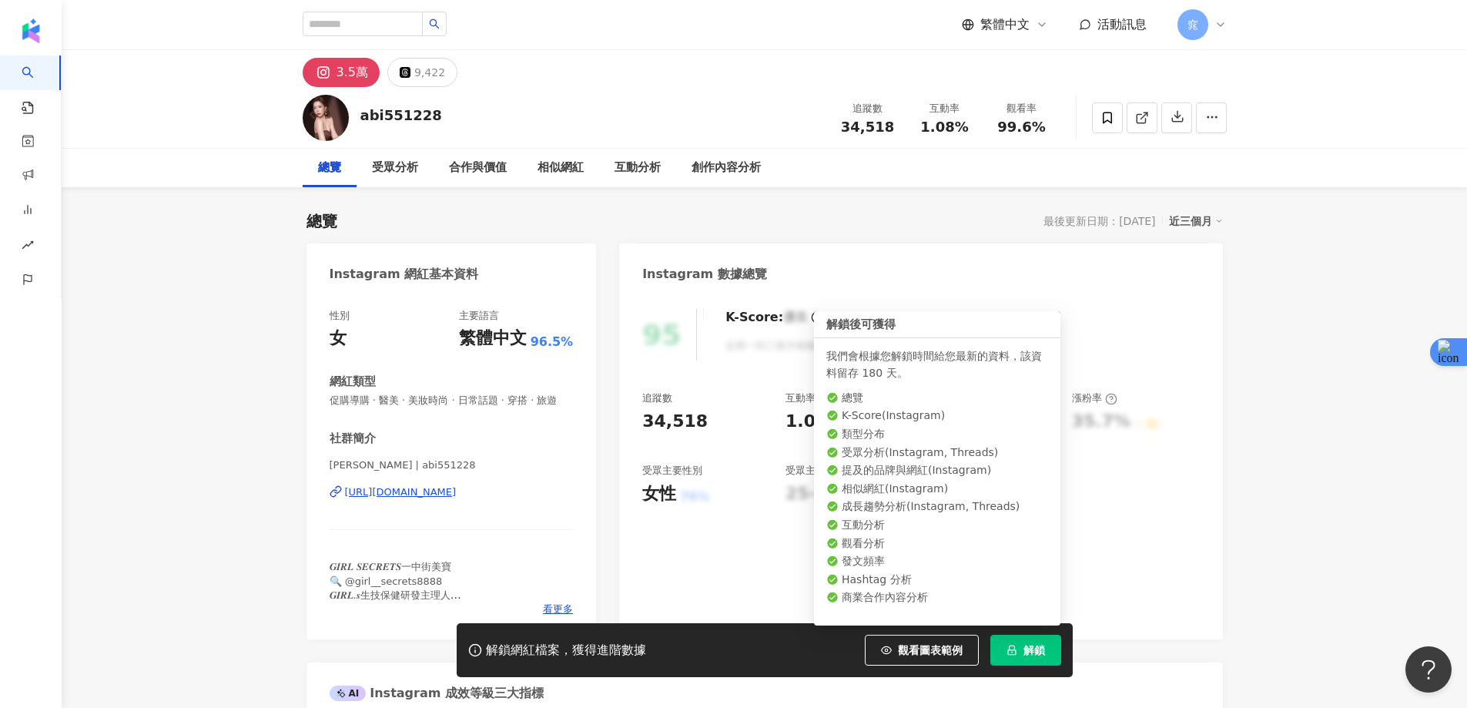
click at [1026, 650] on span "解鎖" at bounding box center [1035, 650] width 22 height 12
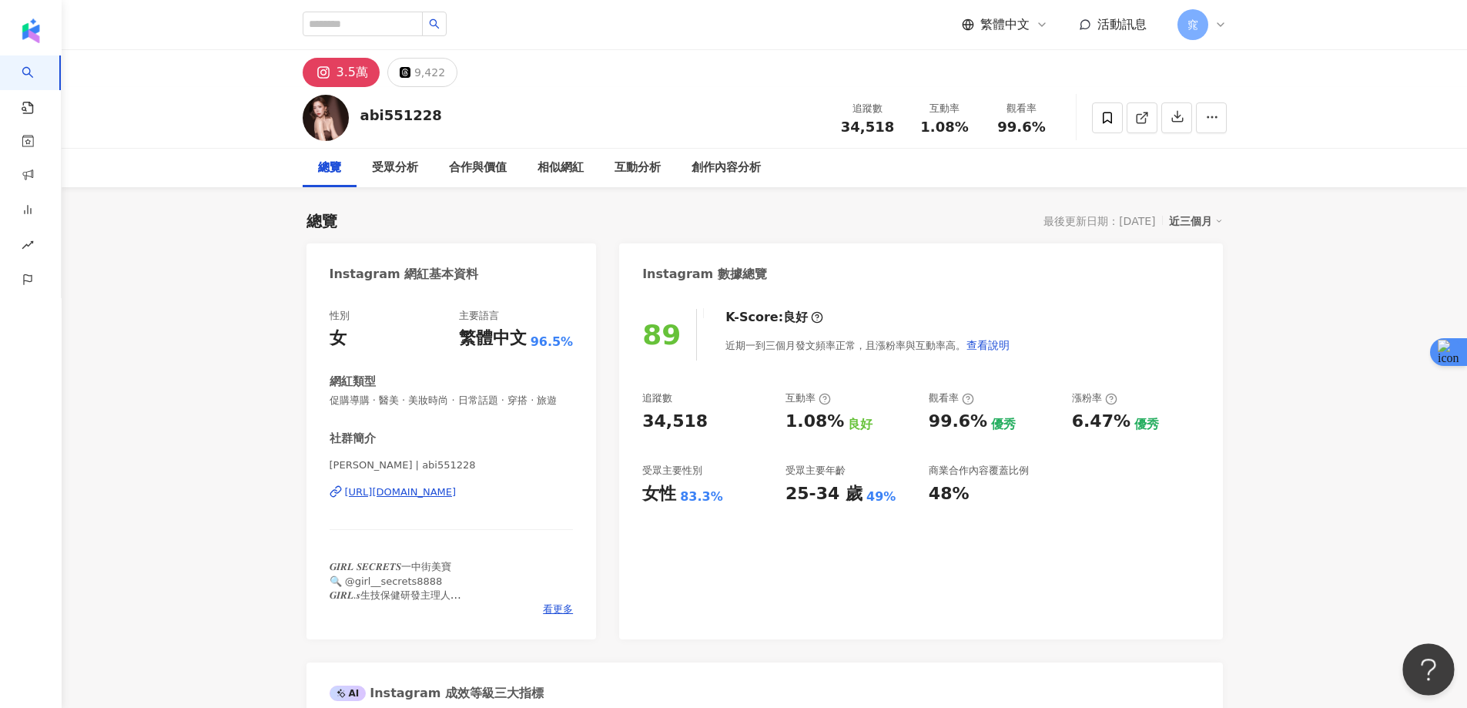
click at [1417, 647] on button "Open Beacon popover" at bounding box center [1426, 666] width 46 height 46
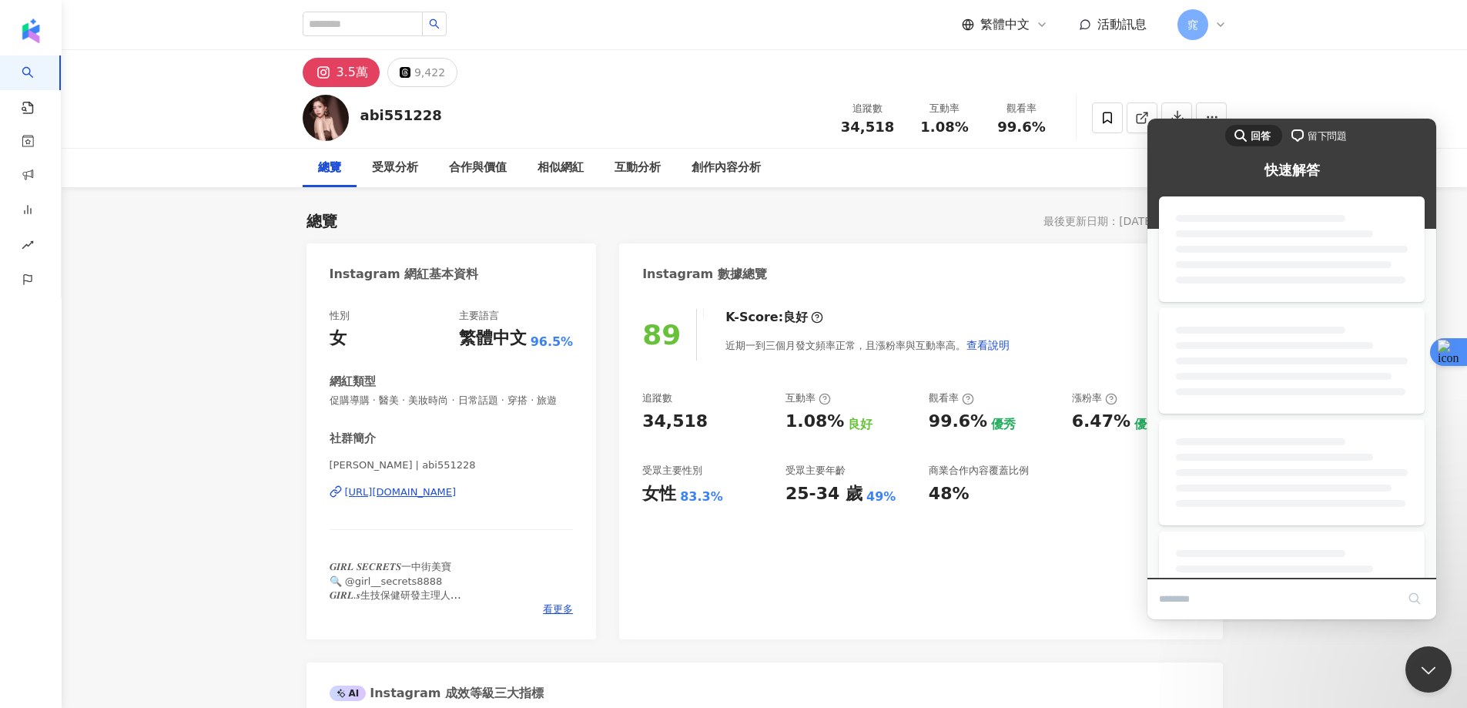
click at [1335, 67] on div "3.5萬 9,422" at bounding box center [765, 68] width 1406 height 37
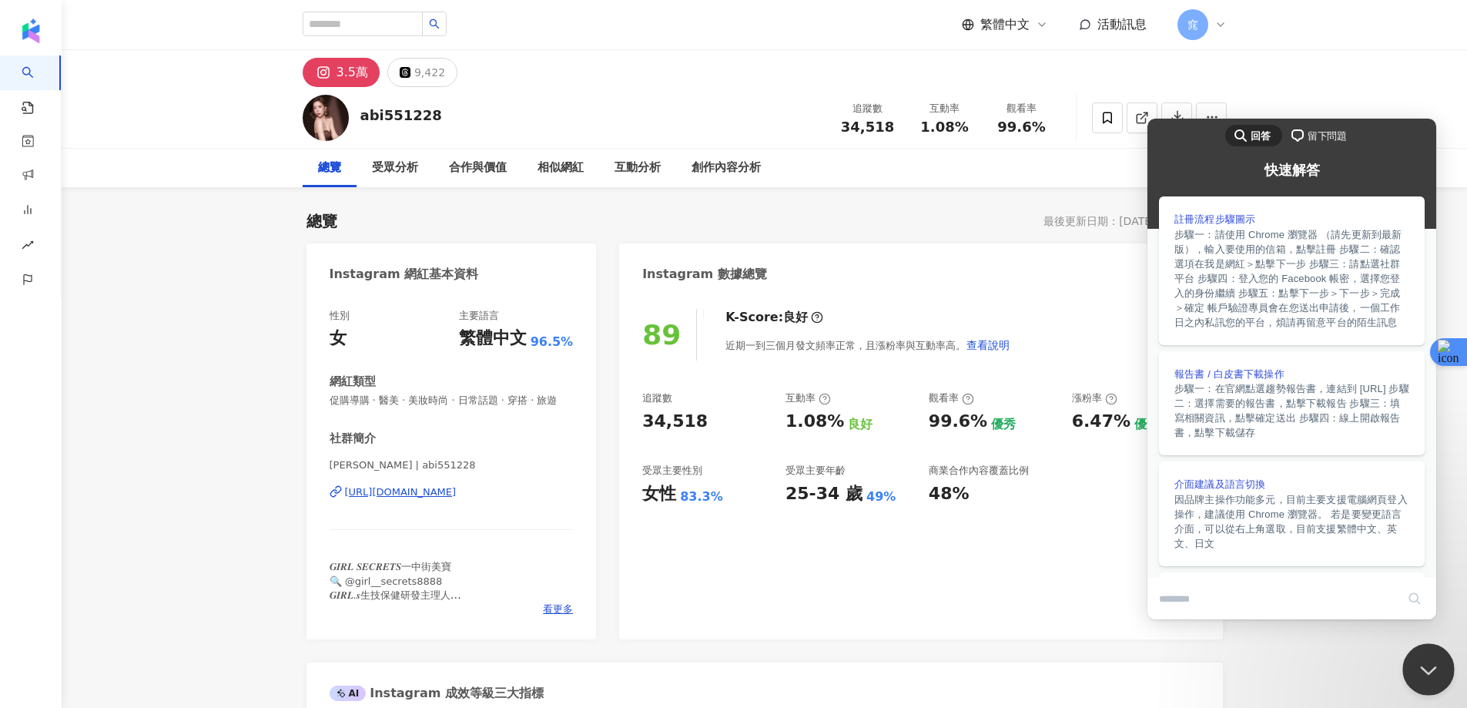
click at [1426, 672] on button "Close Beacon popover" at bounding box center [1426, 666] width 46 height 46
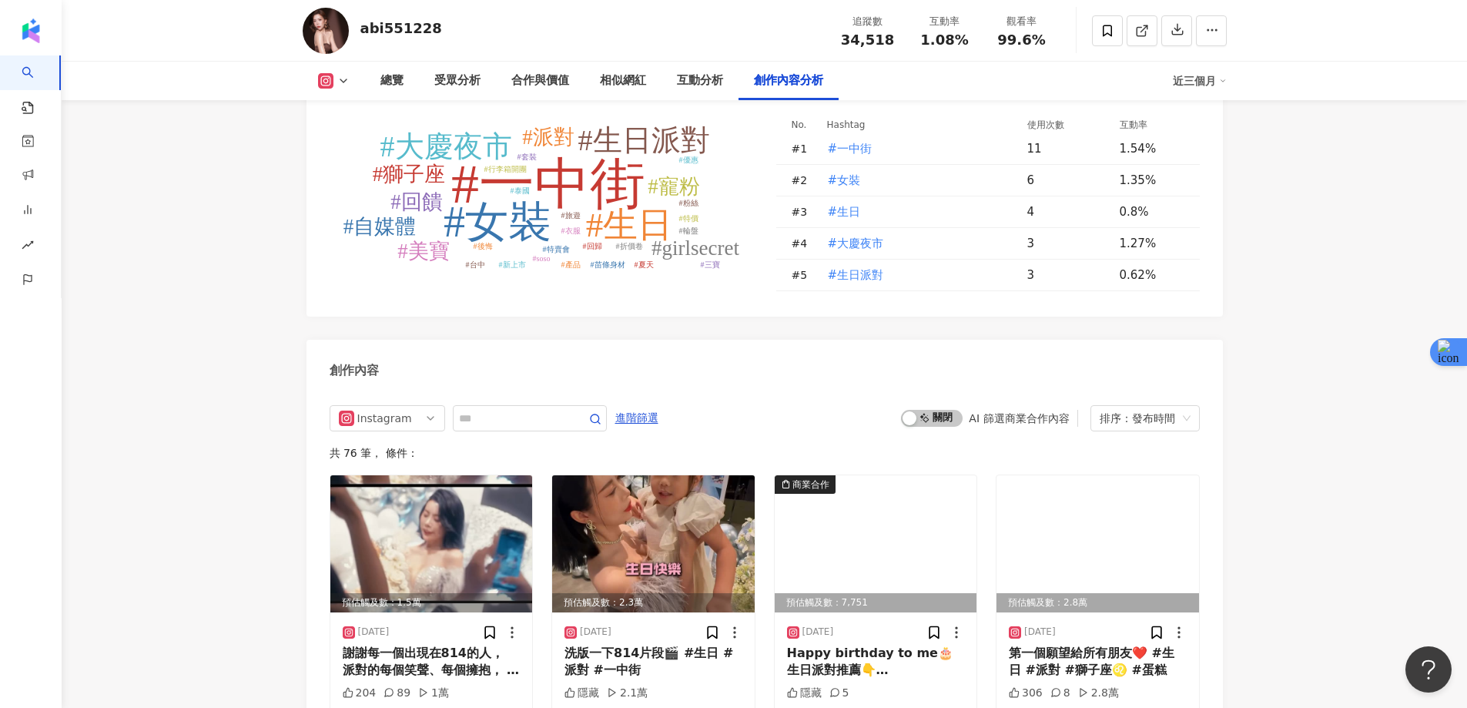
scroll to position [4544, 0]
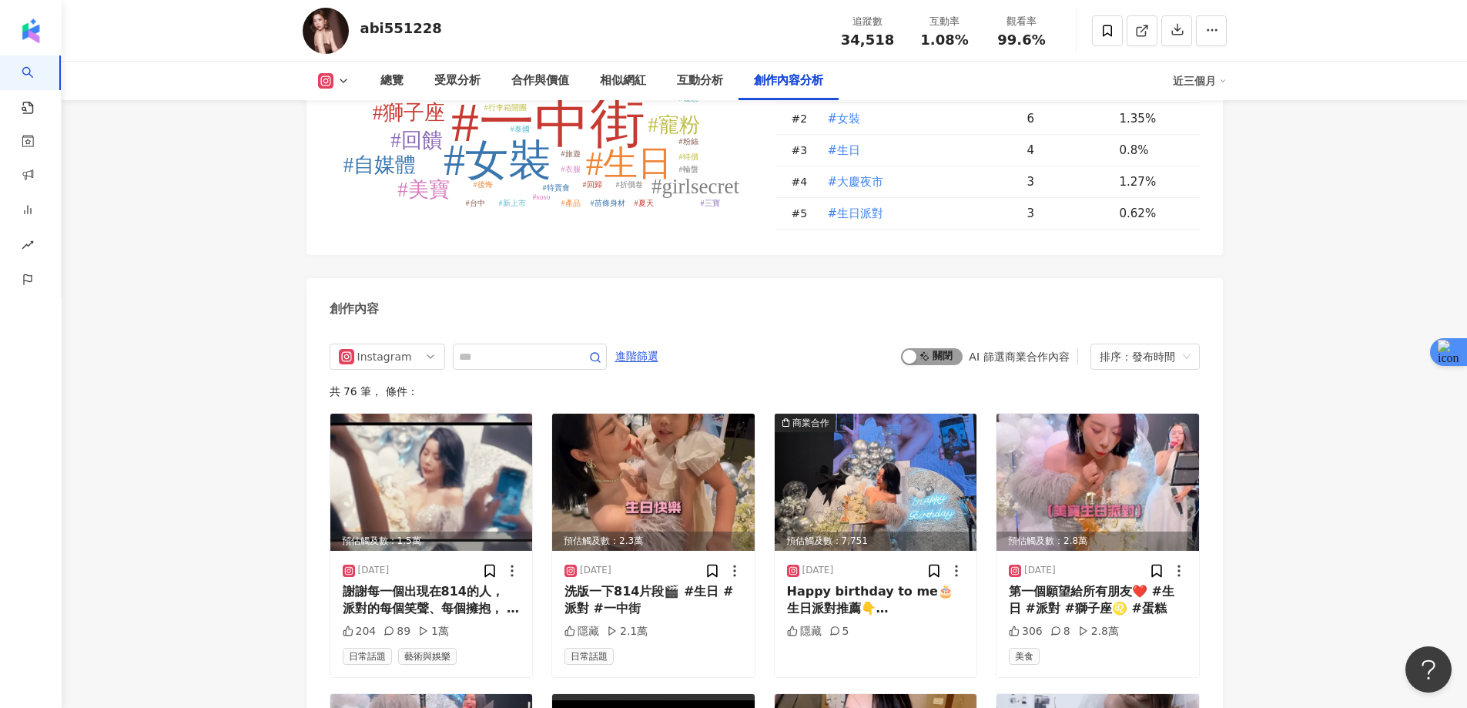
click at [924, 348] on span "啟動 關閉" at bounding box center [932, 356] width 62 height 17
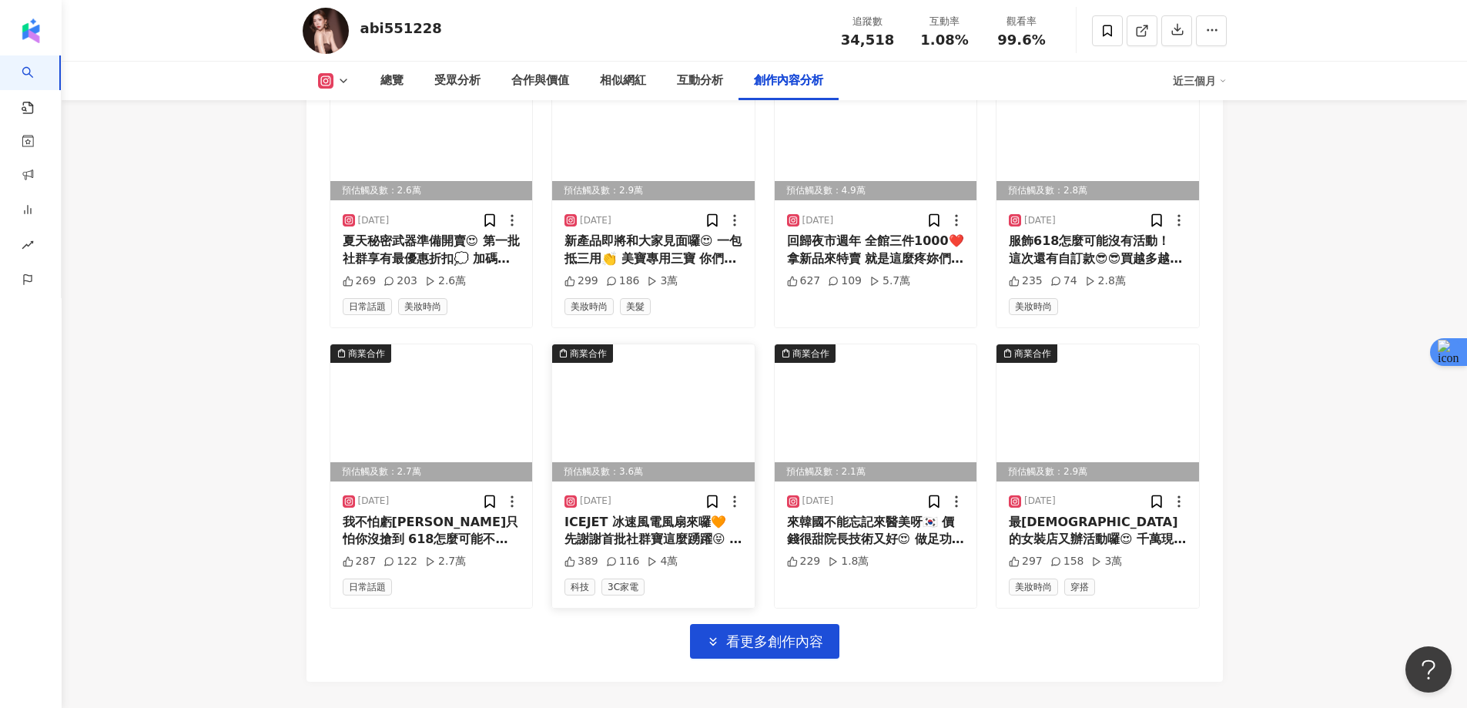
scroll to position [4790, 0]
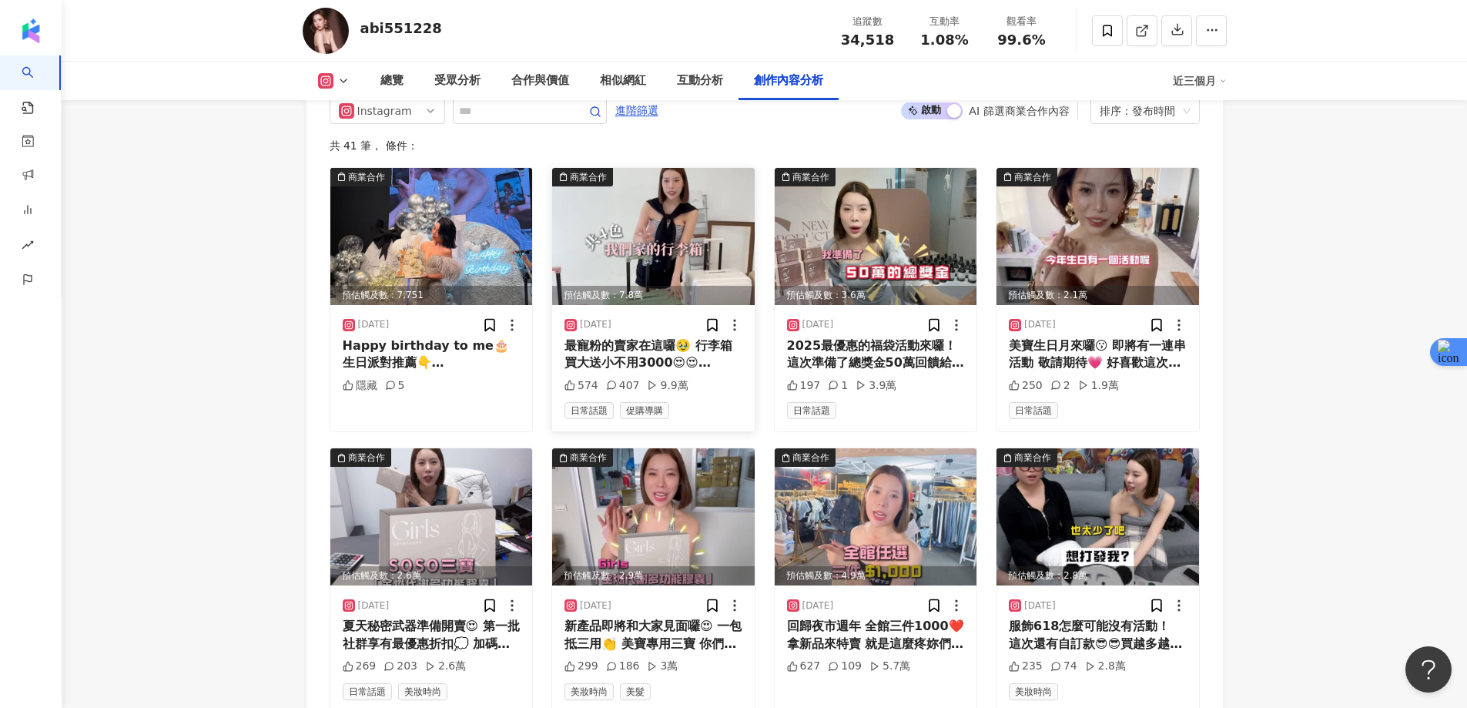
click at [646, 216] on img at bounding box center [653, 236] width 203 height 137
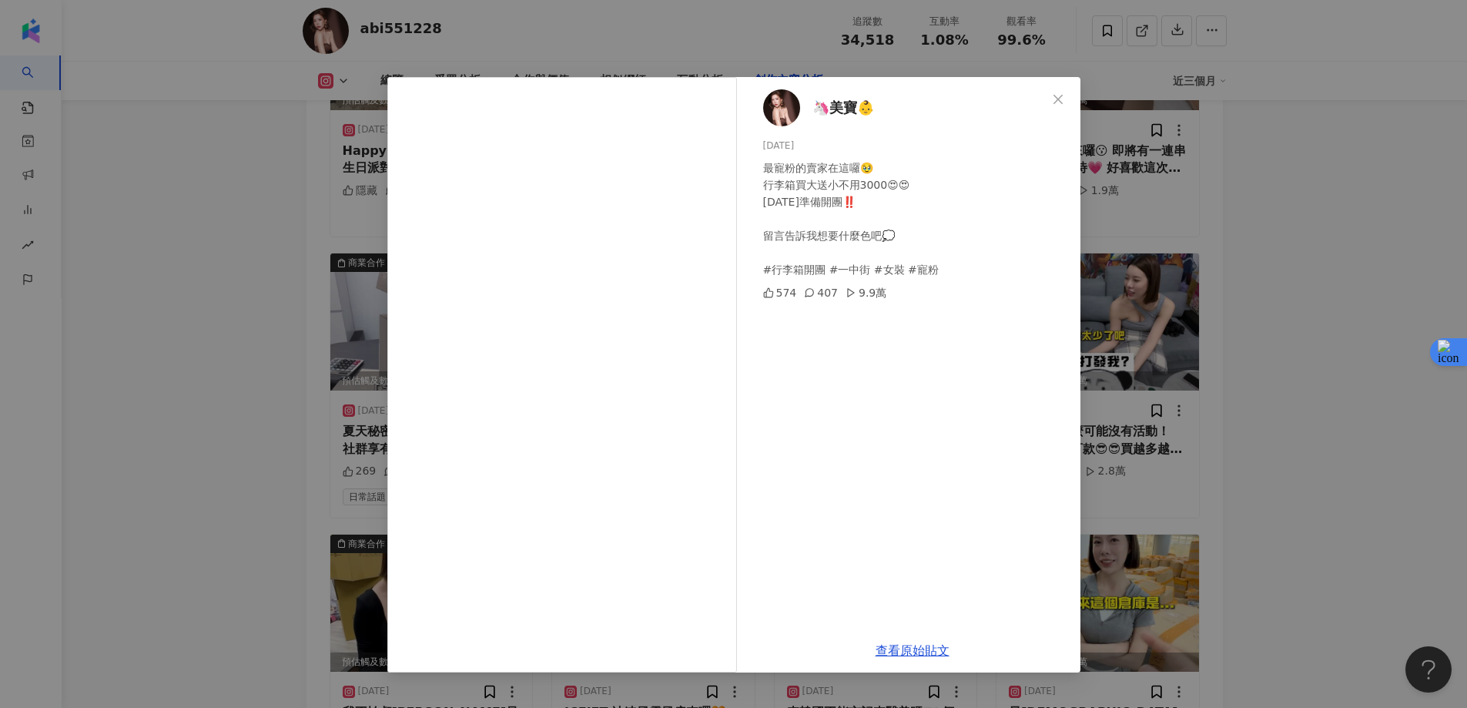
scroll to position [5098, 0]
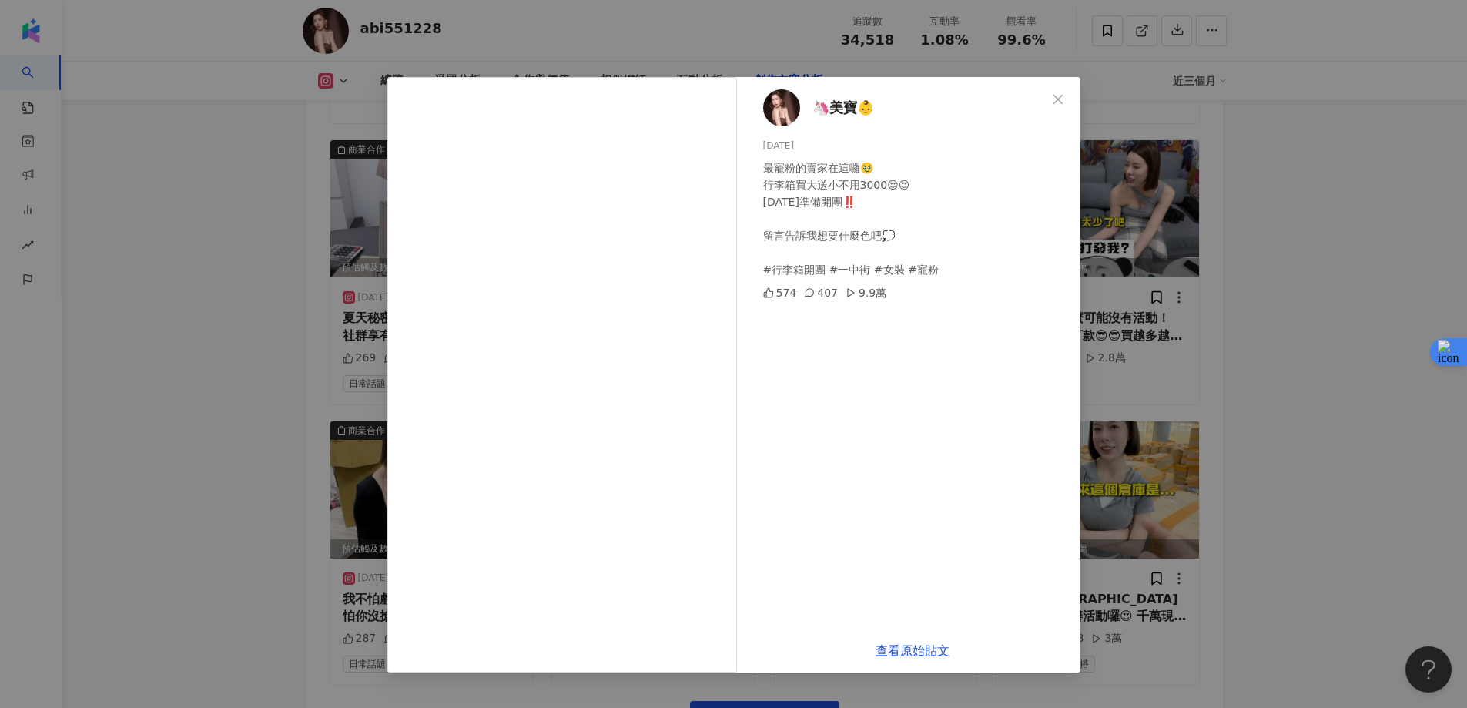
click at [1294, 212] on div "🦄美寶👶 2025/8/8 最寵粉的賣家在這囉🥹 行李箱買大送小不用3000😍😍 今天準備開團‼️ 留言告訴我想要什麼色吧💭 #行李箱開團 #一中街 #女裝 …" at bounding box center [733, 354] width 1467 height 708
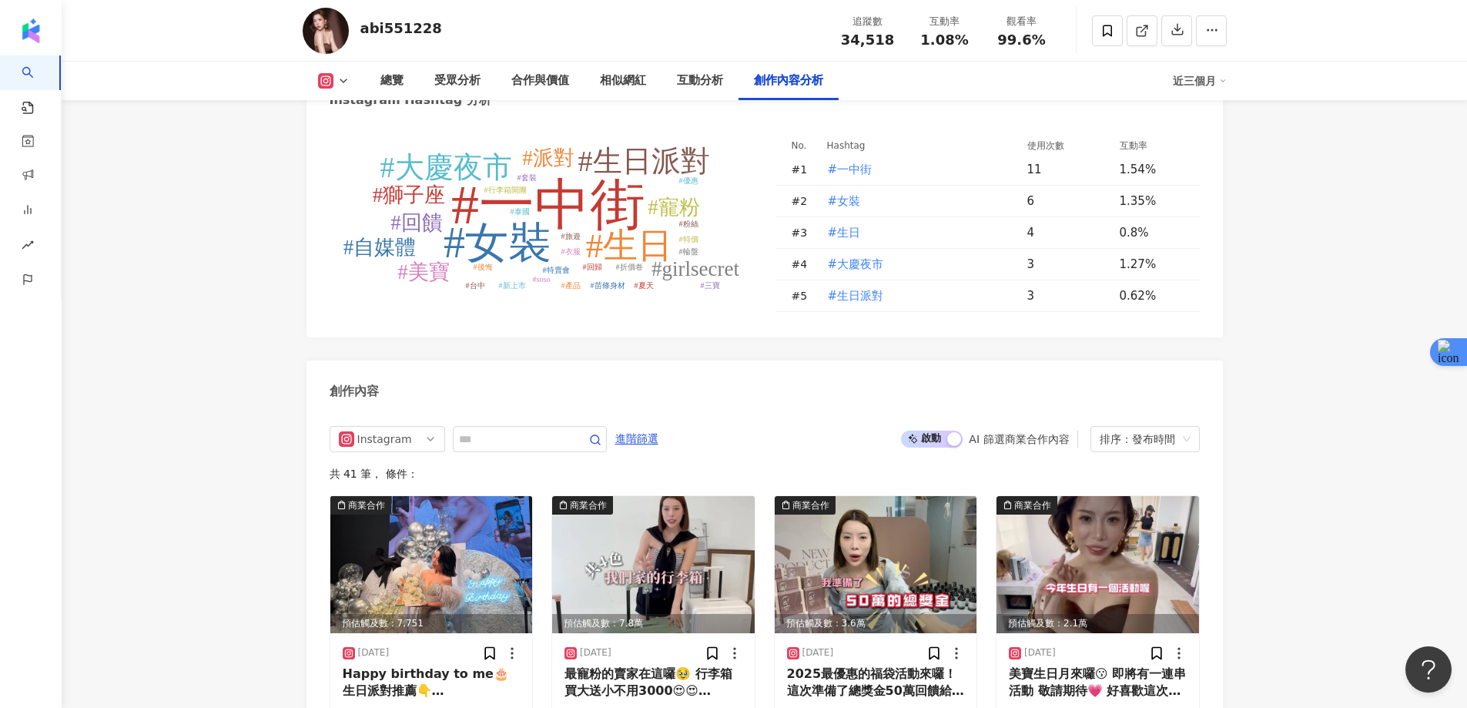
scroll to position [4770, 0]
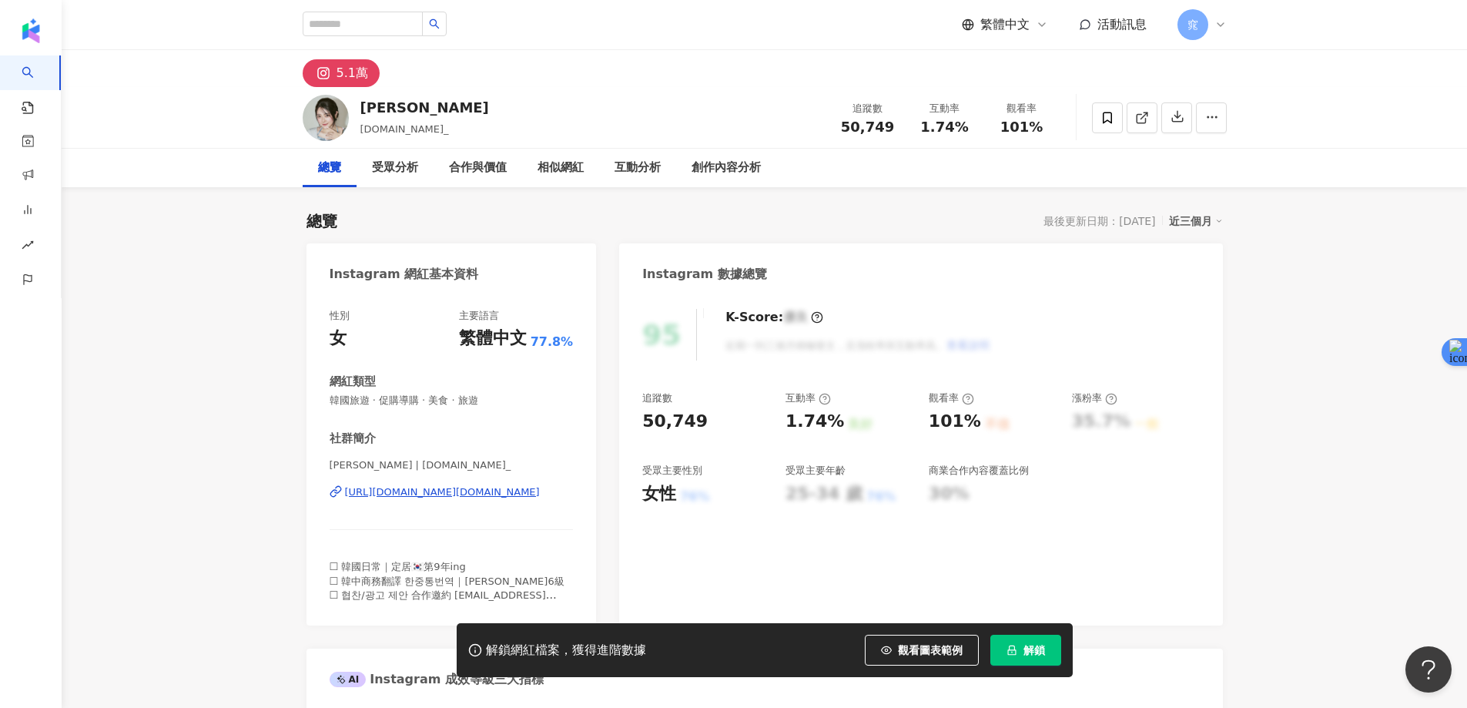
click at [1026, 645] on span "解鎖" at bounding box center [1035, 650] width 22 height 12
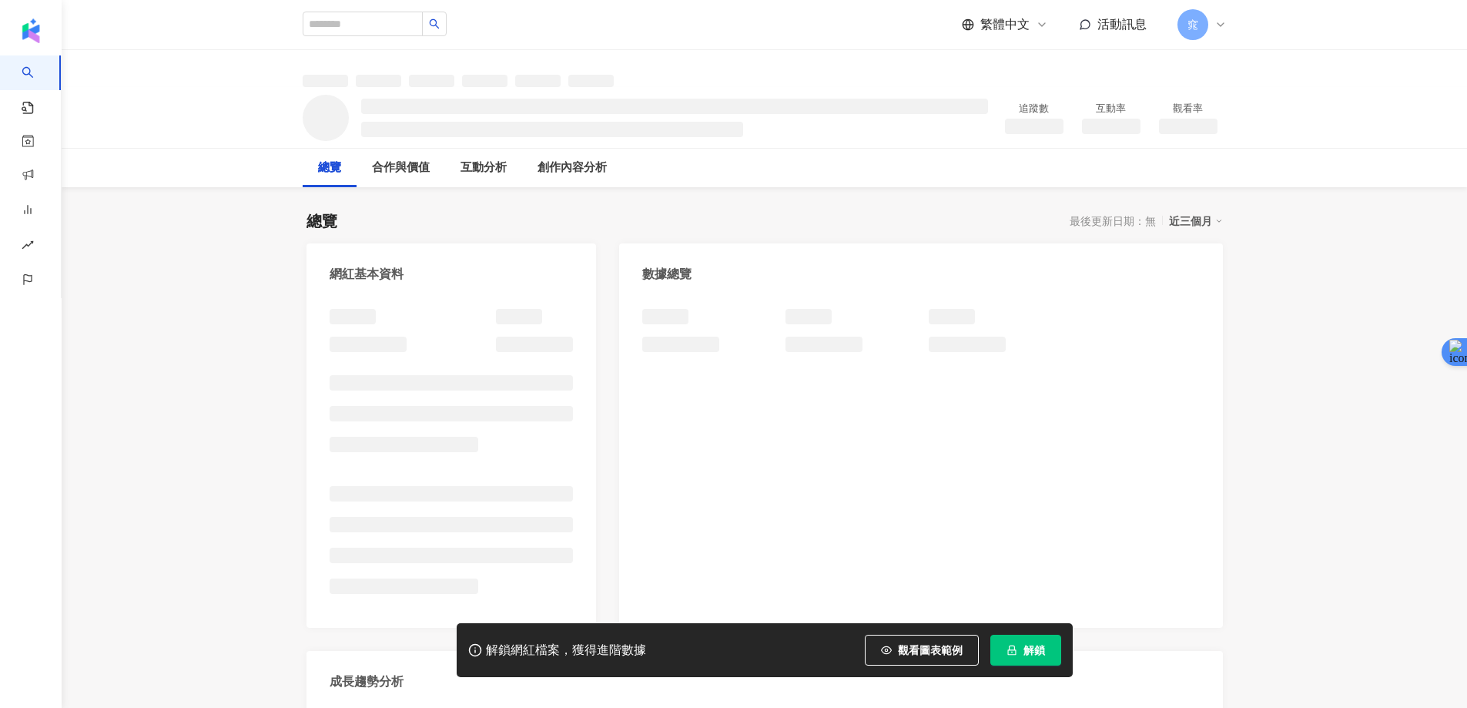
click at [1017, 648] on icon "lock" at bounding box center [1012, 650] width 11 height 11
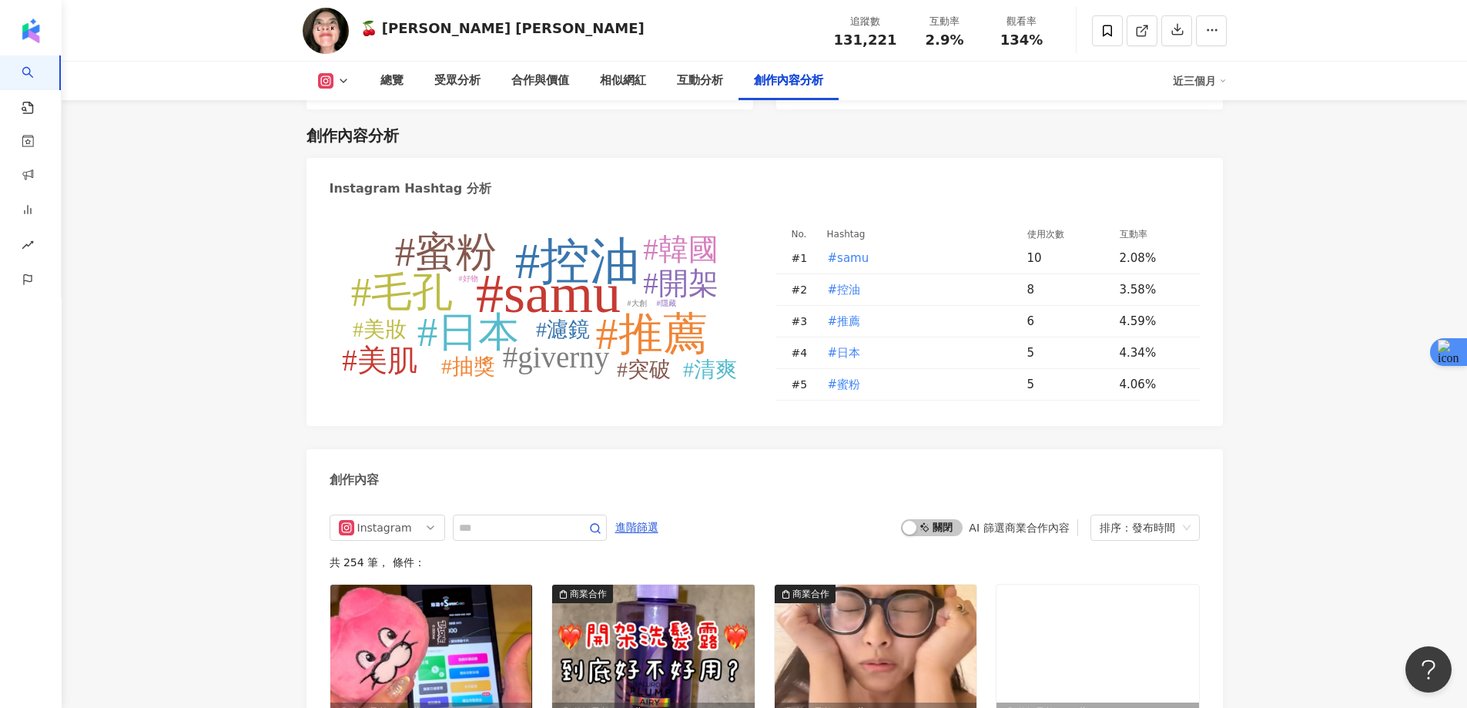
scroll to position [4776, 0]
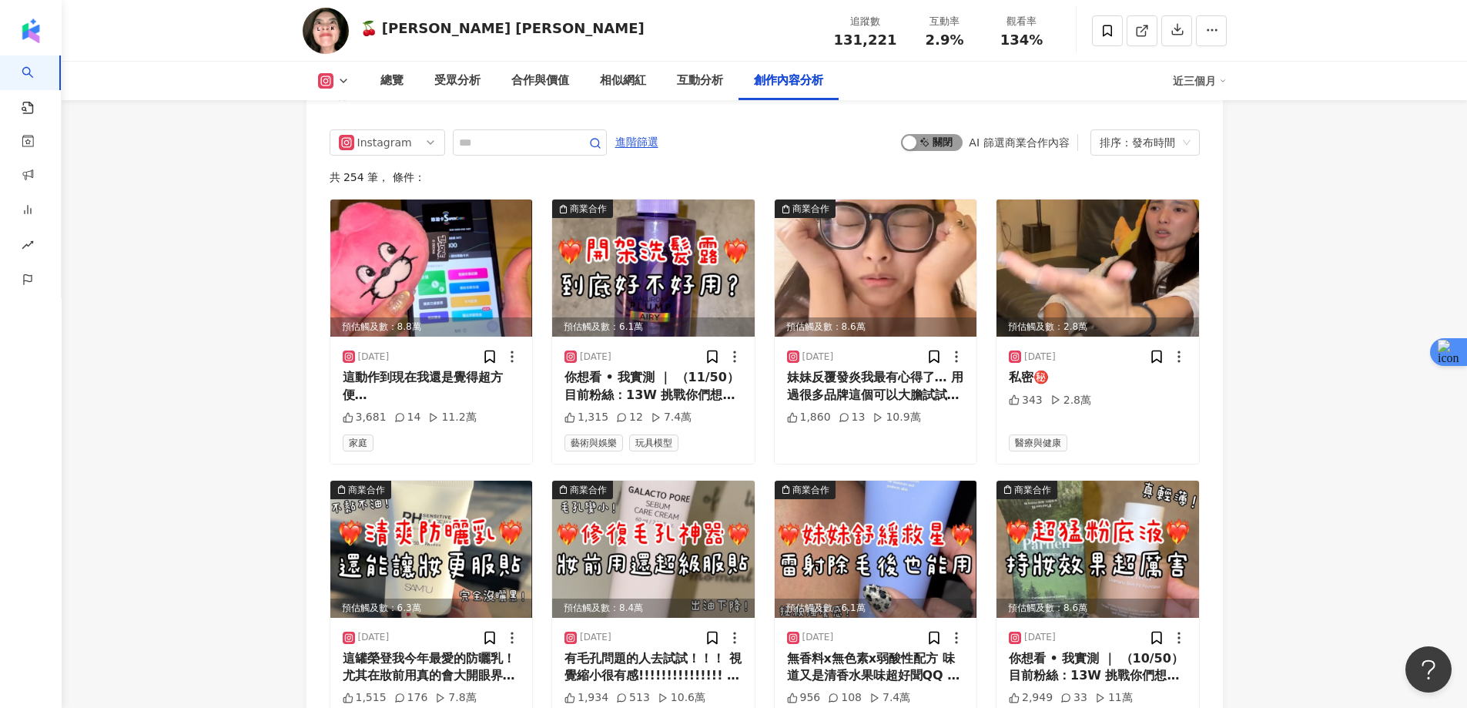
click at [929, 146] on span "啟動 關閉" at bounding box center [932, 142] width 62 height 17
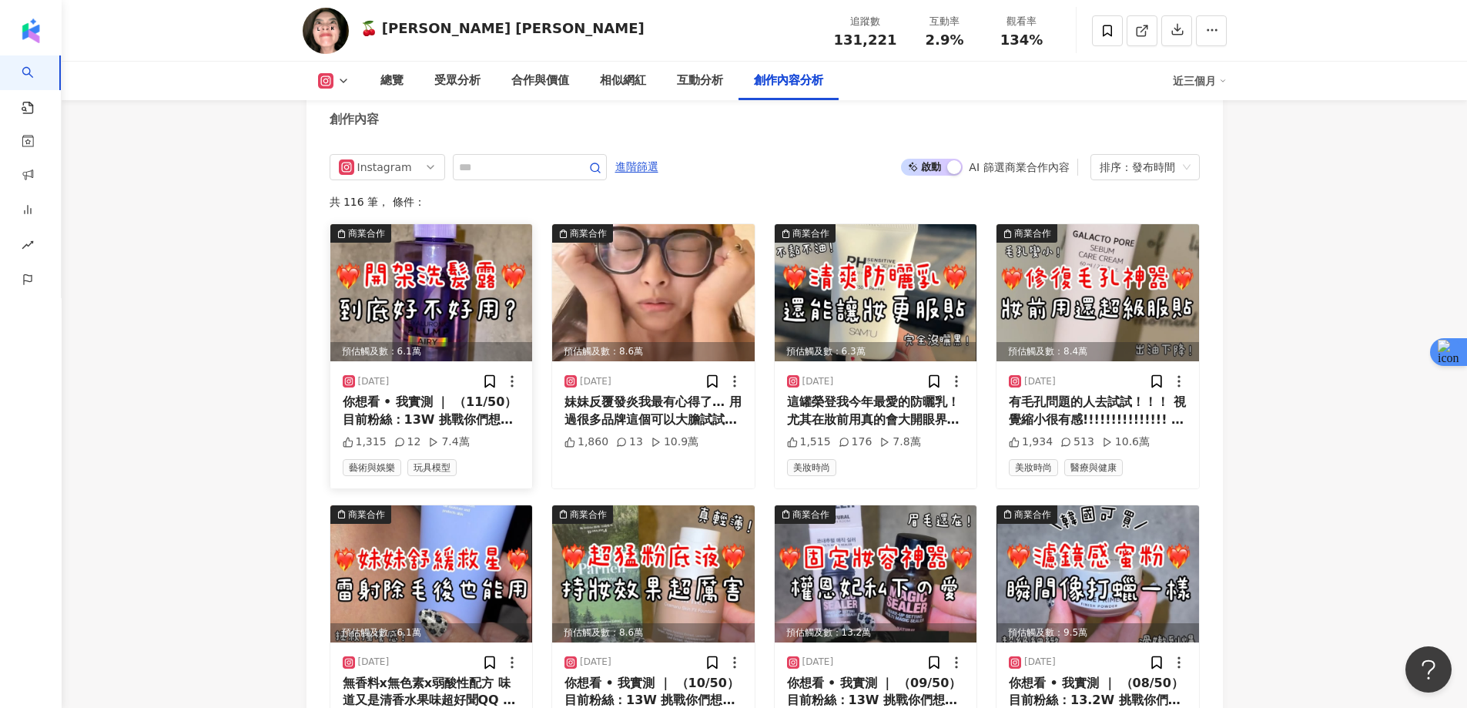
click at [461, 295] on img at bounding box center [431, 292] width 203 height 137
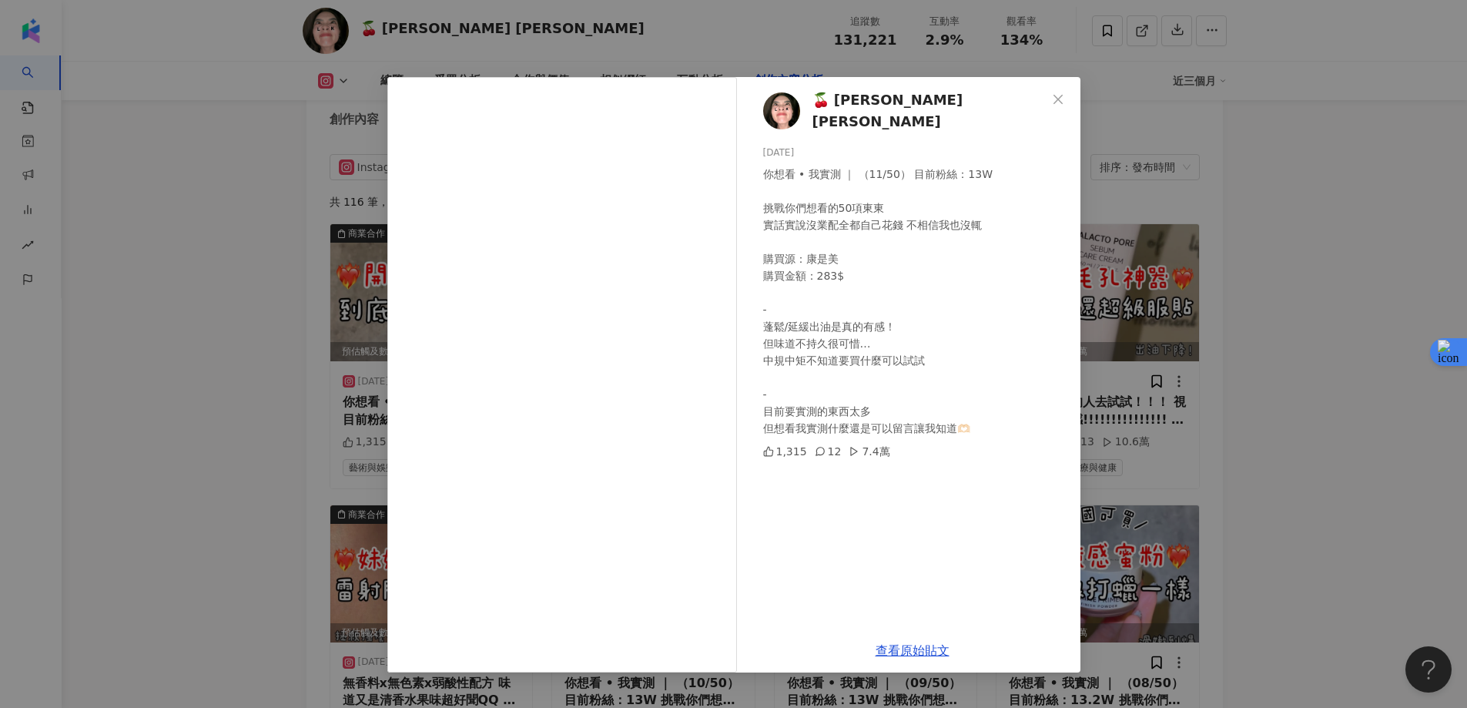
click at [1319, 123] on div "🍒 [PERSON_NAME] [PERSON_NAME] ᵔᴥᵔ [DATE] 你想看 • 我實測 ｜ （11/50） 目前粉絲：13W 挑戰你們想看的50…" at bounding box center [733, 354] width 1467 height 708
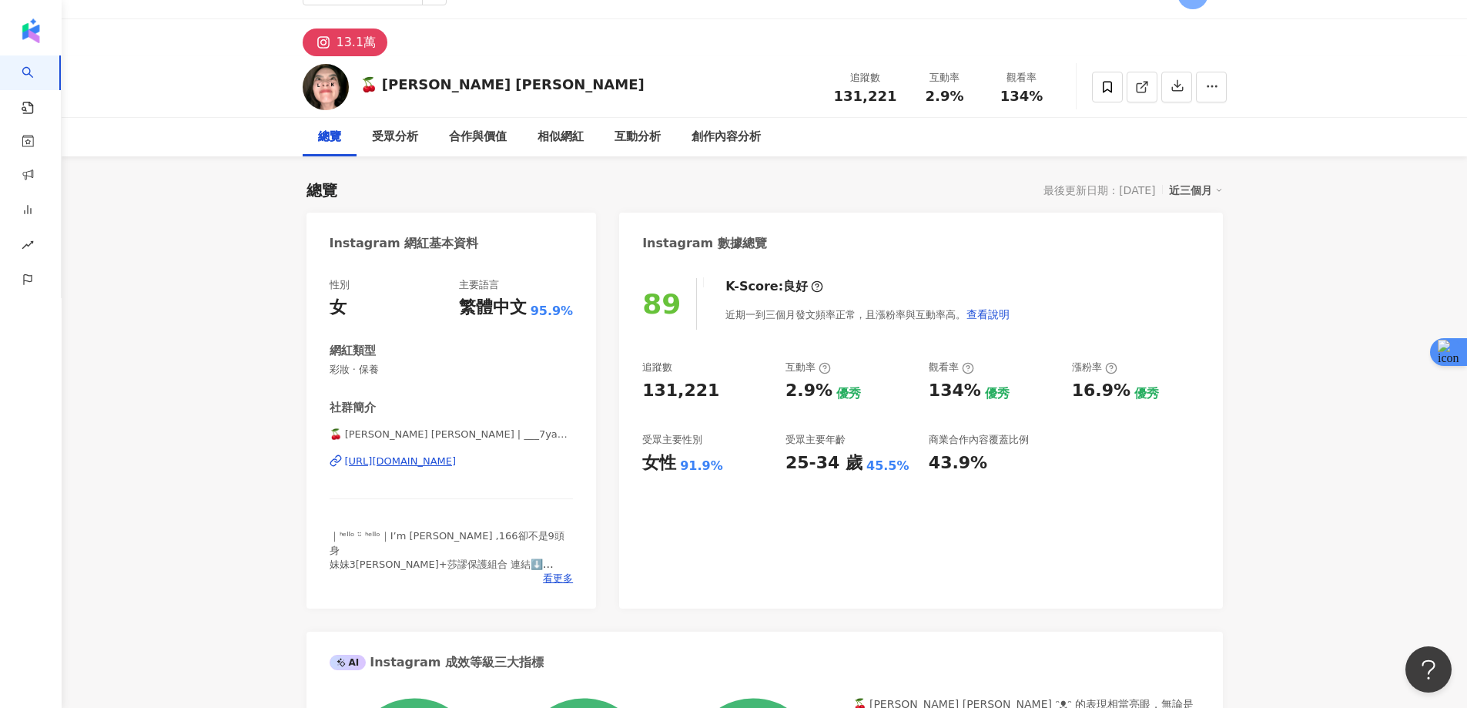
scroll to position [0, 0]
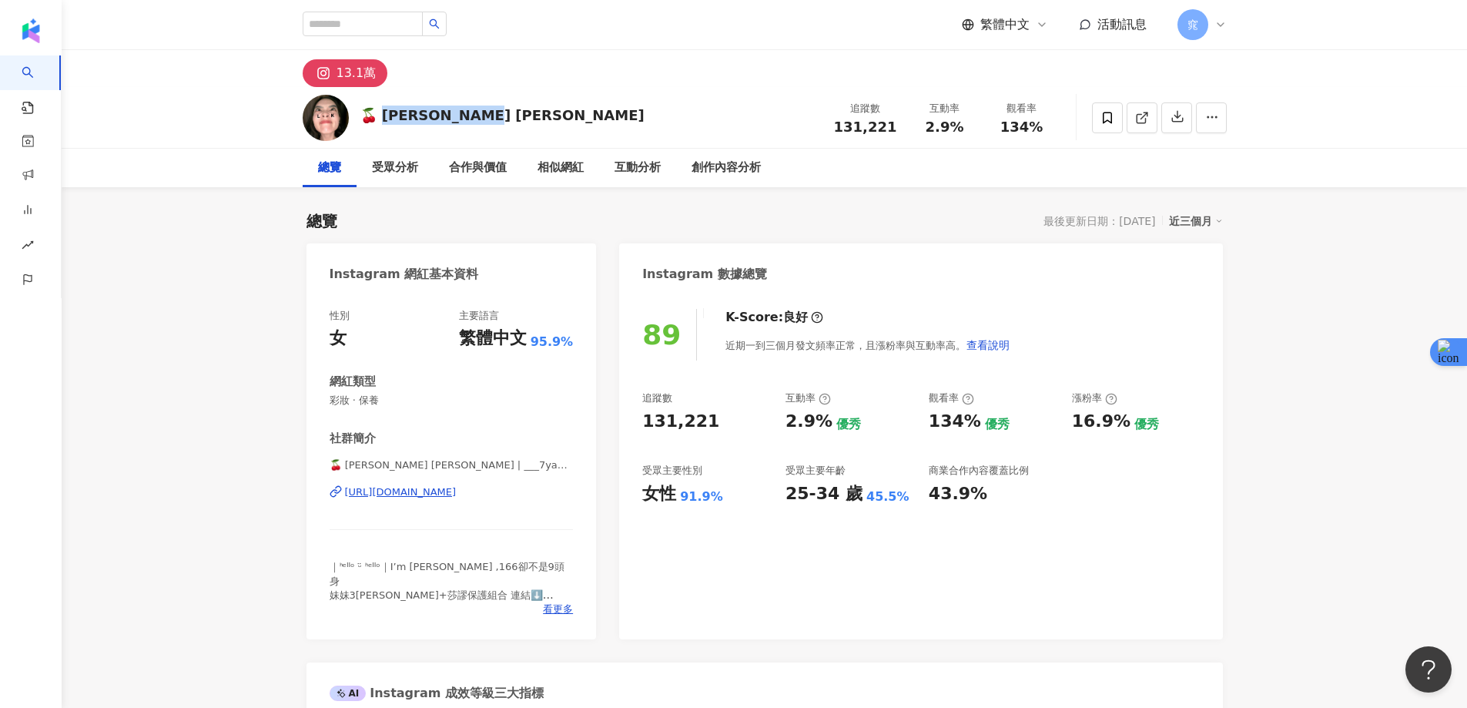
drag, startPoint x: 381, startPoint y: 118, endPoint x: 482, endPoint y: 119, distance: 100.9
click at [482, 119] on div "🍒 [PERSON_NAME] [PERSON_NAME] ᵔᴥᵔ 追蹤數 131,221 互動率 2.9% 觀看率 134%" at bounding box center [765, 117] width 986 height 61
drag, startPoint x: 367, startPoint y: 112, endPoint x: 476, endPoint y: 111, distance: 109.4
click at [476, 111] on div "🍒 [PERSON_NAME] [PERSON_NAME]" at bounding box center [502, 115] width 284 height 19
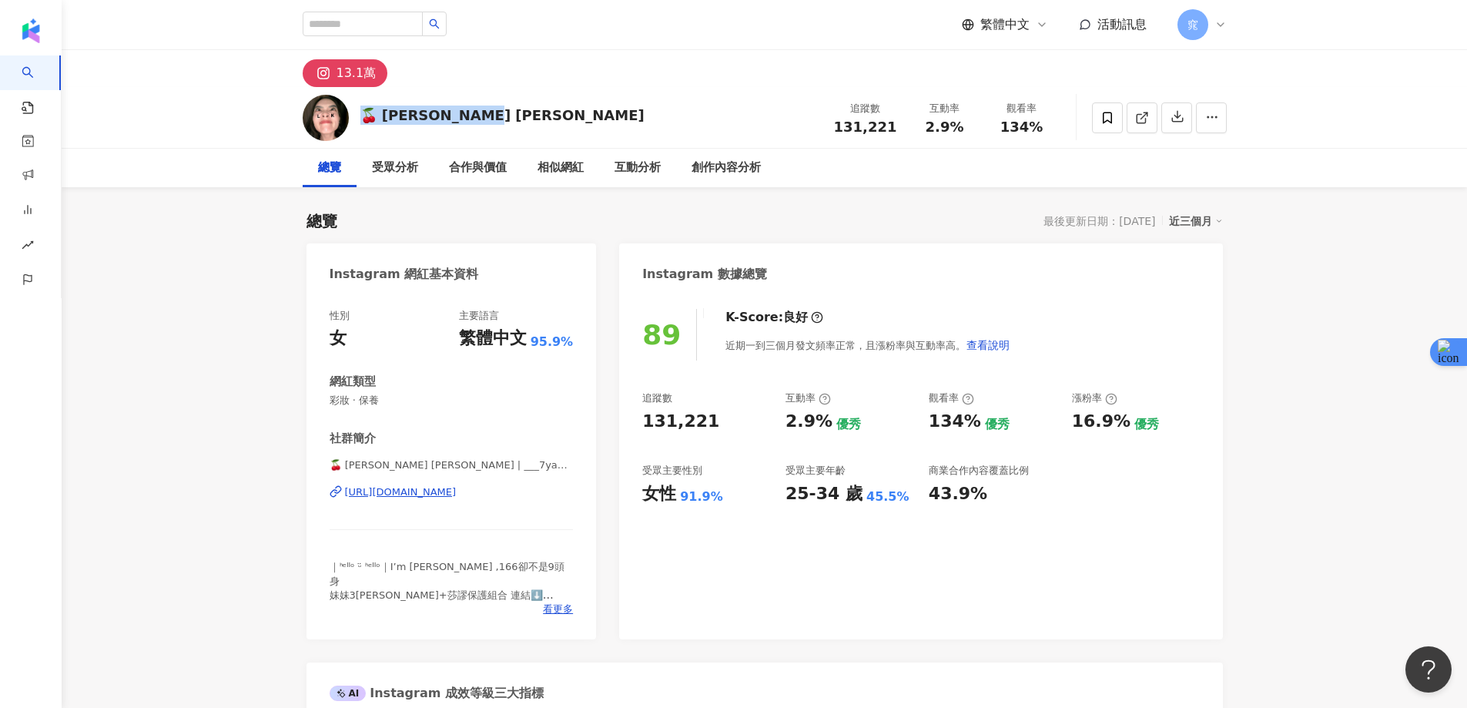
click at [476, 111] on div "🍒 [PERSON_NAME] [PERSON_NAME]" at bounding box center [502, 115] width 284 height 19
drag, startPoint x: 481, startPoint y: 114, endPoint x: 348, endPoint y: 118, distance: 133.3
click at [348, 118] on div "🍒 [PERSON_NAME] [PERSON_NAME] ᵔᴥᵔ 追蹤數 131,221 互動率 2.9% 觀看率 134%" at bounding box center [765, 117] width 986 height 61
copy div "🍒 [PERSON_NAME] [PERSON_NAME]"
click at [544, 117] on div "🍒 [PERSON_NAME] [PERSON_NAME] ᵔᴥᵔ 追蹤數 131,221 互動率 2.9% 觀看率 134%" at bounding box center [765, 117] width 986 height 61
